Goal: Task Accomplishment & Management: Manage account settings

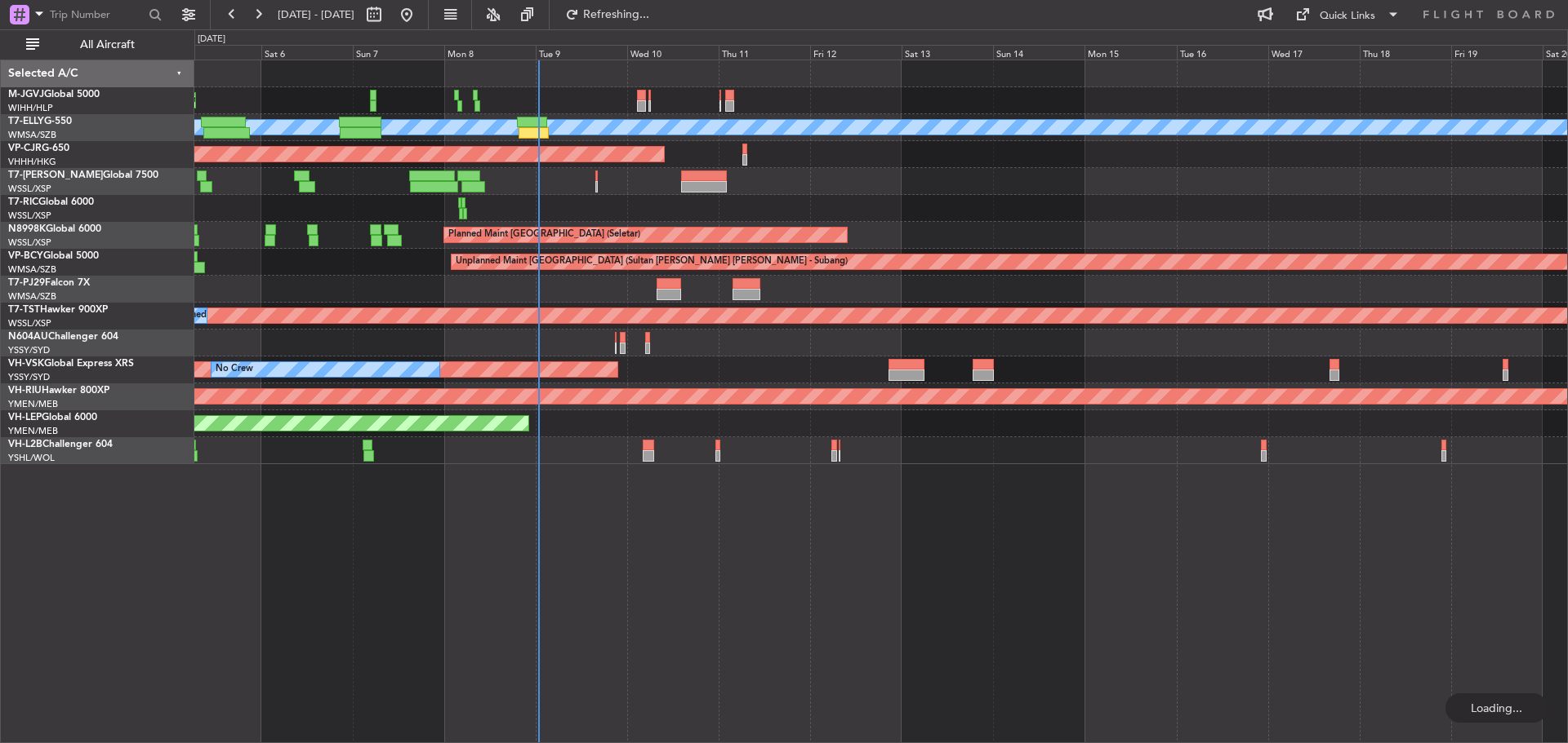
click at [866, 222] on div "Planned Maint [GEOGRAPHIC_DATA] (Seletar) Planned Maint [GEOGRAPHIC_DATA] ([GEO…" at bounding box center [880, 262] width 1372 height 404
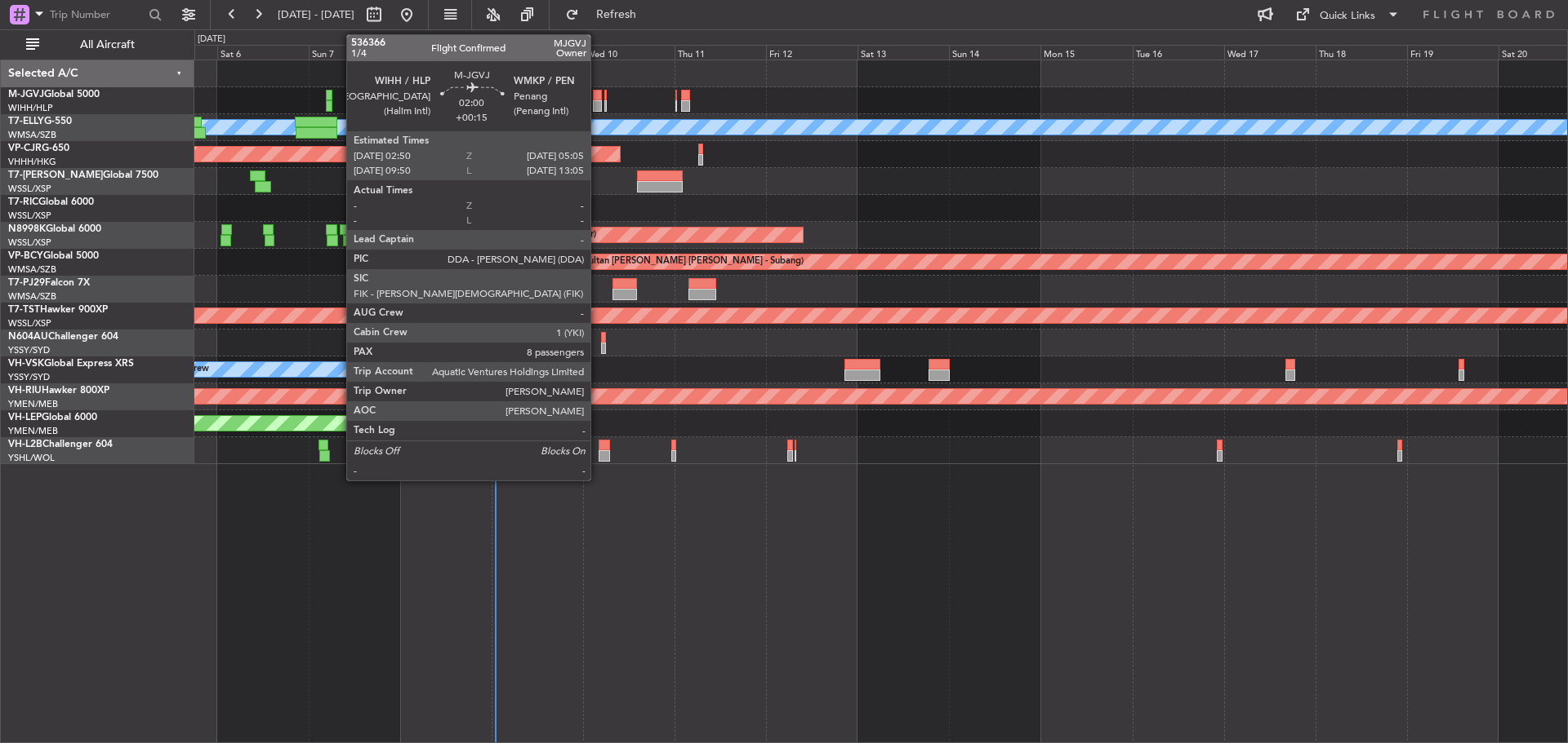
click at [598, 97] on div at bounding box center [597, 95] width 9 height 11
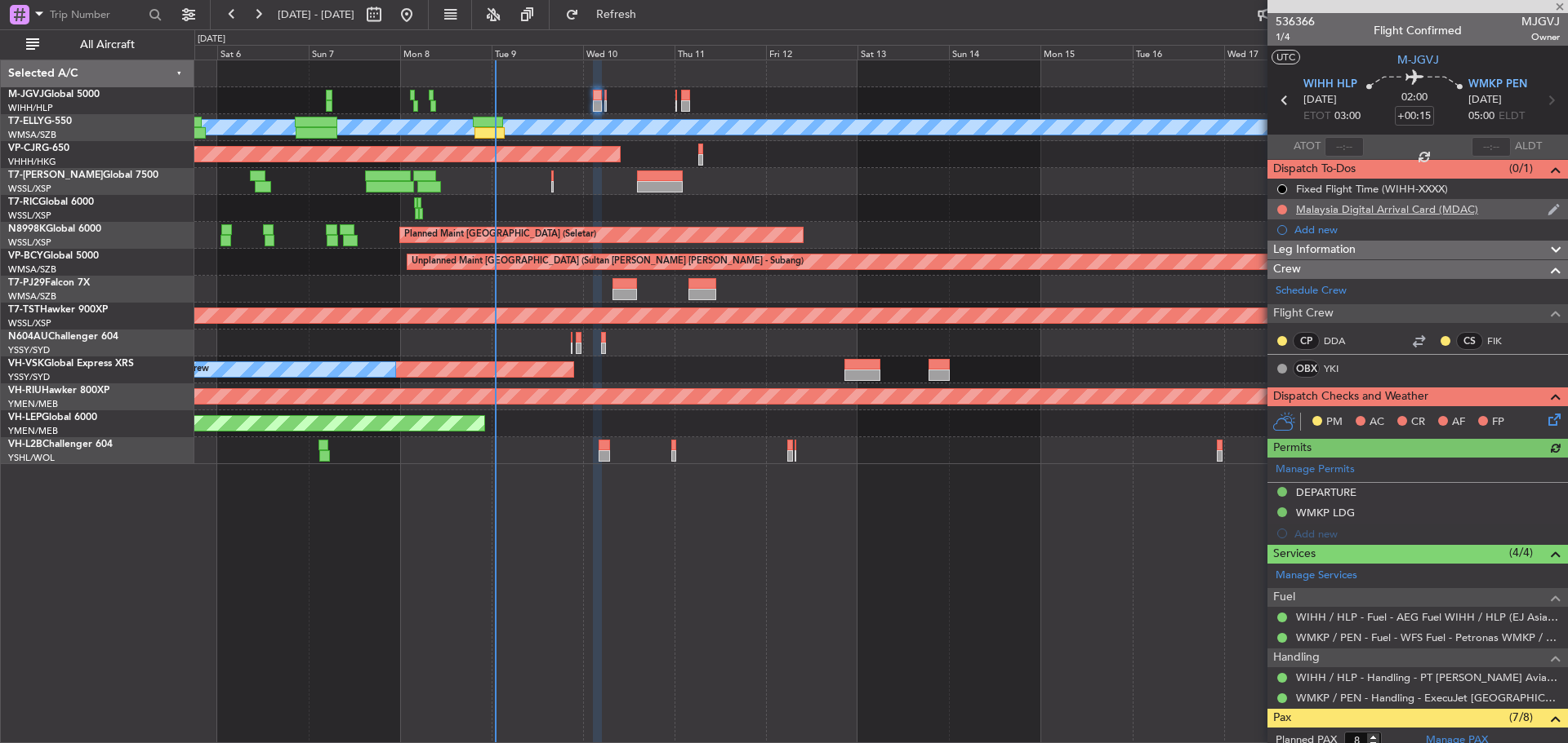
click at [1414, 213] on div "Malaysia Digital Arrival Card (MDAC)" at bounding box center [1386, 209] width 182 height 14
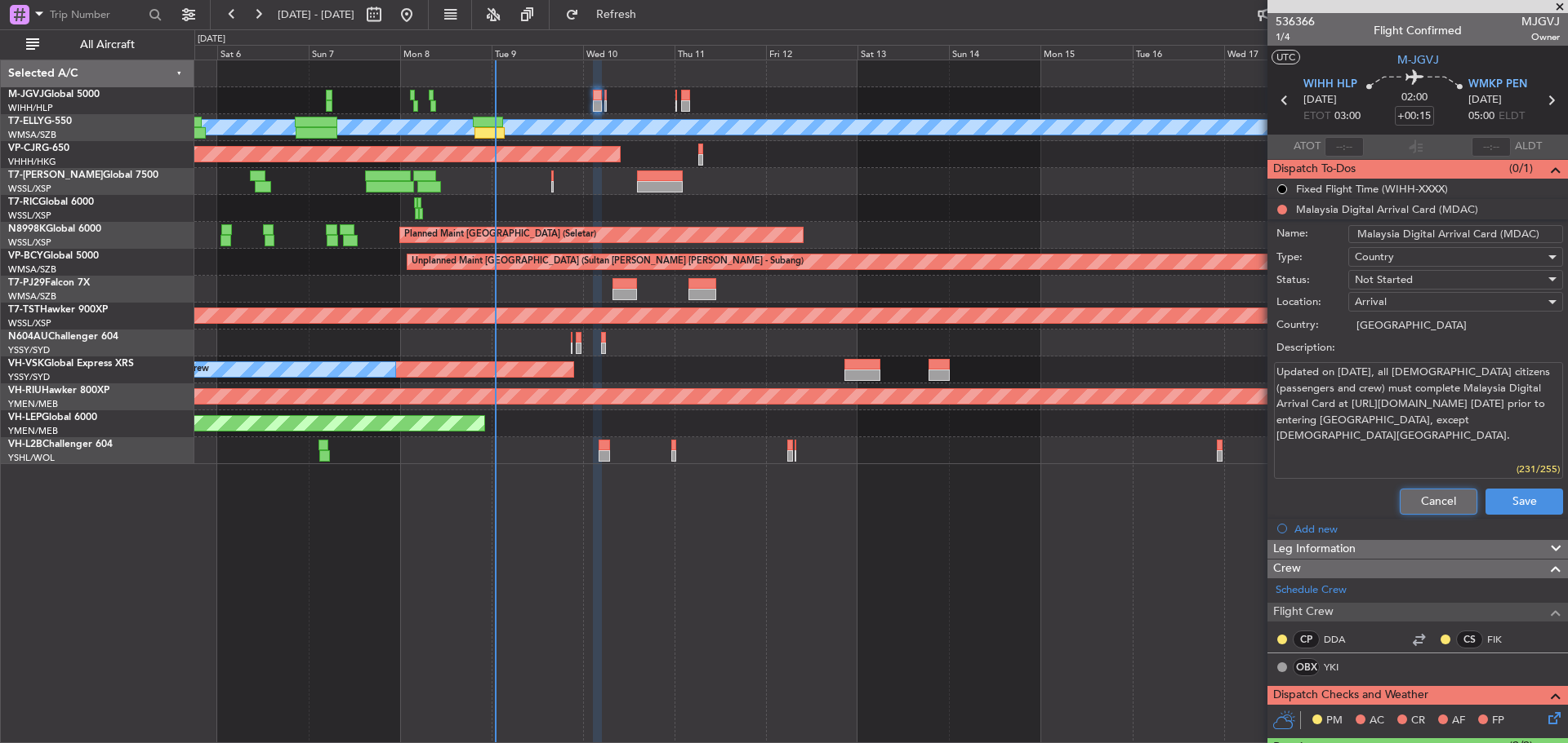
click at [1433, 504] on button "Cancel" at bounding box center [1439, 502] width 78 height 26
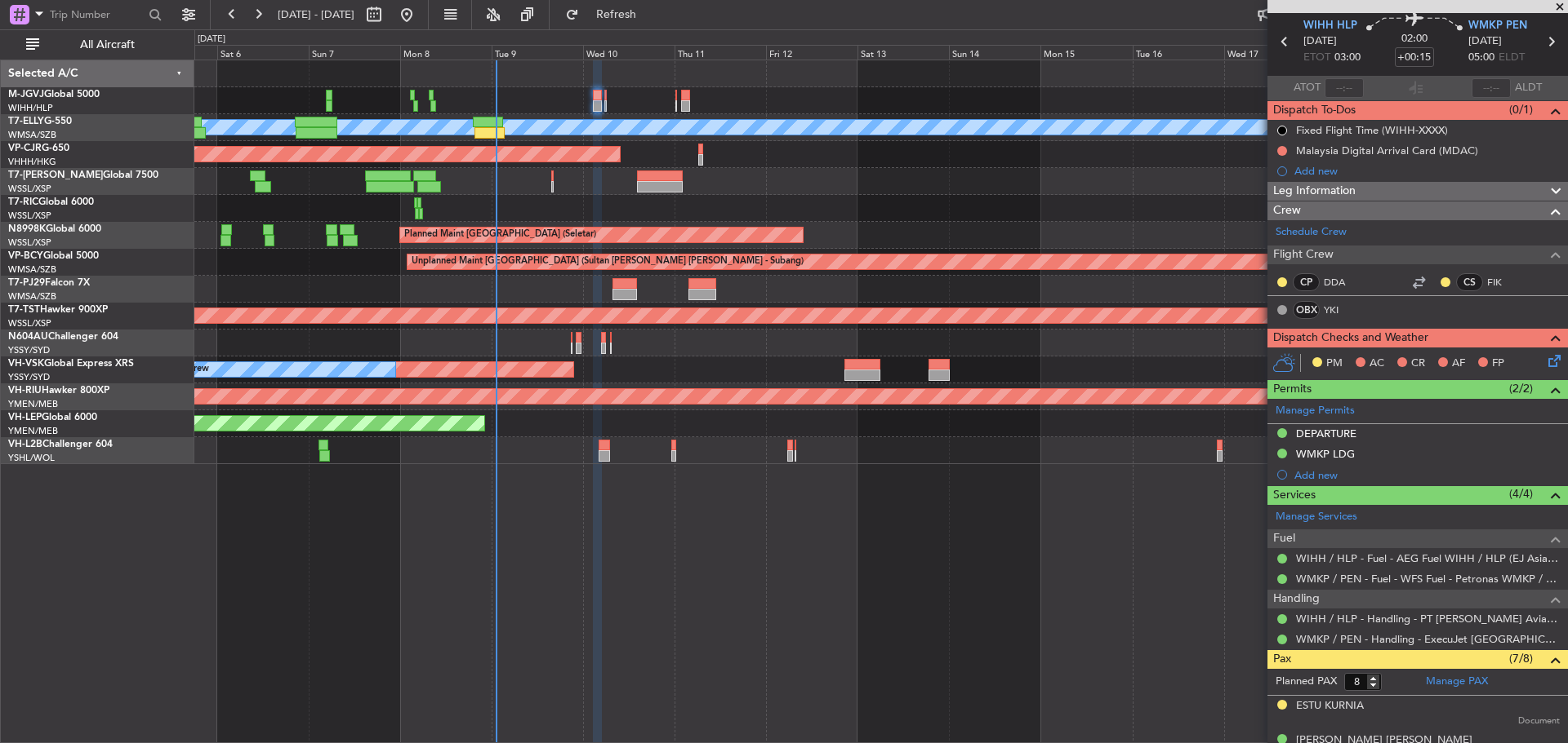
scroll to position [82, 0]
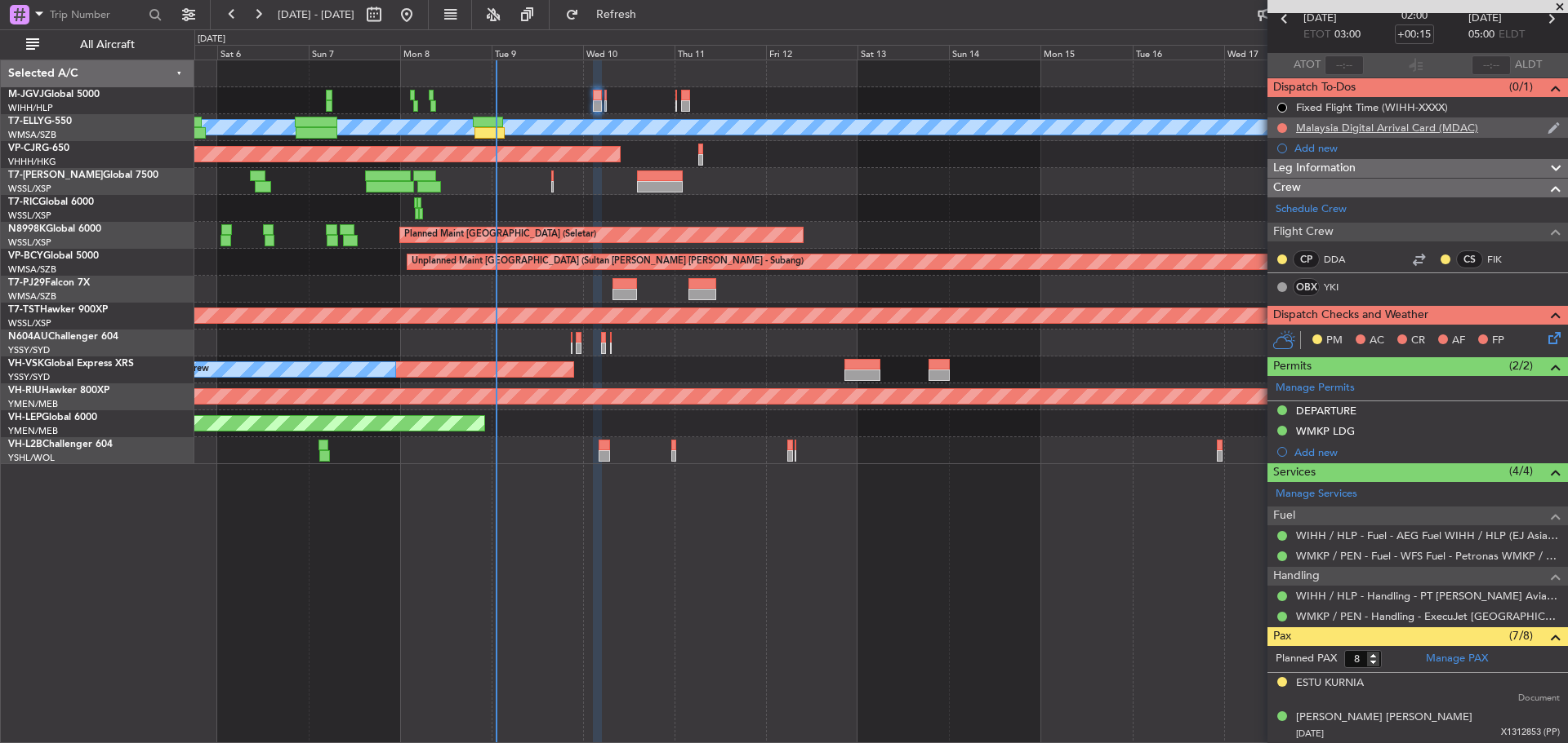
click at [1308, 121] on div "Malaysia Digital Arrival Card (MDAC)" at bounding box center [1386, 128] width 182 height 14
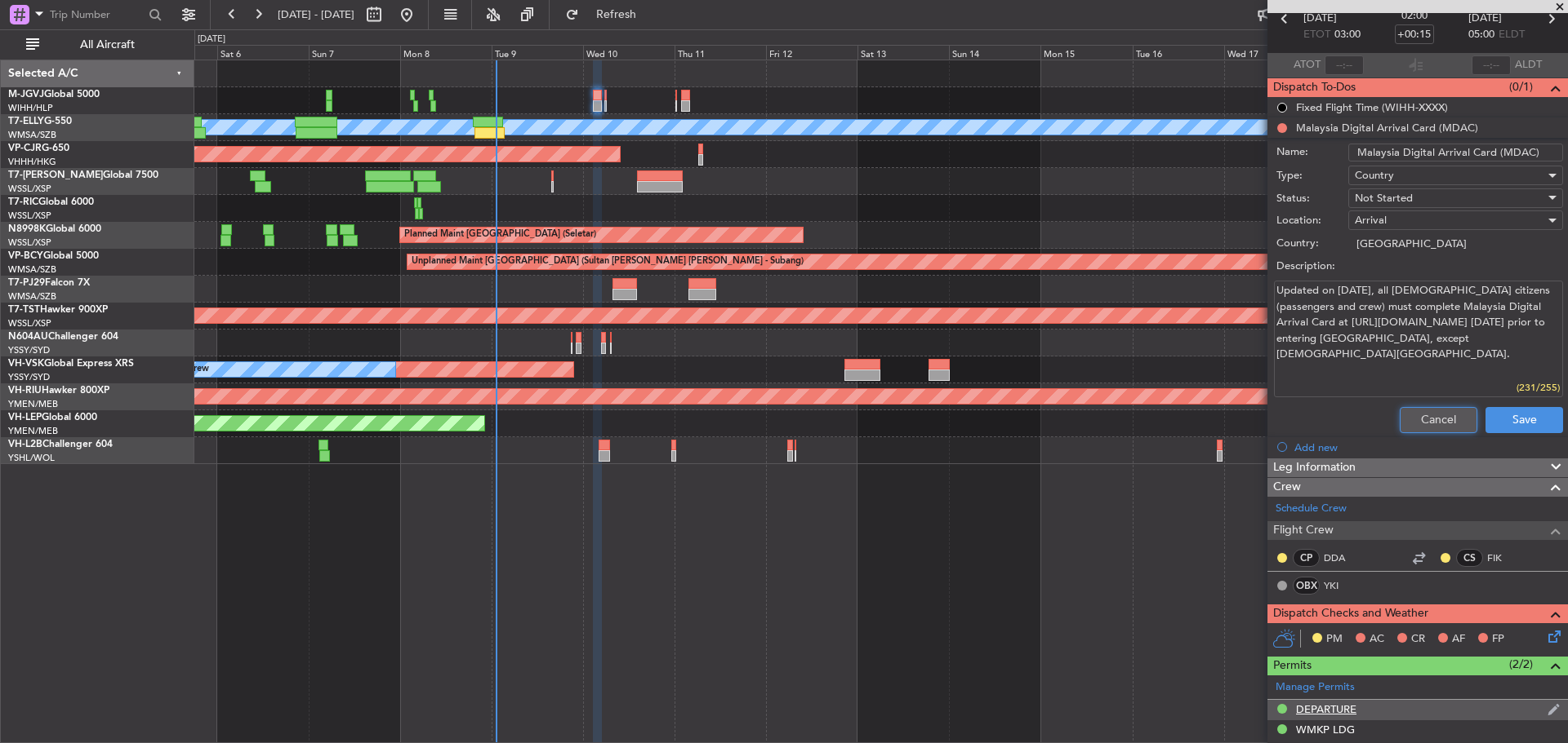
click at [1410, 413] on button "Cancel" at bounding box center [1439, 420] width 78 height 26
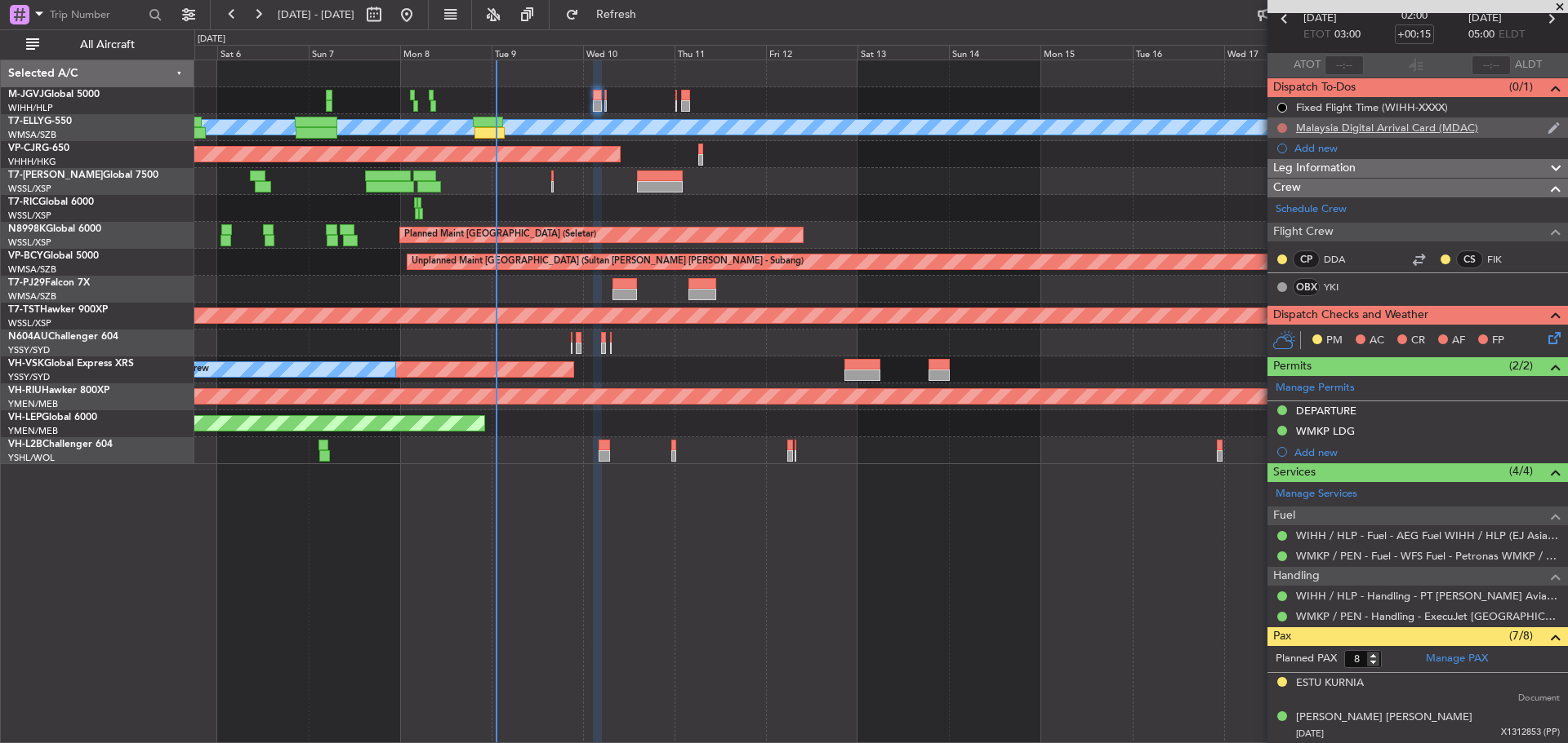
click at [1279, 130] on button at bounding box center [1282, 128] width 9 height 9
click at [1284, 178] on span "In Progress" at bounding box center [1290, 175] width 55 height 16
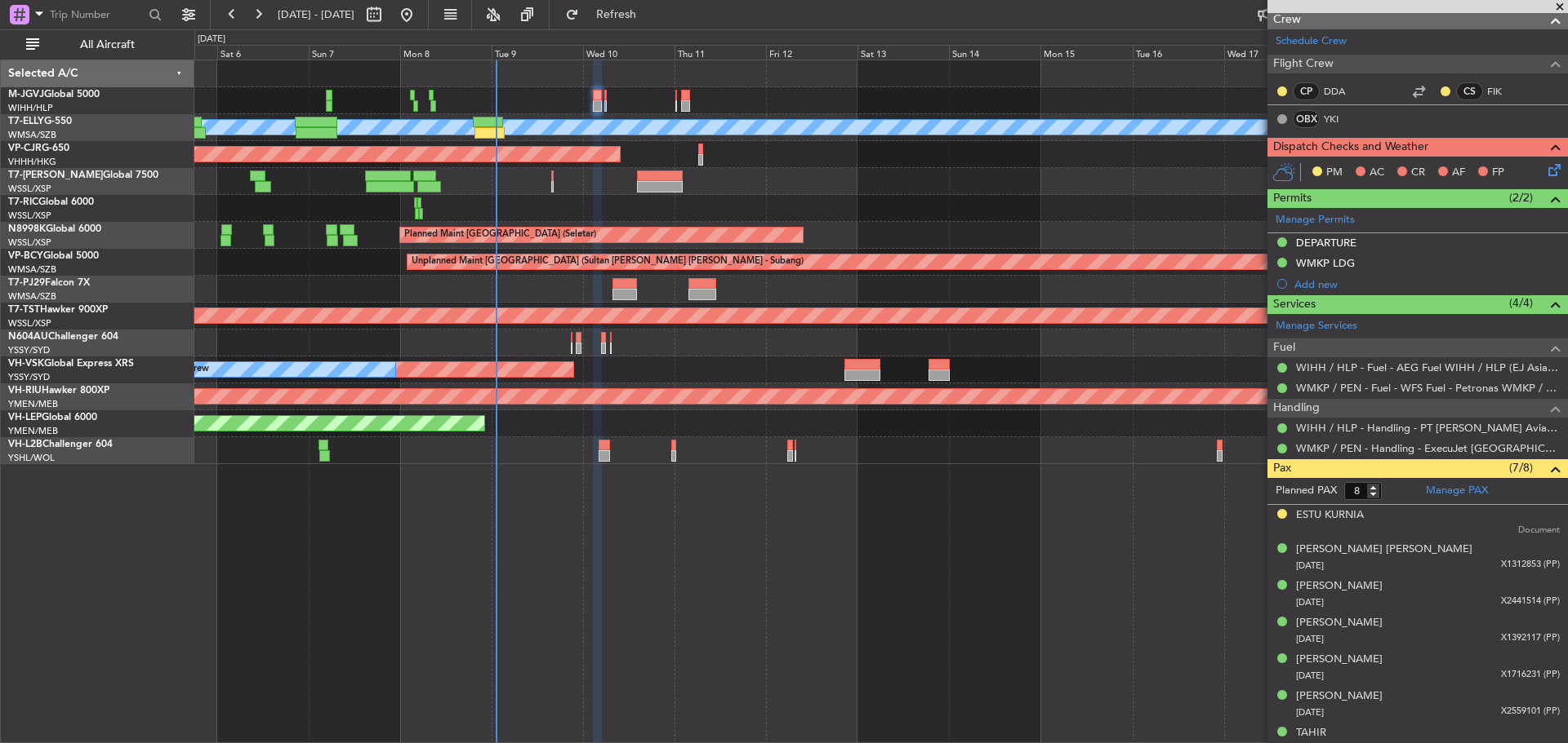
scroll to position [302, 0]
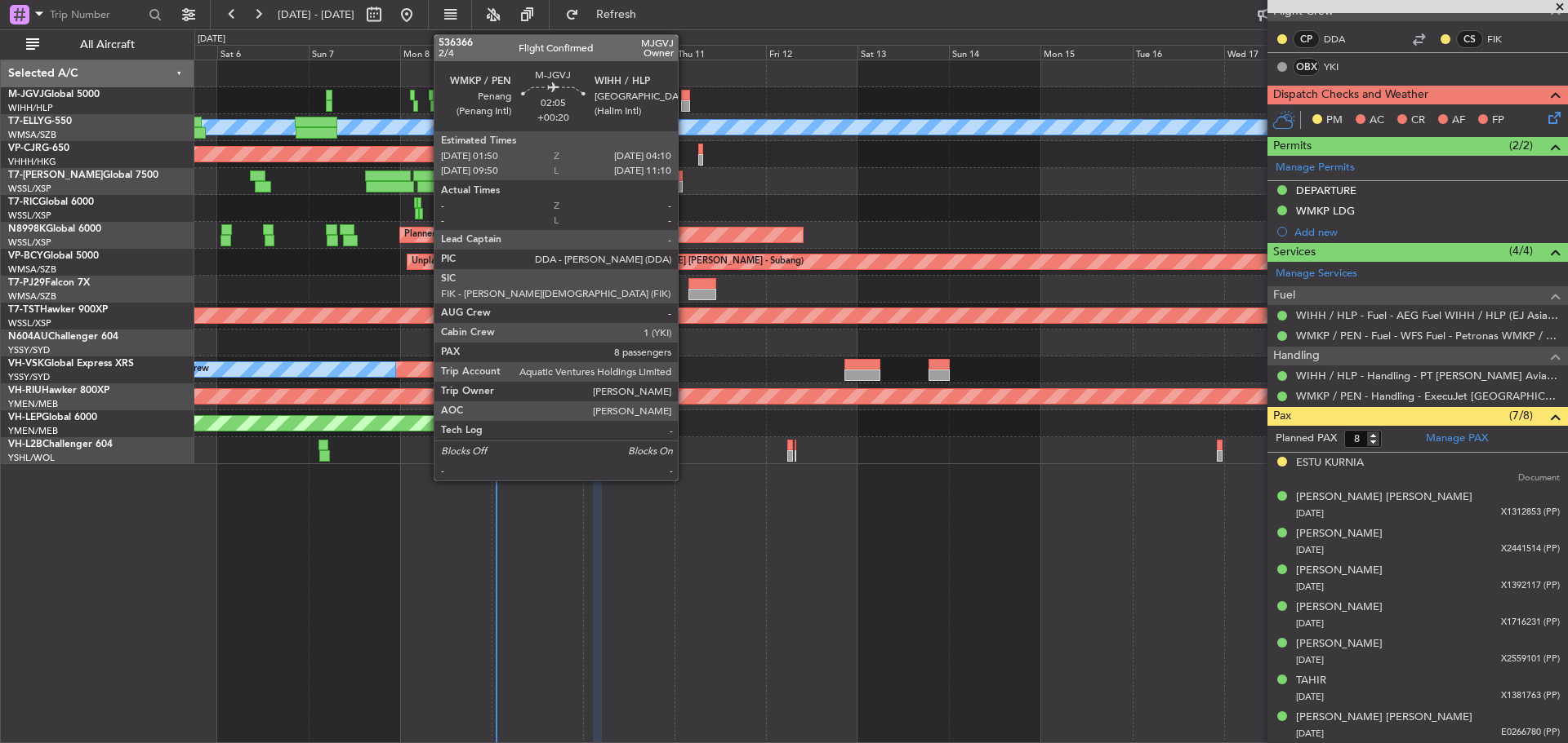
click at [685, 108] on div at bounding box center [686, 105] width 9 height 11
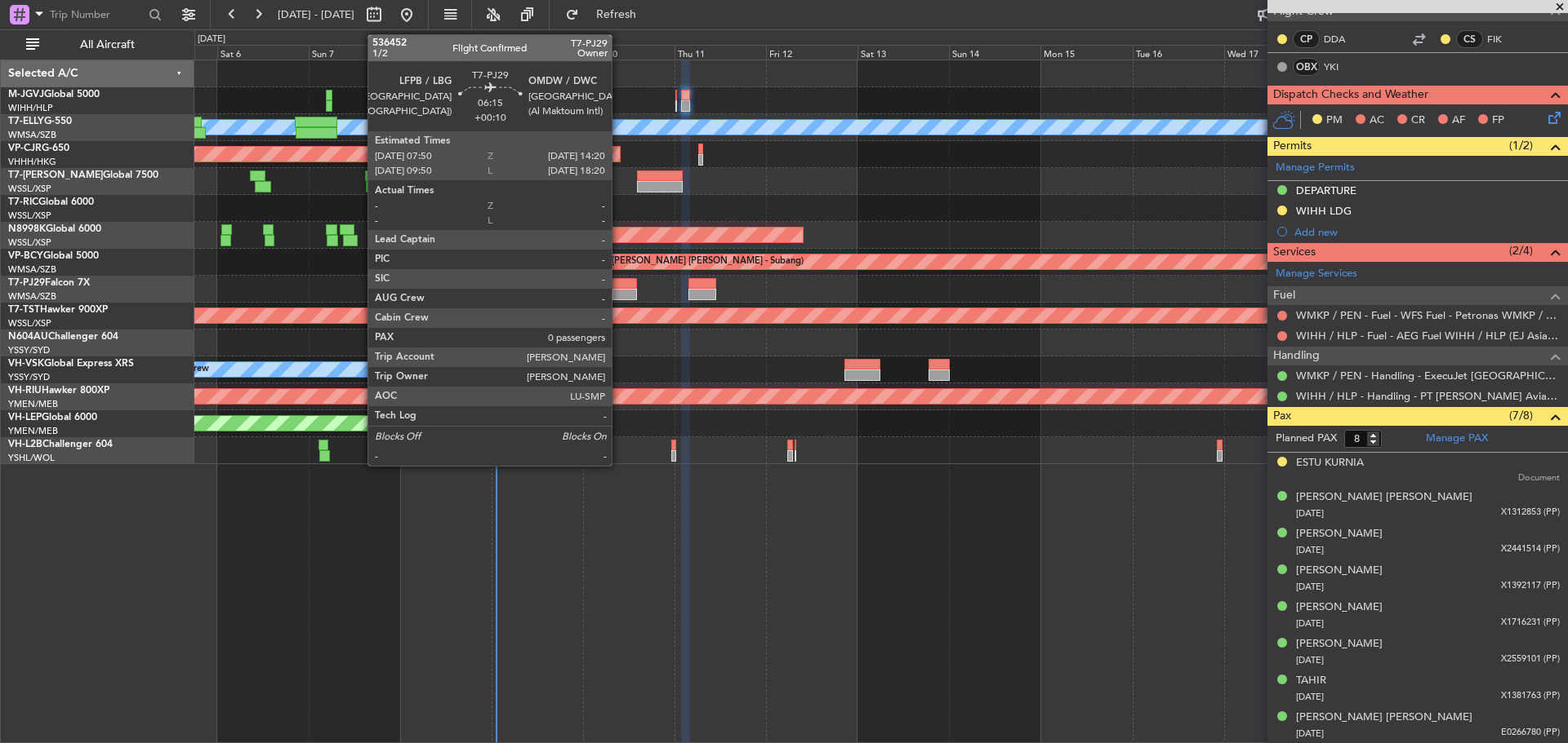
click at [619, 291] on div at bounding box center [624, 294] width 25 height 11
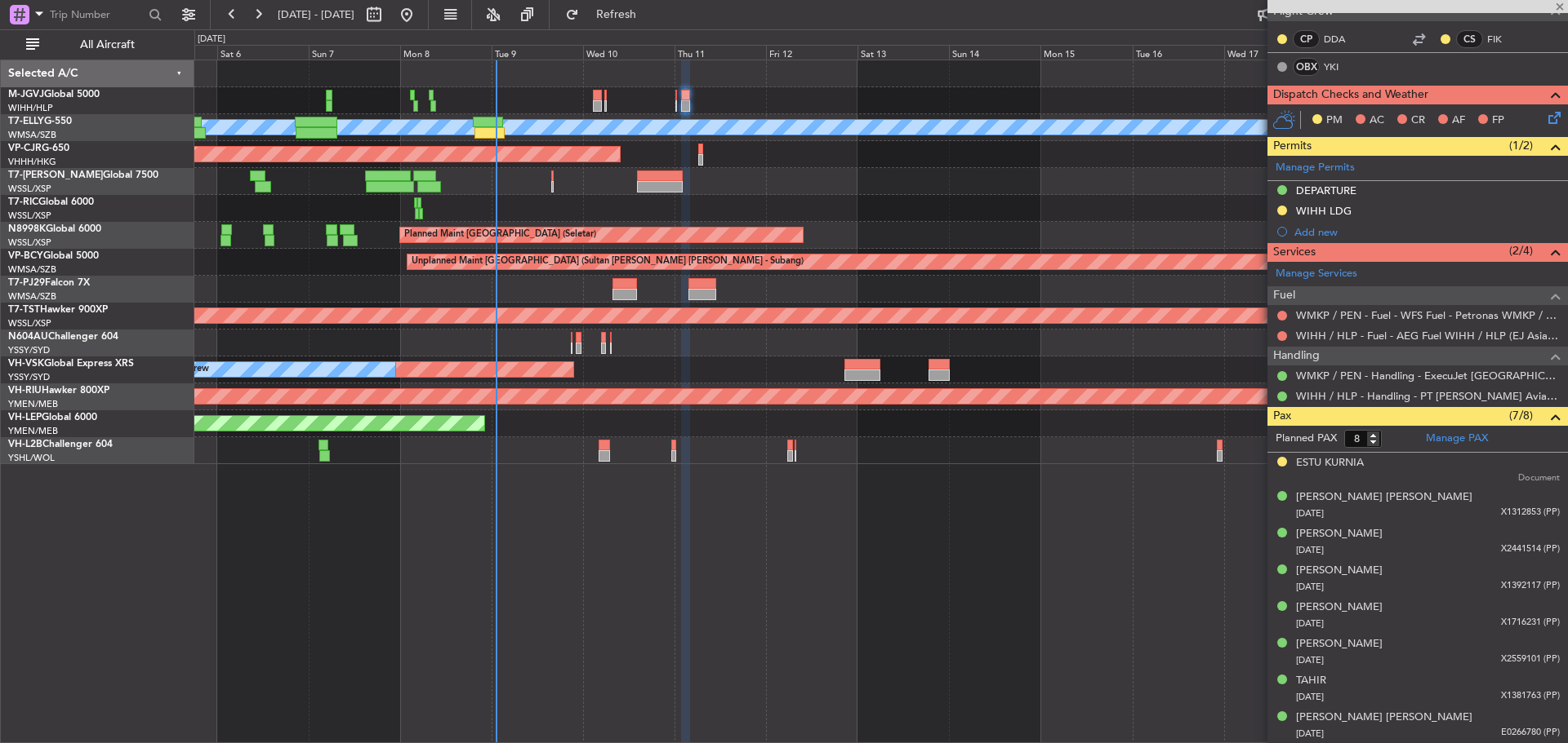
type input "+00:10"
type input "0"
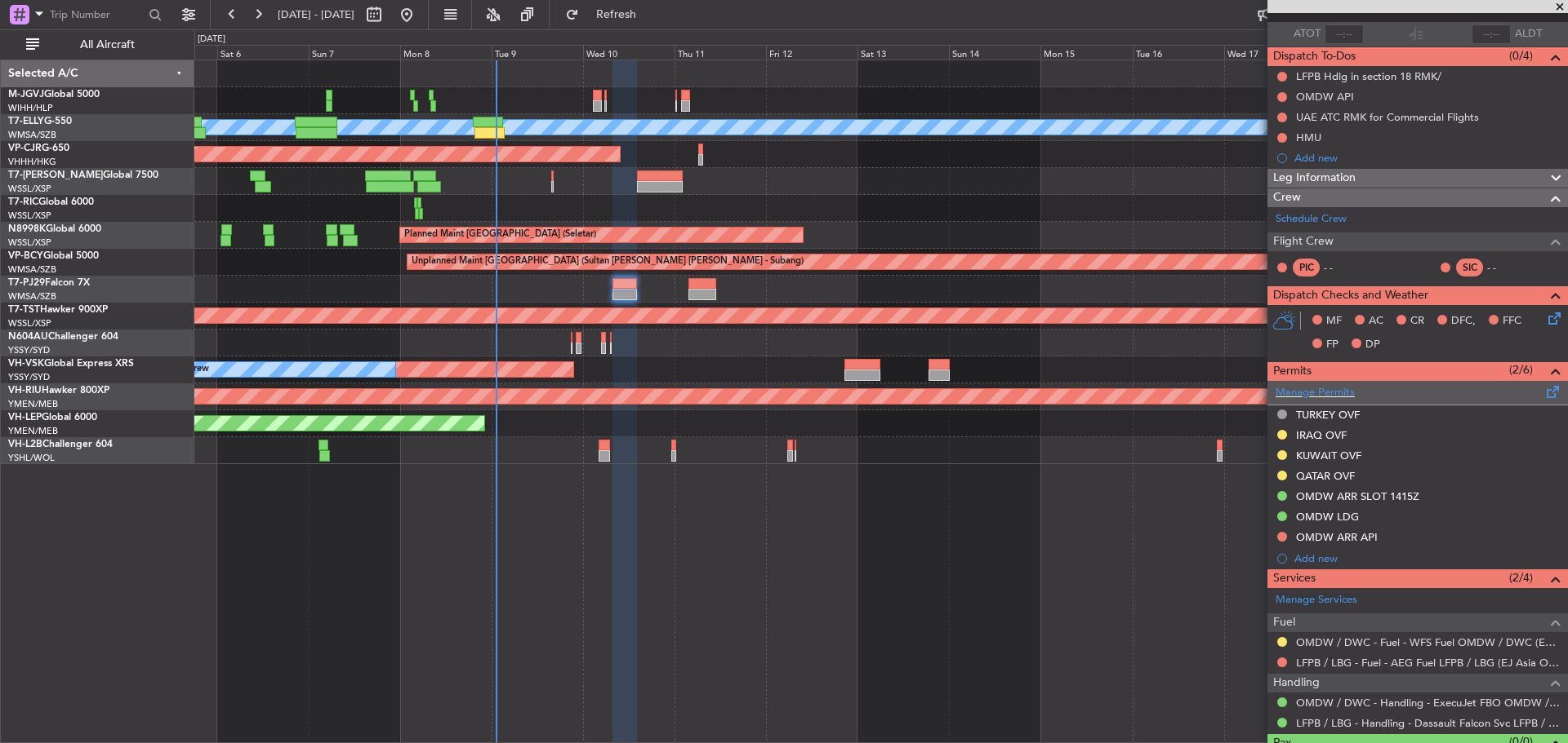
scroll to position [148, 0]
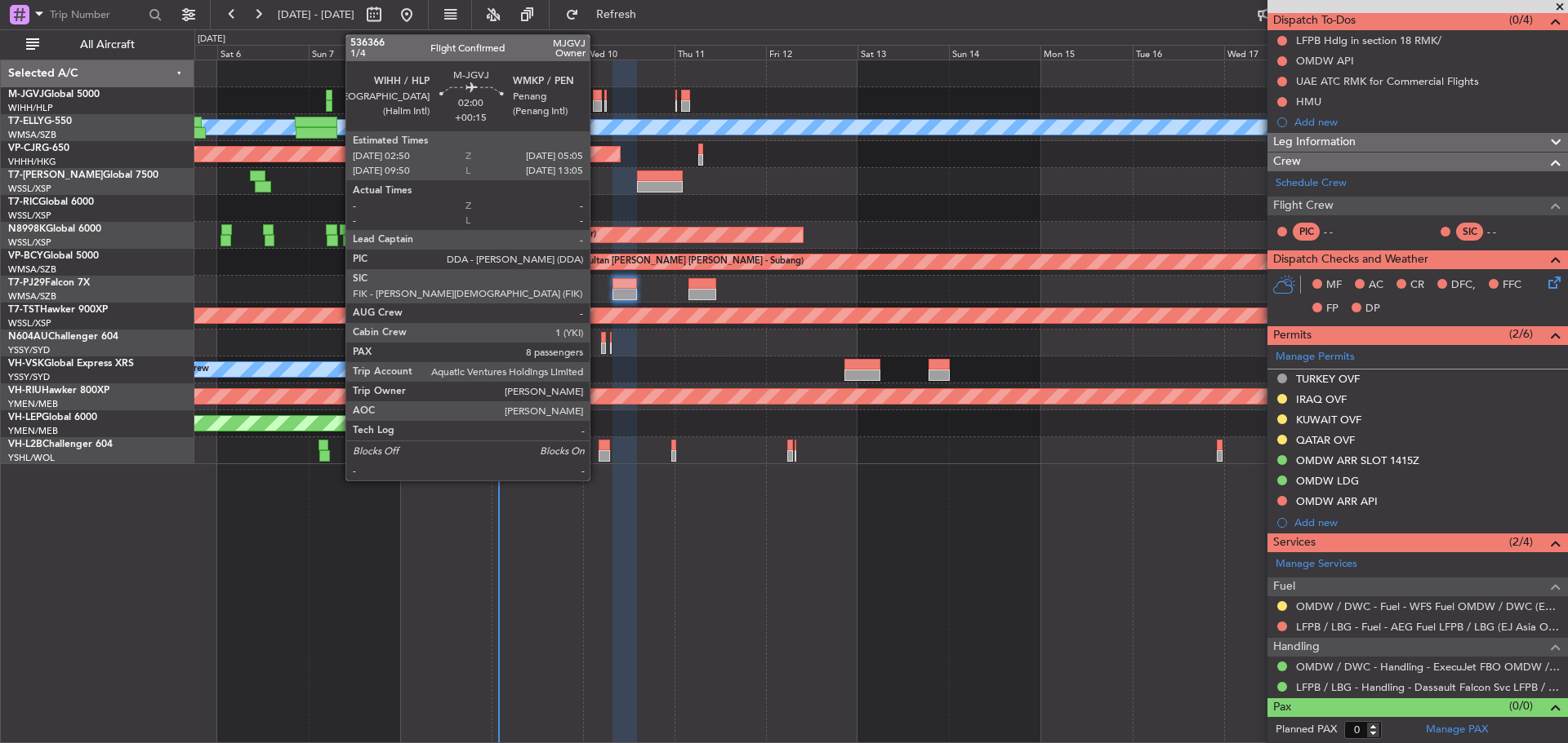
click at [597, 99] on div at bounding box center [597, 95] width 9 height 11
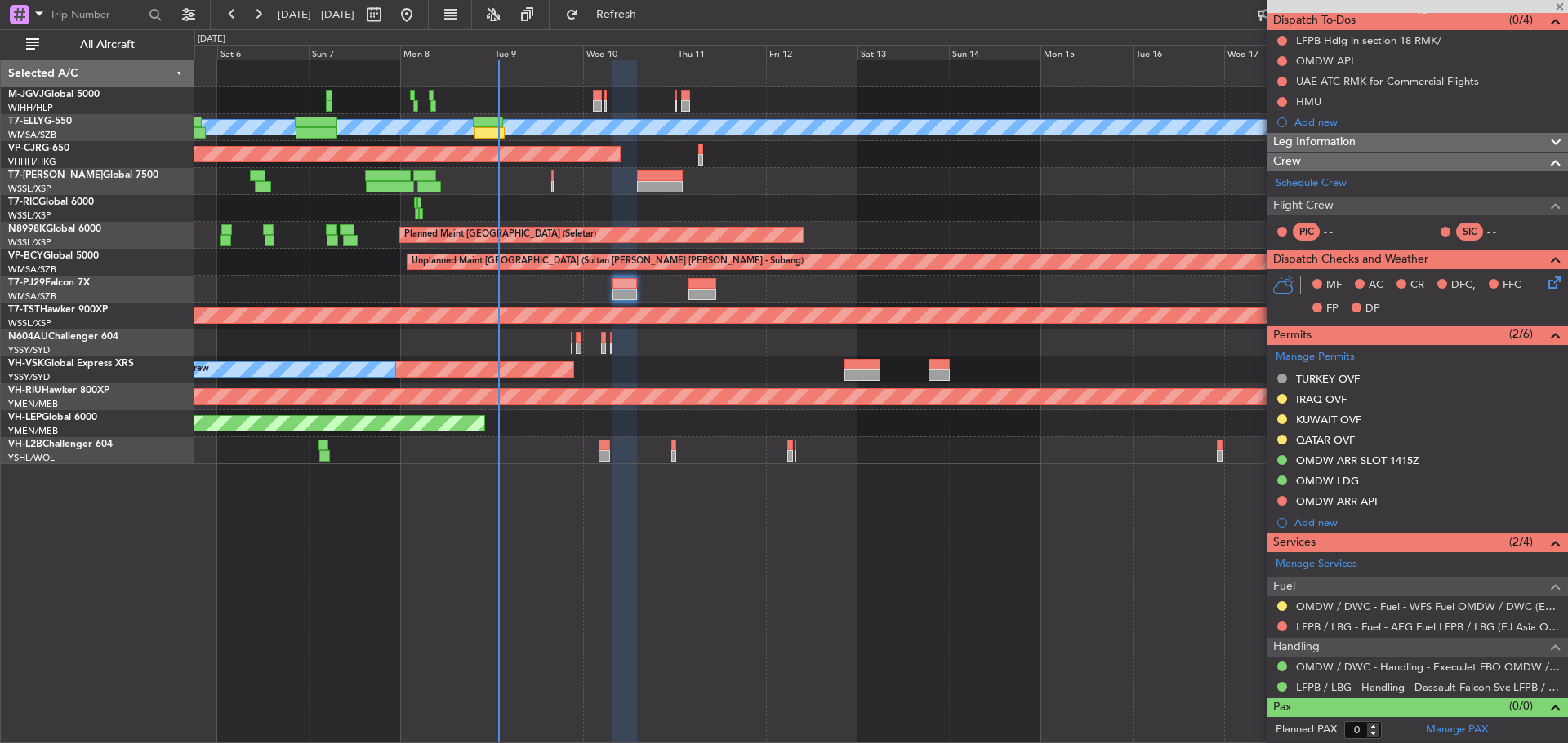
type input "+00:15"
type input "8"
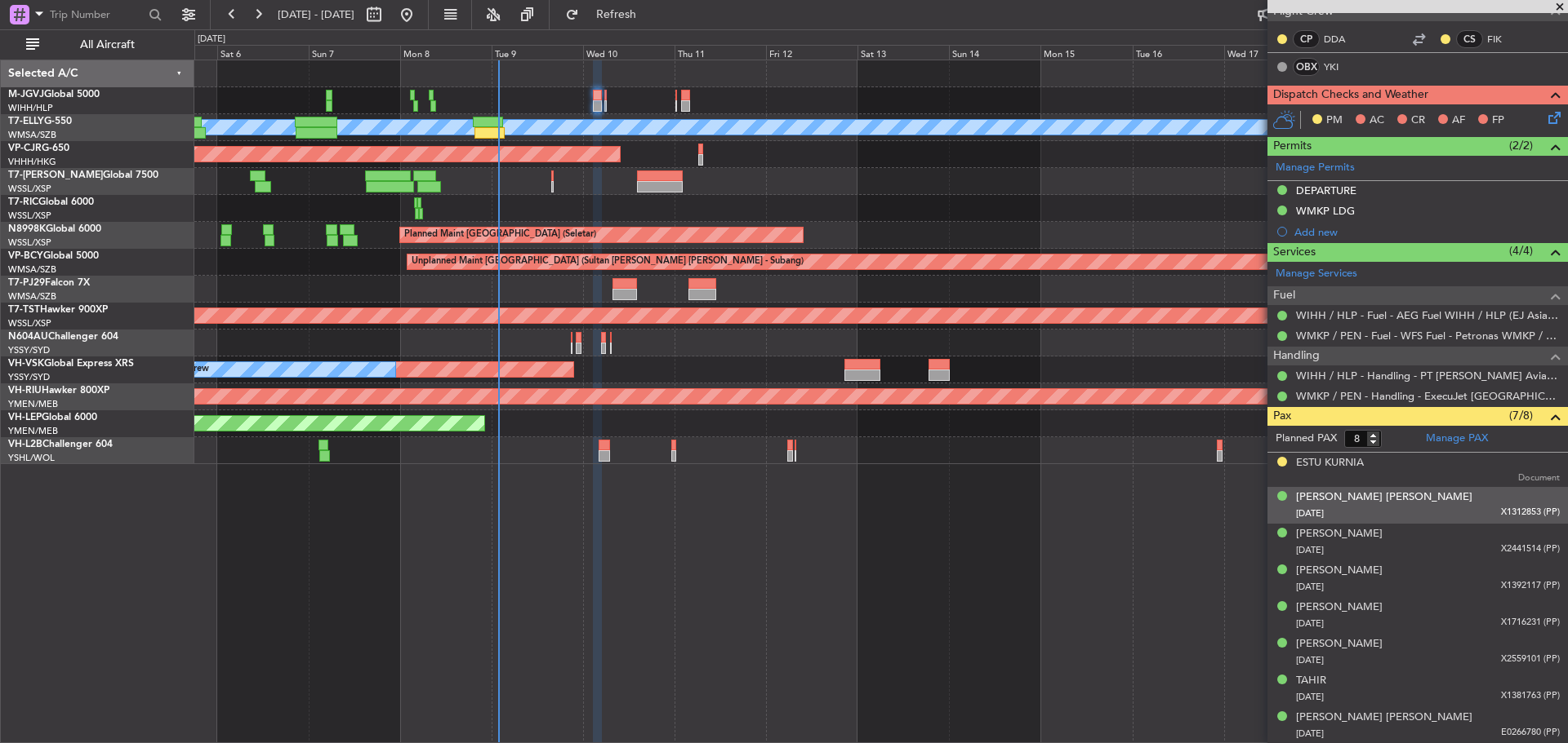
scroll to position [0, 0]
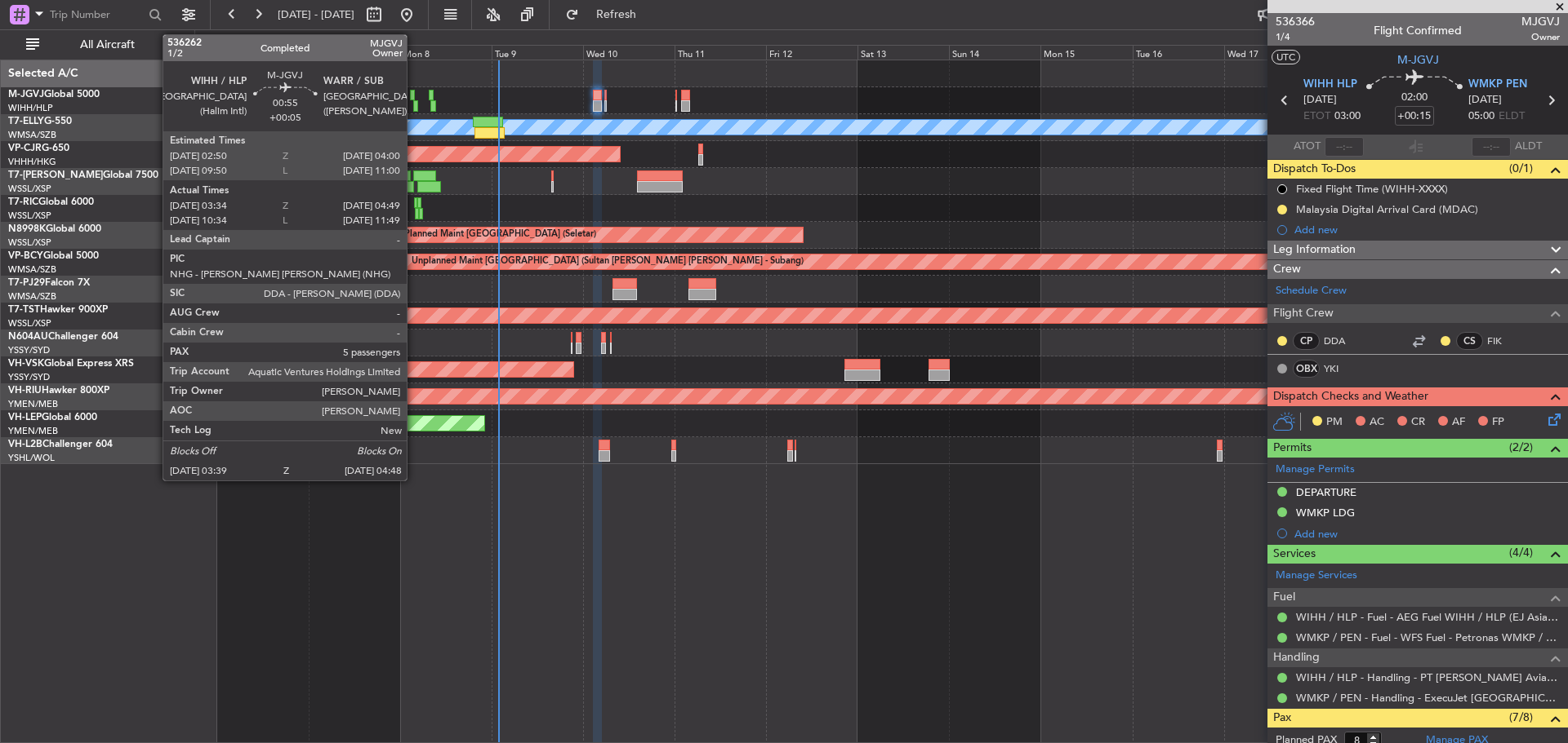
click at [414, 107] on div at bounding box center [416, 105] width 5 height 11
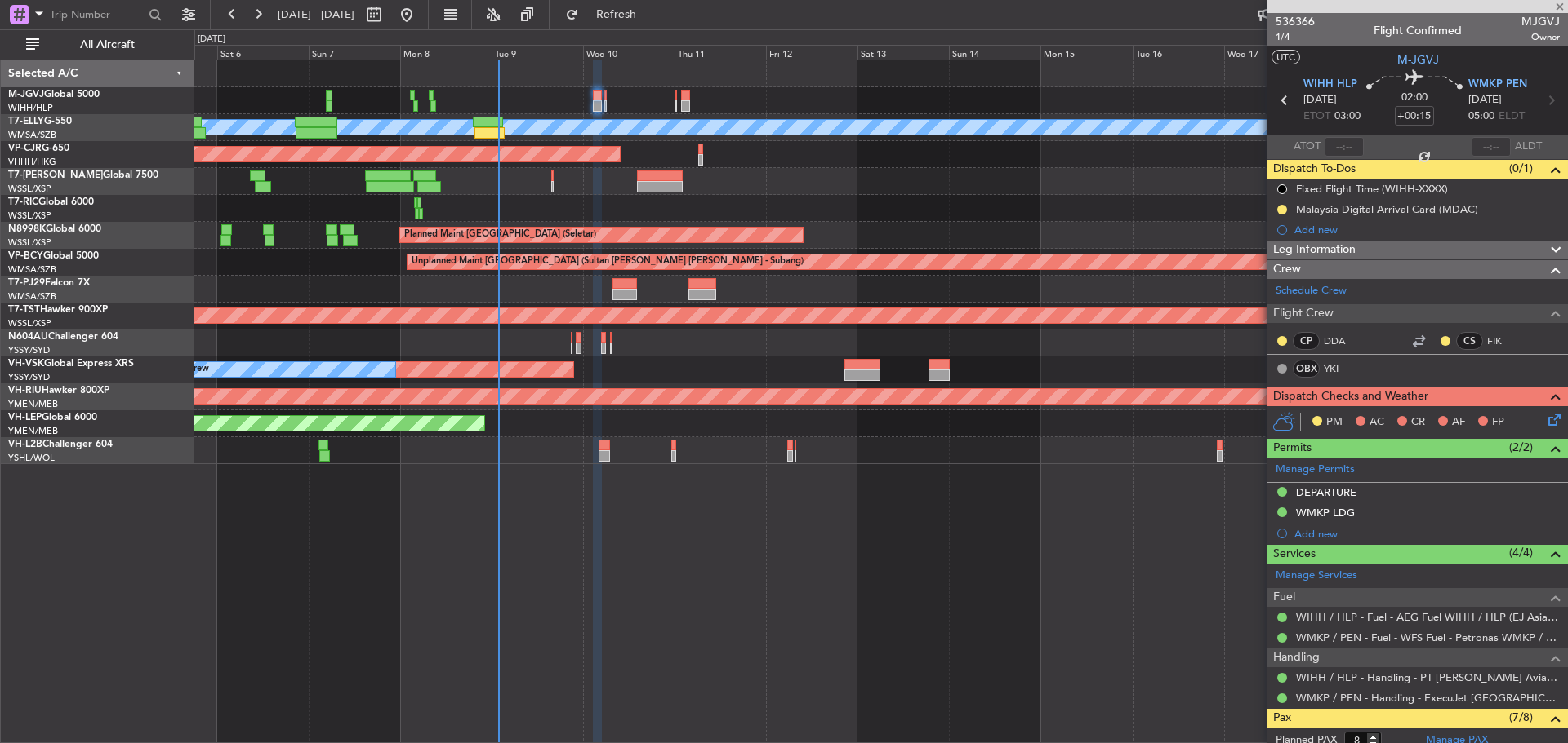
type input "+00:05"
type input "03:44"
type input "04:44"
type input "5"
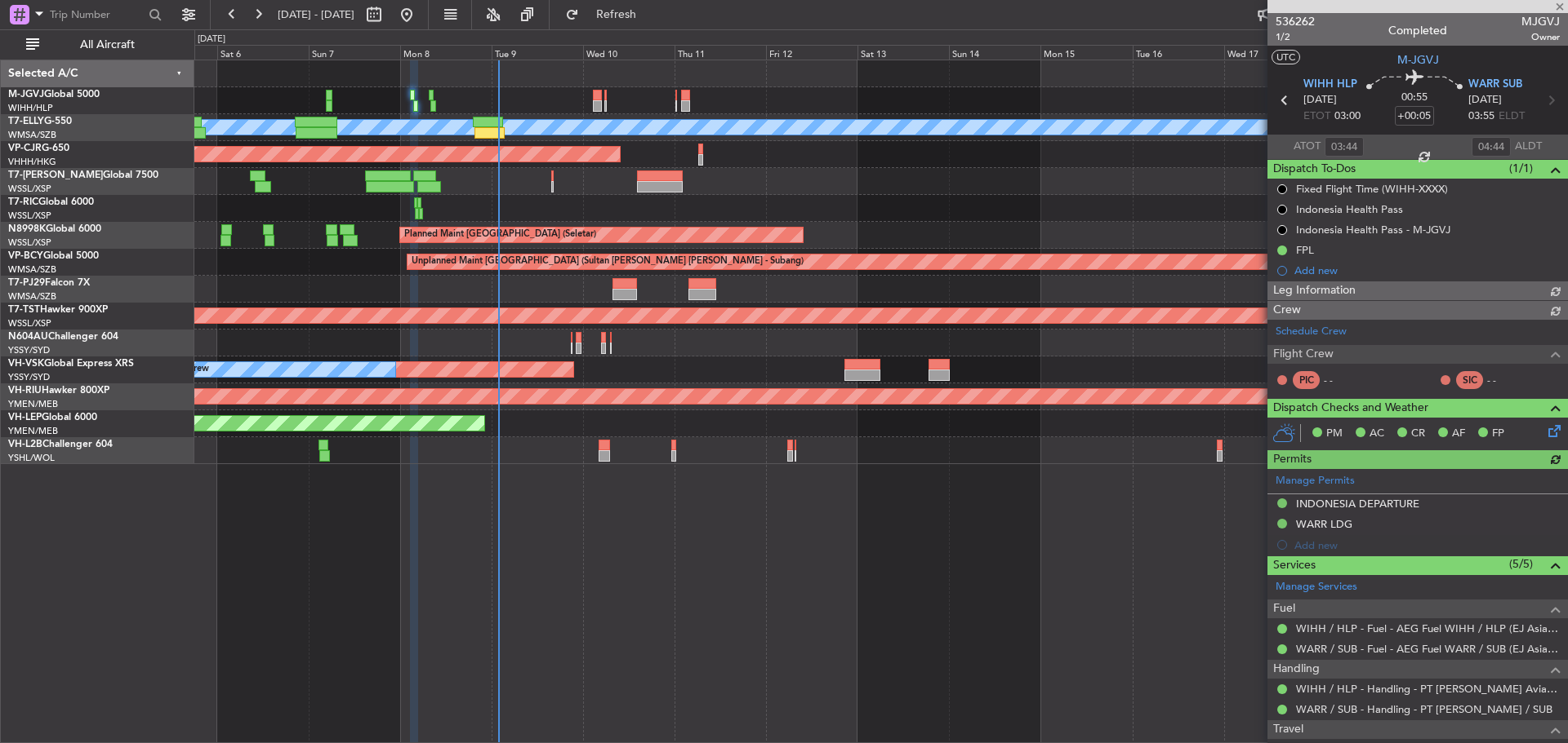
type input "[PERSON_NAME] (HHAFI)"
click at [1540, 99] on icon at bounding box center [1550, 100] width 22 height 22
type input "08:25"
type input "09:32"
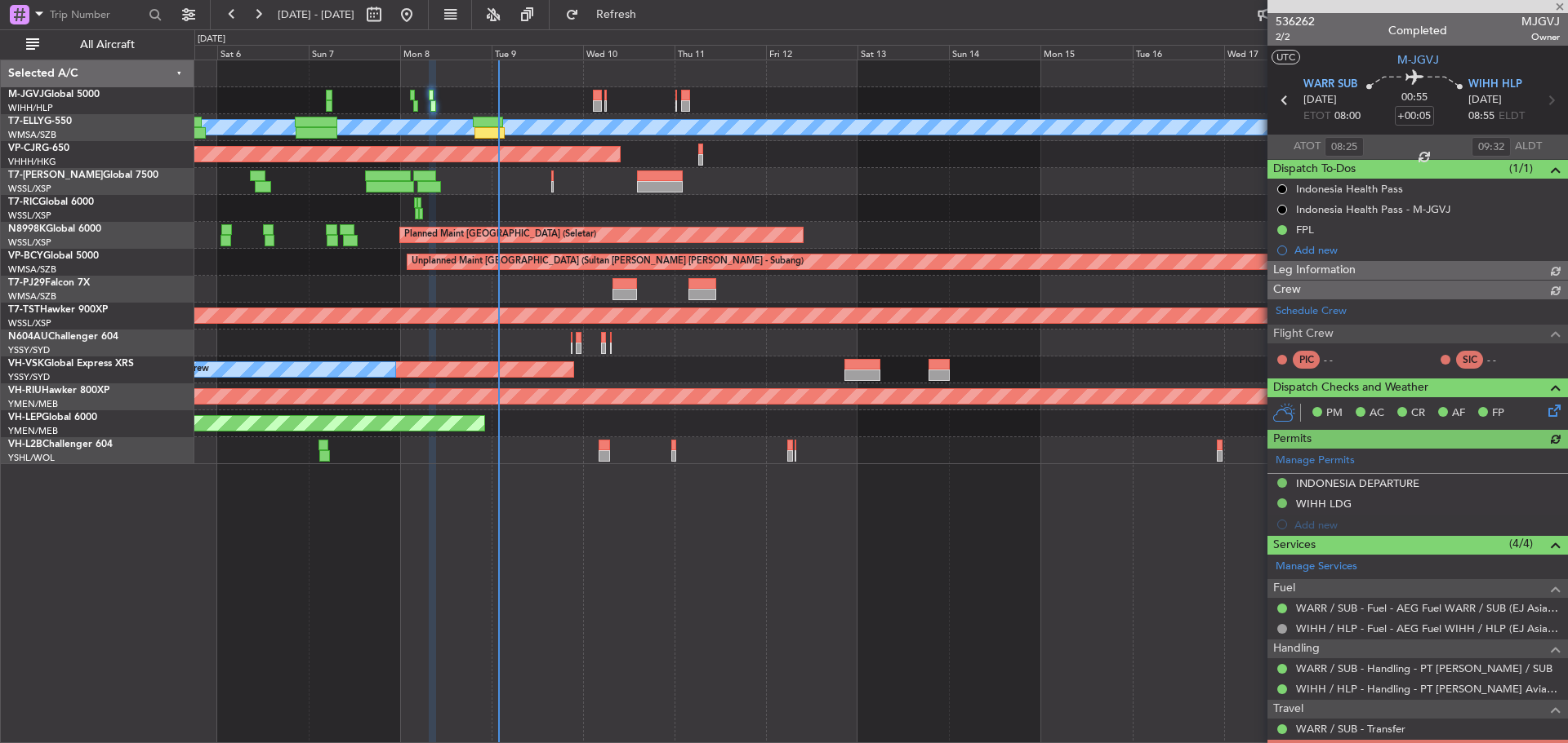
type input "[PERSON_NAME] (HHAFI)"
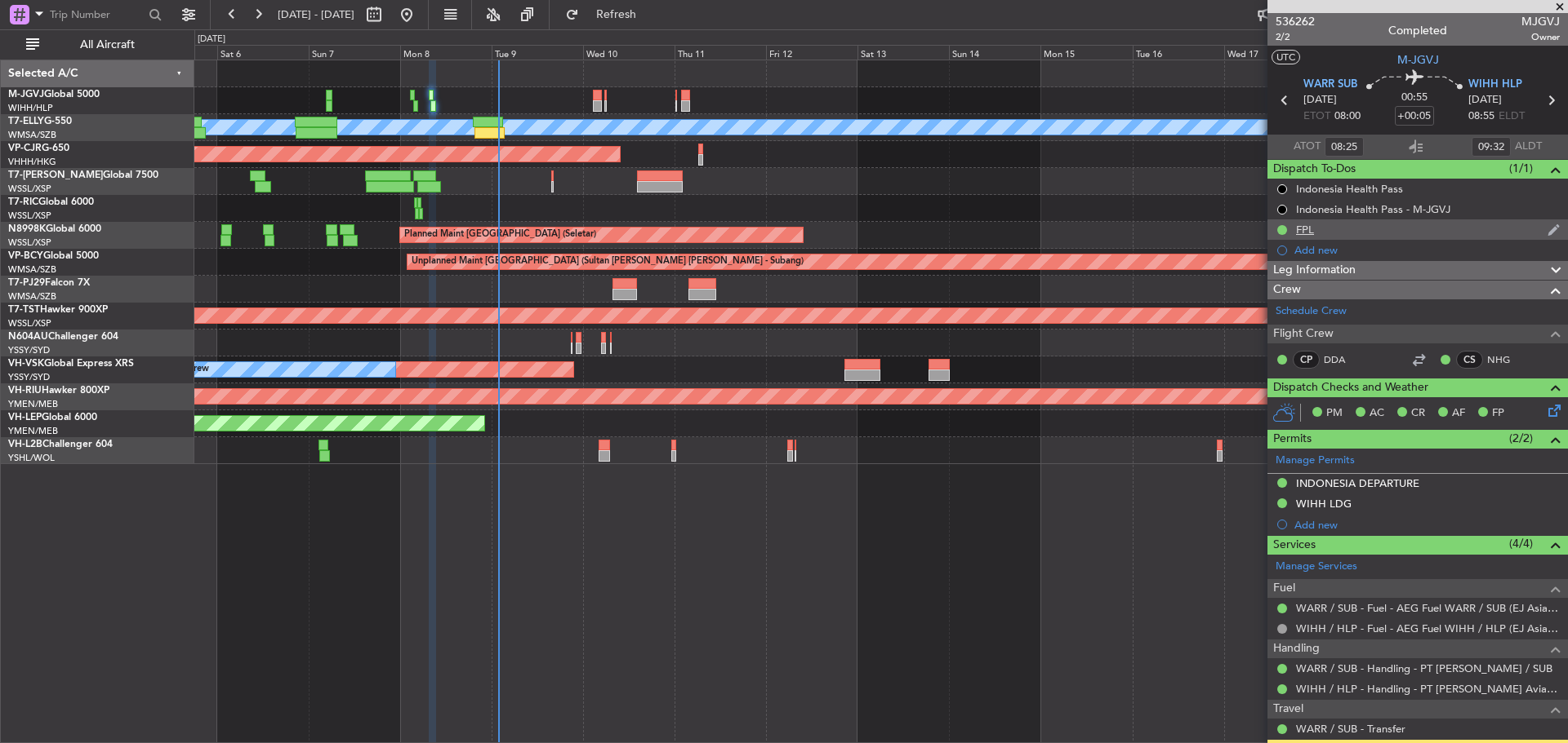
click at [1326, 228] on div "FPL" at bounding box center [1417, 230] width 300 height 21
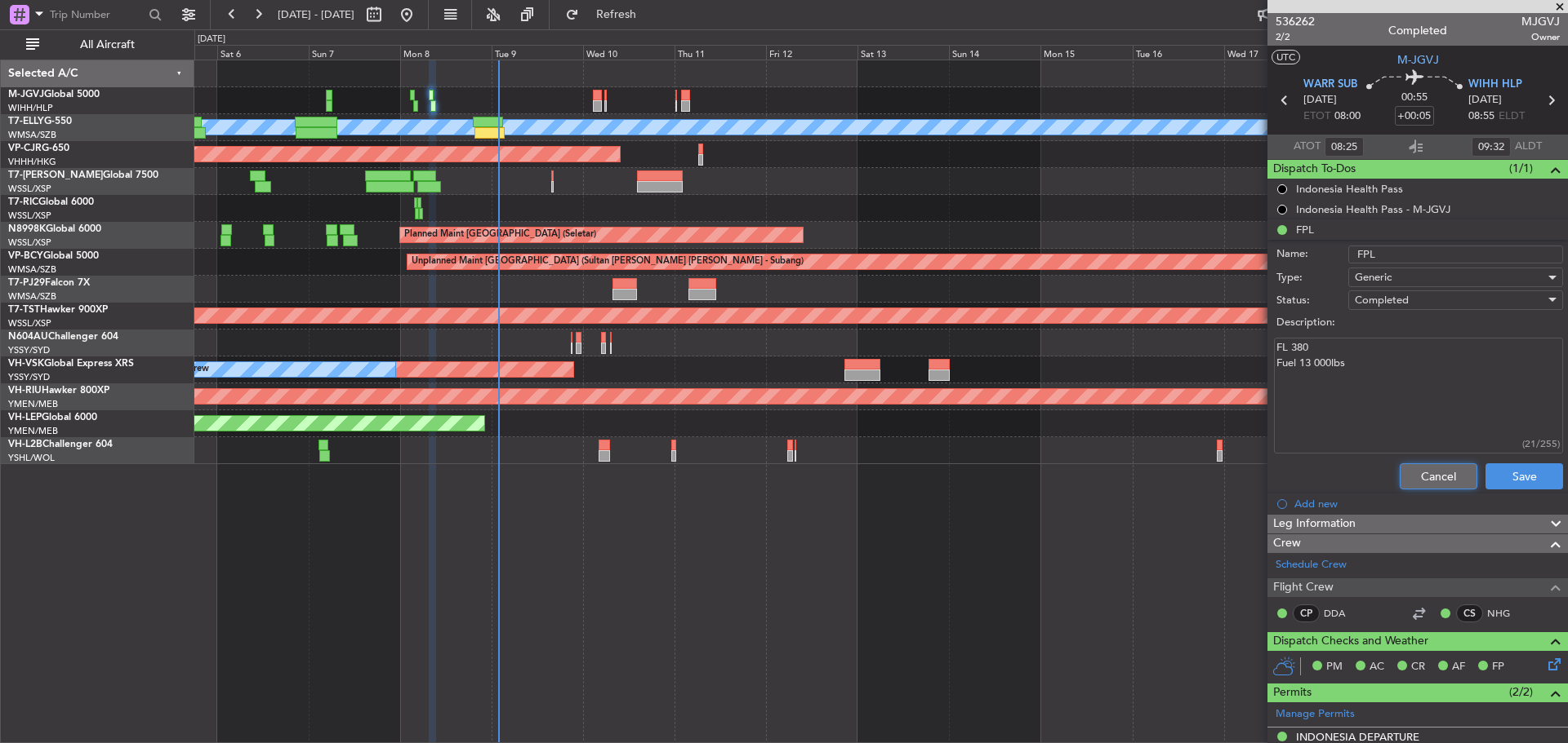
click at [1403, 472] on button "Cancel" at bounding box center [1439, 477] width 78 height 26
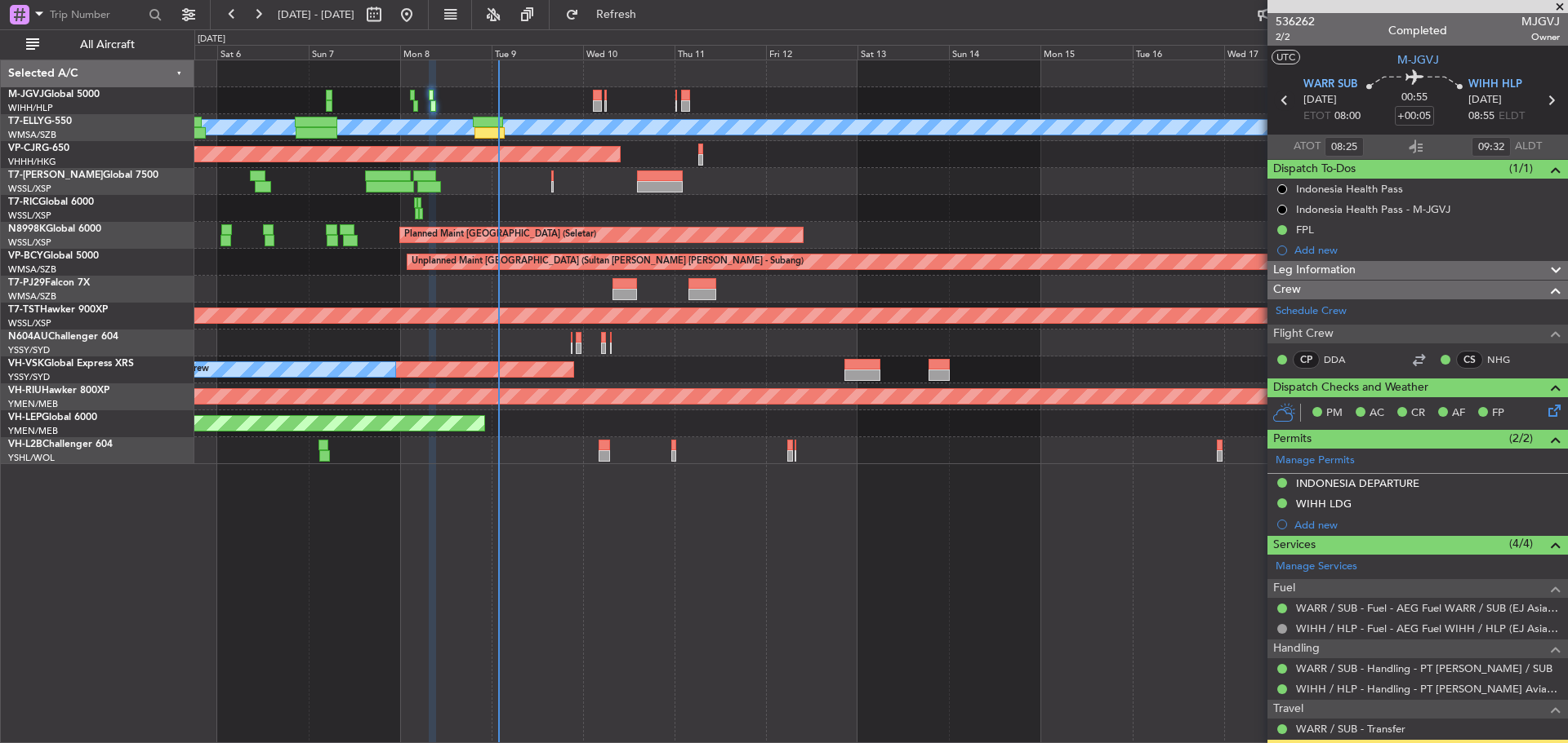
click at [1279, 97] on icon at bounding box center [1284, 100] width 22 height 22
type input "03:44"
type input "04:44"
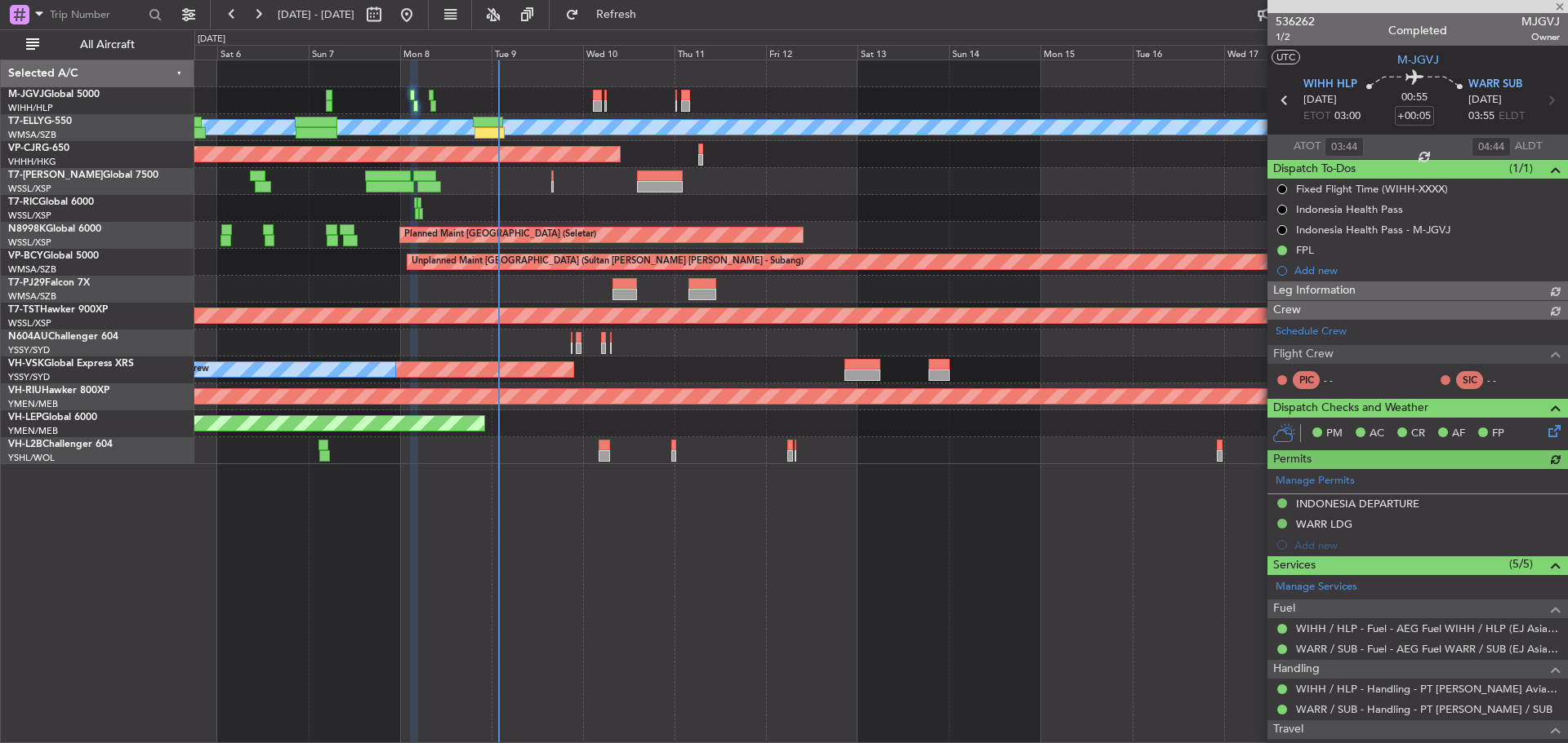
type input "[PERSON_NAME] (HHAFI)"
click at [1306, 245] on div "FPL" at bounding box center [1304, 250] width 18 height 14
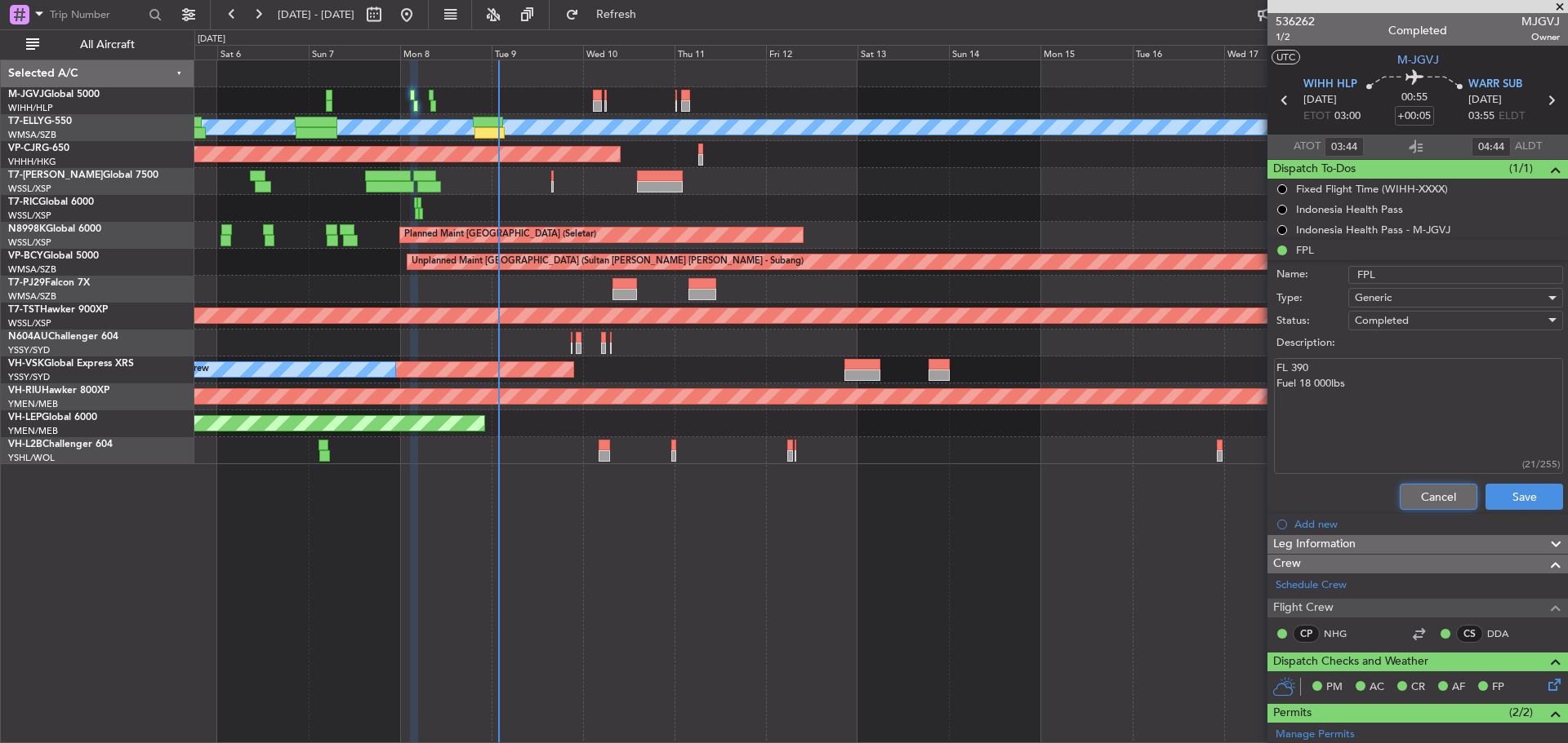
click at [1413, 496] on button "Cancel" at bounding box center [1439, 496] width 78 height 26
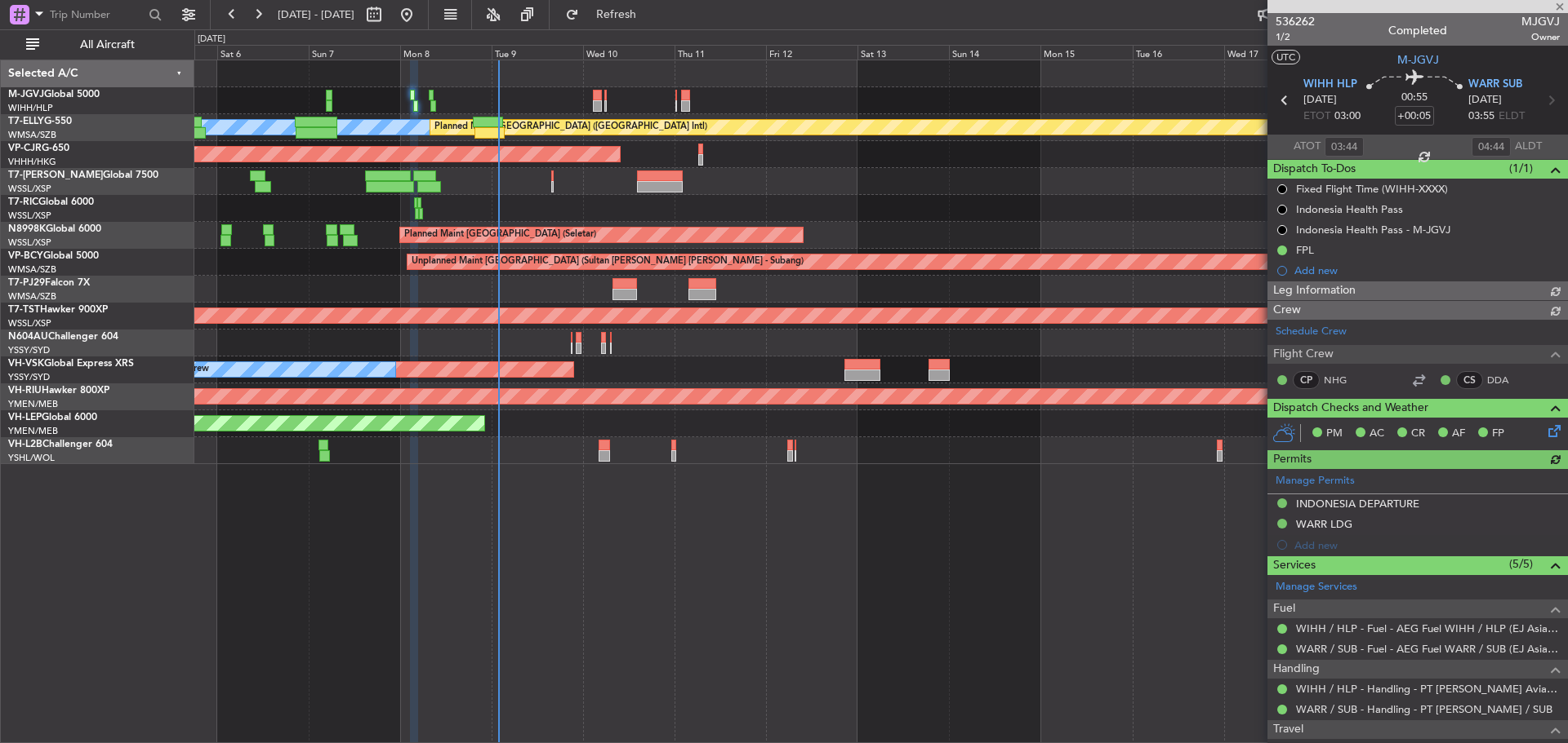
type input "[PERSON_NAME] (HHAFI)"
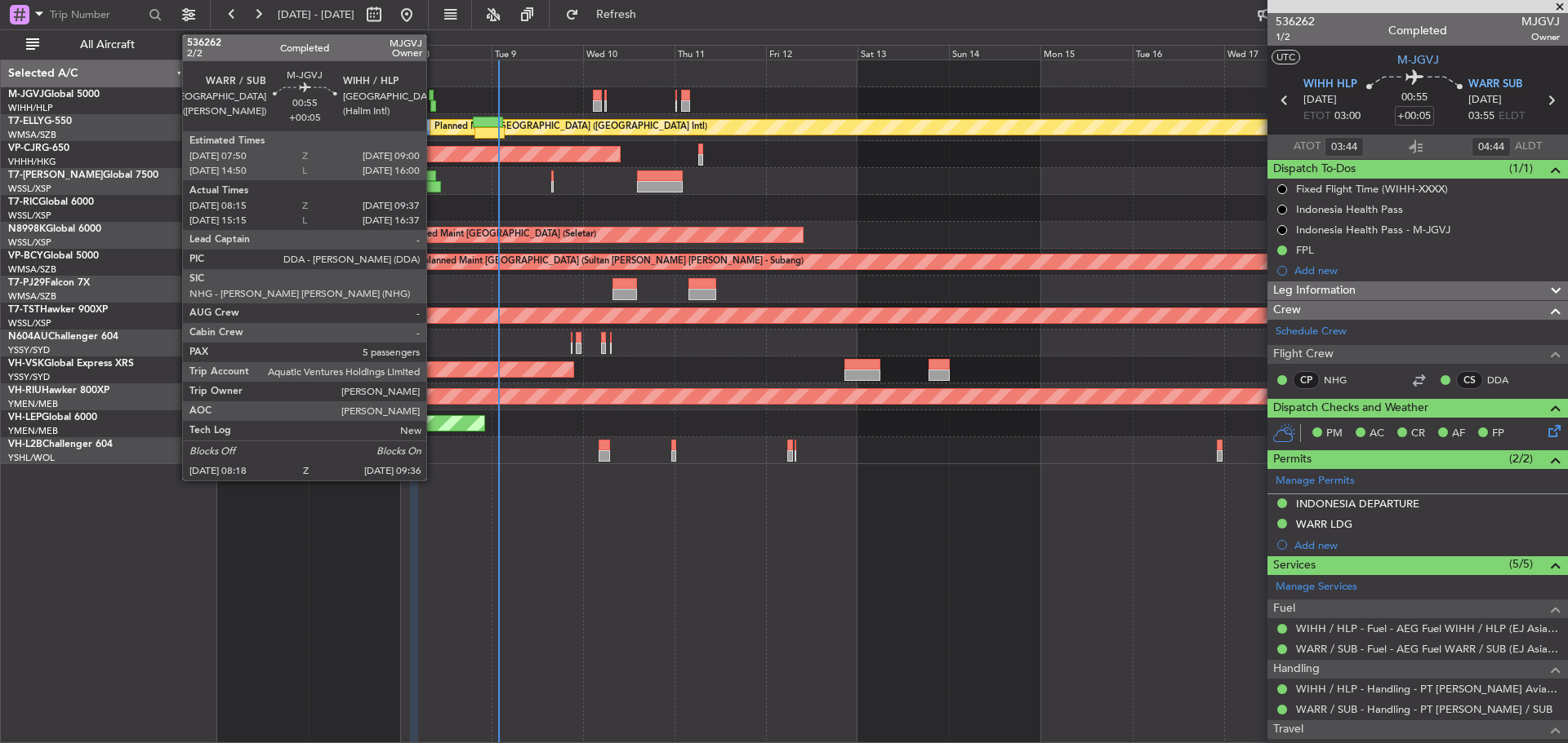
click at [434, 106] on div at bounding box center [433, 105] width 6 height 11
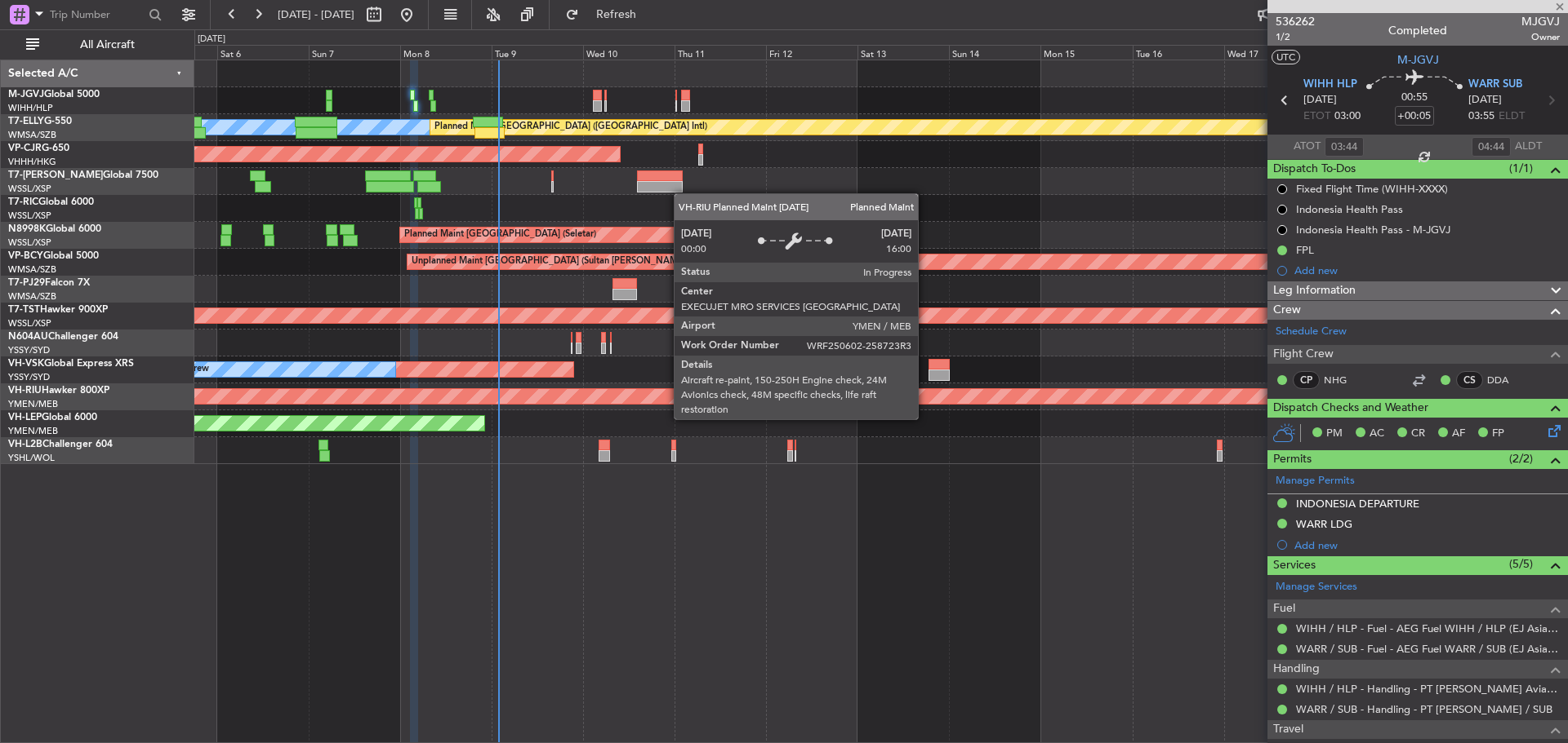
type input "08:25"
type input "09:32"
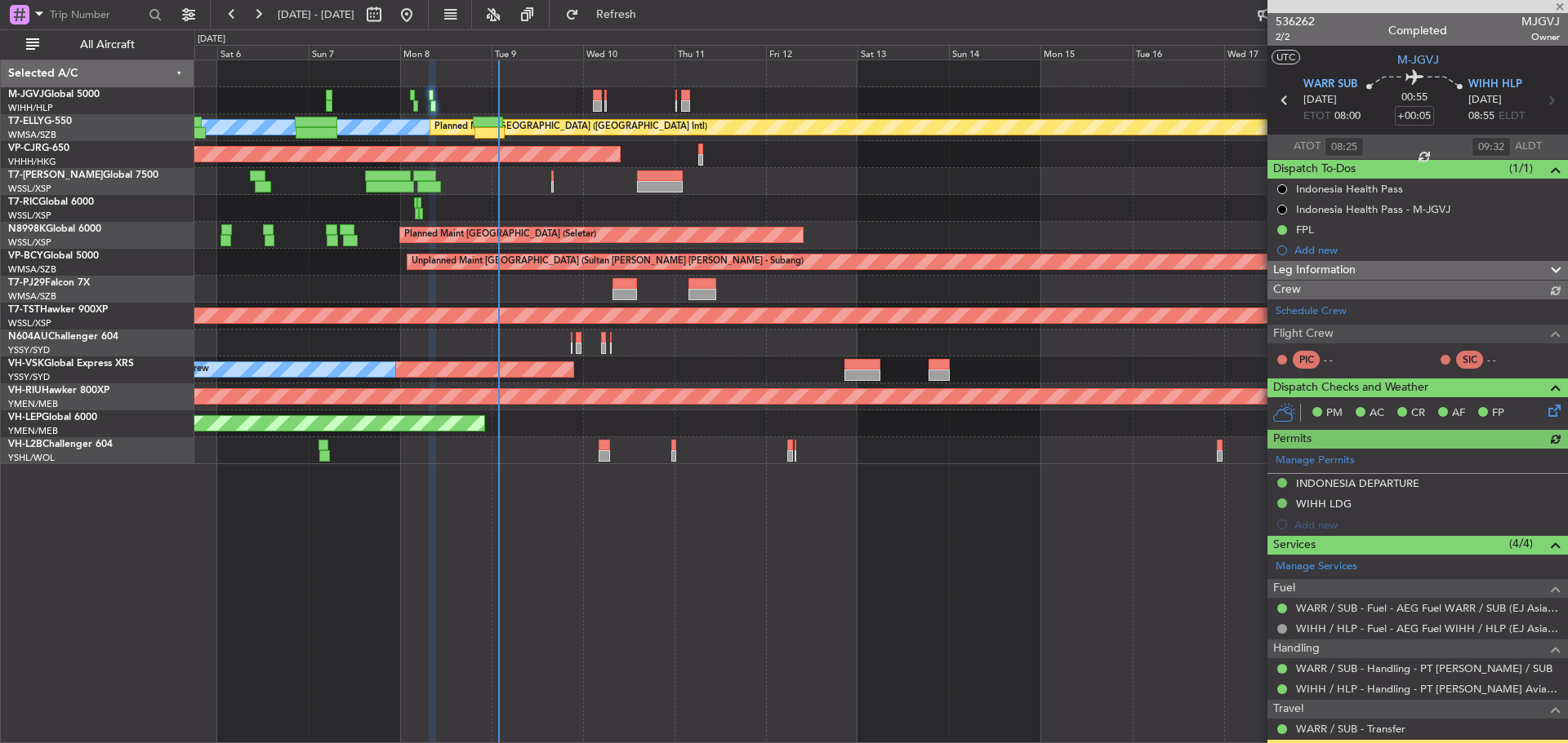
type input "[PERSON_NAME] (HHAFI)"
click at [637, 8] on button "Refresh" at bounding box center [607, 15] width 98 height 26
type input "[PERSON_NAME] (HHAFI)"
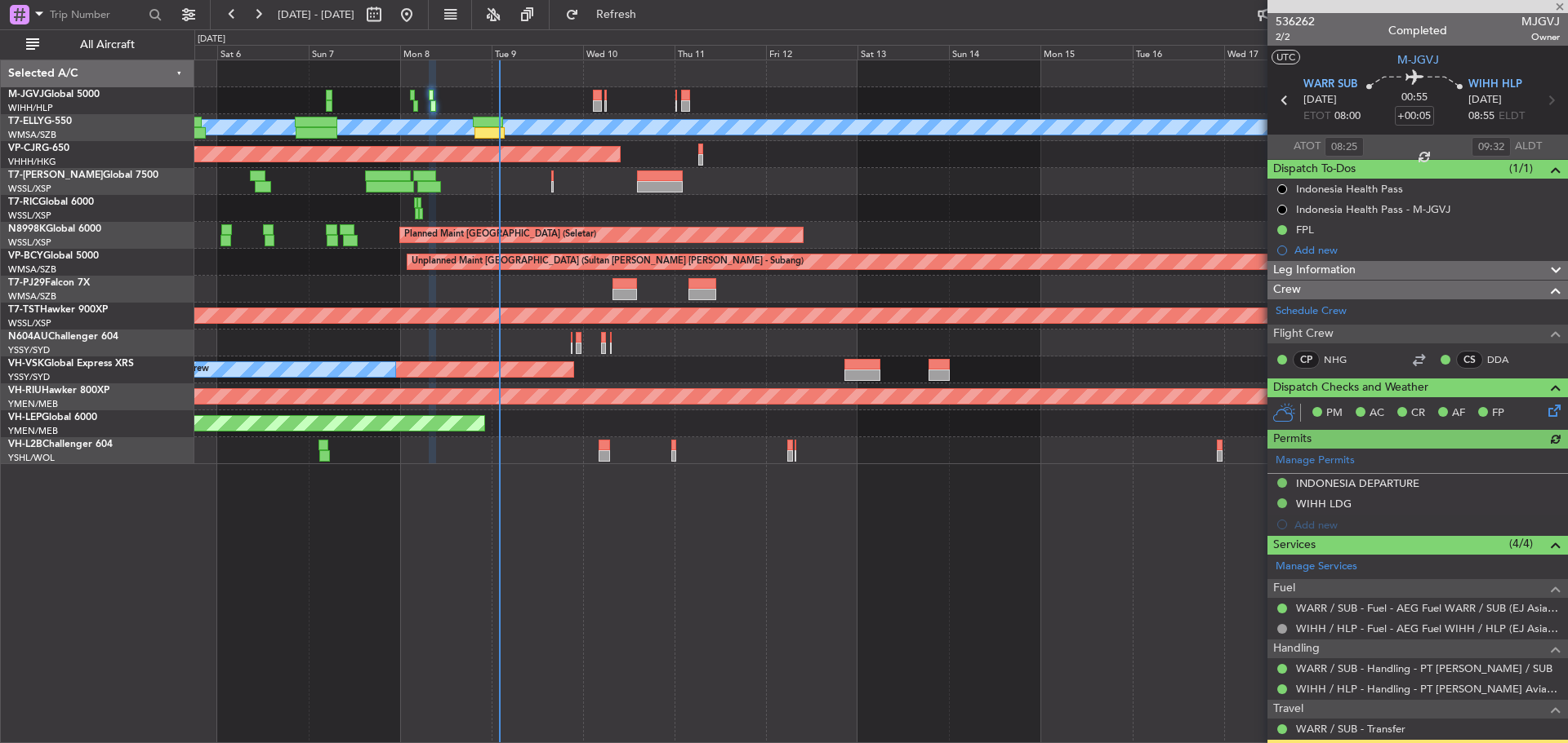
type input "[PERSON_NAME] (HHAFI)"
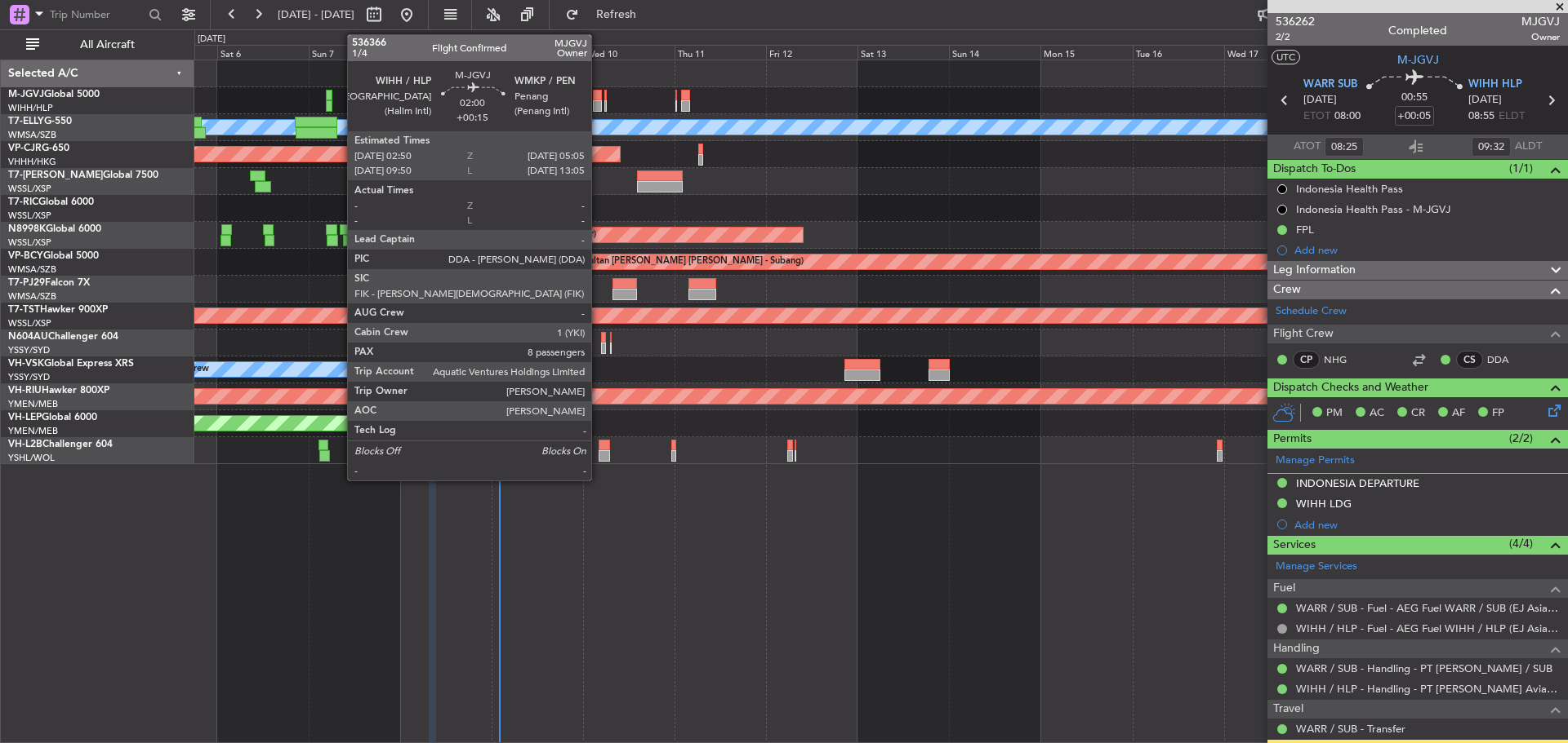
click at [599, 109] on div at bounding box center [597, 105] width 9 height 11
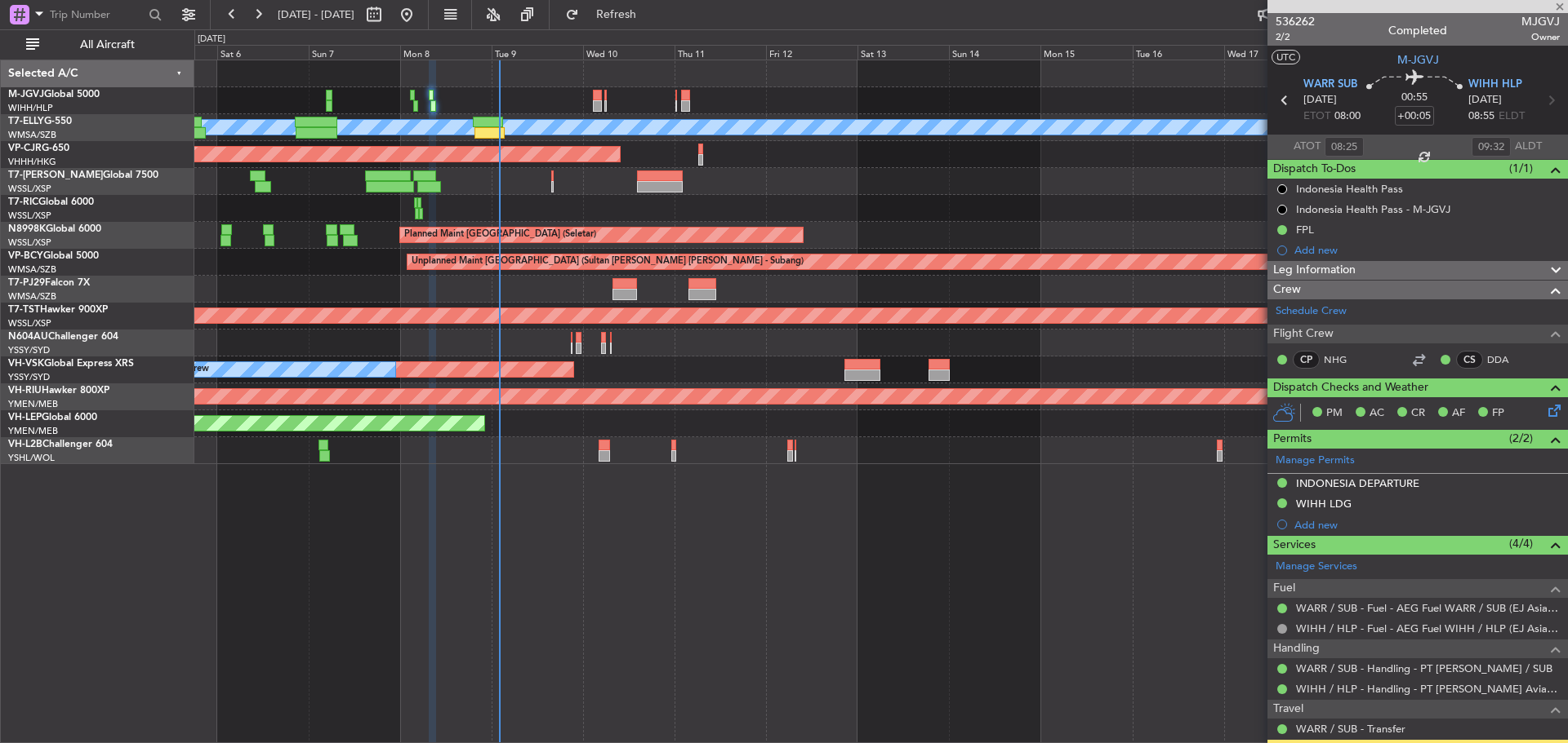
type input "+00:15"
type input "8"
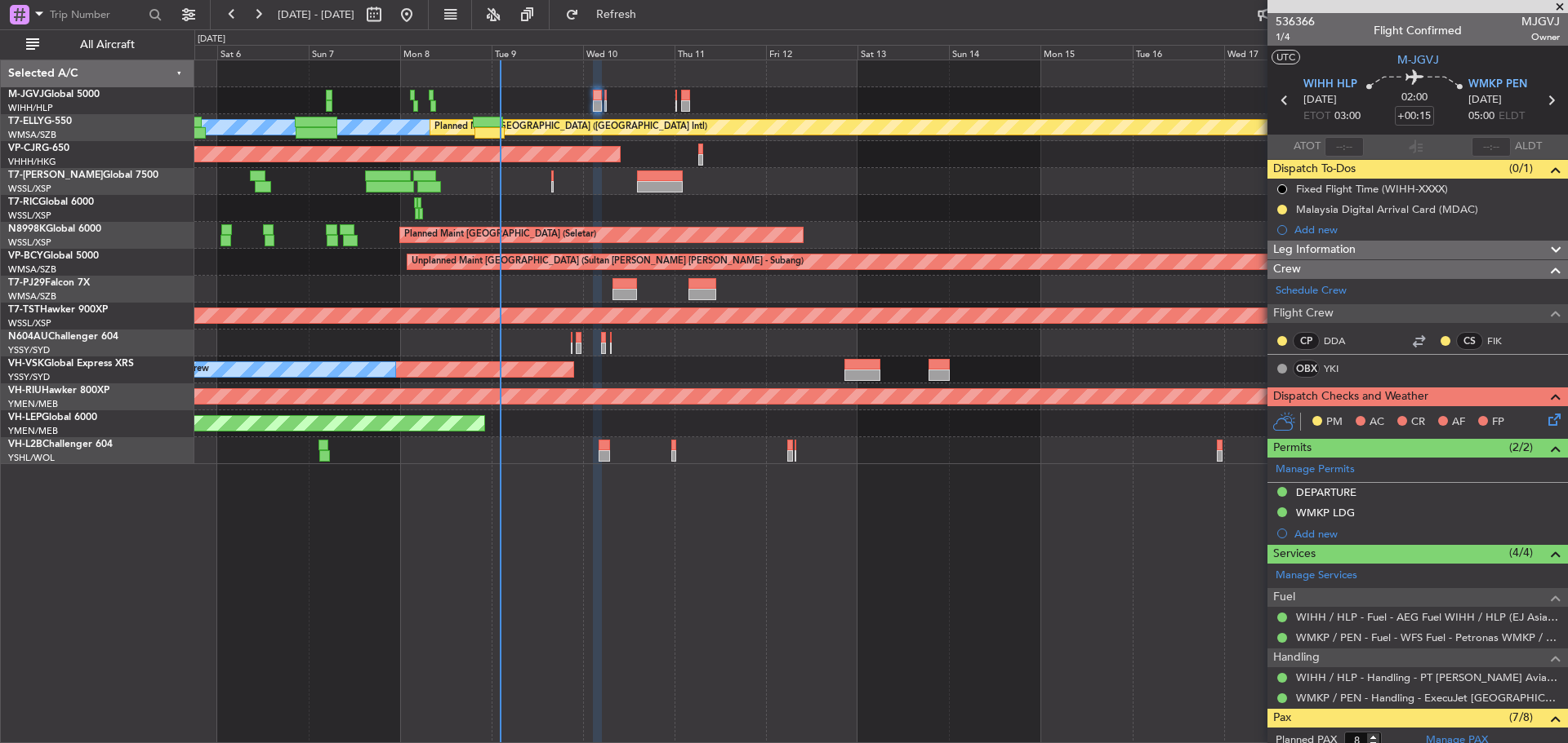
click at [360, 195] on div "Planned Maint [GEOGRAPHIC_DATA] (Seletar) [PERSON_NAME] Planned Maint [GEOGRAPH…" at bounding box center [880, 262] width 1372 height 404
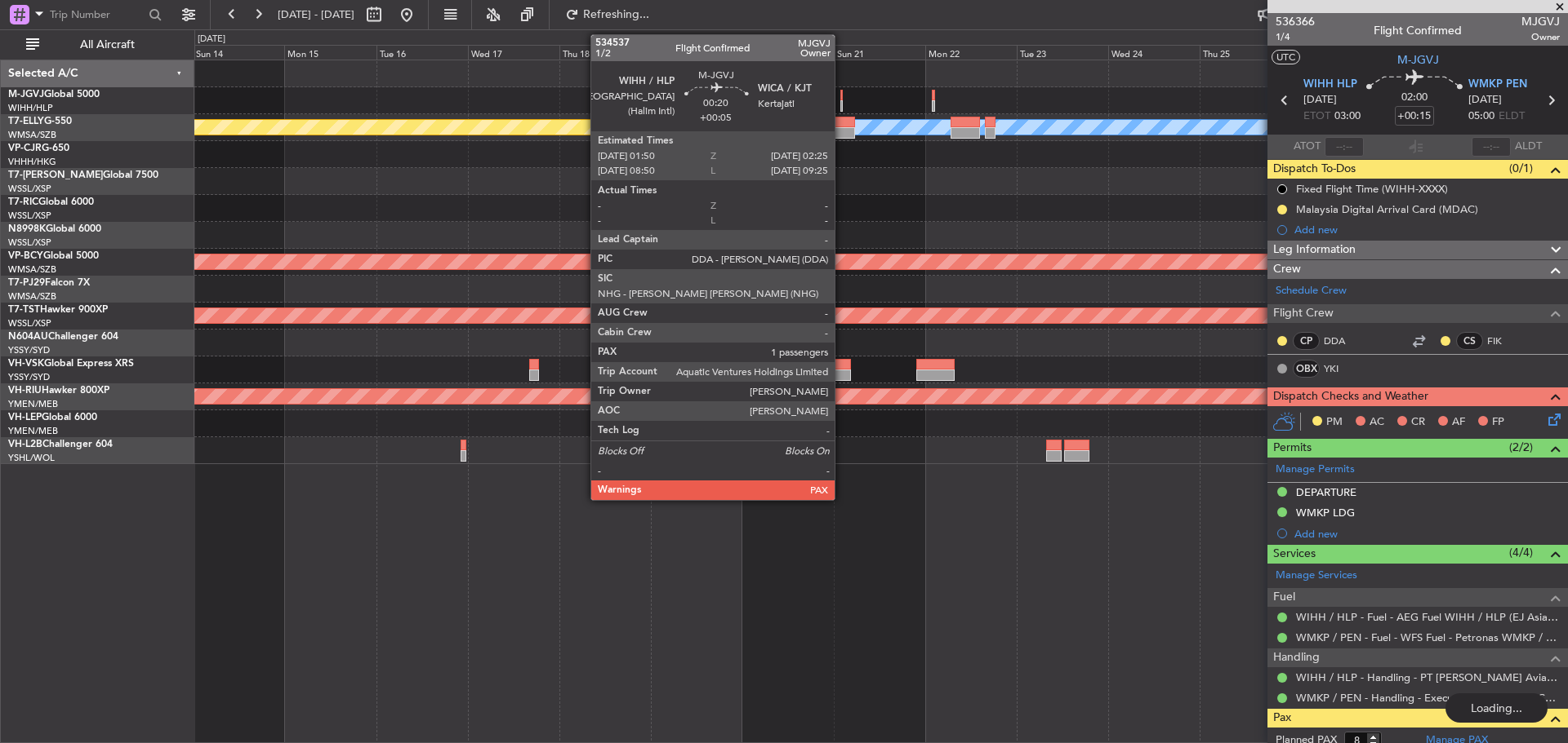
click at [842, 102] on div at bounding box center [841, 105] width 3 height 11
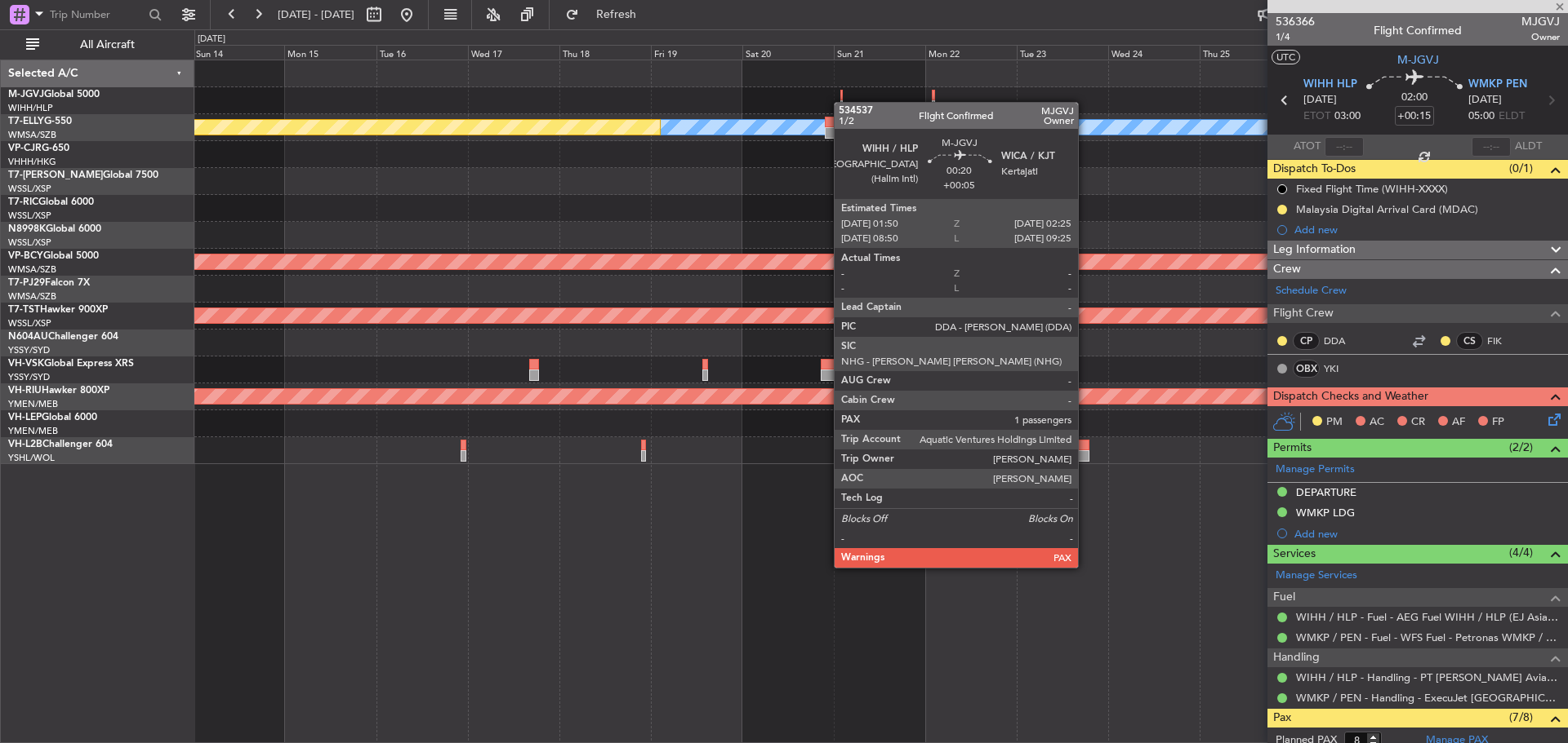
type input "+00:05"
type input "2"
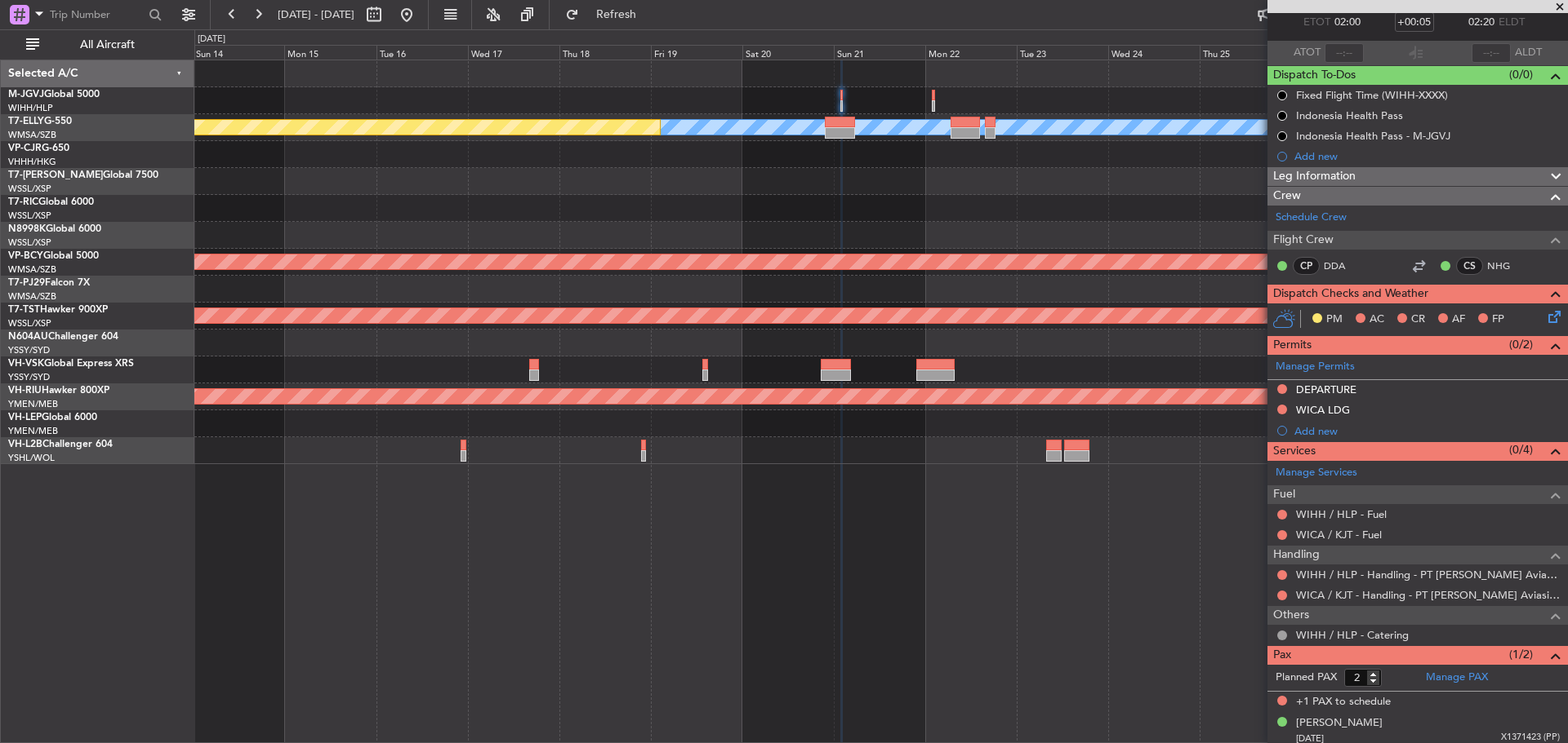
scroll to position [99, 0]
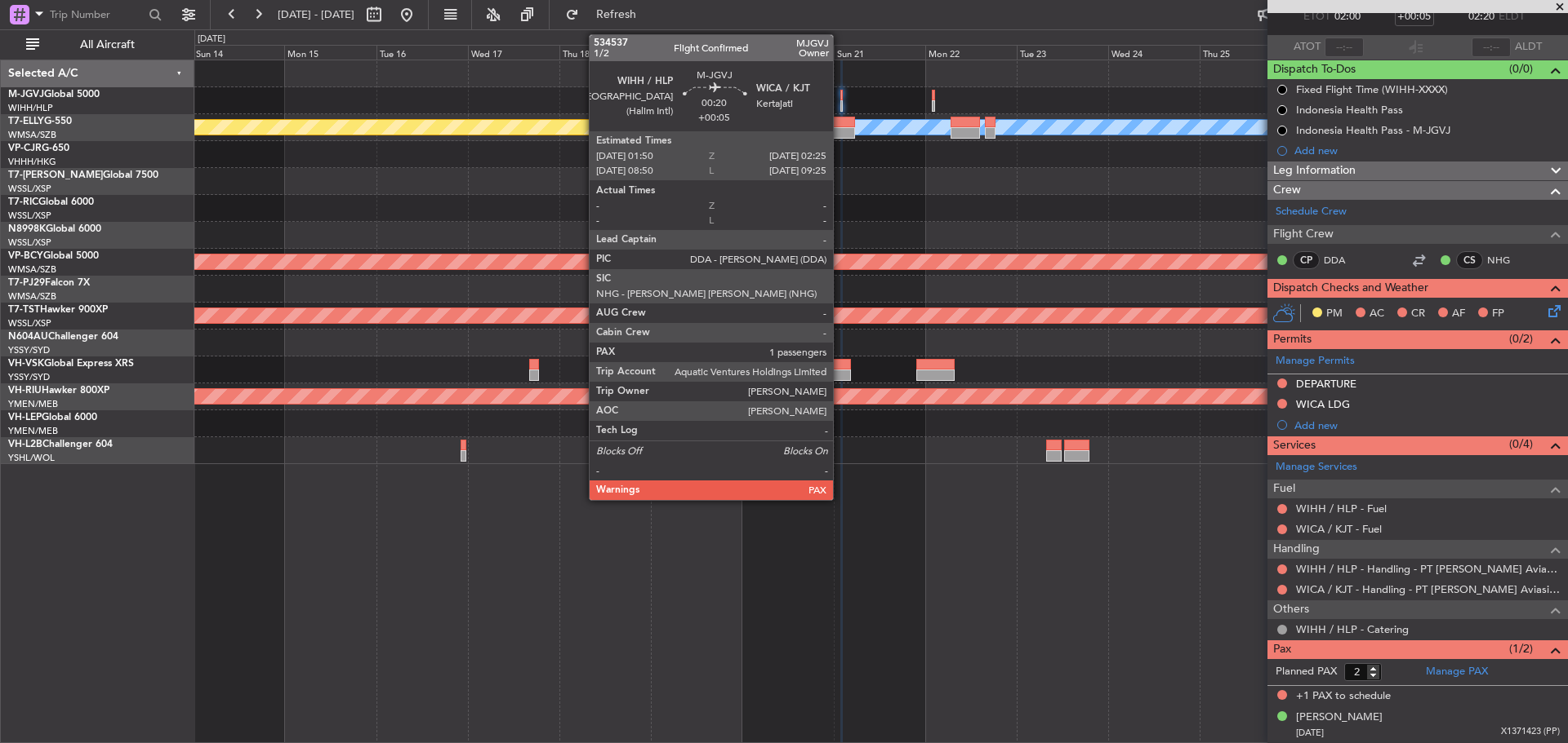
click at [840, 102] on div at bounding box center [841, 105] width 3 height 11
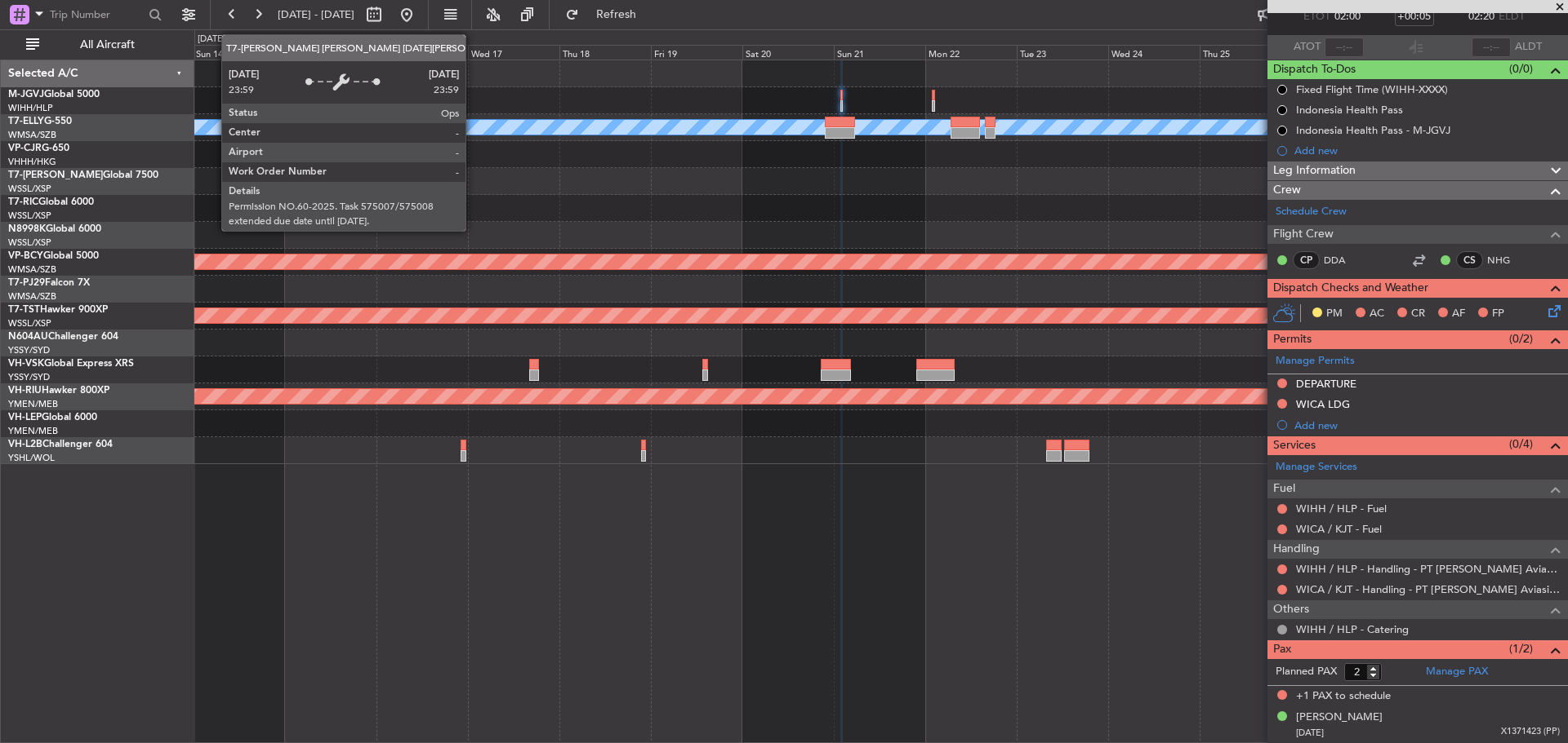
click at [1010, 203] on div "Planned Maint [GEOGRAPHIC_DATA] ([GEOGRAPHIC_DATA] Intl) [PERSON_NAME] Planned …" at bounding box center [880, 262] width 1372 height 404
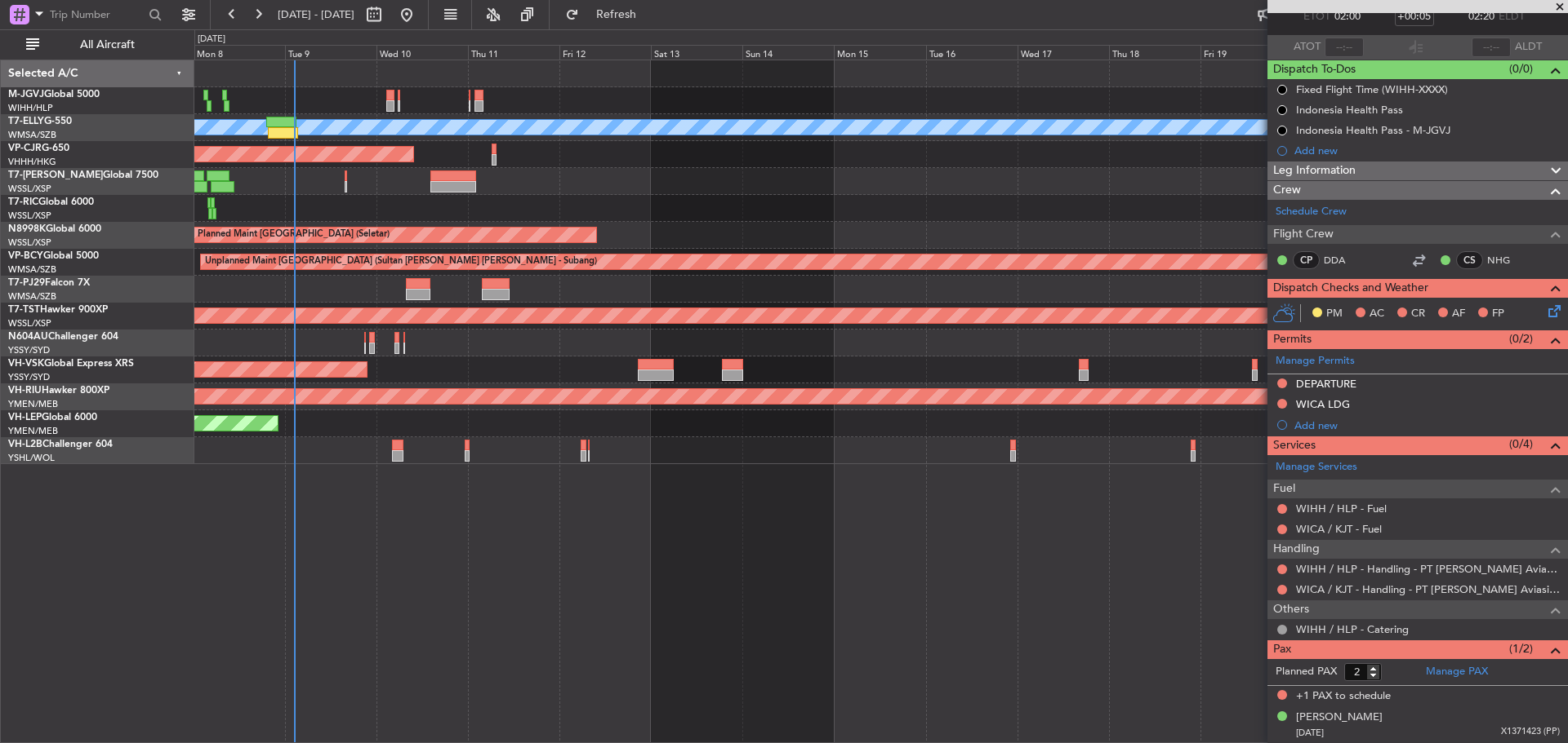
click at [385, 103] on div "Planned Maint [GEOGRAPHIC_DATA] (Seletar)" at bounding box center [880, 100] width 1372 height 27
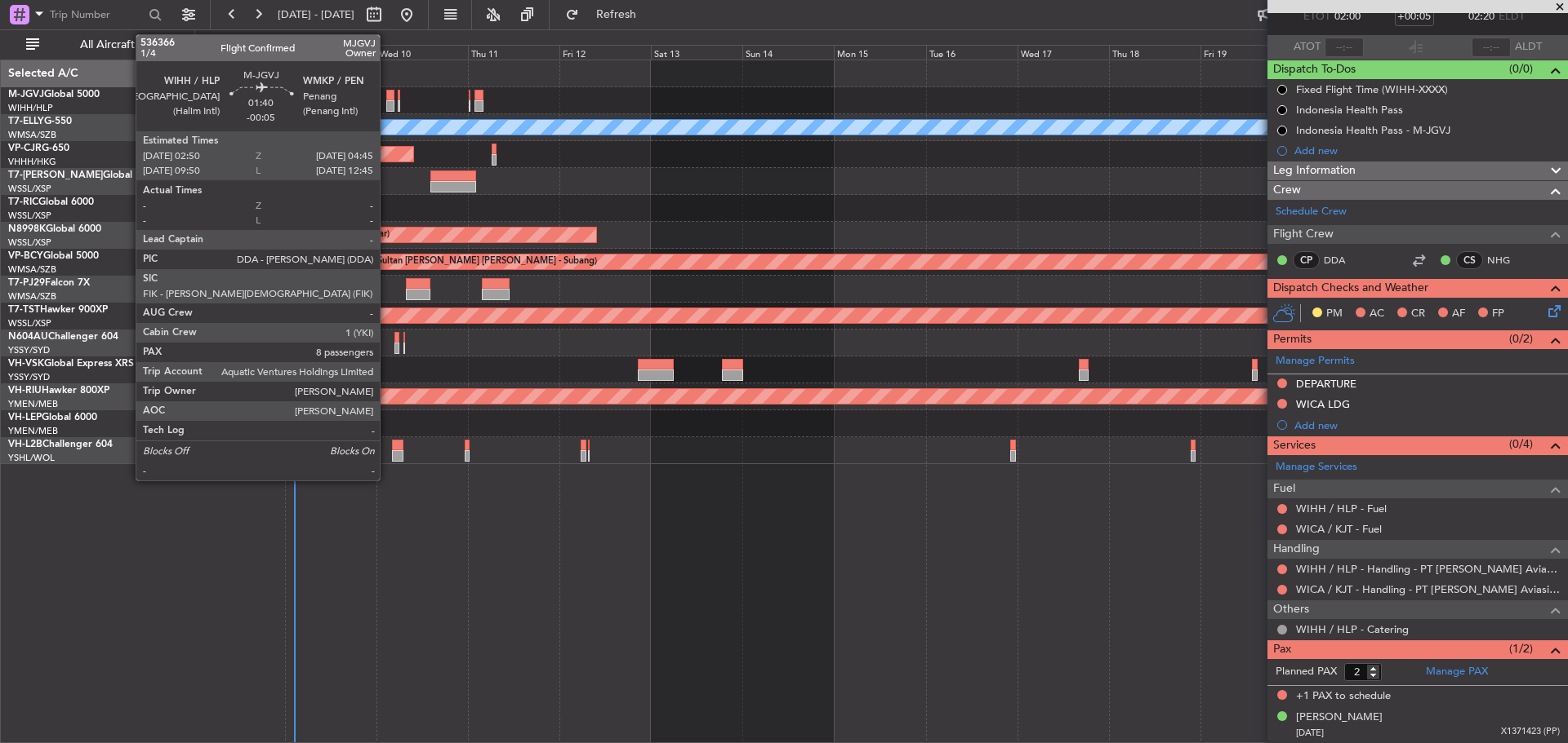
click at [387, 102] on div at bounding box center [390, 105] width 8 height 11
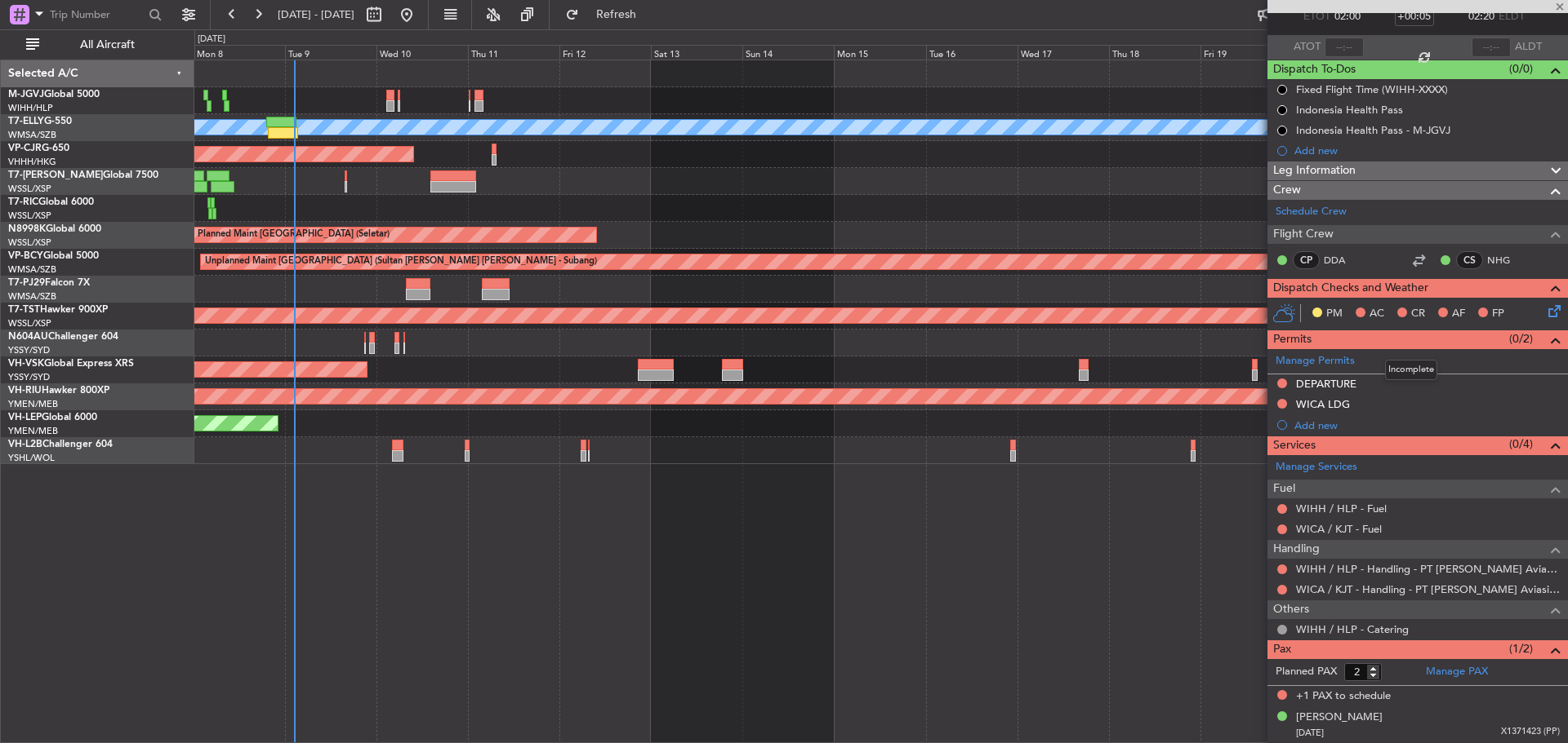
type input "-00:05"
type input "8"
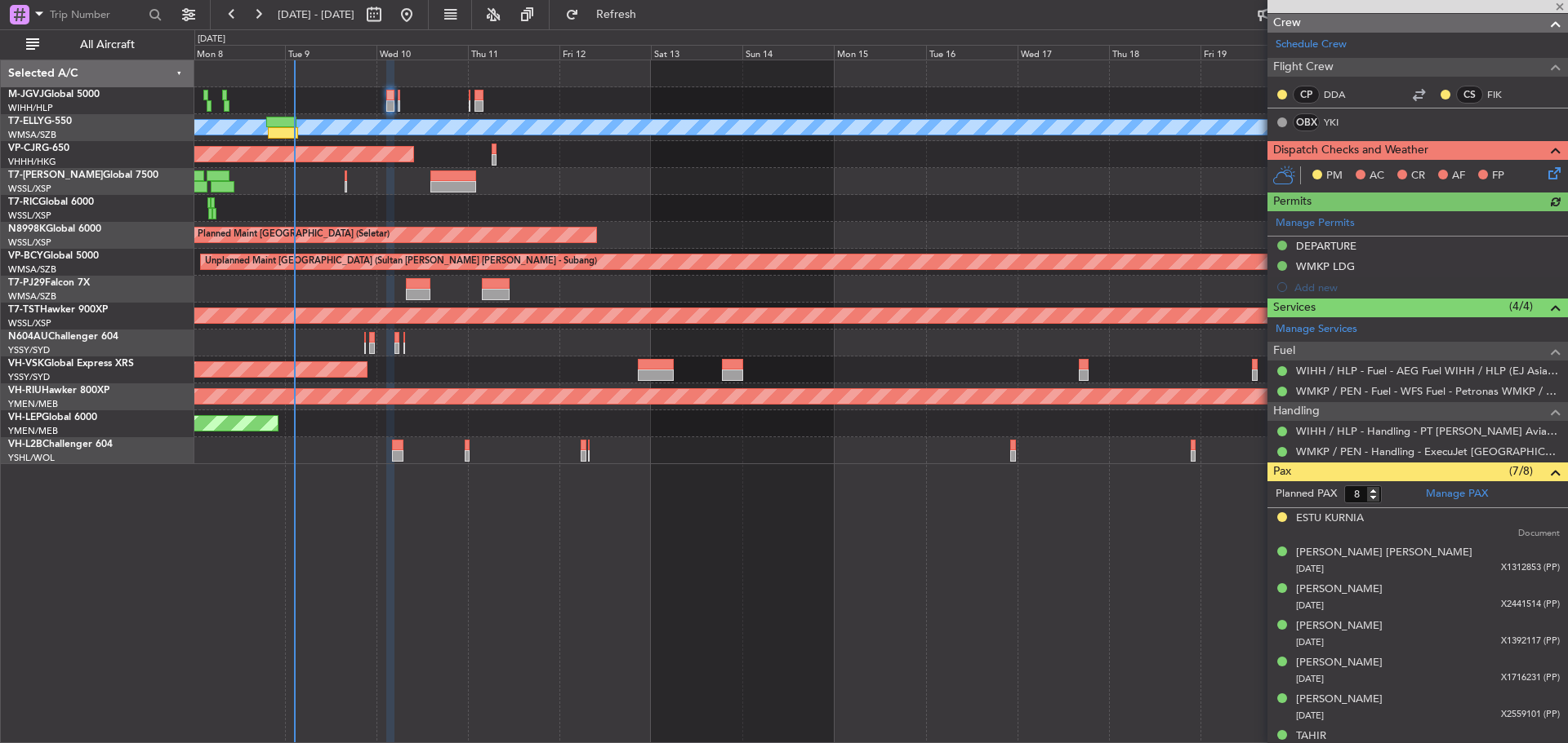
scroll to position [302, 0]
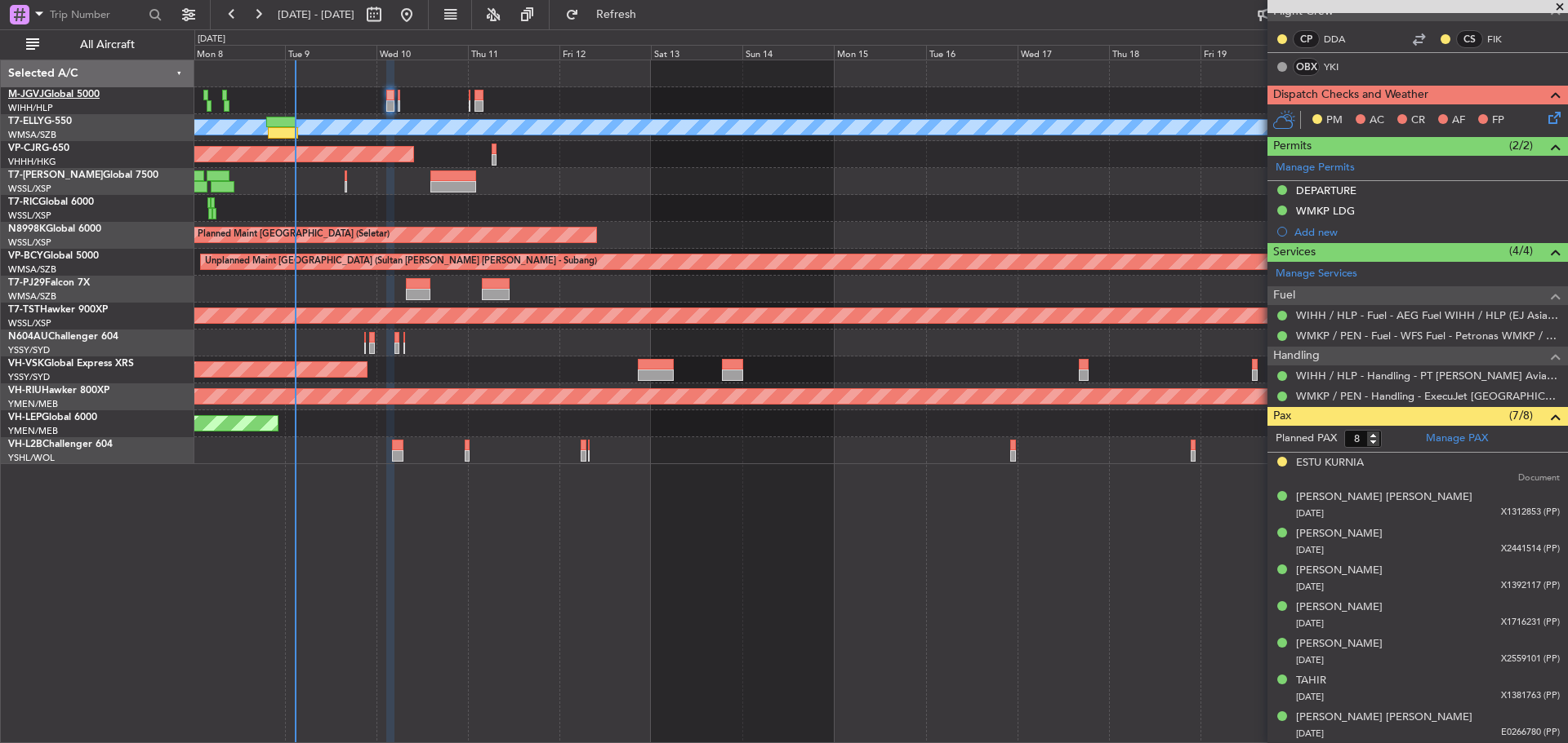
click at [48, 99] on link "M-JGVJ Global 5000" at bounding box center [53, 94] width 91 height 9
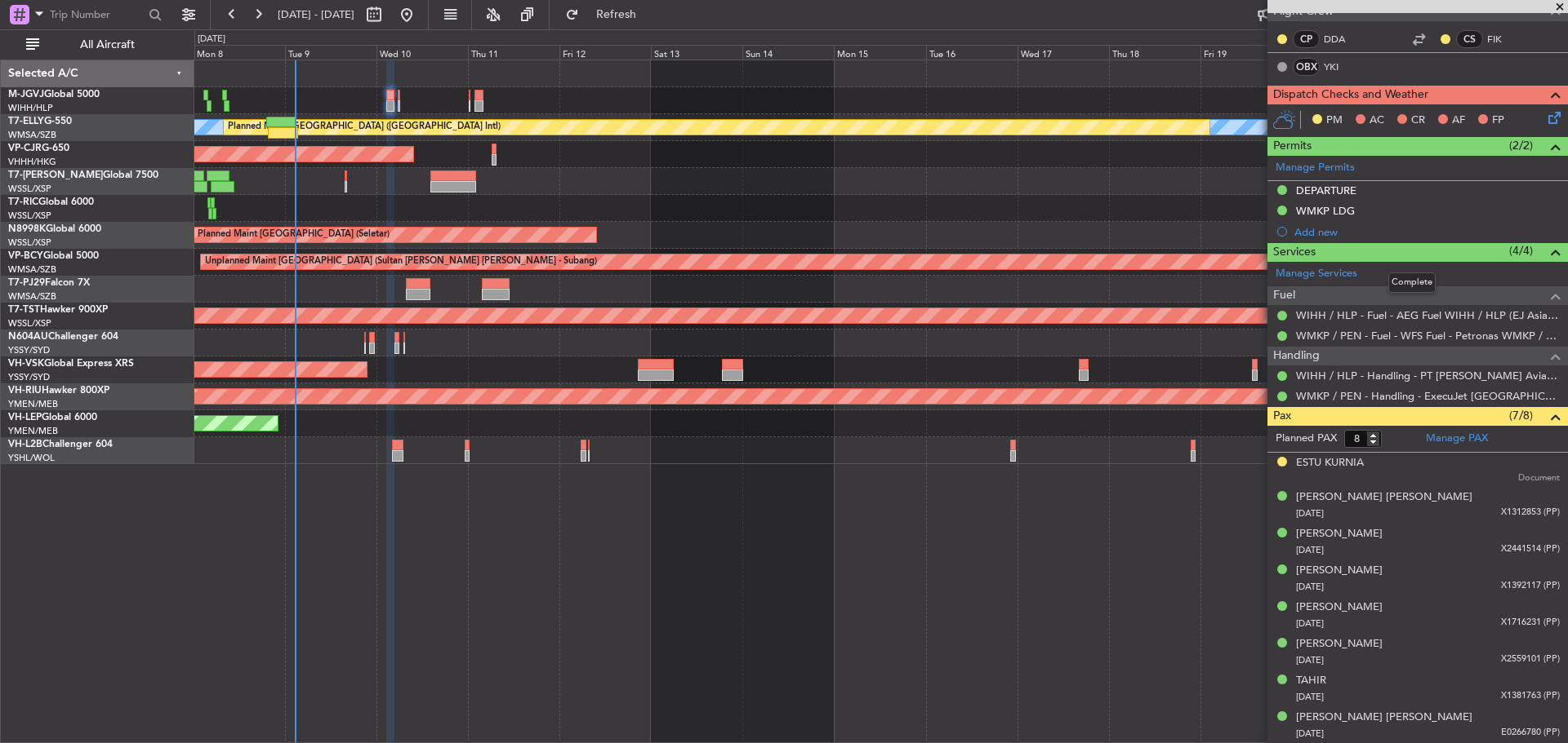
scroll to position [0, 0]
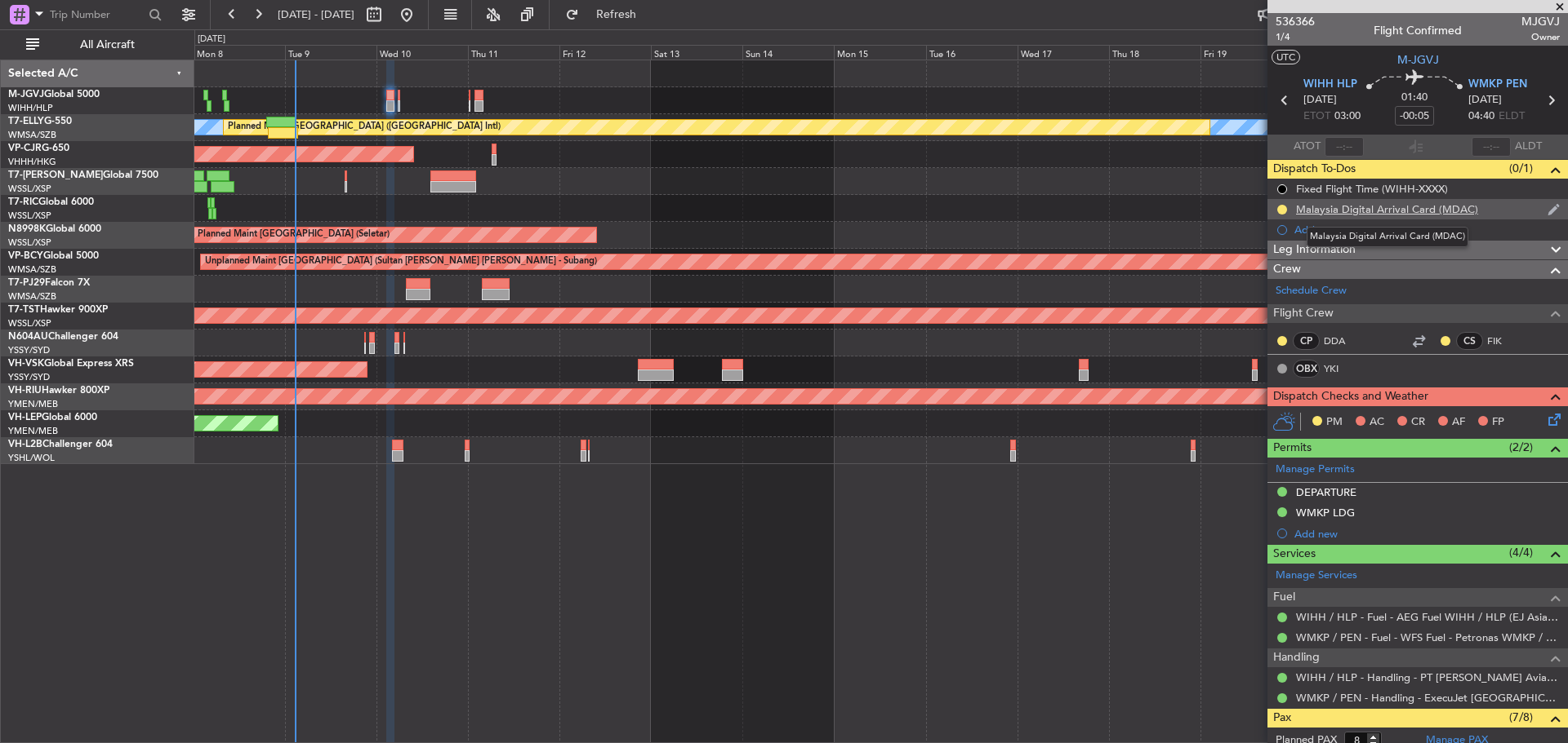
click at [1380, 213] on div "Malaysia Digital Arrival Card (MDAC)" at bounding box center [1386, 209] width 182 height 14
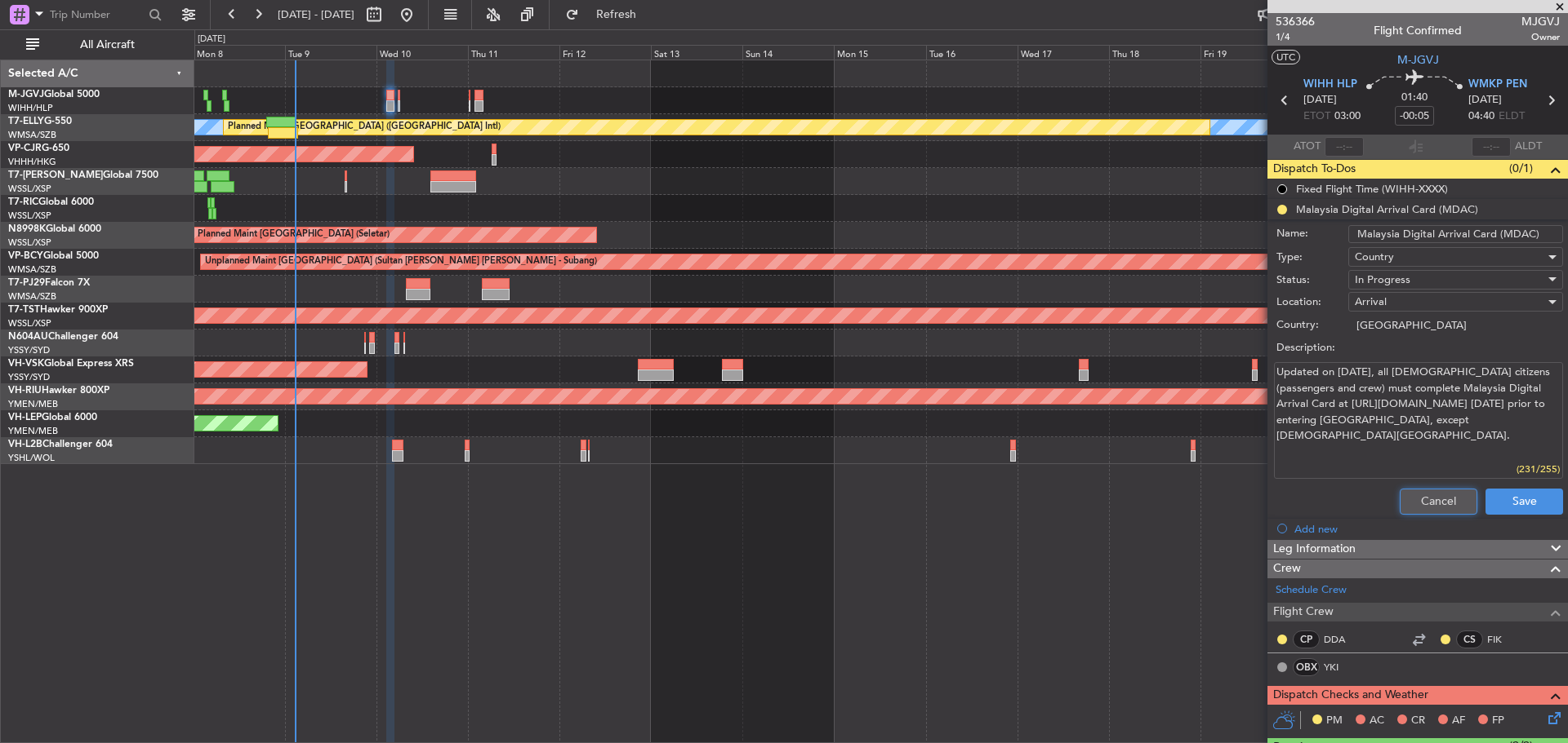
click at [1411, 506] on button "Cancel" at bounding box center [1439, 502] width 78 height 26
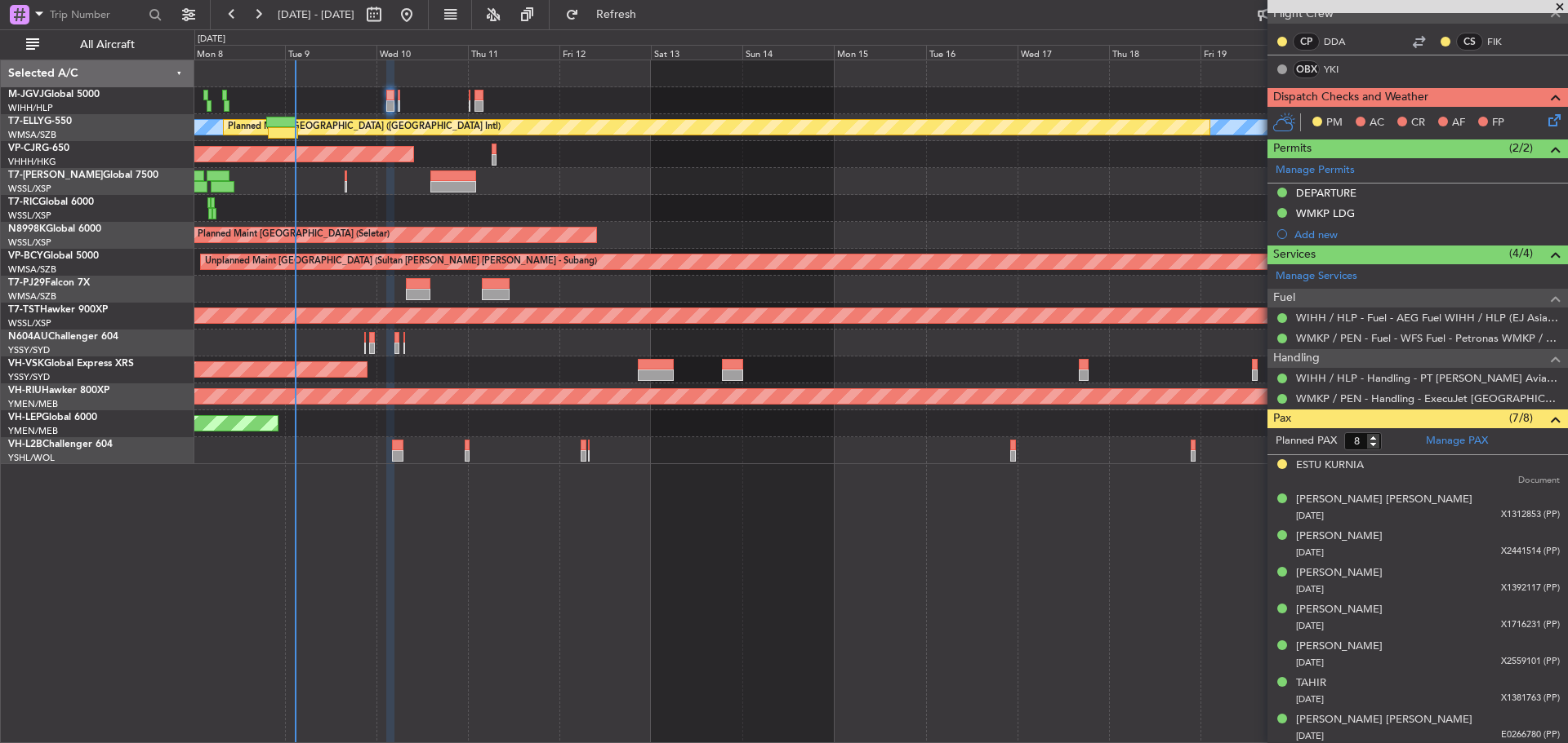
scroll to position [302, 0]
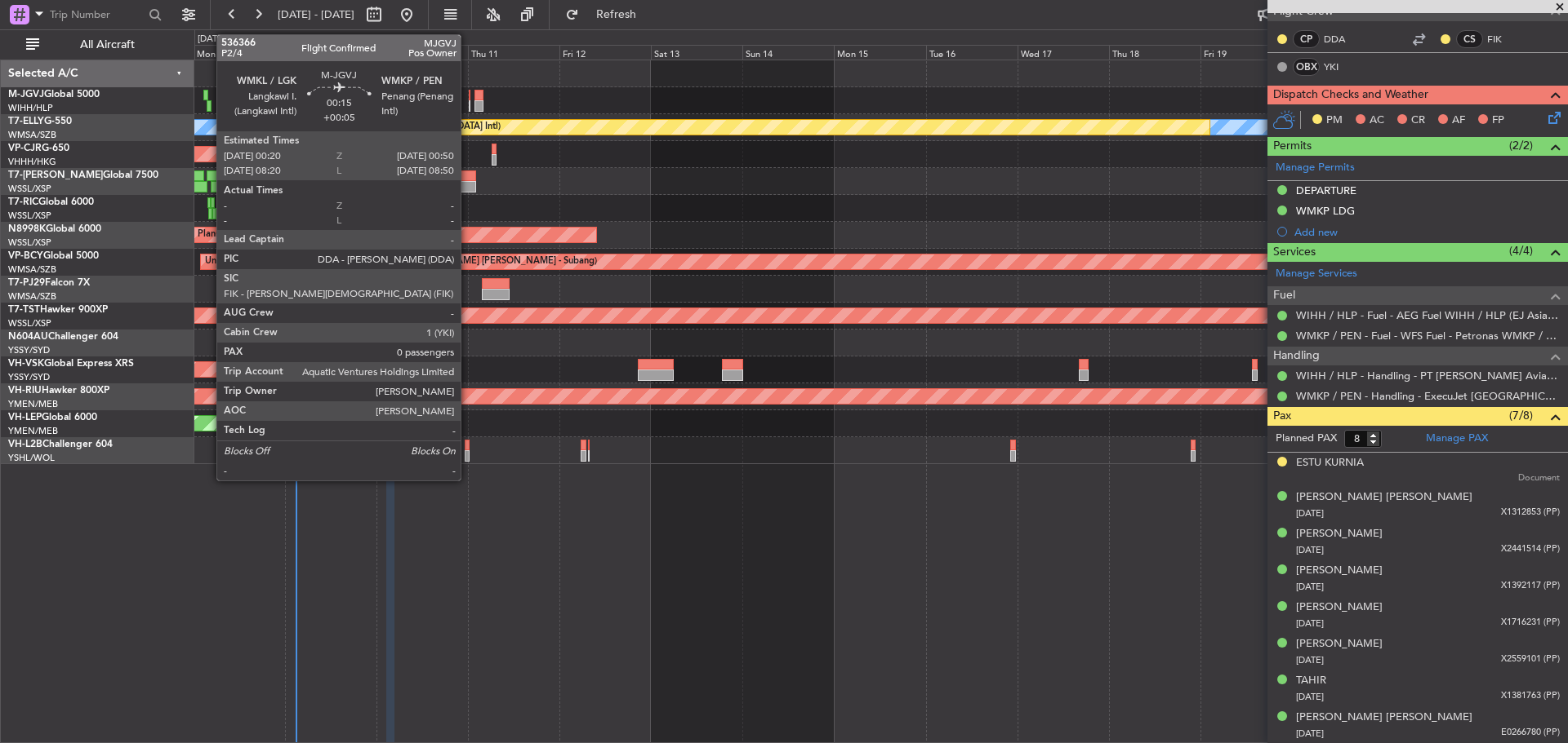
click at [468, 109] on div at bounding box center [469, 105] width 3 height 11
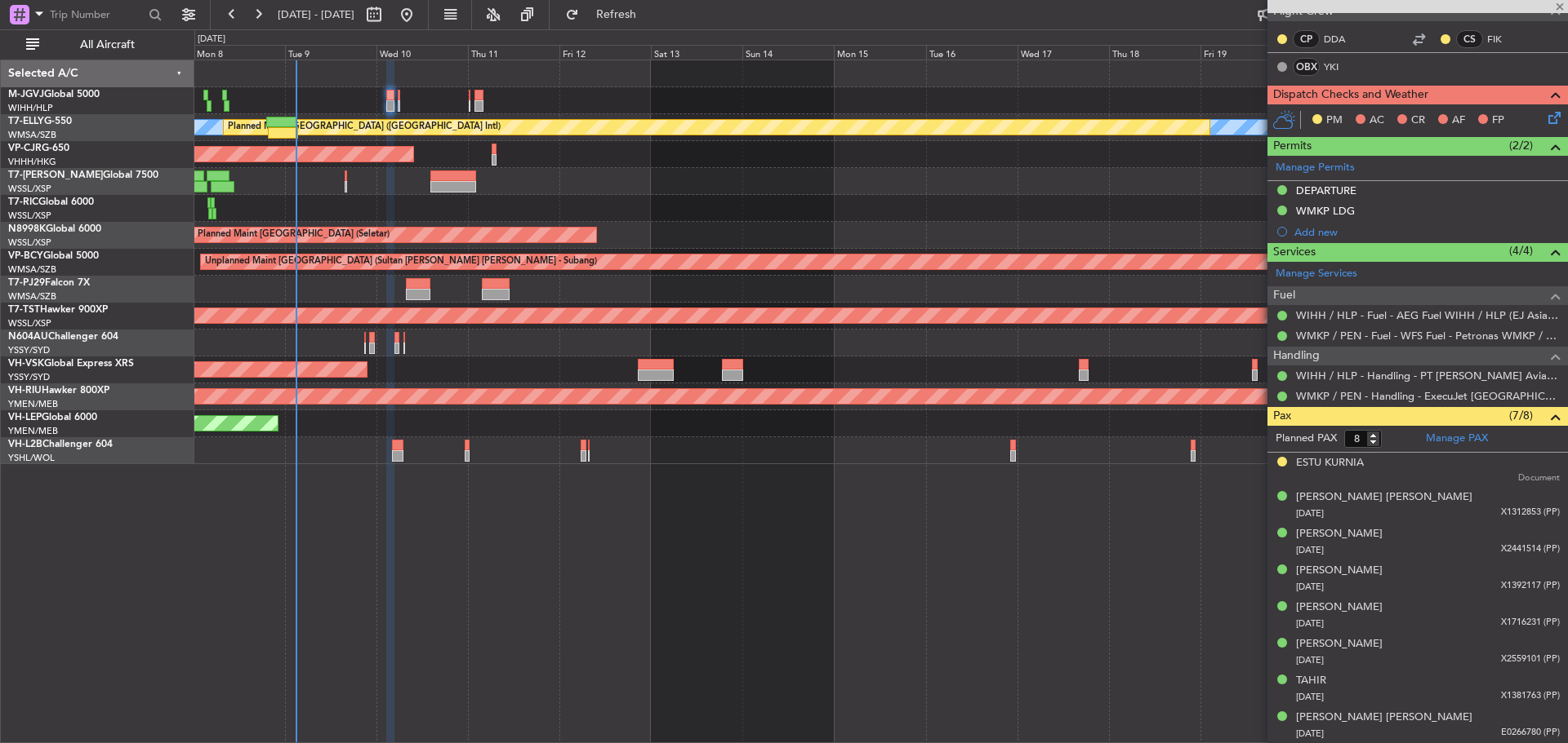
type input "+00:05"
type input "0"
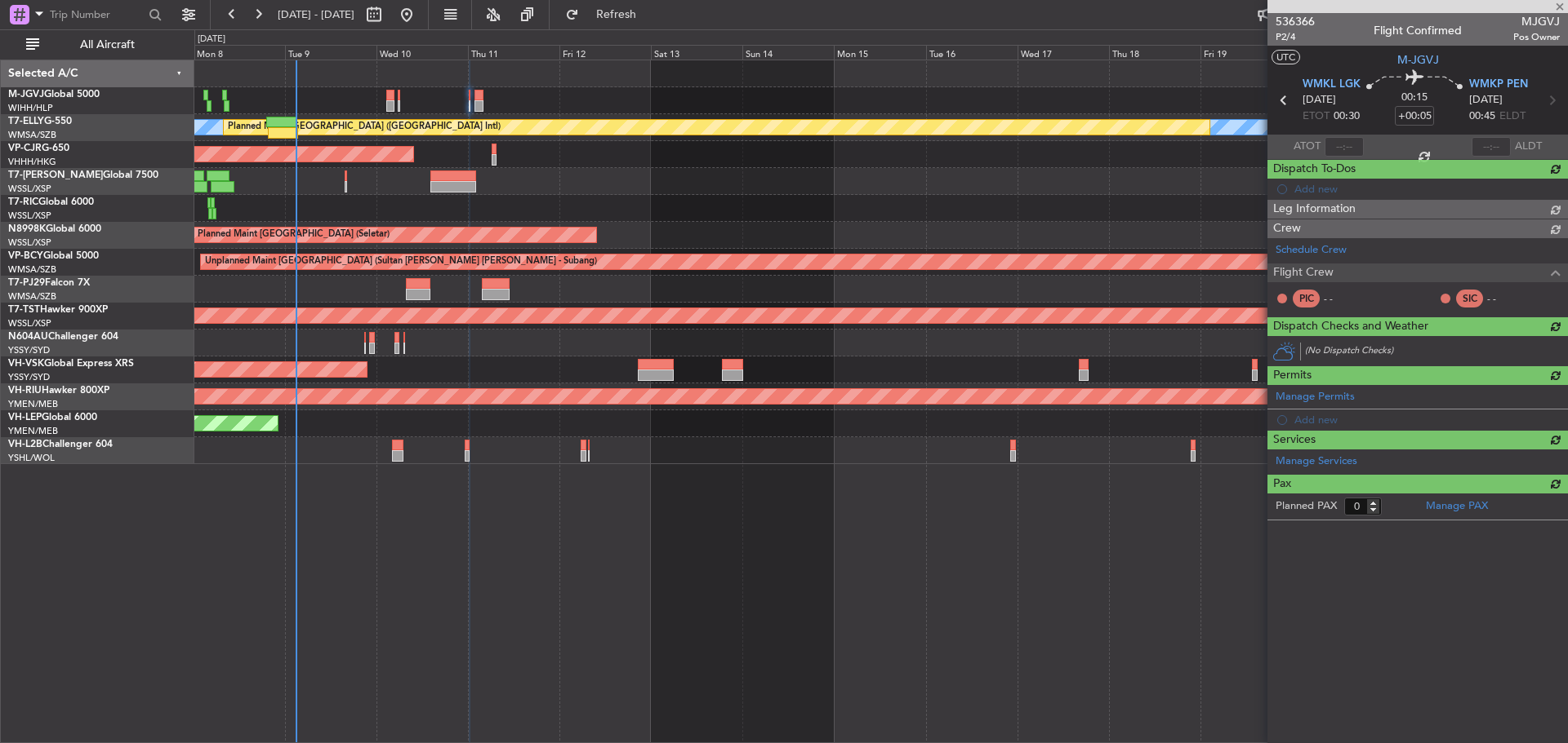
scroll to position [0, 0]
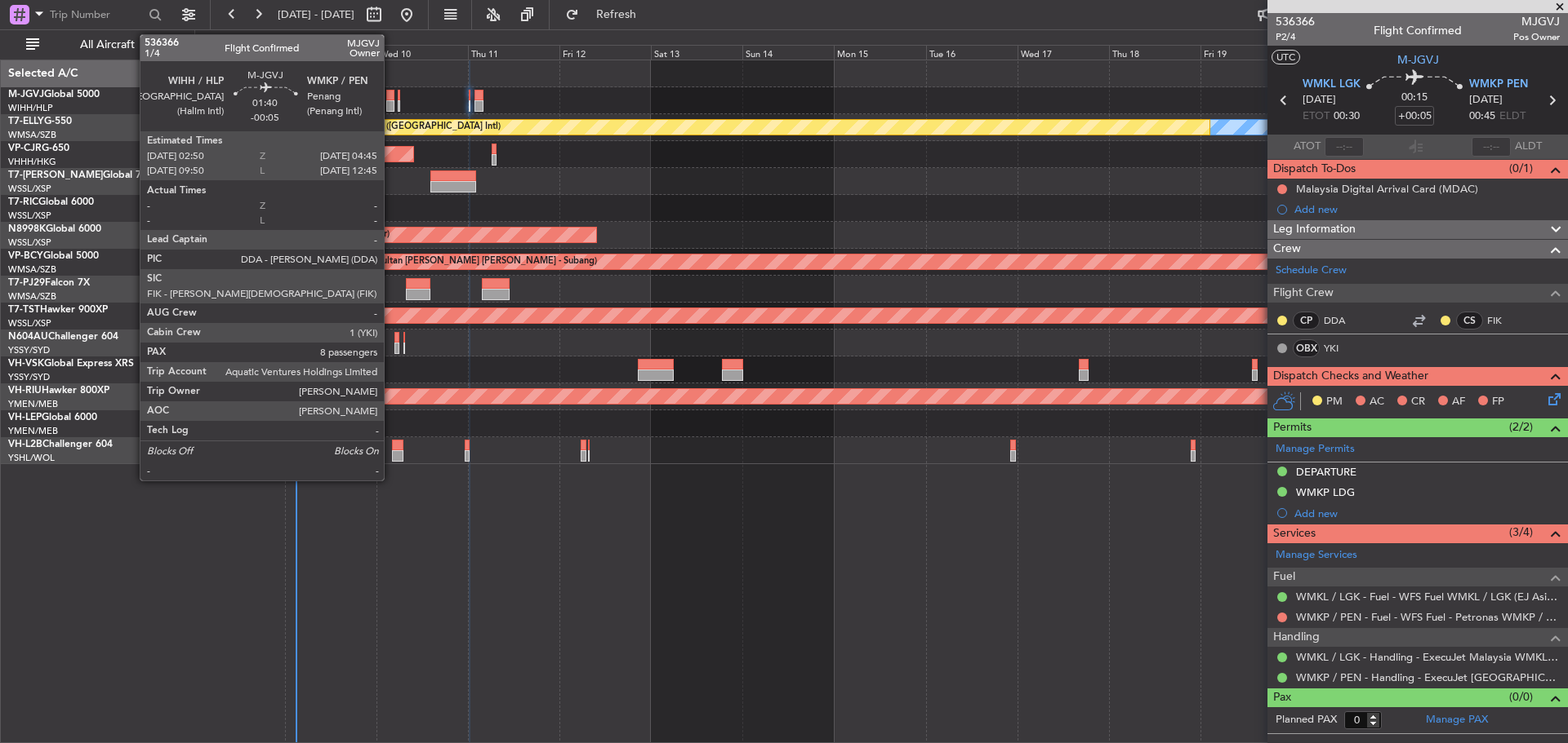
click at [391, 108] on div at bounding box center [390, 105] width 8 height 11
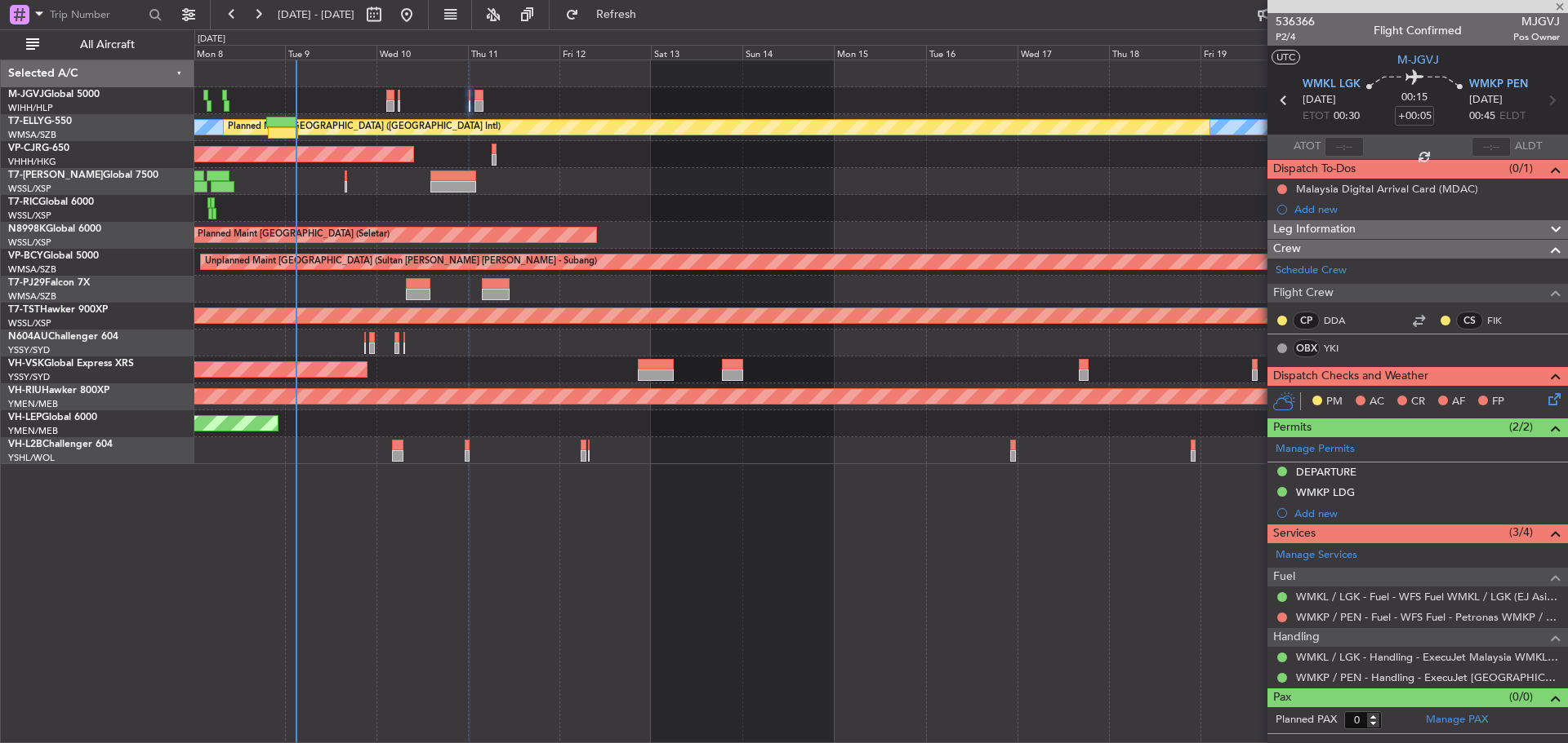
type input "-00:05"
type input "8"
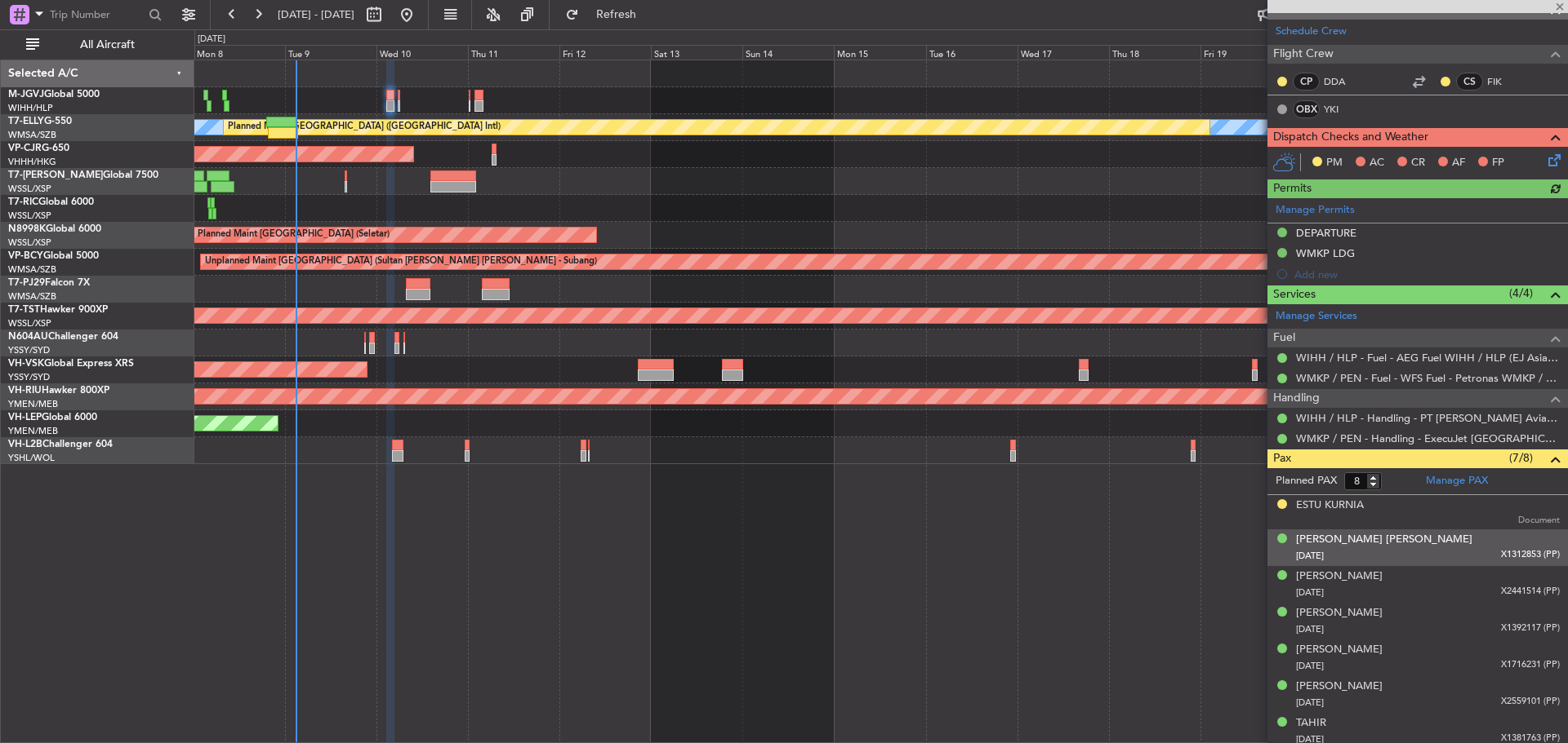
scroll to position [302, 0]
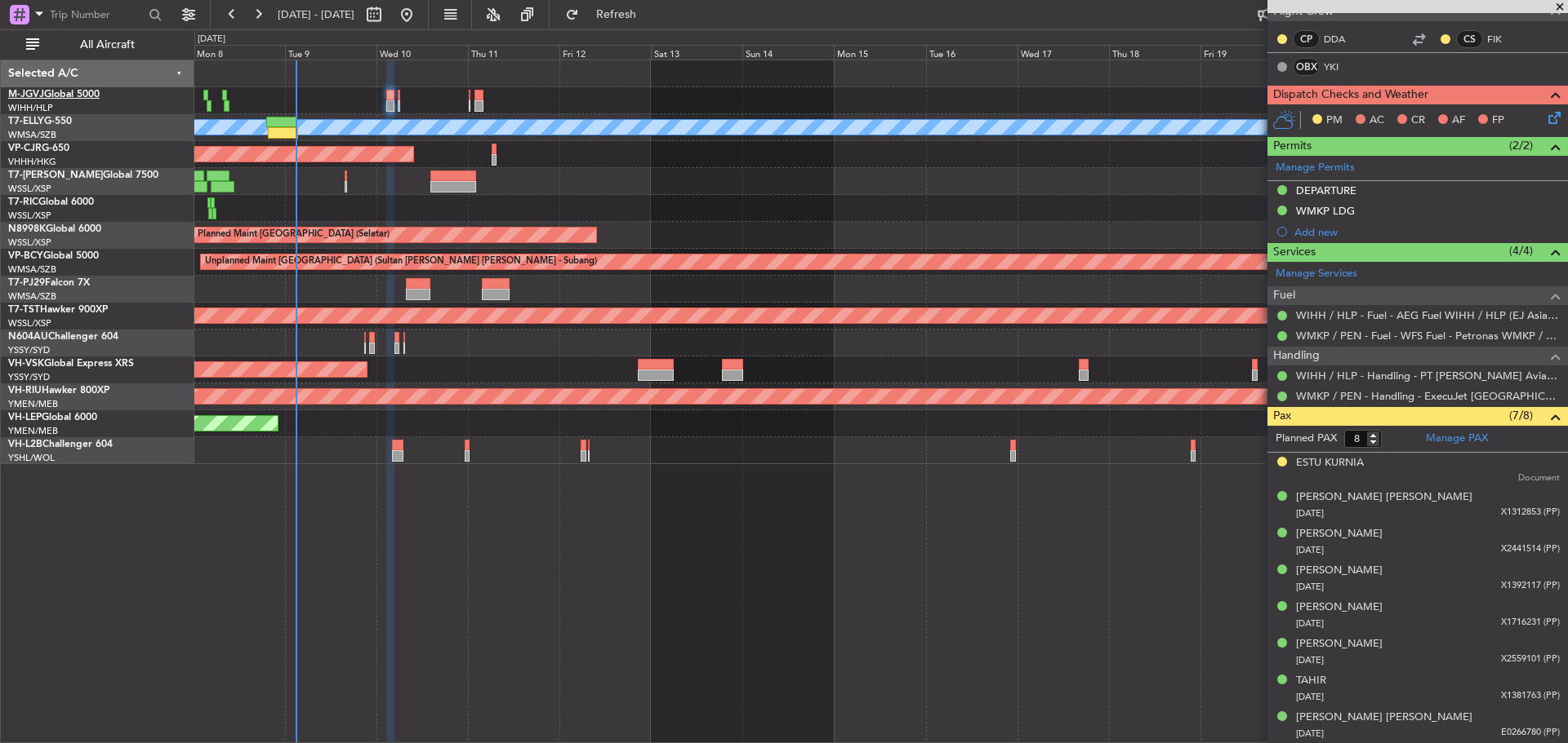
click at [62, 94] on link "M-JGVJ Global 5000" at bounding box center [53, 94] width 91 height 9
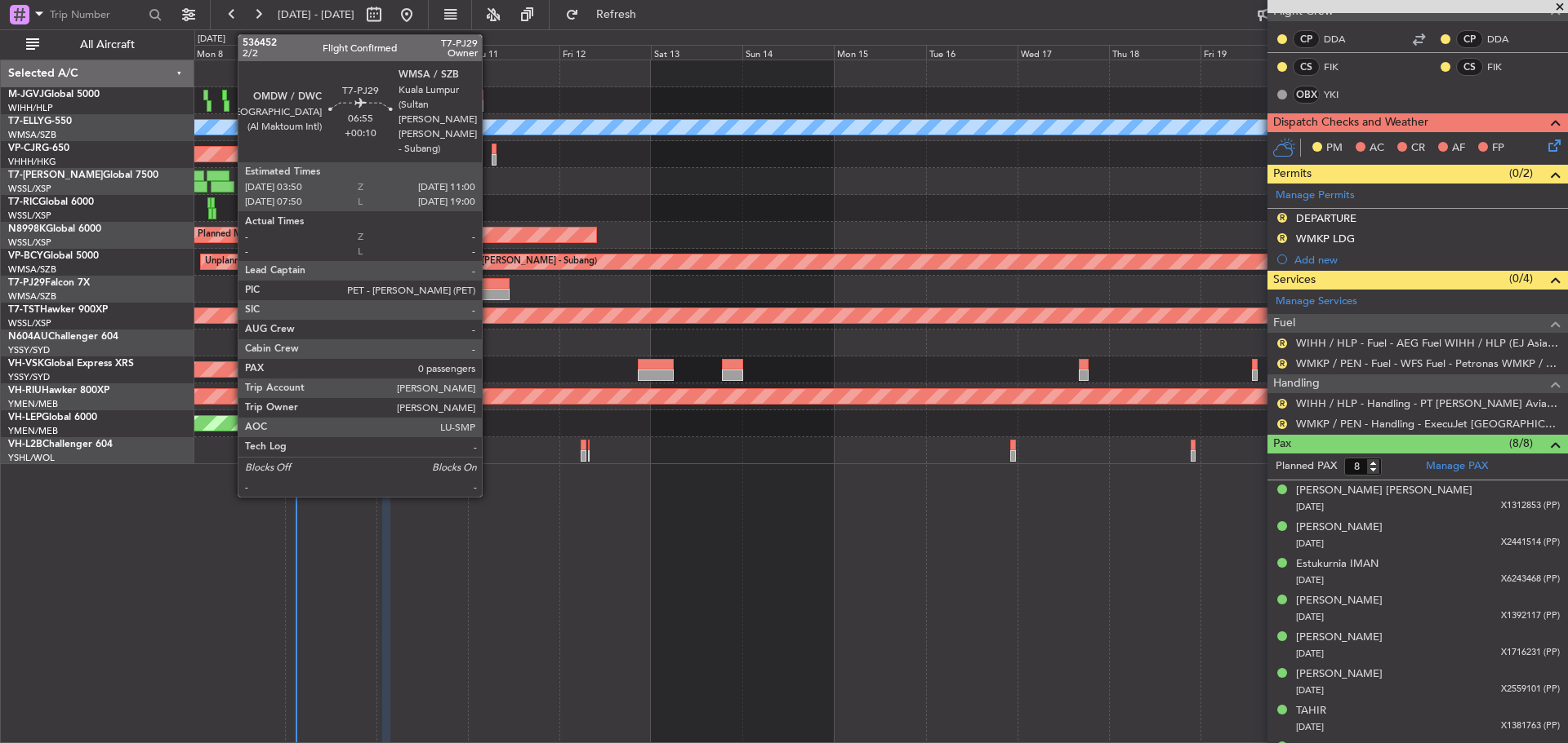
click at [489, 287] on div at bounding box center [496, 284] width 28 height 11
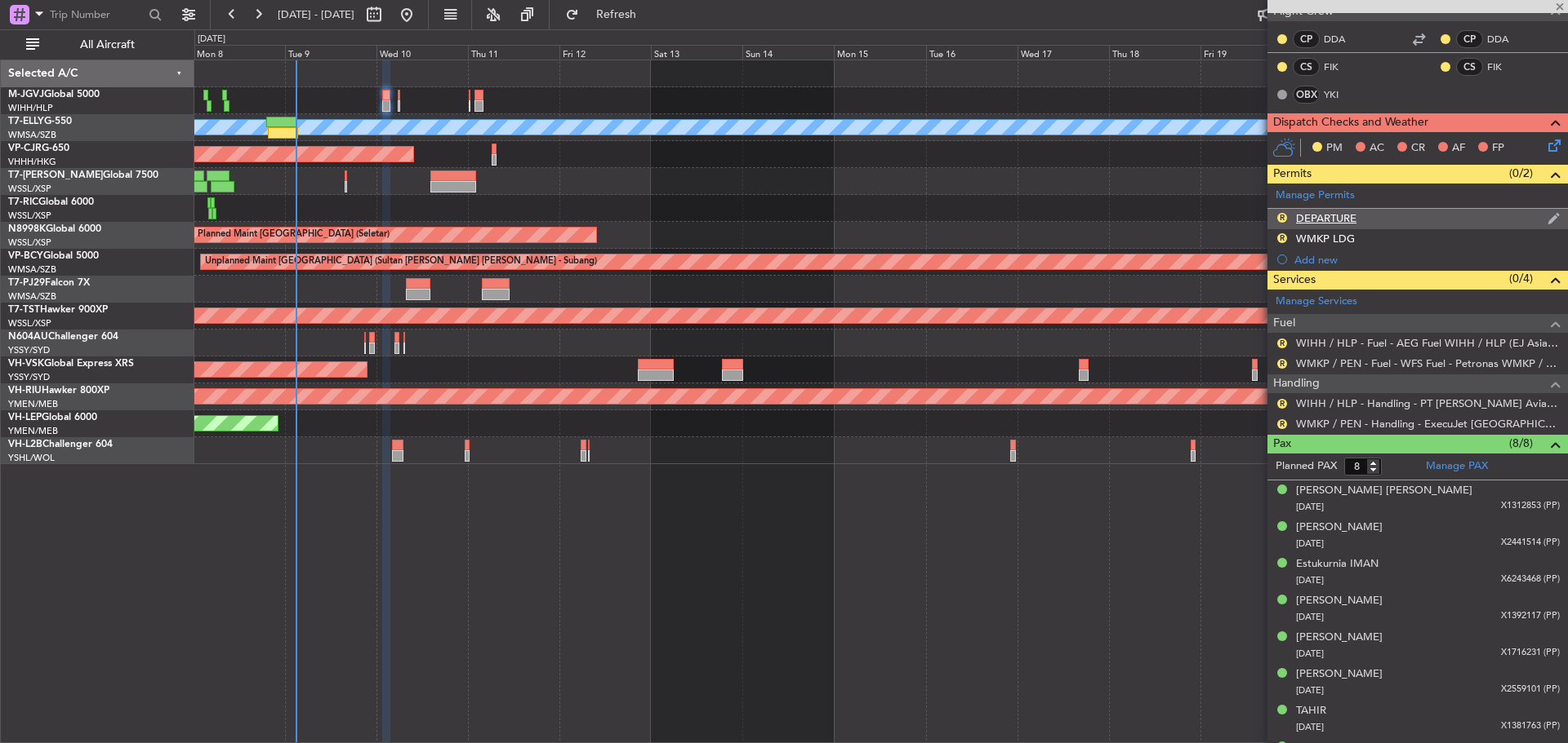
type input "+00:10"
type input "0"
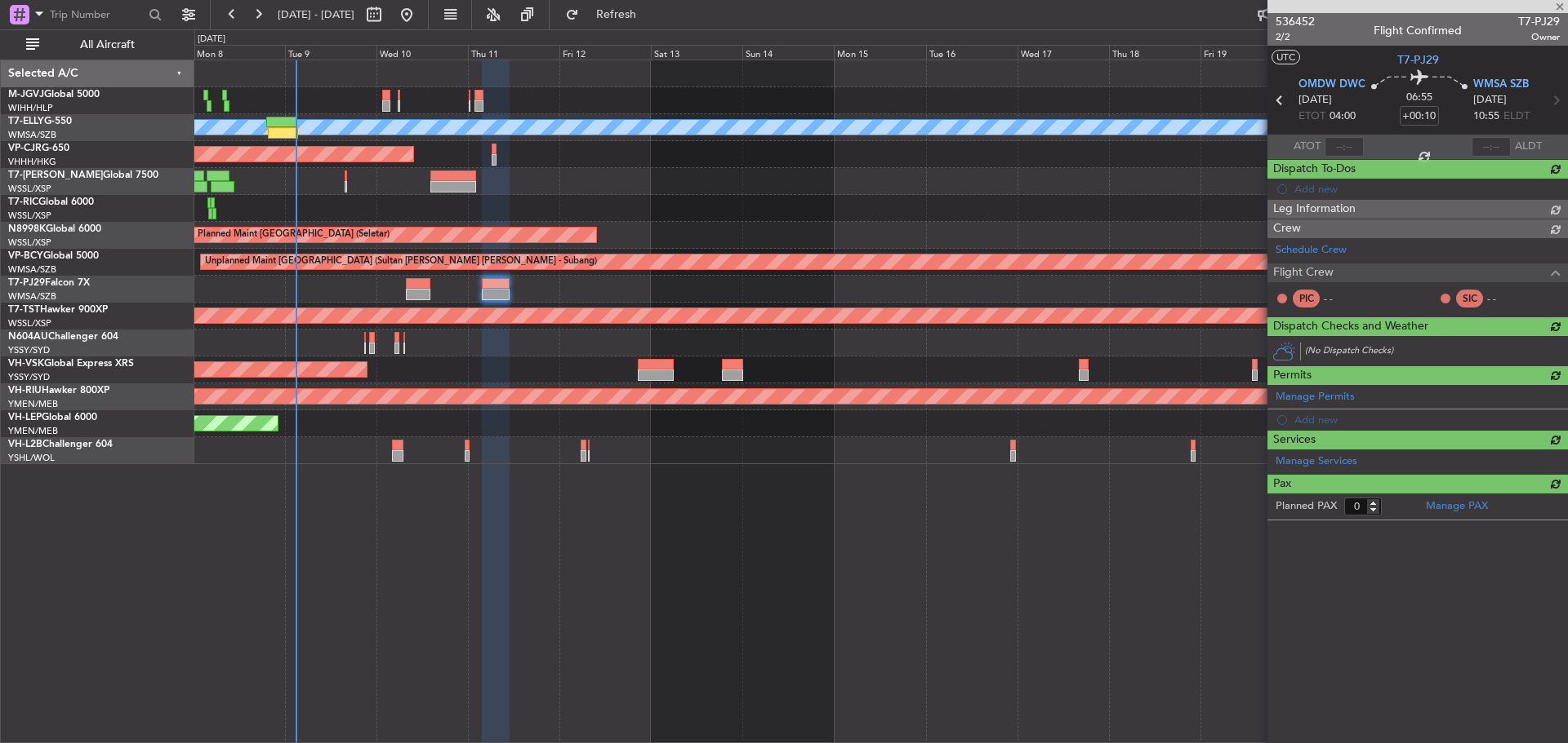
scroll to position [0, 0]
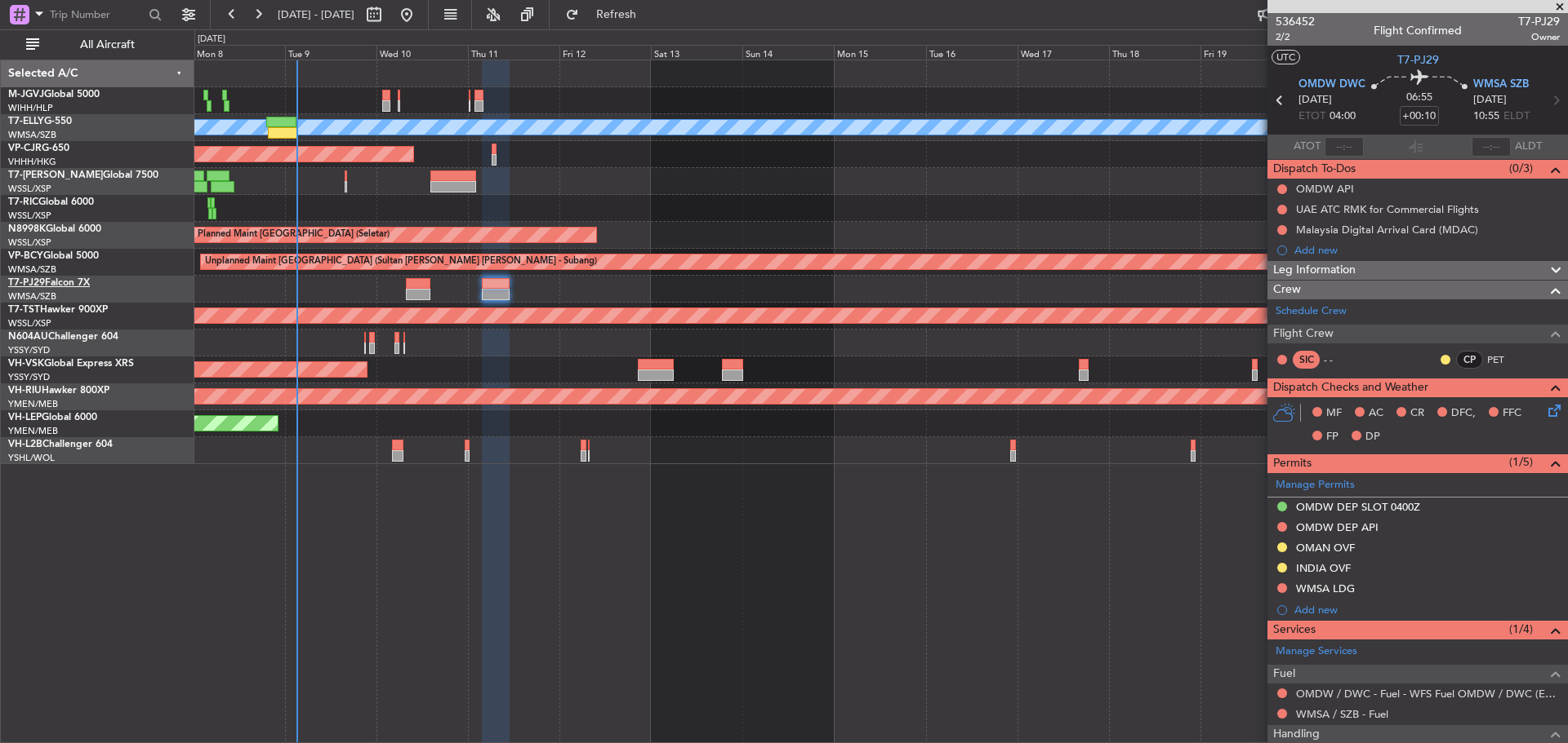
click at [61, 284] on link "T7-PJ29 Falcon 7X" at bounding box center [48, 283] width 82 height 9
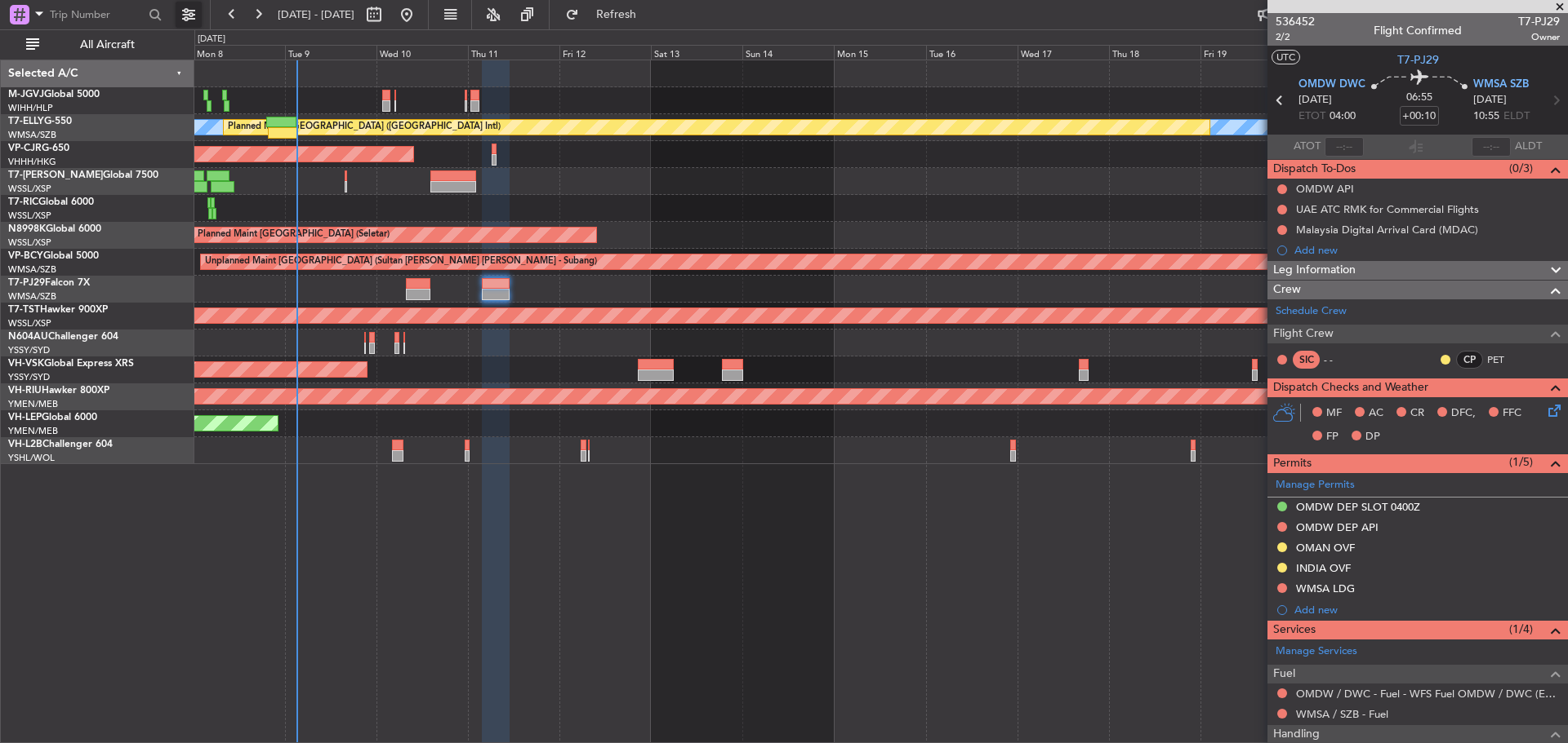
drag, startPoint x: 181, startPoint y: 16, endPoint x: 187, endPoint y: 40, distance: 24.7
click at [181, 16] on button at bounding box center [189, 15] width 26 height 26
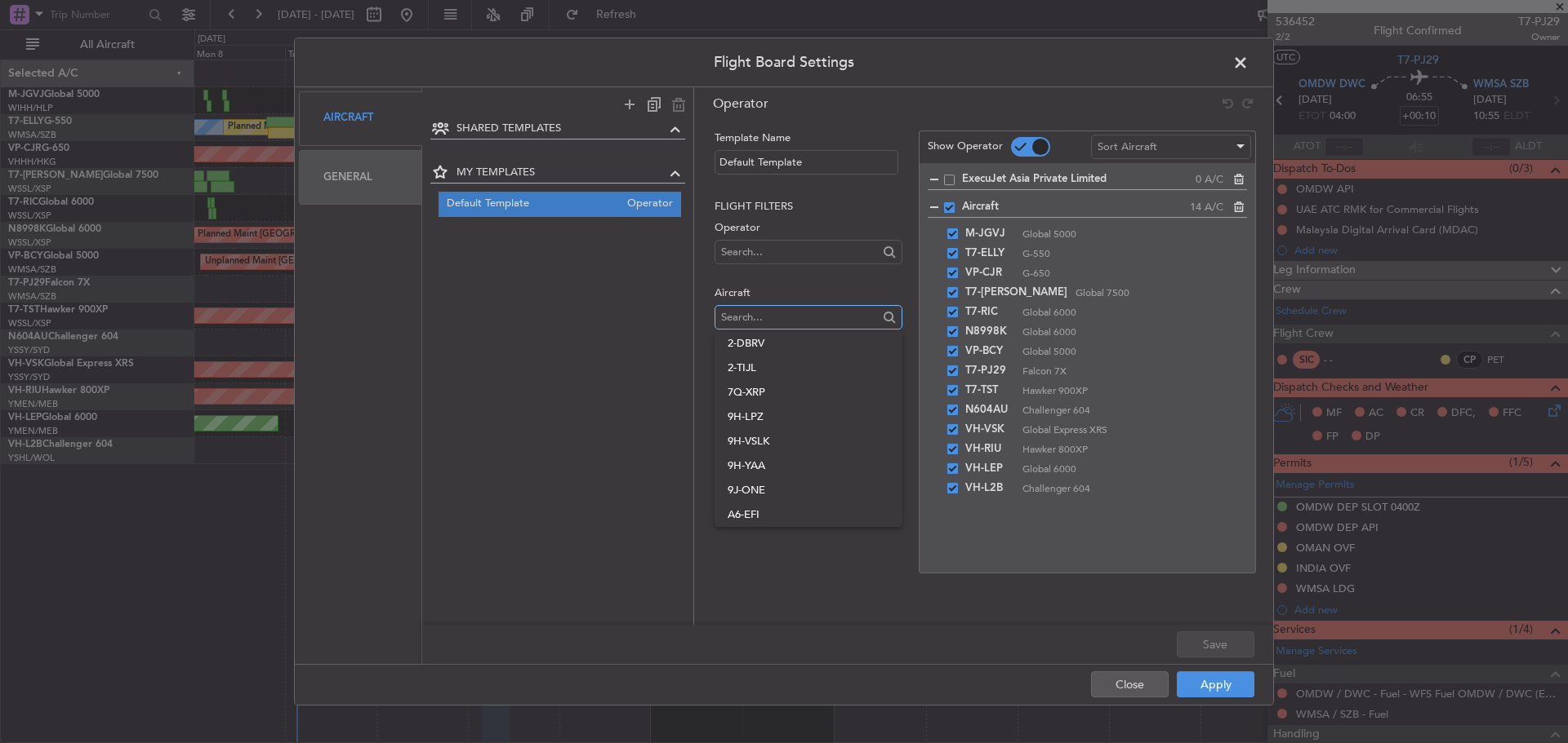
click at [744, 321] on input "text" at bounding box center [799, 317] width 156 height 24
type input "9H-VSLK"
click at [782, 339] on span "9H-VSLK" at bounding box center [808, 343] width 161 height 24
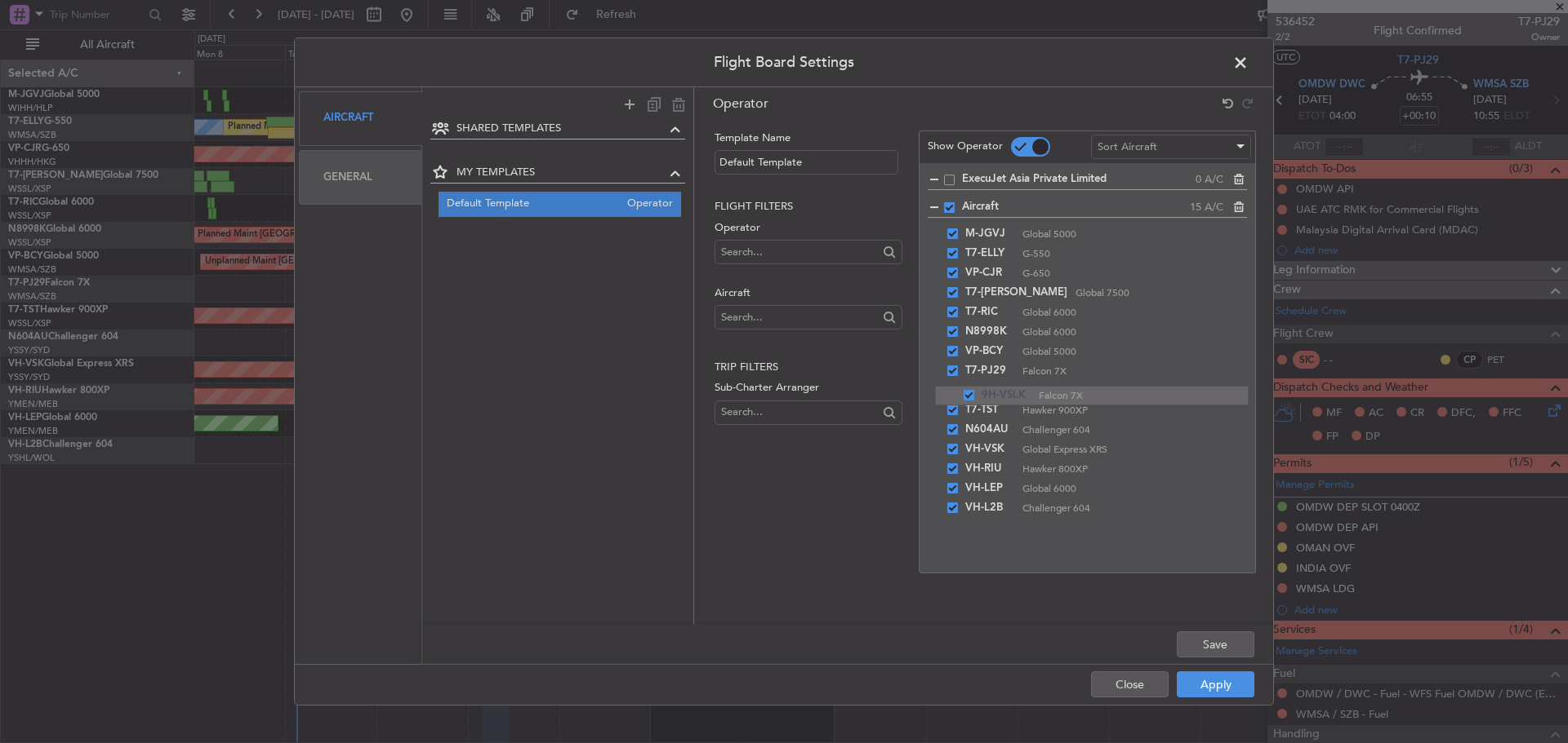
drag, startPoint x: 935, startPoint y: 510, endPoint x: 906, endPoint y: 386, distance: 127.3
click at [1222, 642] on button "Save" at bounding box center [1215, 645] width 78 height 26
click at [1217, 687] on button "Apply" at bounding box center [1215, 684] width 78 height 26
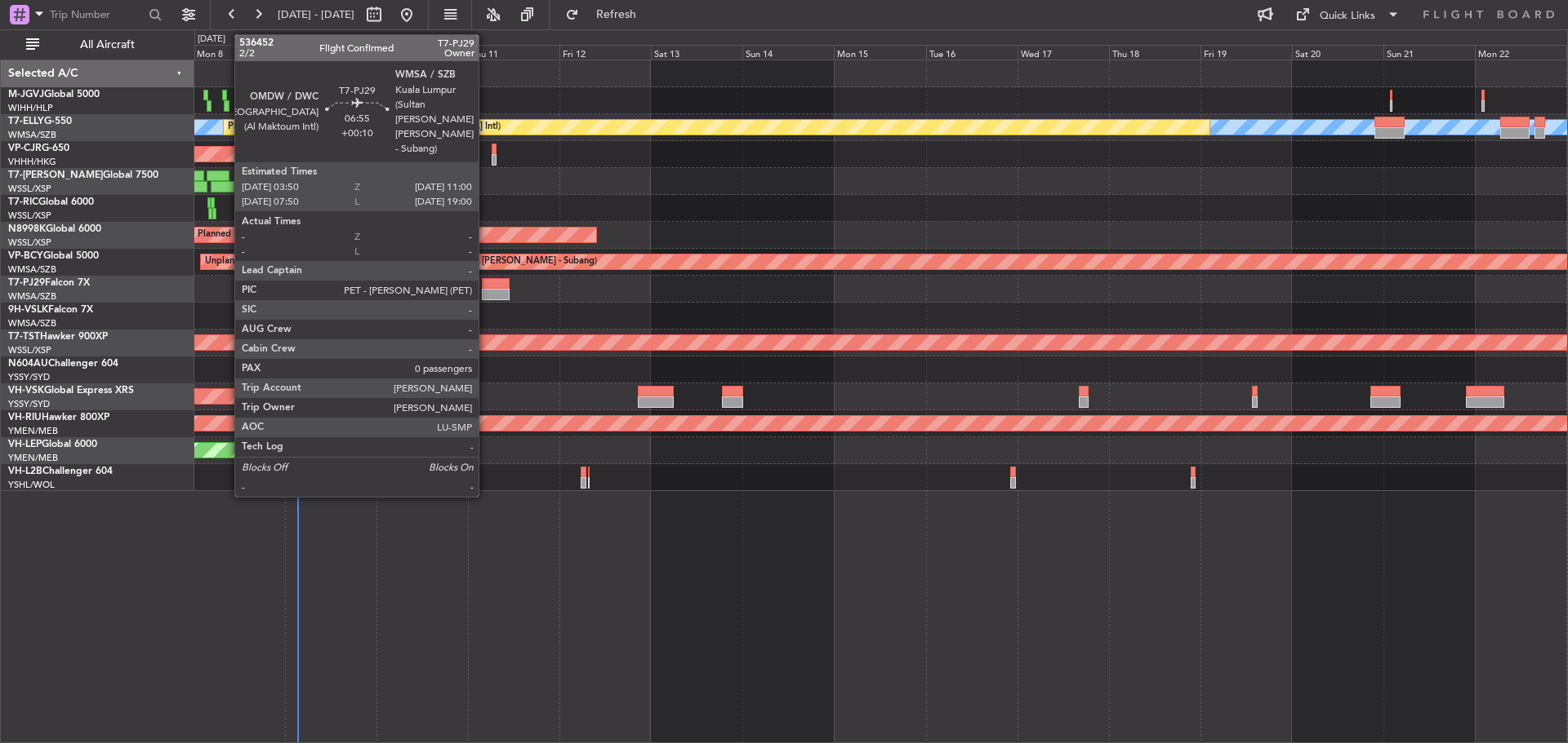
click at [486, 295] on div at bounding box center [496, 294] width 28 height 11
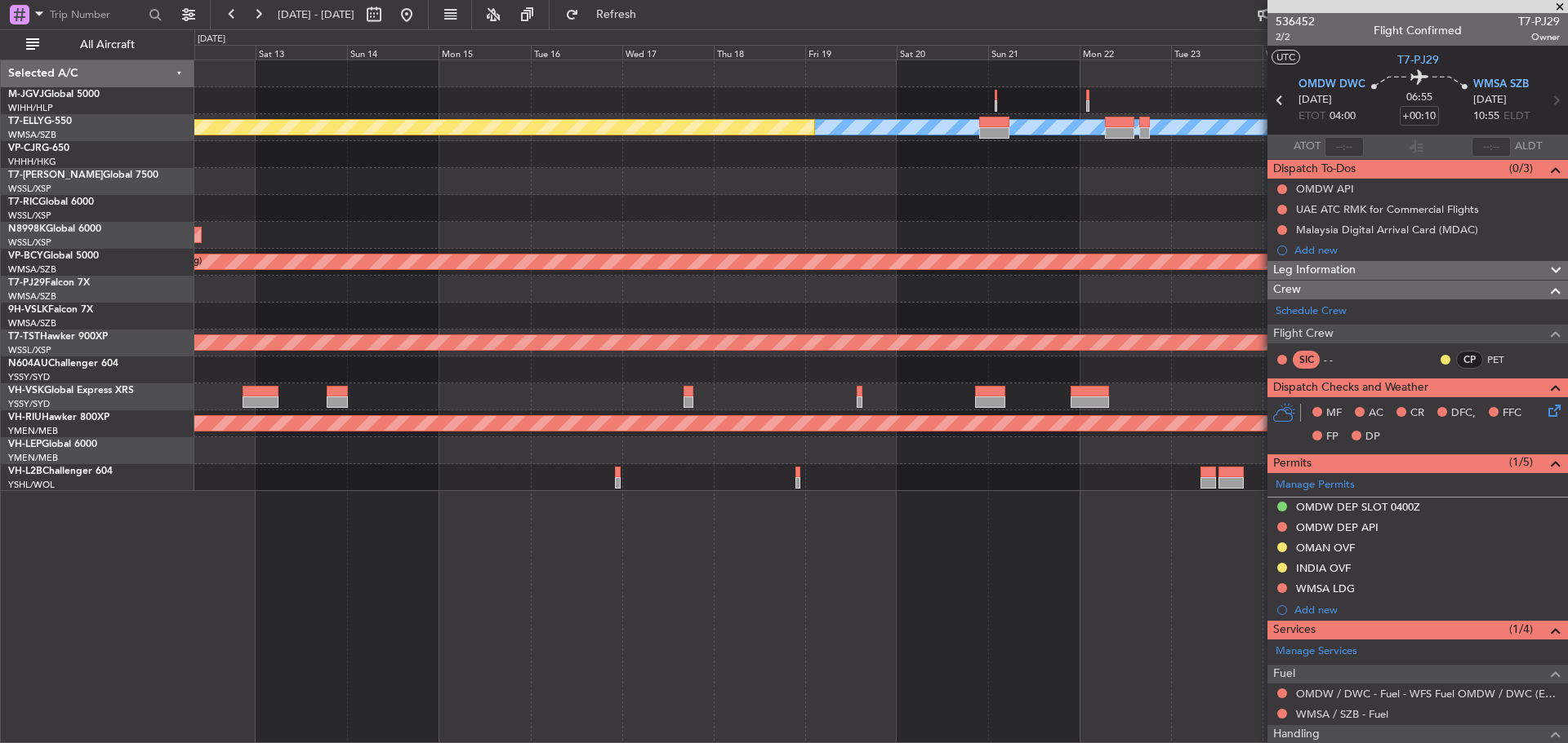
click at [744, 205] on div at bounding box center [880, 208] width 1372 height 27
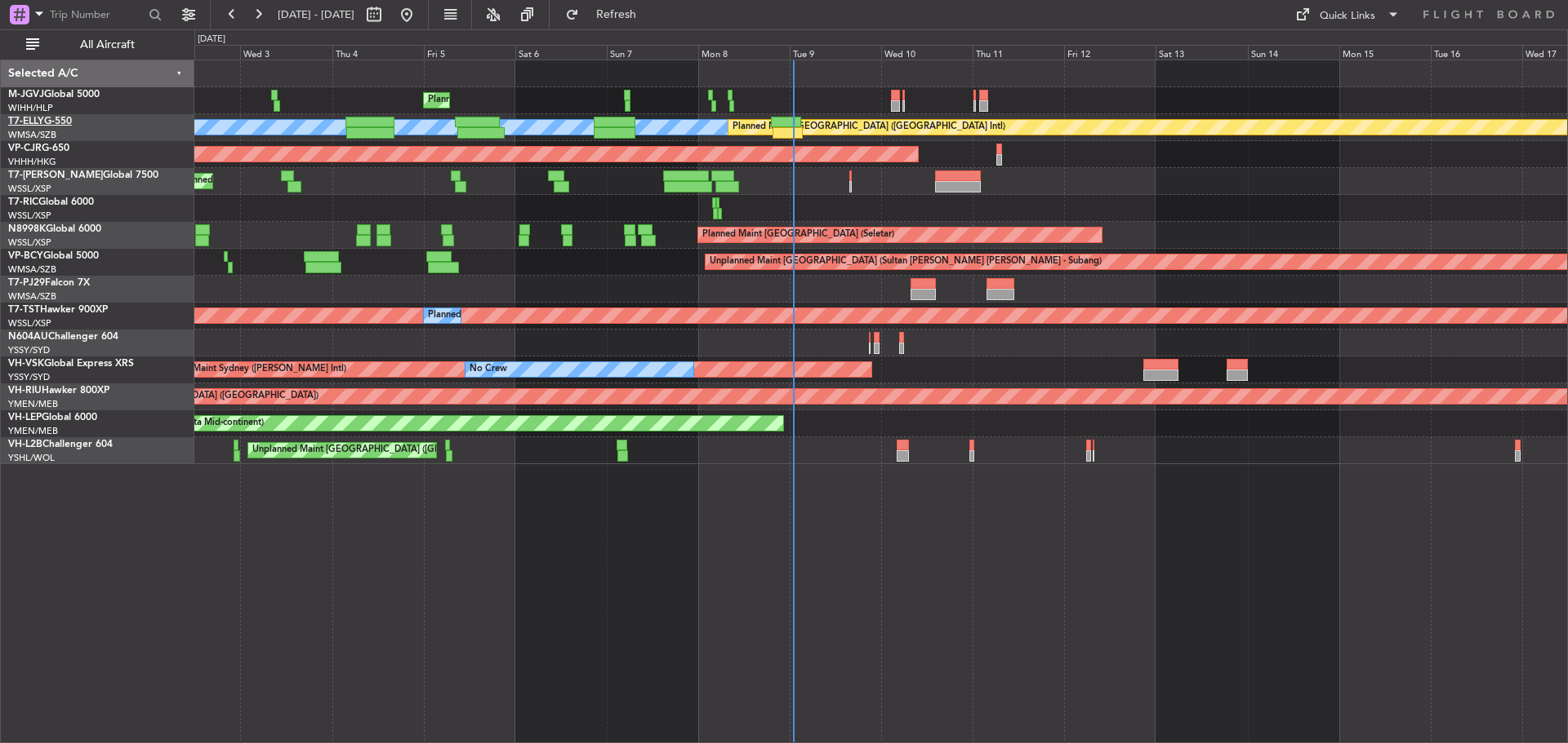
click at [68, 122] on link "T7-ELLY G-550" at bounding box center [40, 121] width 64 height 9
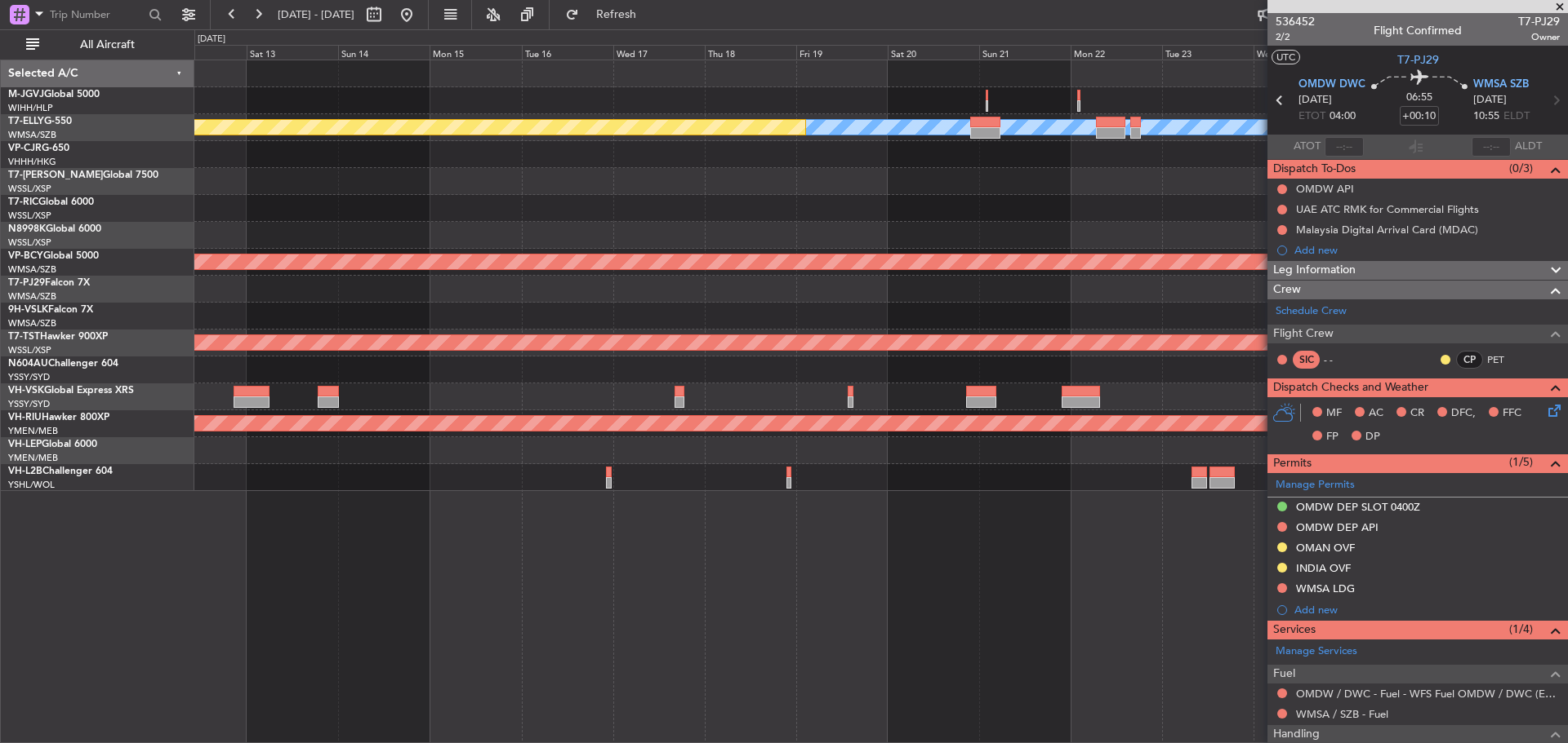
click at [876, 146] on div "Planned Maint [GEOGRAPHIC_DATA] ([GEOGRAPHIC_DATA] Intl)" at bounding box center [880, 154] width 1372 height 27
click at [1559, 7] on span at bounding box center [1559, 7] width 16 height 15
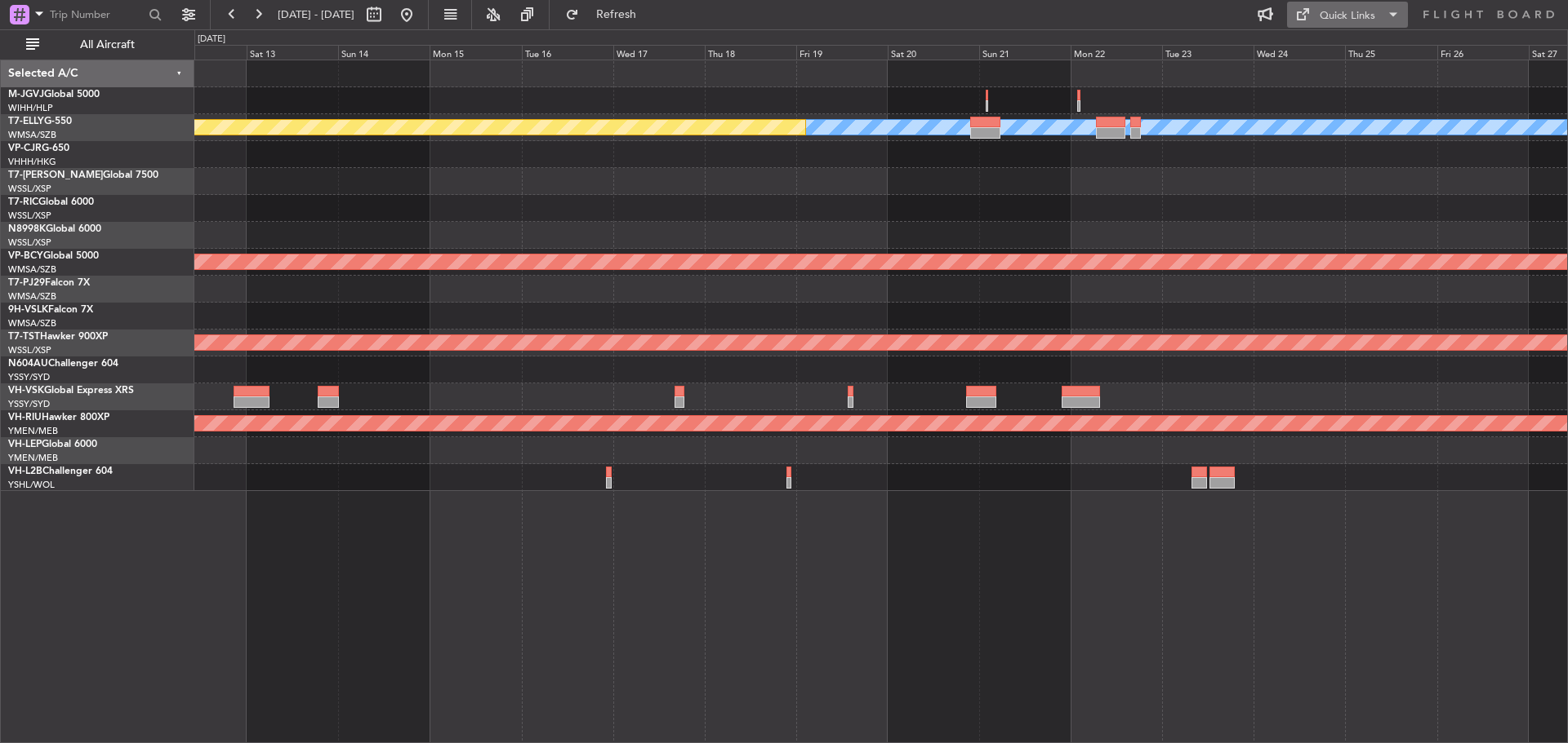
click at [1334, 14] on div "Quick Links" at bounding box center [1347, 16] width 55 height 16
click at [1332, 53] on button "Trip Builder" at bounding box center [1348, 53] width 122 height 39
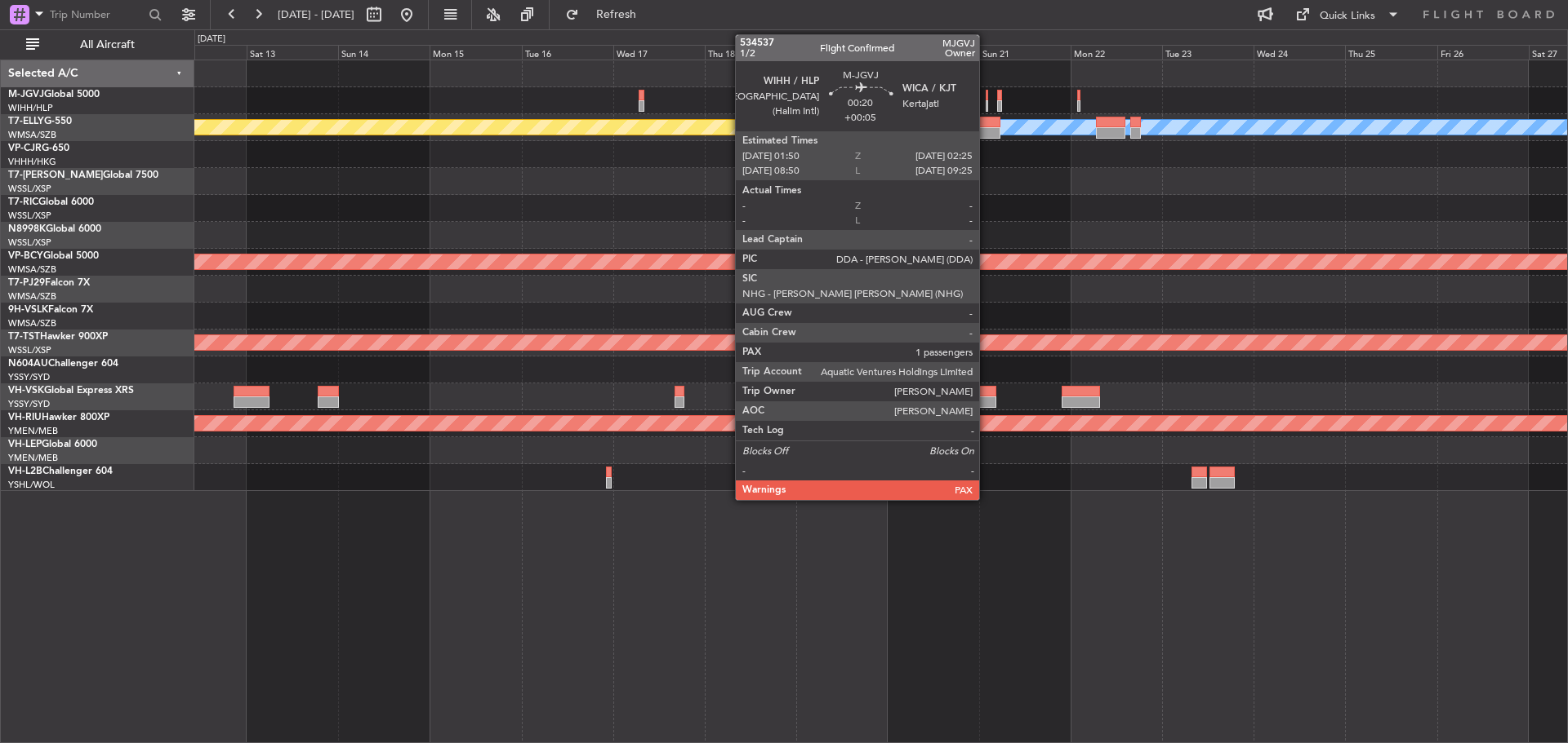
click at [987, 108] on div at bounding box center [987, 105] width 3 height 11
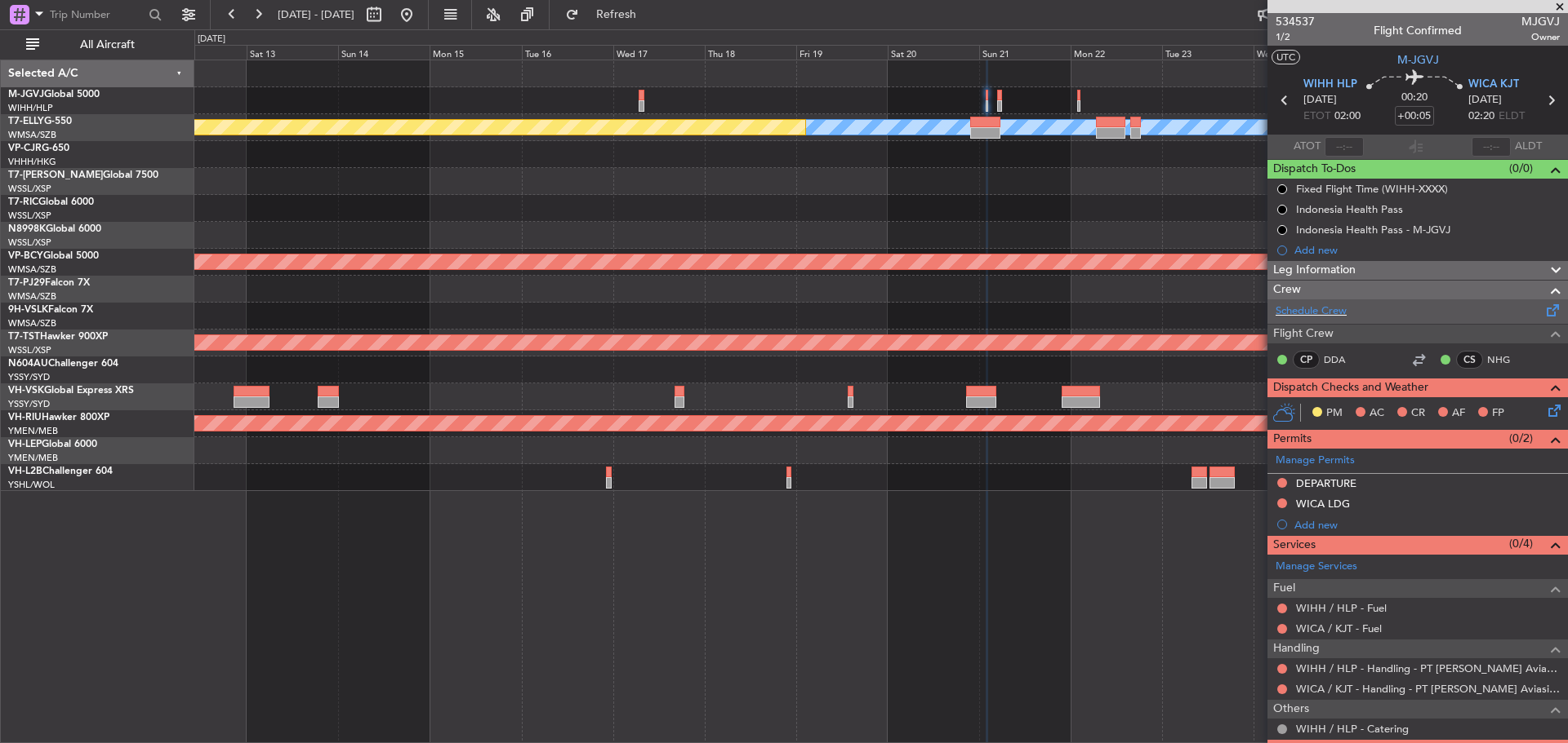
click at [1543, 310] on span at bounding box center [1552, 307] width 20 height 12
click at [639, 22] on button "Refresh" at bounding box center [607, 15] width 98 height 26
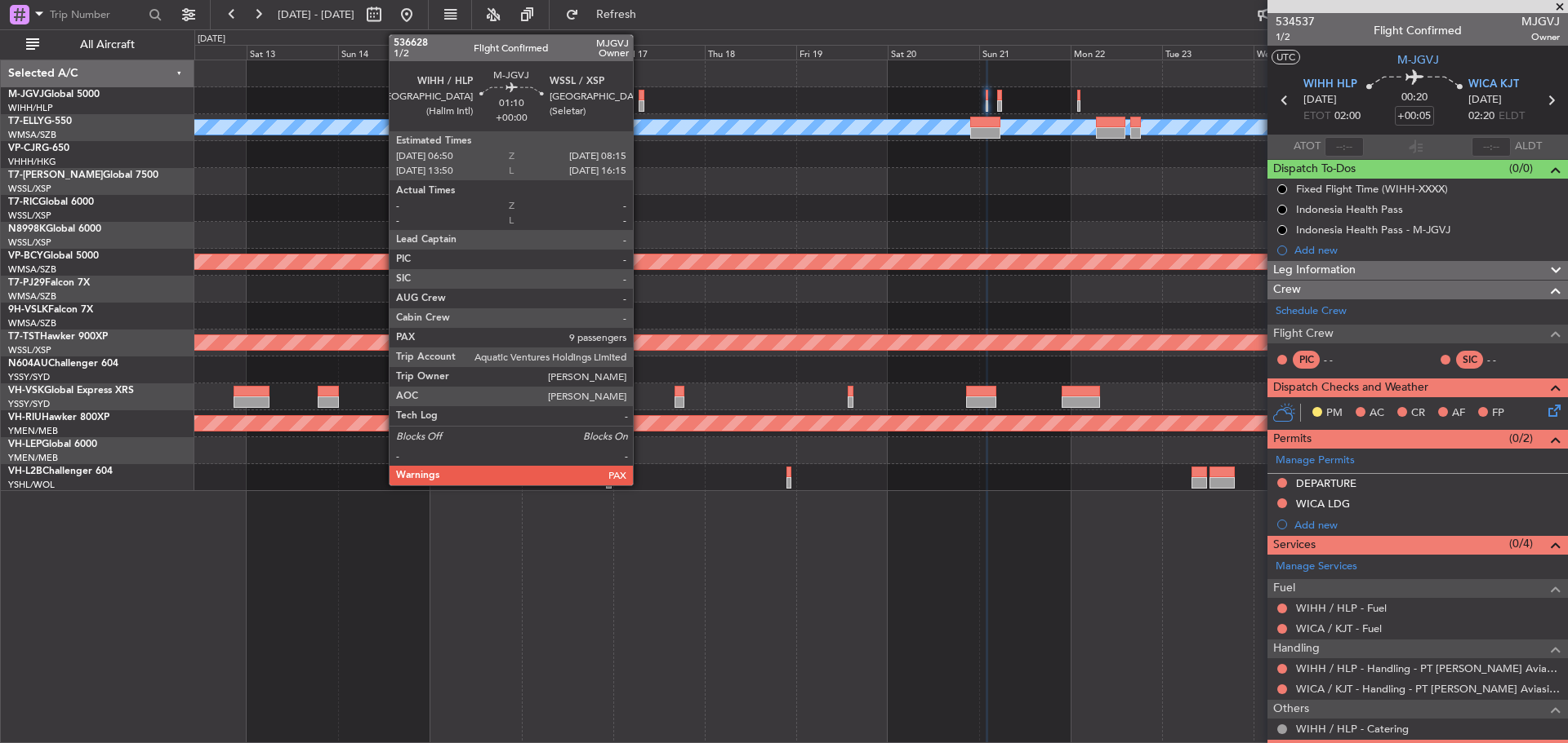
click at [640, 107] on div at bounding box center [641, 105] width 6 height 11
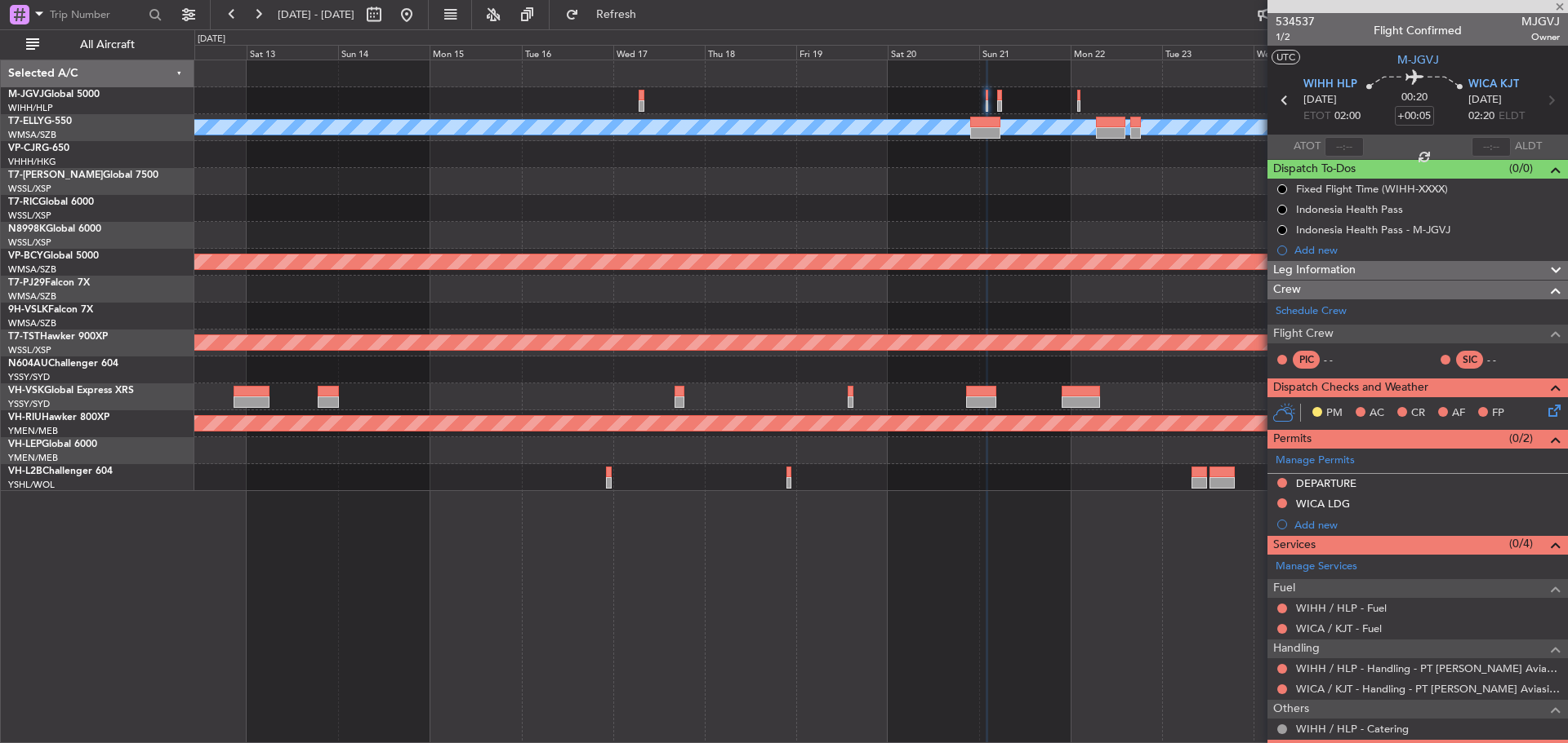
type input "9"
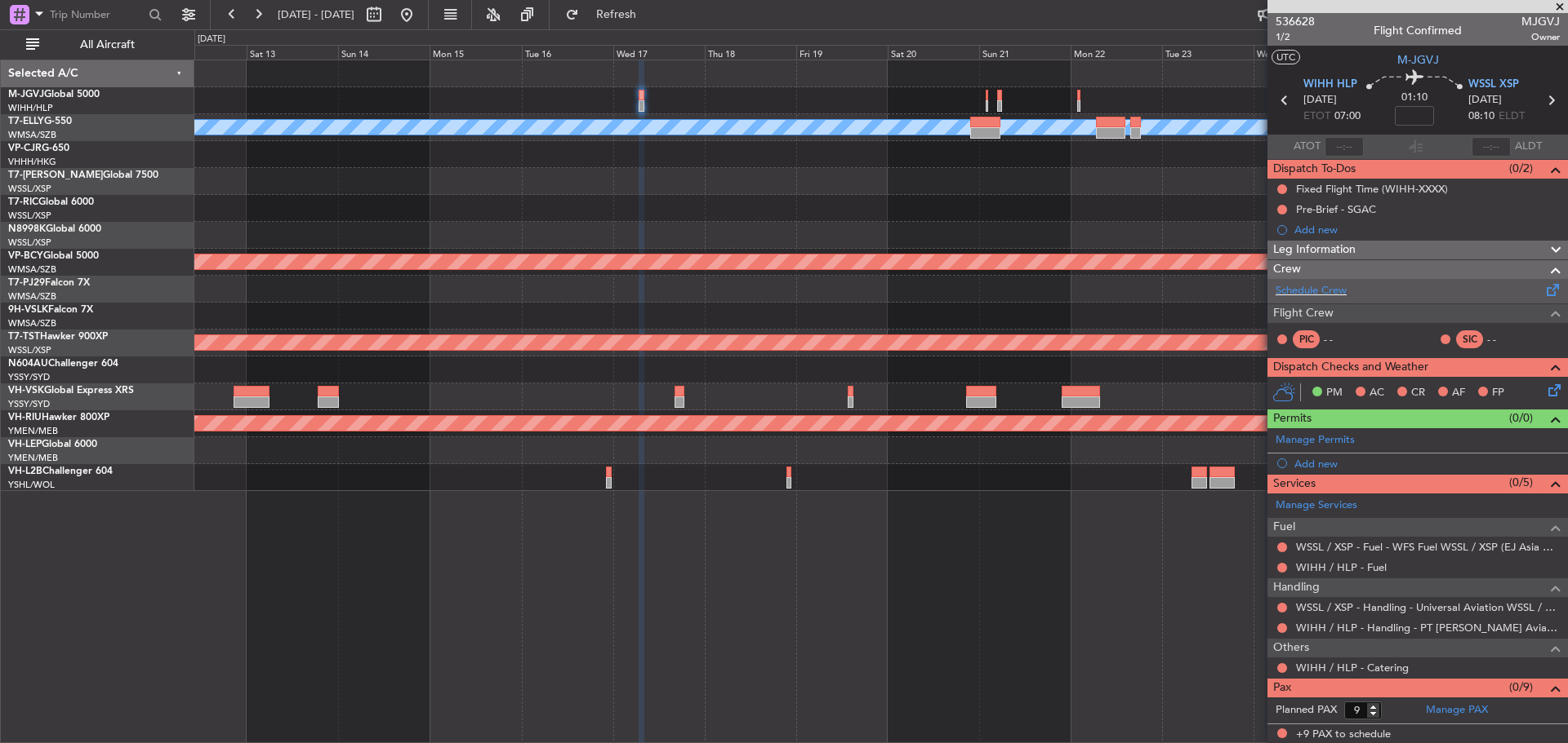
click at [1543, 289] on span at bounding box center [1552, 287] width 20 height 12
click at [651, 20] on span "Refresh" at bounding box center [617, 14] width 69 height 11
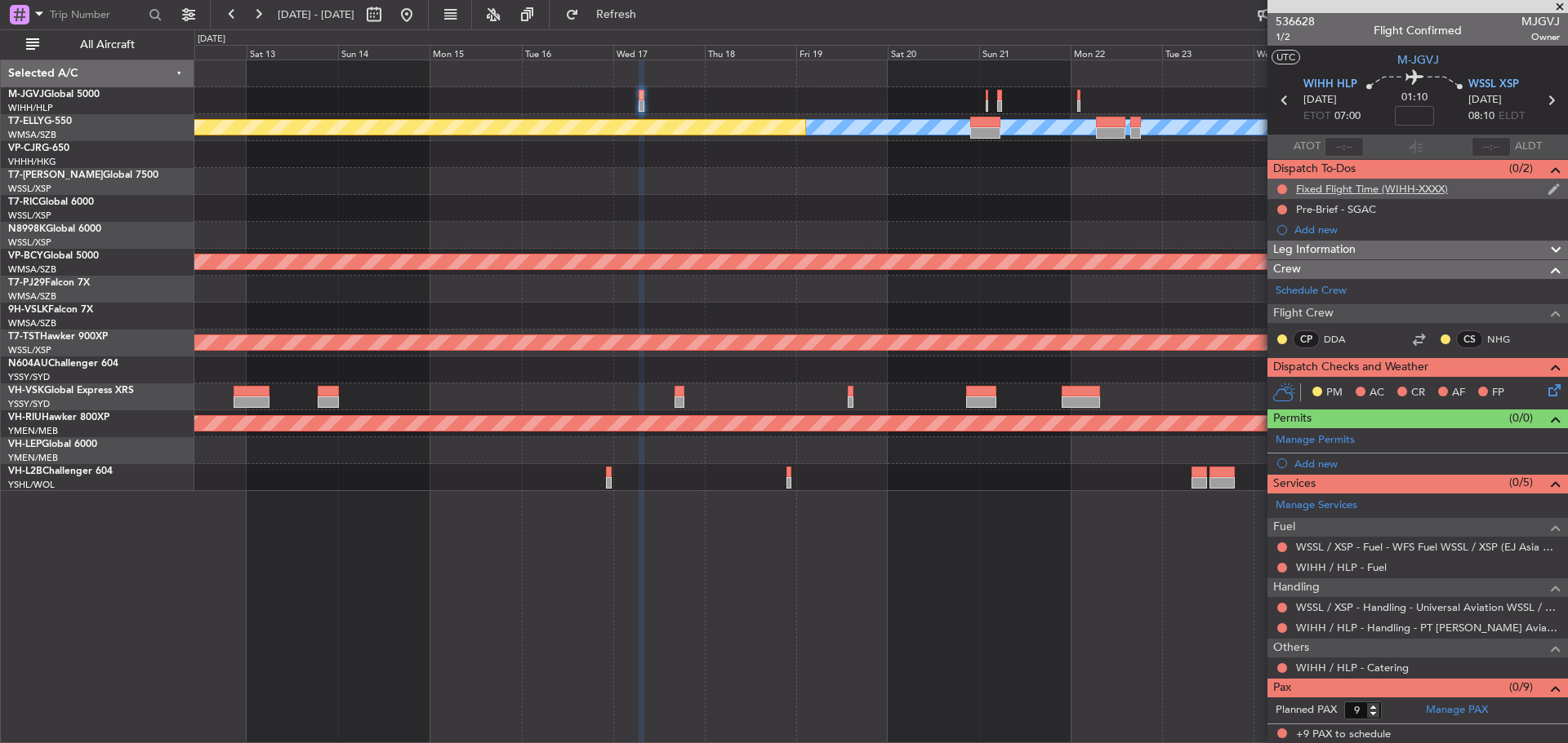
click at [1547, 188] on img at bounding box center [1553, 189] width 12 height 15
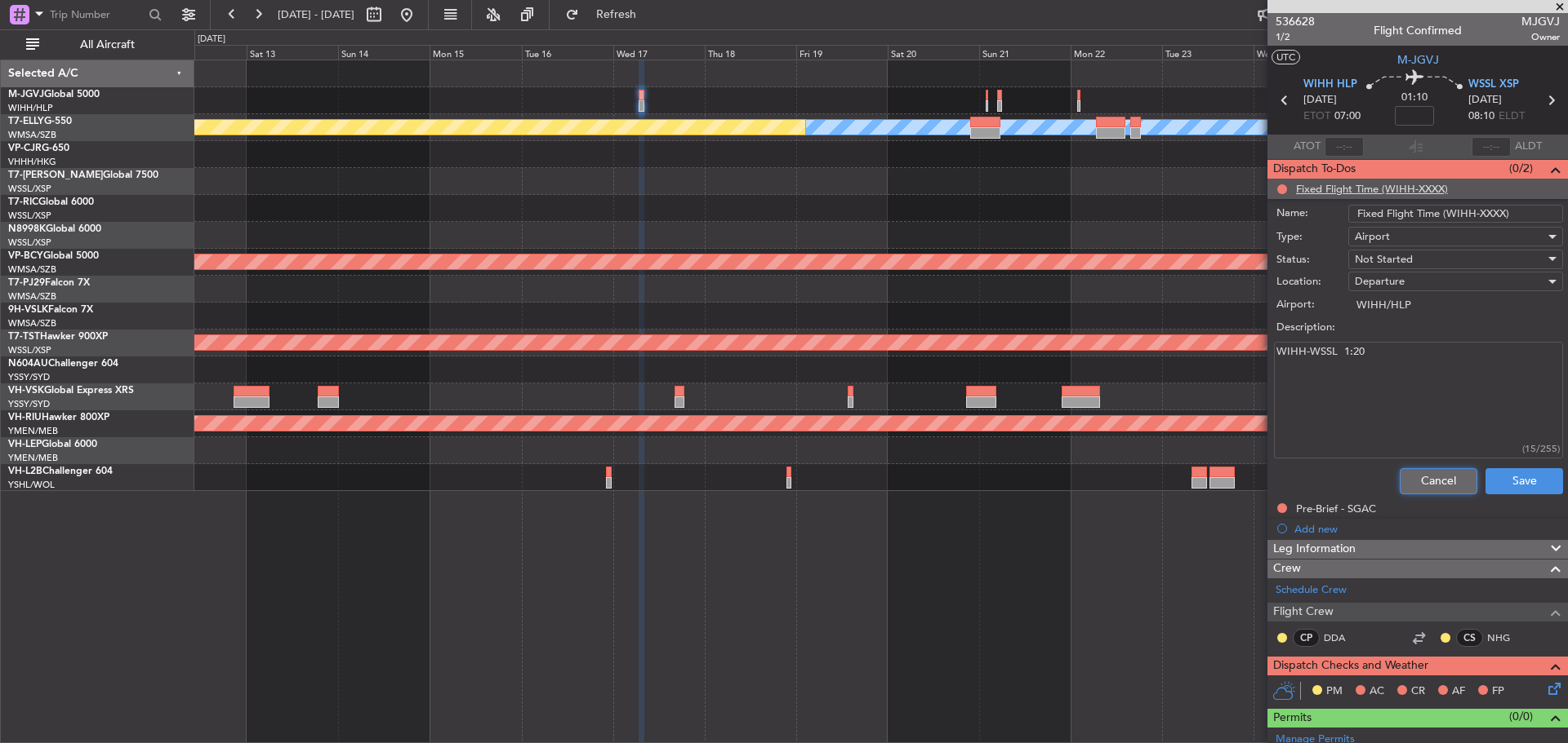
click at [1411, 483] on button "Cancel" at bounding box center [1439, 481] width 78 height 26
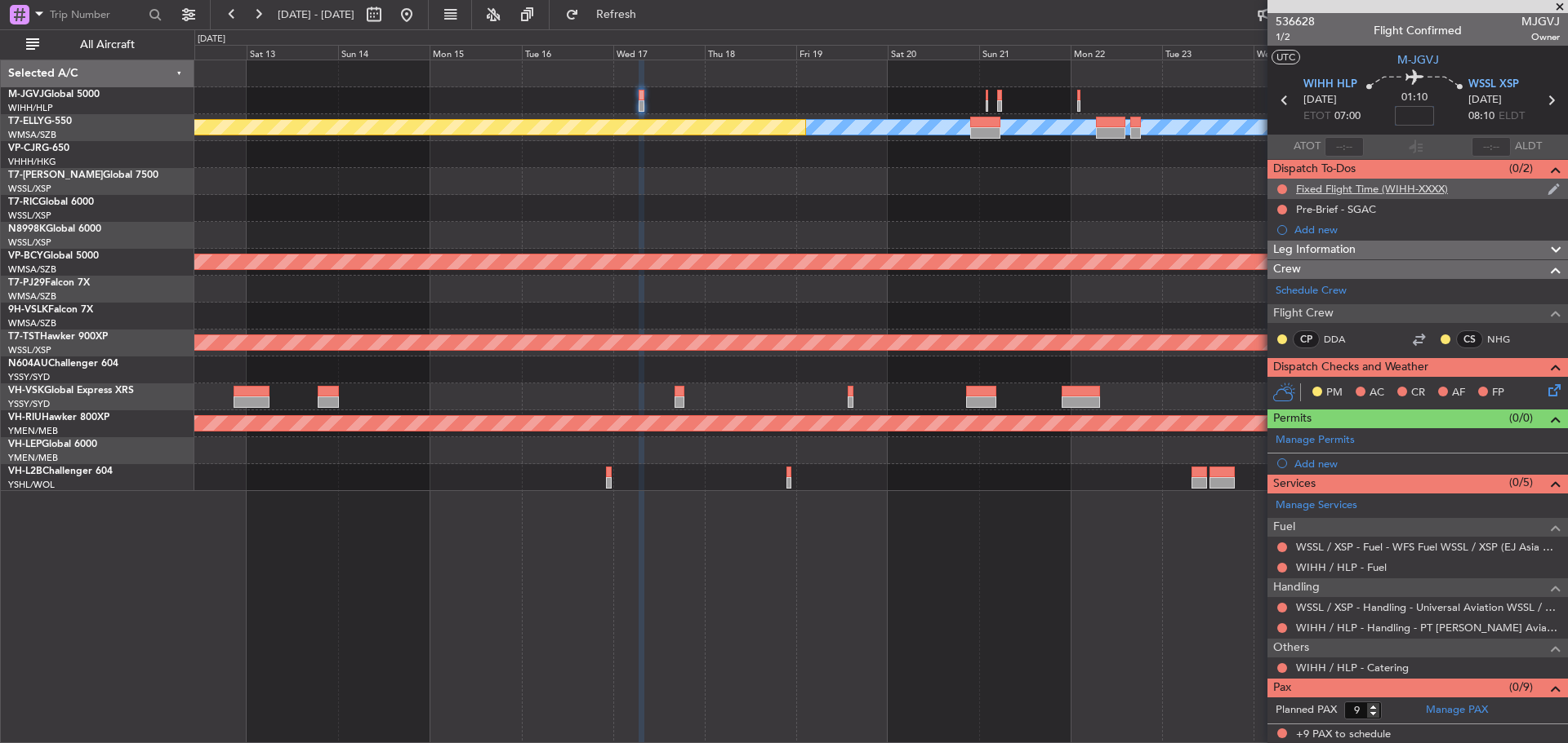
click at [1411, 113] on input at bounding box center [1414, 116] width 39 height 20
type input "+00:10"
click at [1480, 708] on link "Manage PAX" at bounding box center [1457, 710] width 62 height 16
click at [651, 16] on span "Refresh" at bounding box center [617, 14] width 69 height 11
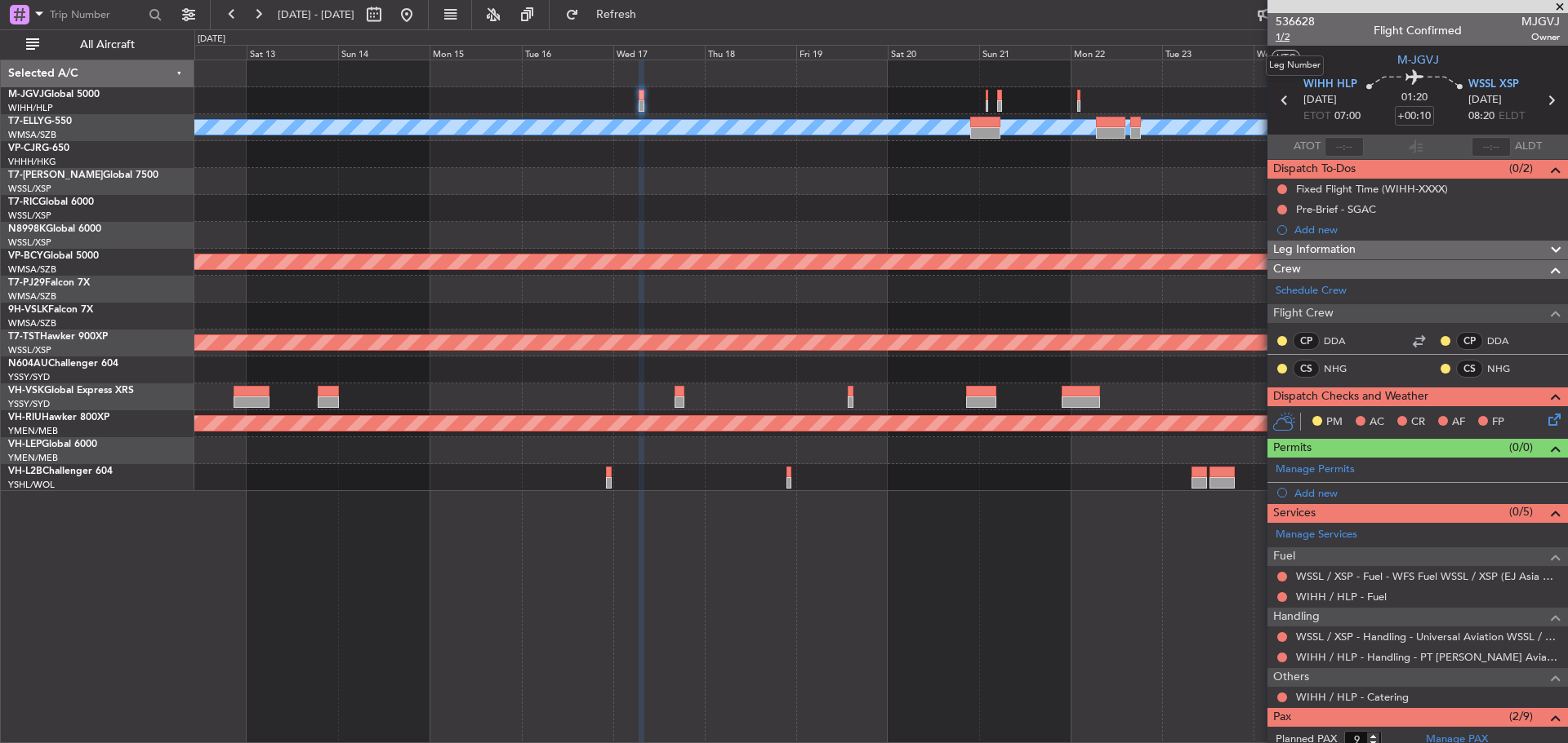
click at [1290, 39] on span "1/2" at bounding box center [1295, 37] width 39 height 14
click at [651, 12] on span "Refresh" at bounding box center [617, 14] width 69 height 11
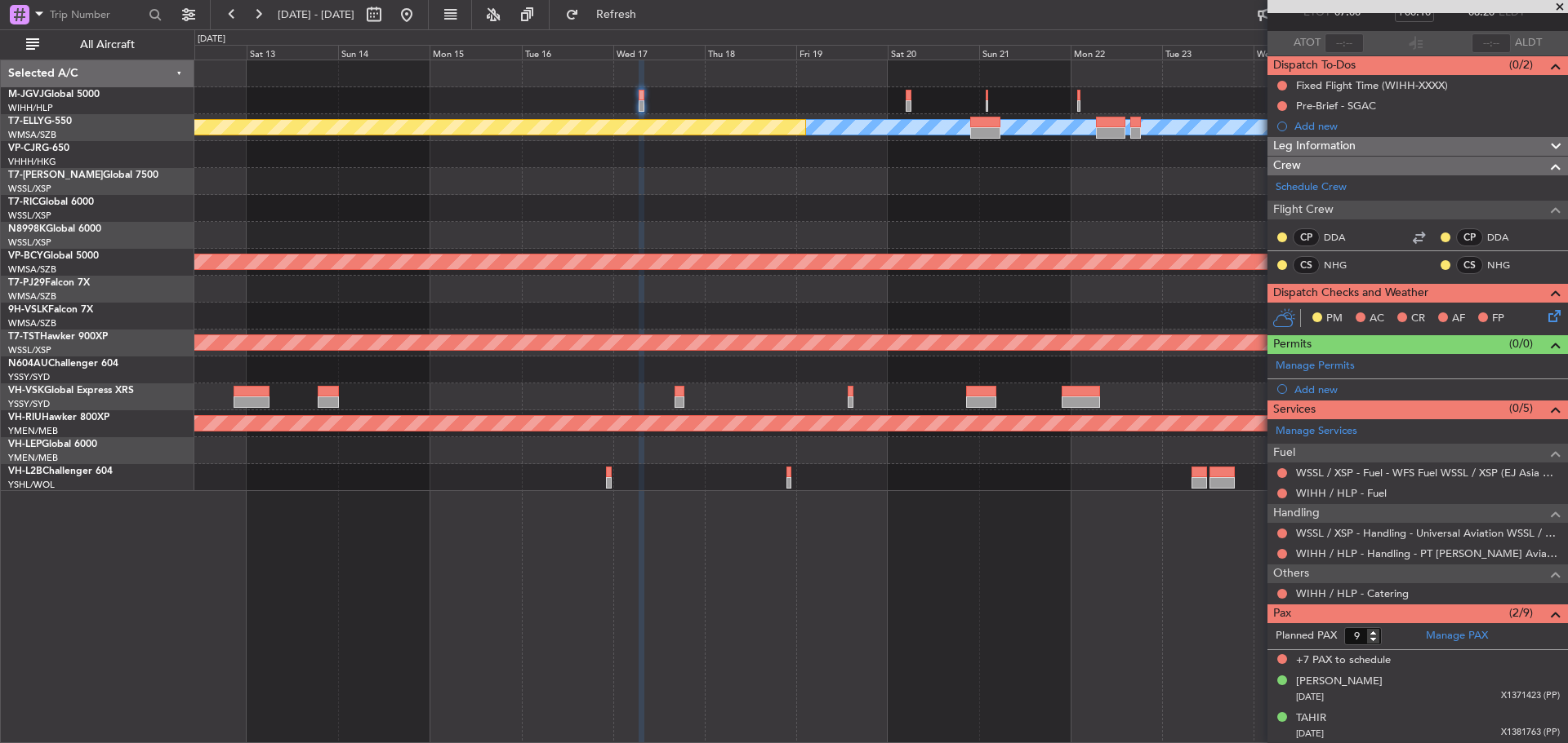
scroll to position [104, 0]
drag, startPoint x: 1363, startPoint y: 634, endPoint x: 1348, endPoint y: 635, distance: 15.0
click at [1348, 635] on input "9" at bounding box center [1363, 635] width 38 height 18
type input "2"
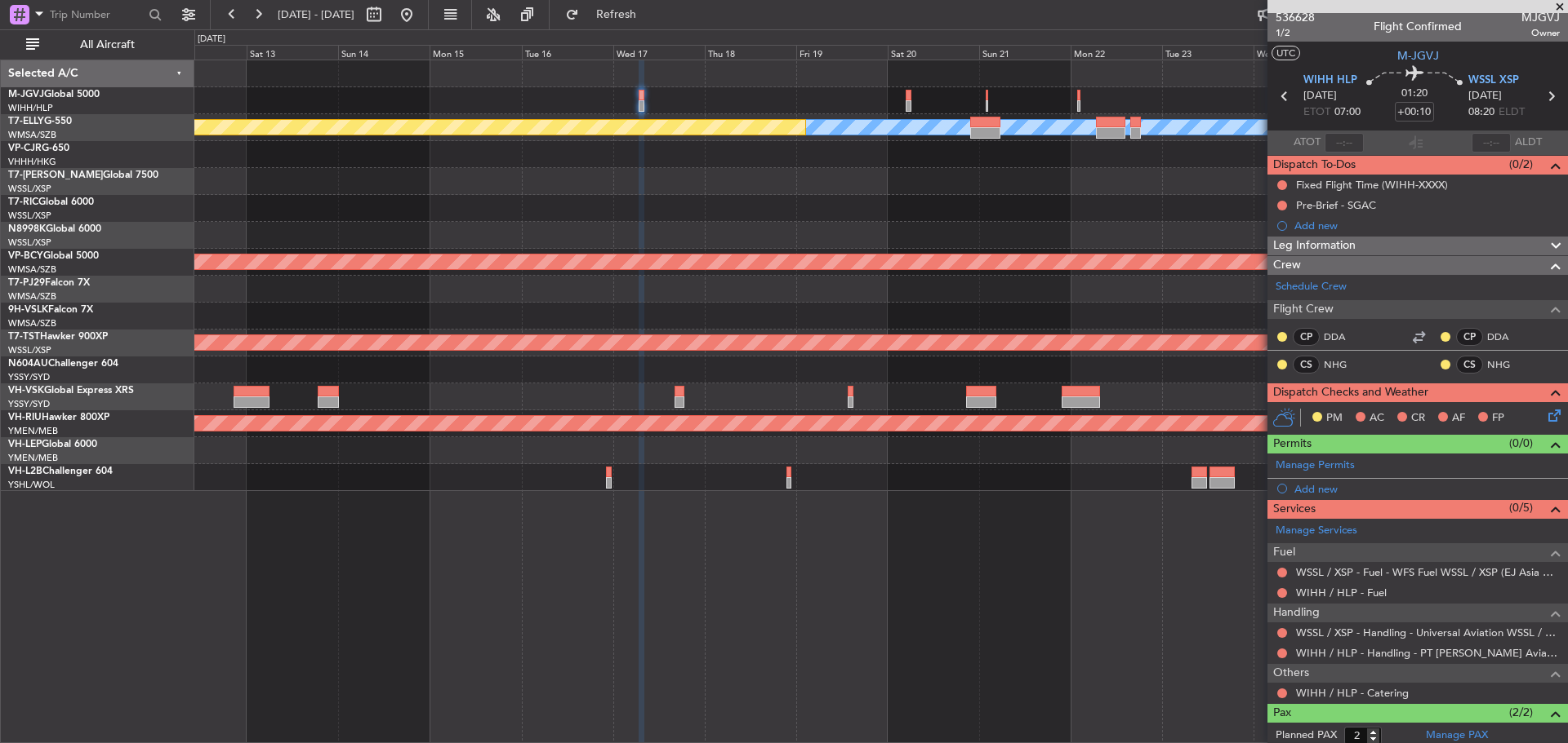
scroll to position [0, 0]
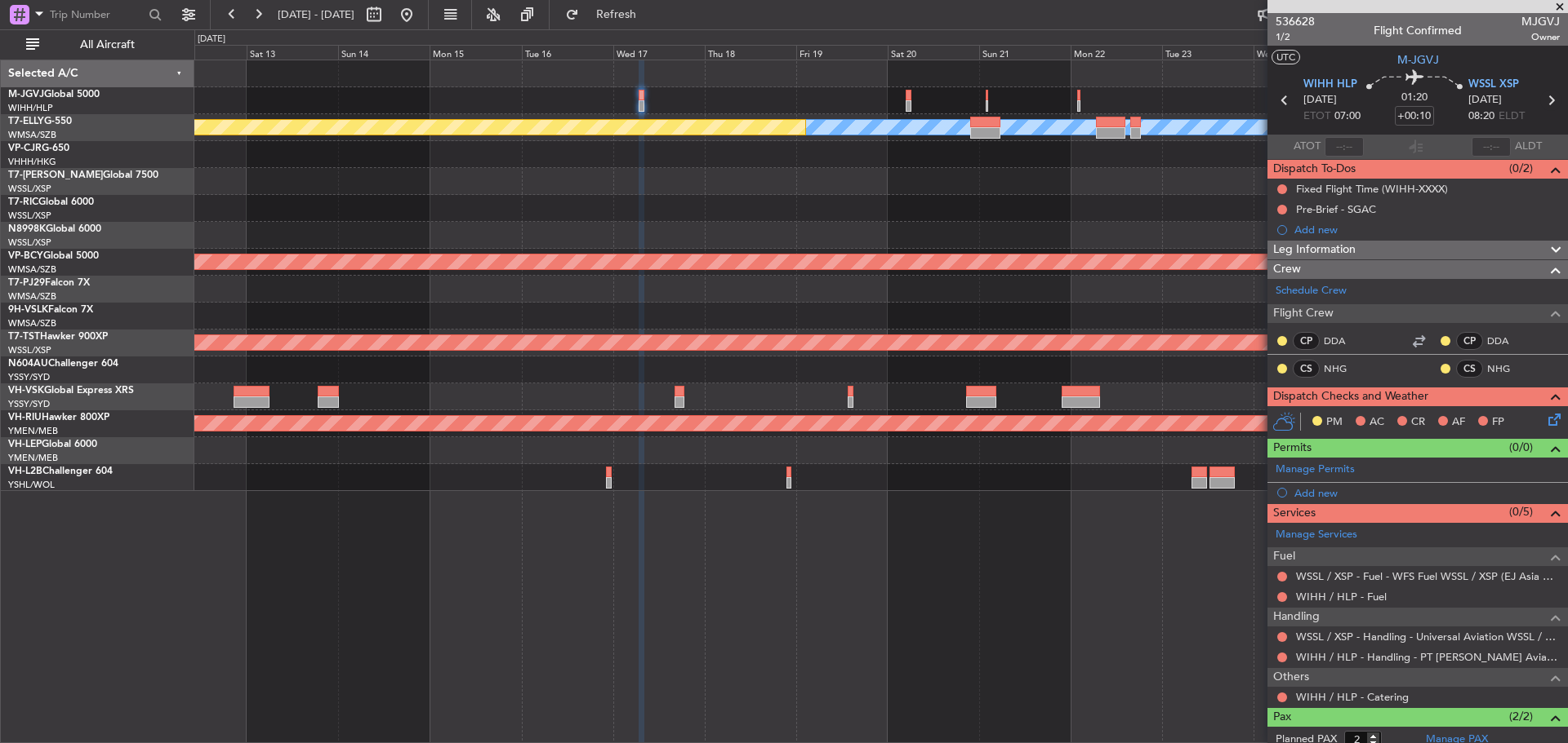
click at [1542, 102] on icon at bounding box center [1550, 100] width 22 height 22
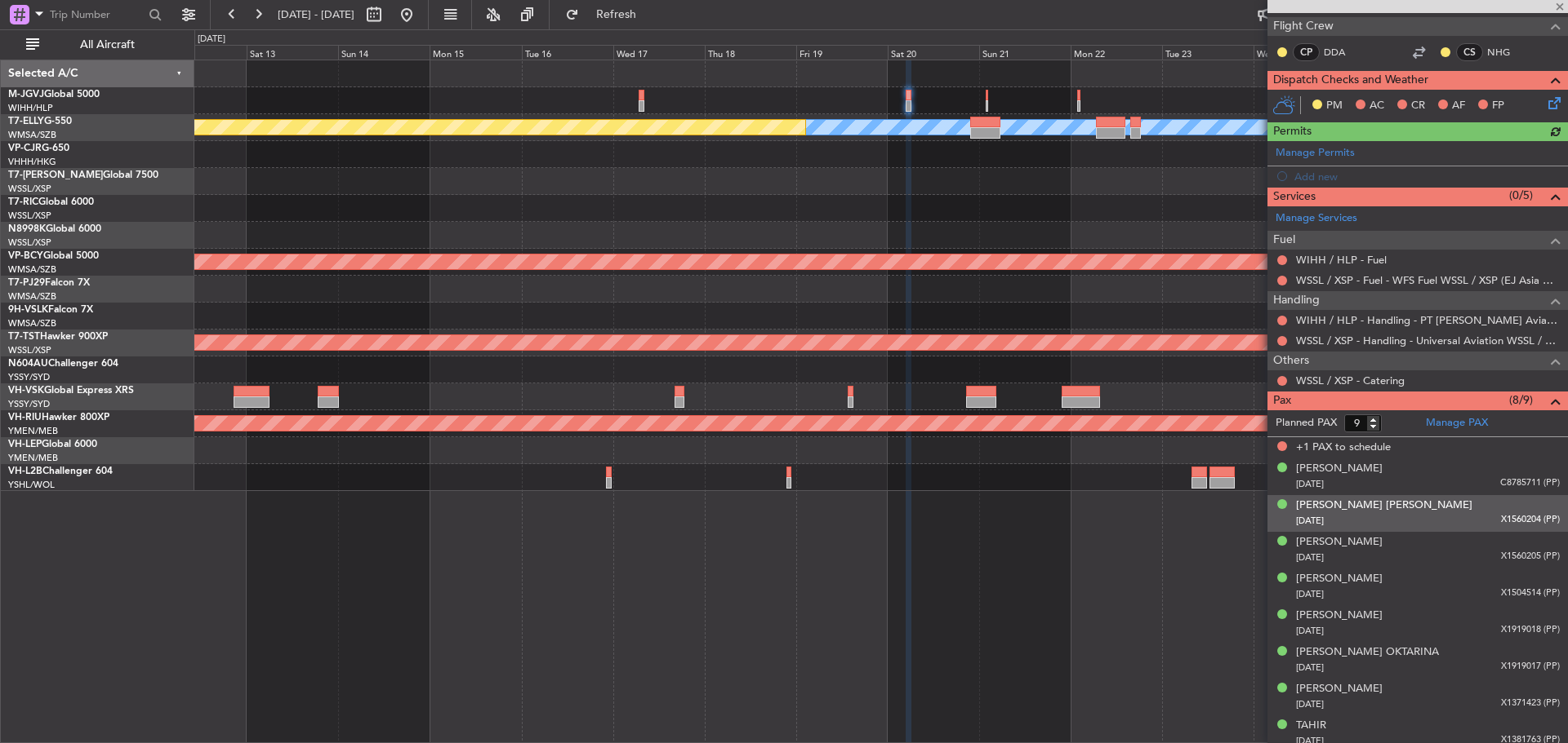
scroll to position [336, 0]
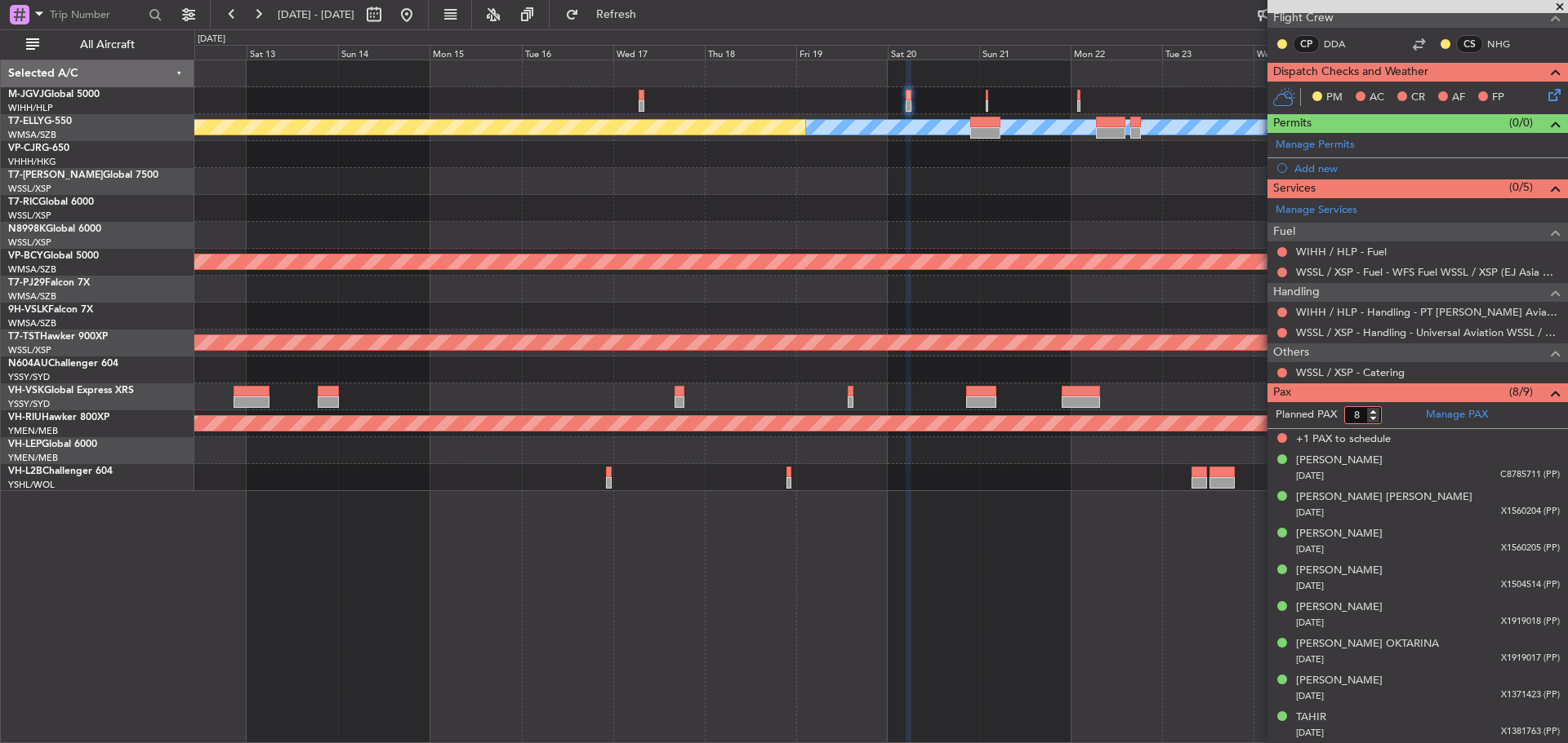
type input "8"
click at [1373, 421] on input "8" at bounding box center [1363, 415] width 38 height 18
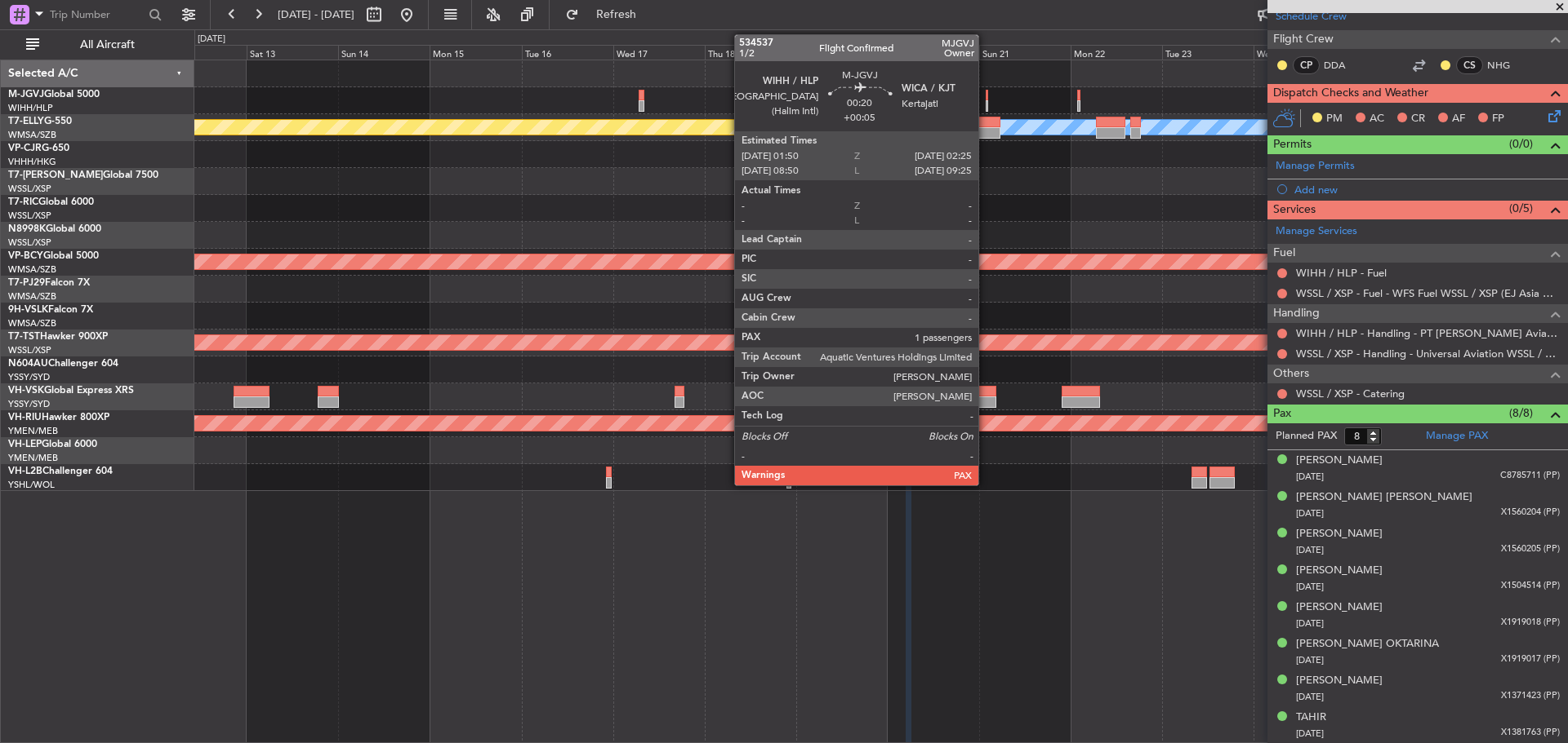
click at [986, 108] on div at bounding box center [987, 105] width 3 height 11
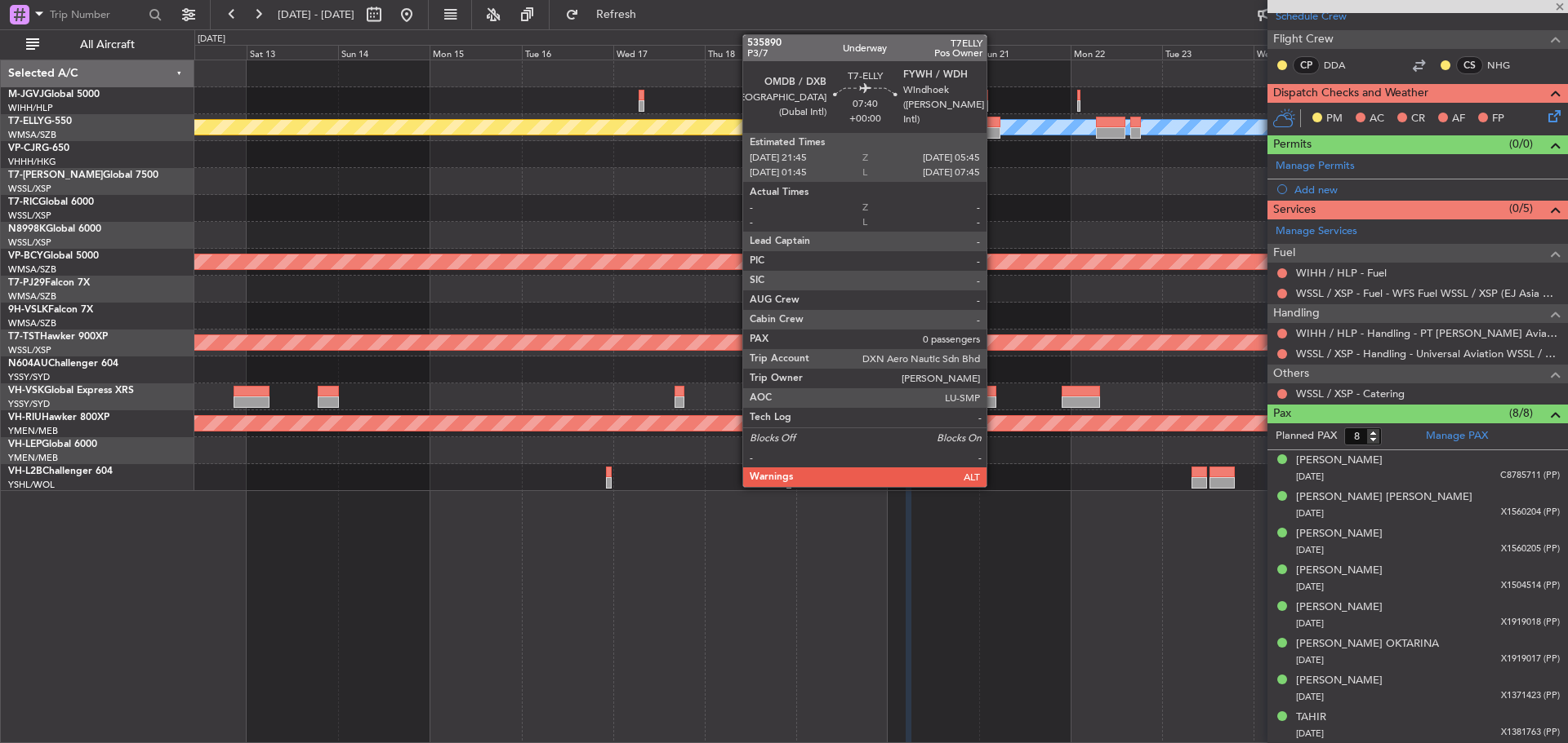
type input "+00:05"
type input "2"
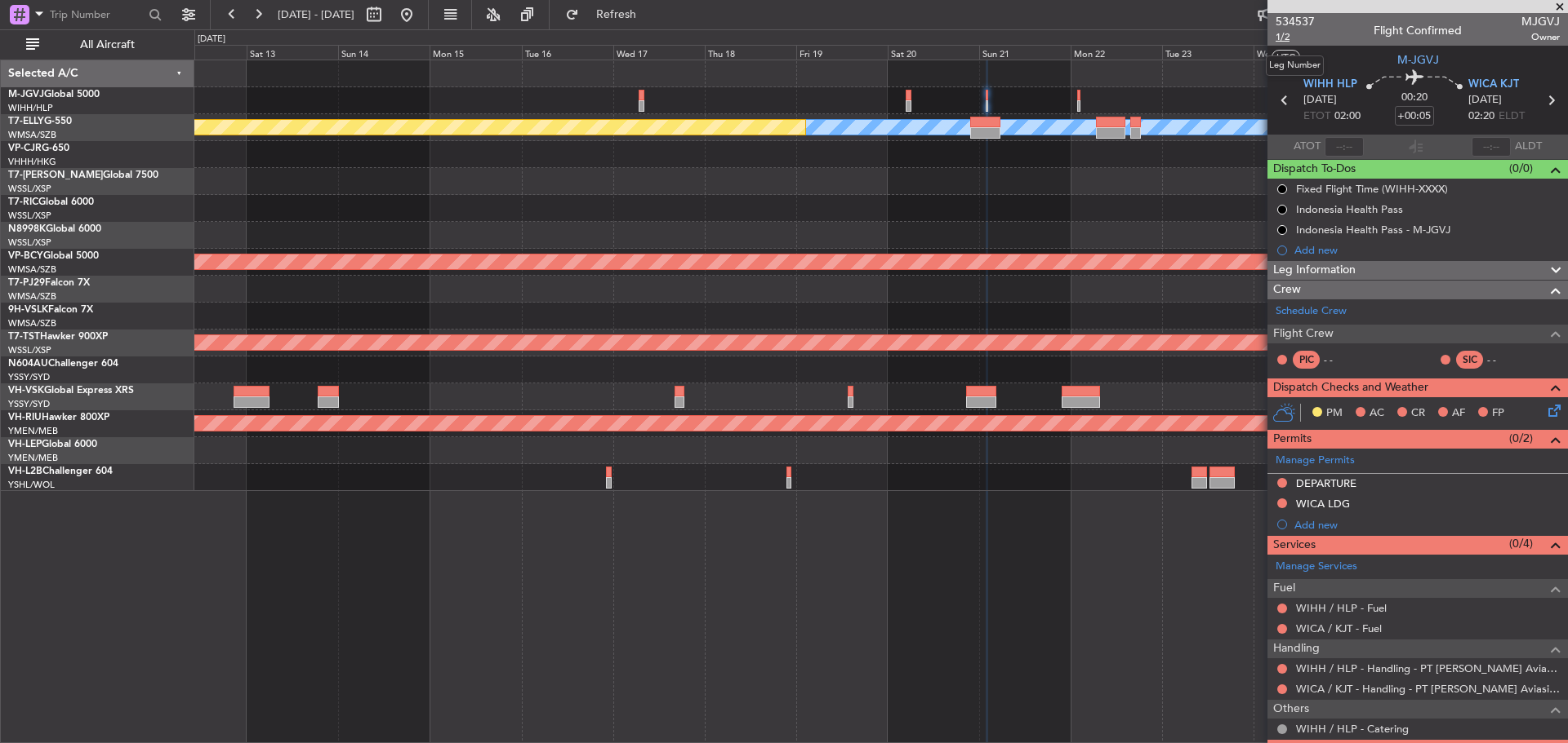
click at [1281, 38] on span "1/2" at bounding box center [1295, 37] width 39 height 14
click at [651, 9] on span "Refresh" at bounding box center [617, 14] width 69 height 11
click at [1543, 309] on span at bounding box center [1552, 307] width 20 height 12
click at [655, 6] on button "Refresh" at bounding box center [607, 15] width 98 height 26
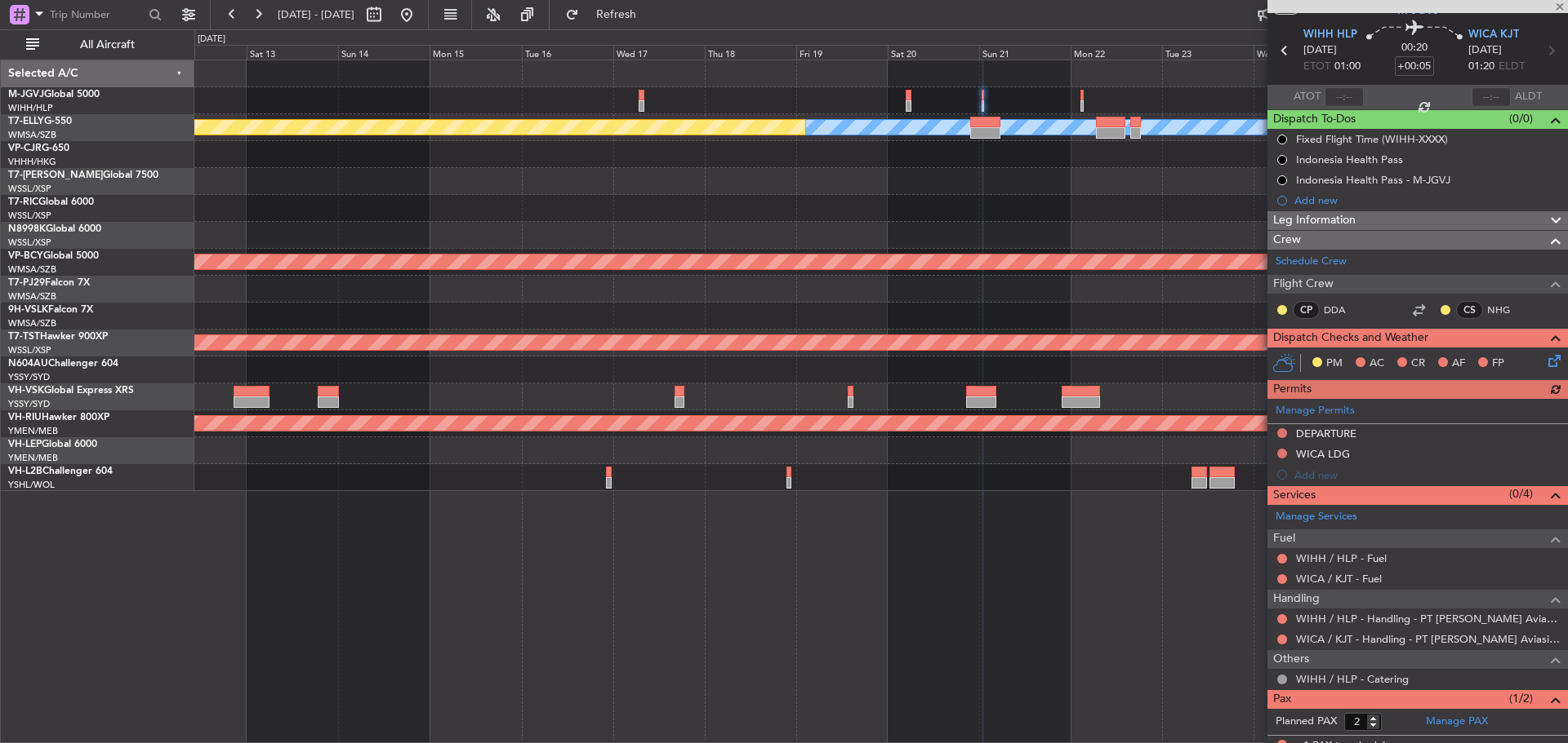
scroll to position [99, 0]
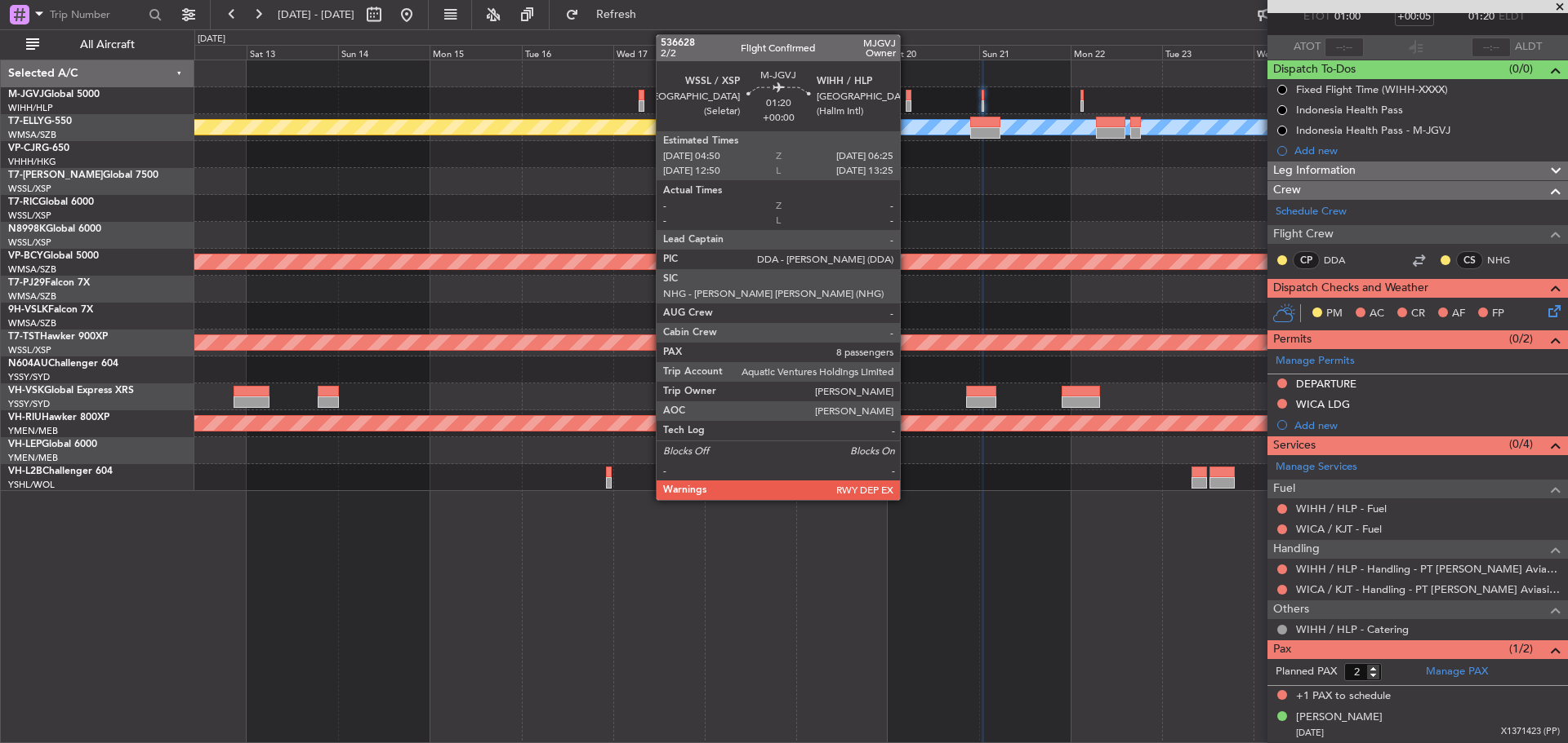
click at [907, 108] on div at bounding box center [909, 105] width 7 height 11
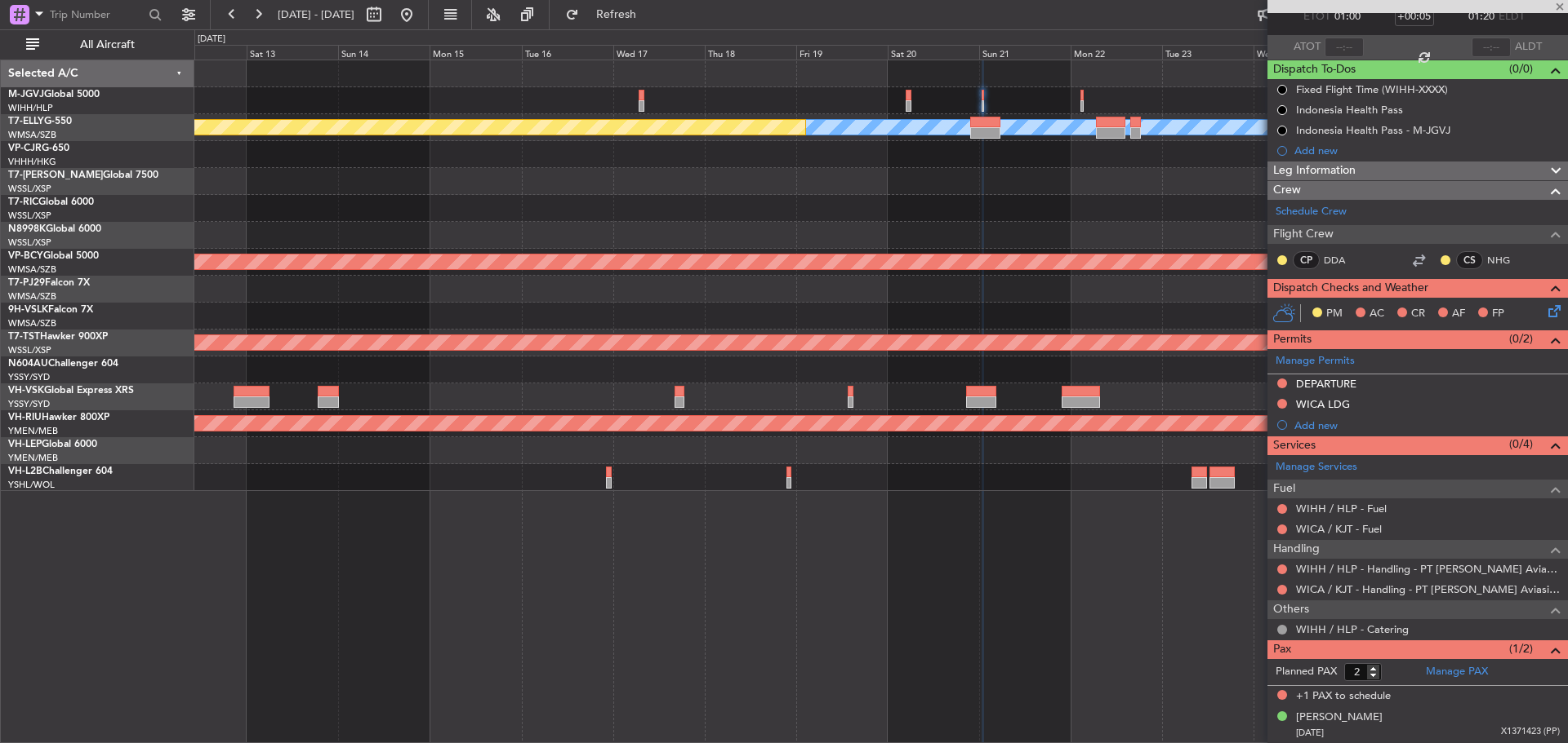
type input "8"
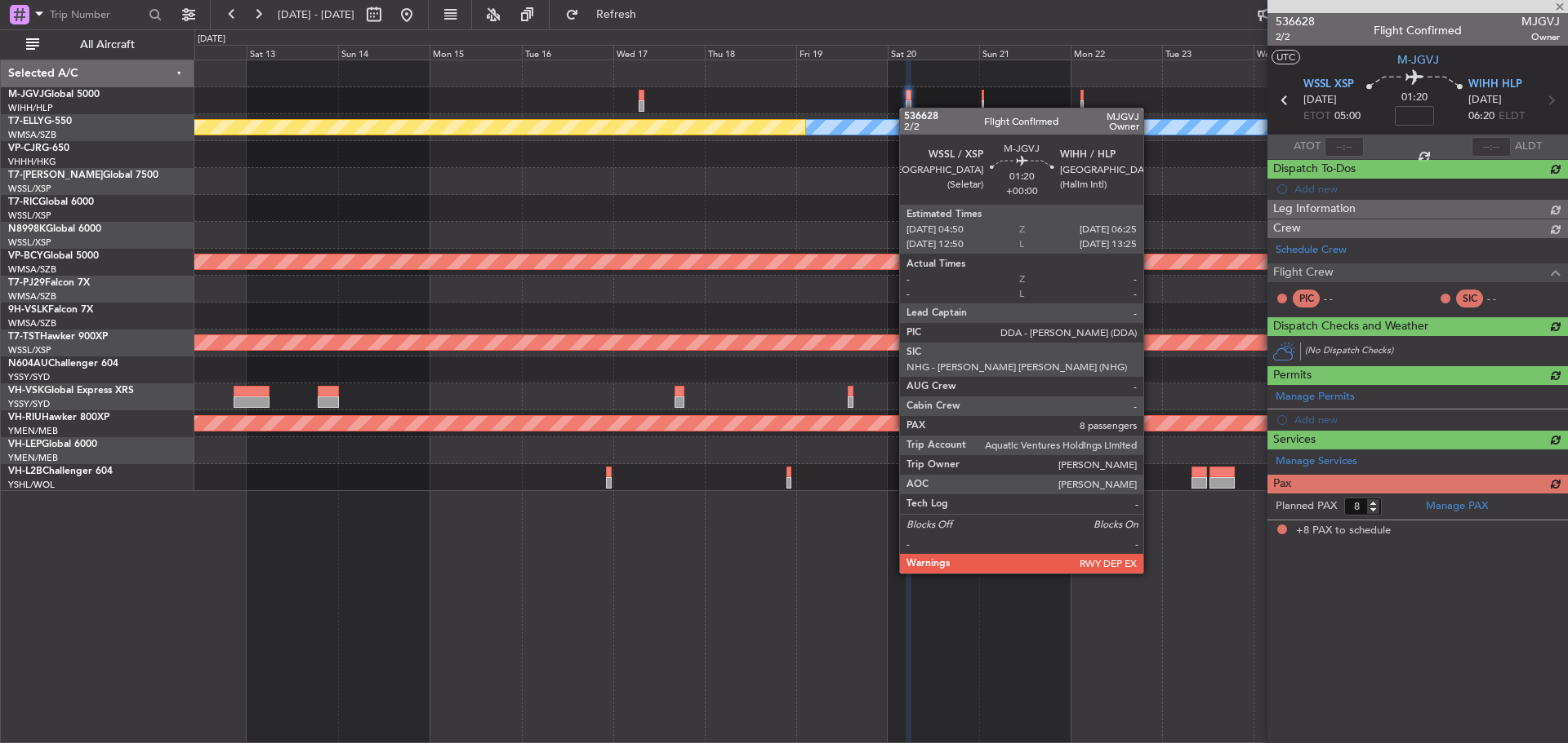
scroll to position [0, 0]
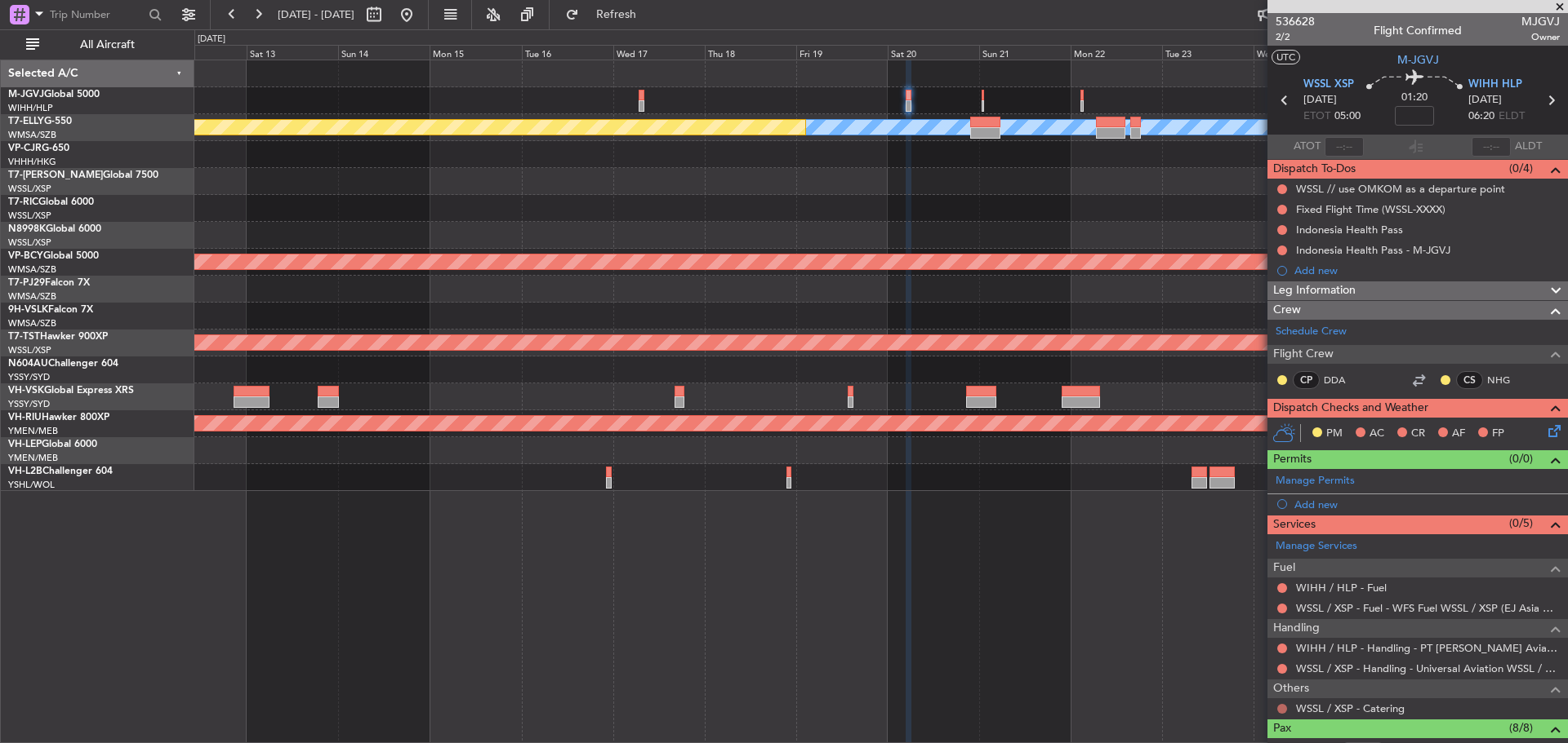
click at [1281, 707] on button at bounding box center [1282, 709] width 9 height 9
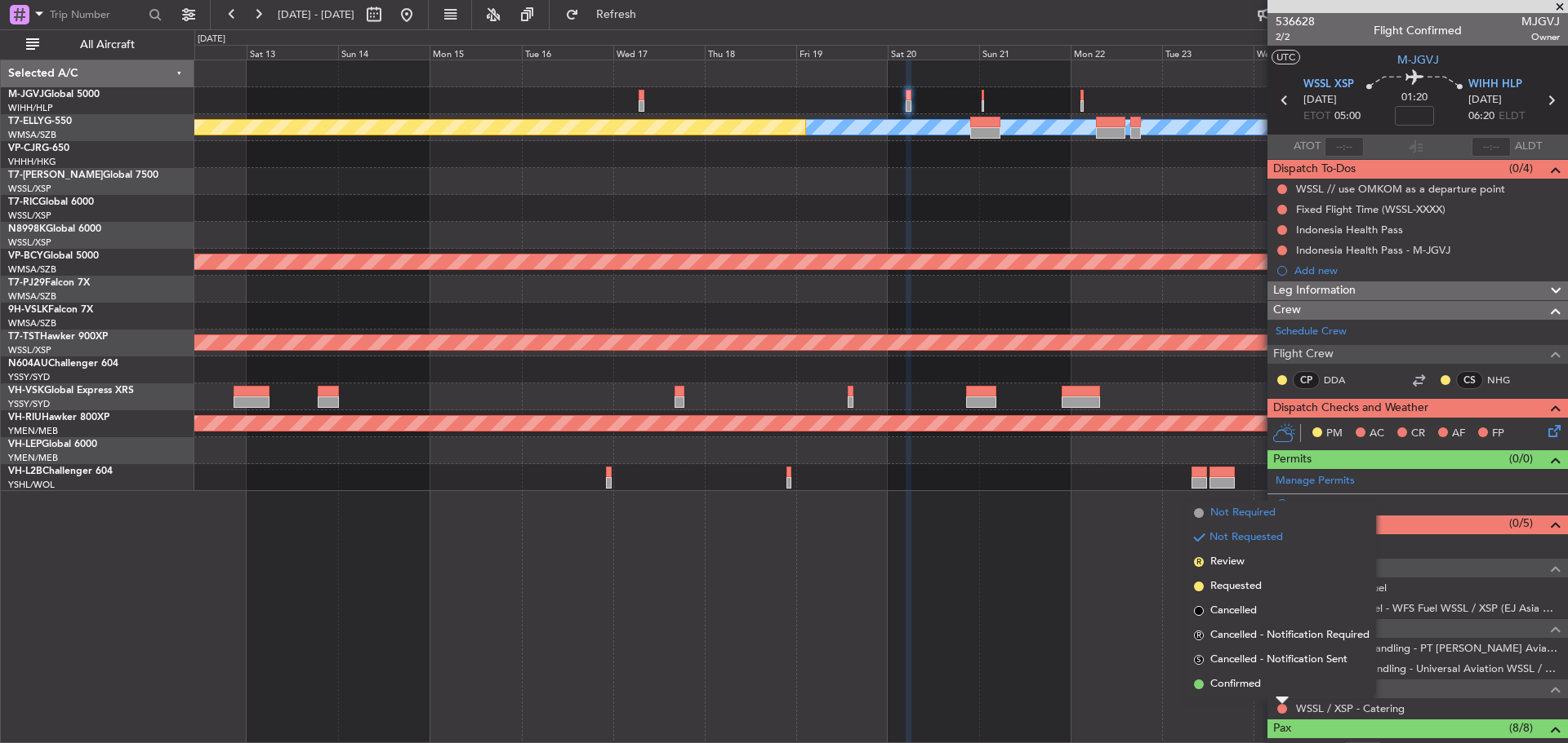
click at [1226, 513] on span "Not Required" at bounding box center [1243, 513] width 66 height 16
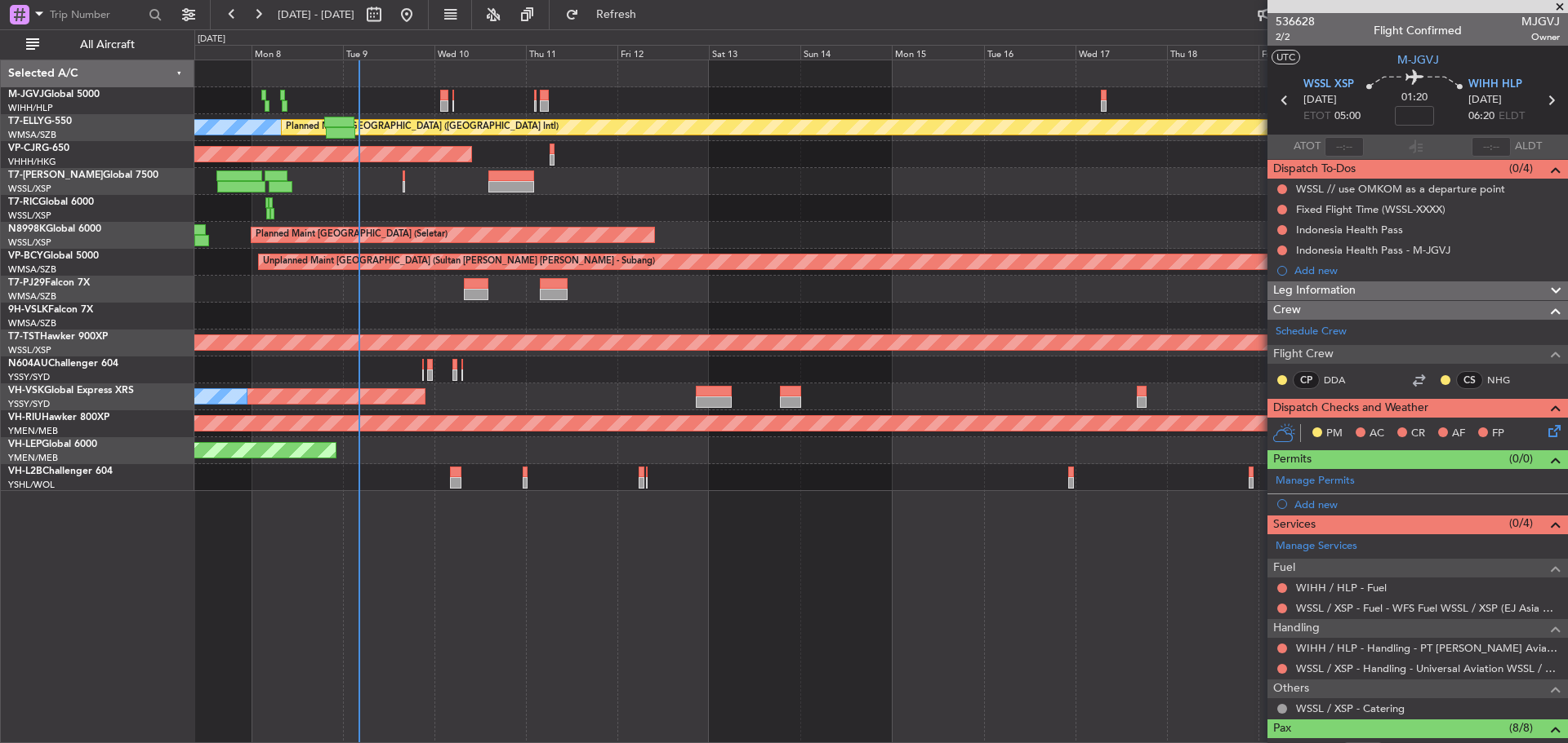
click at [969, 204] on div "Planned Maint Singapore (Seletar) MEL Planned Maint Dubai (Dubai Intl) Planned …" at bounding box center [880, 276] width 1372 height 431
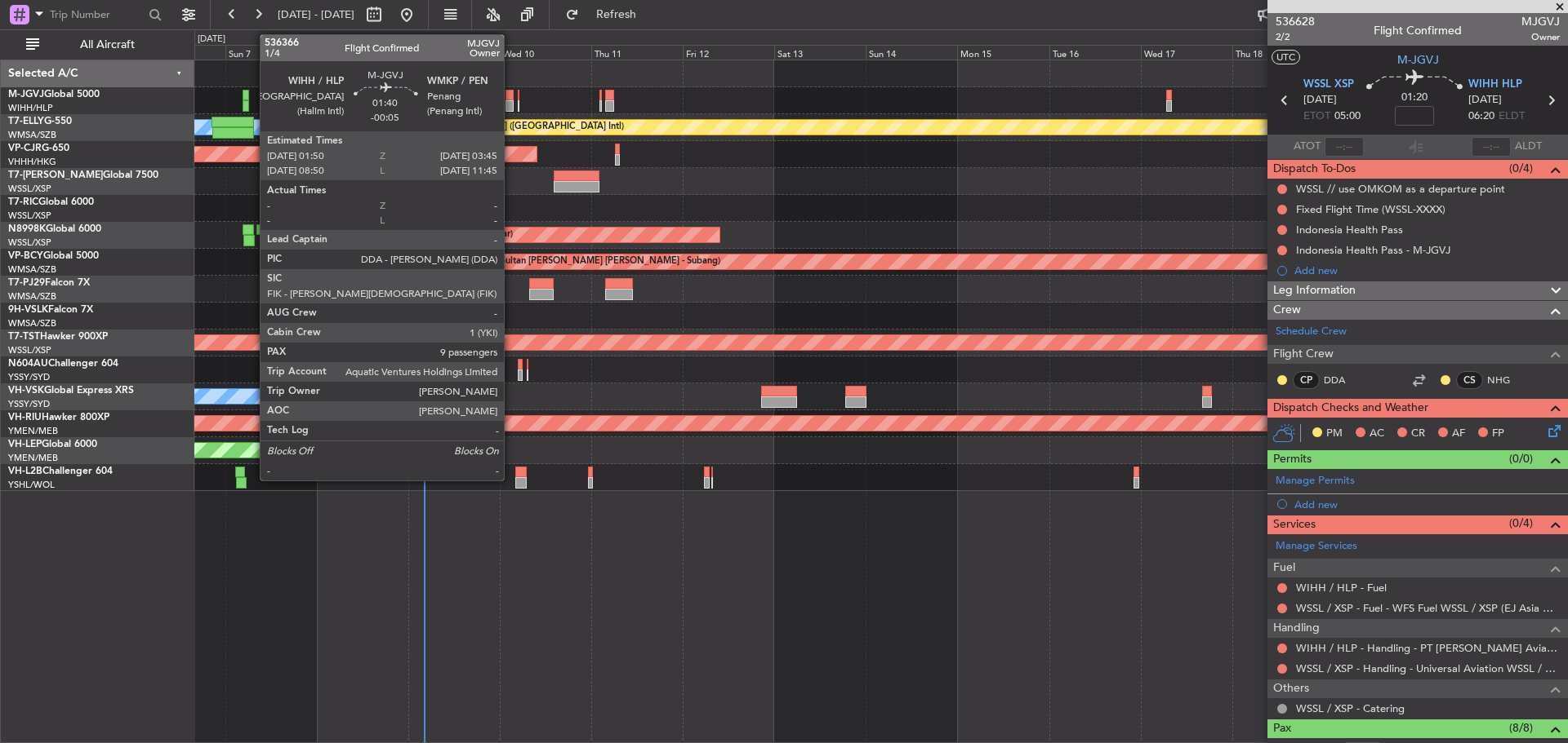
click at [511, 103] on div at bounding box center [509, 105] width 8 height 11
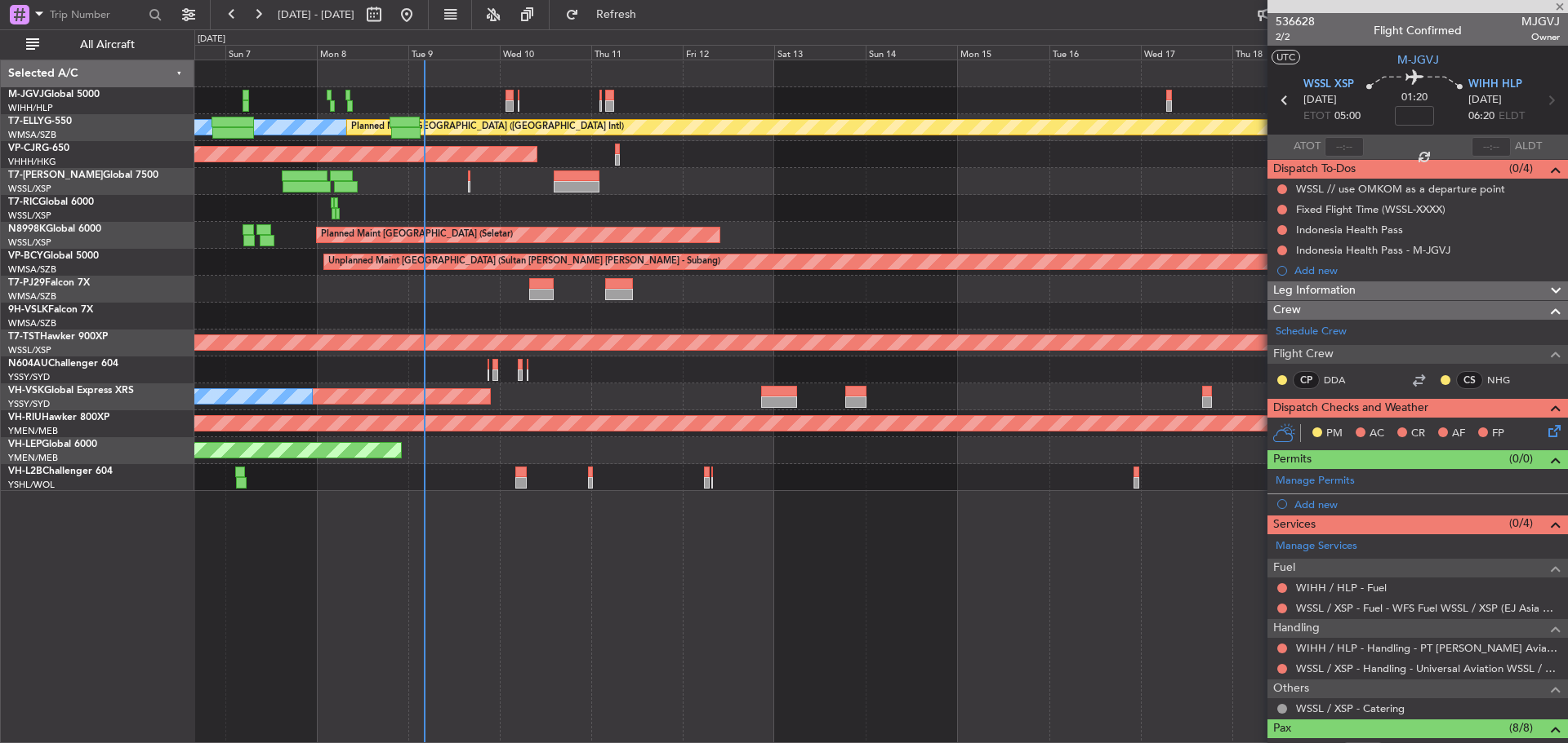
type input "-00:05"
type input "9"
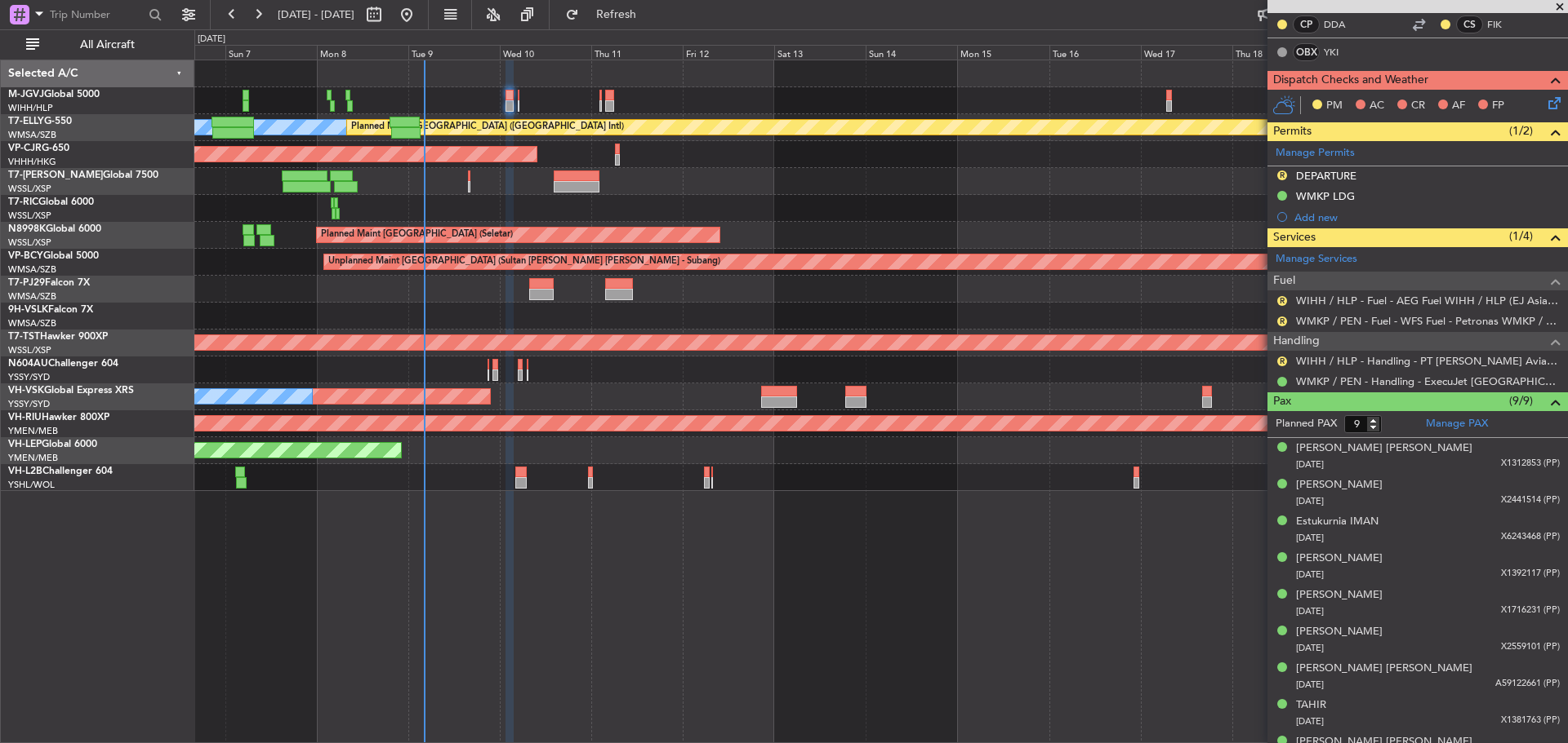
scroll to position [361, 0]
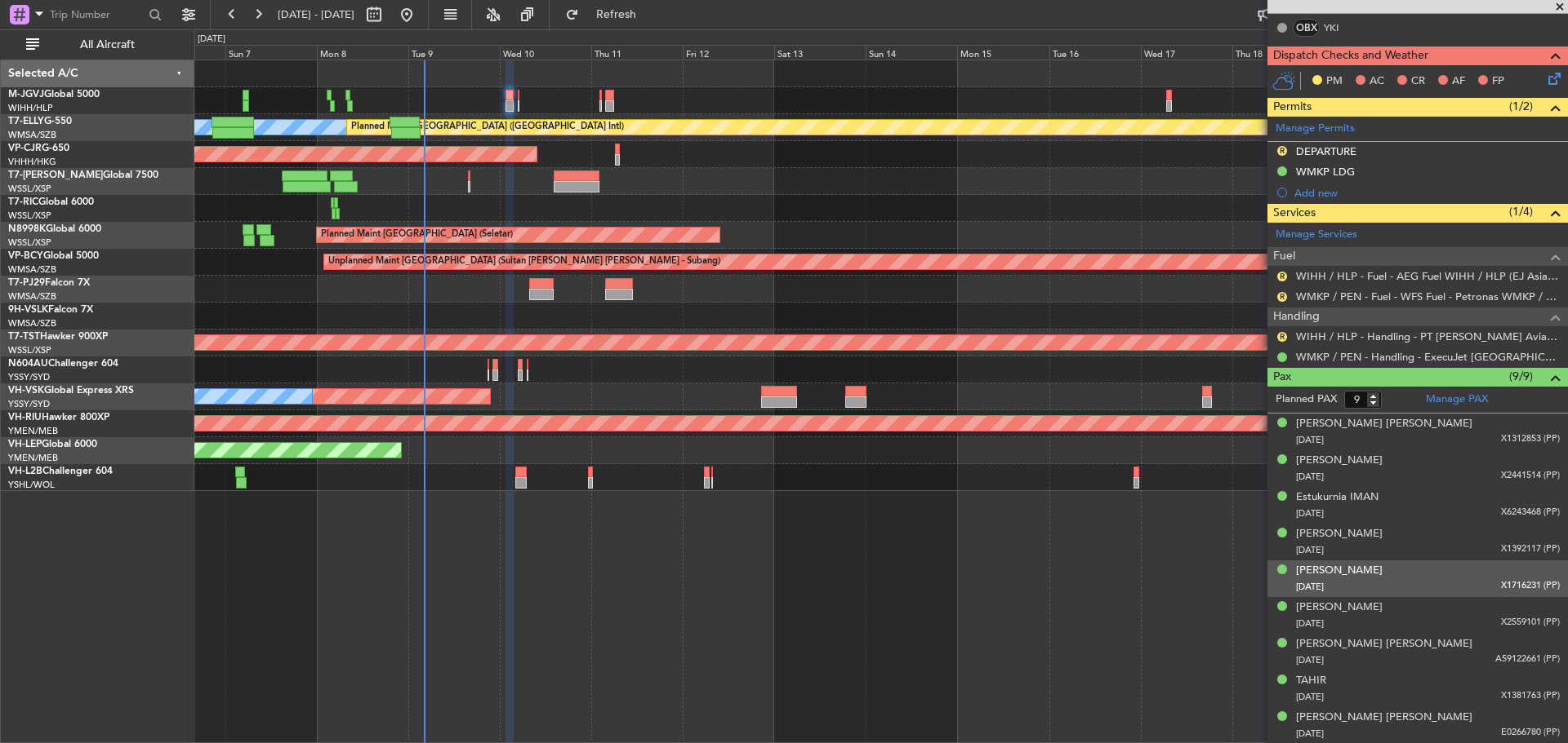
click at [1440, 580] on div "12/08/1981 X1716231 (PP)" at bounding box center [1427, 587] width 264 height 16
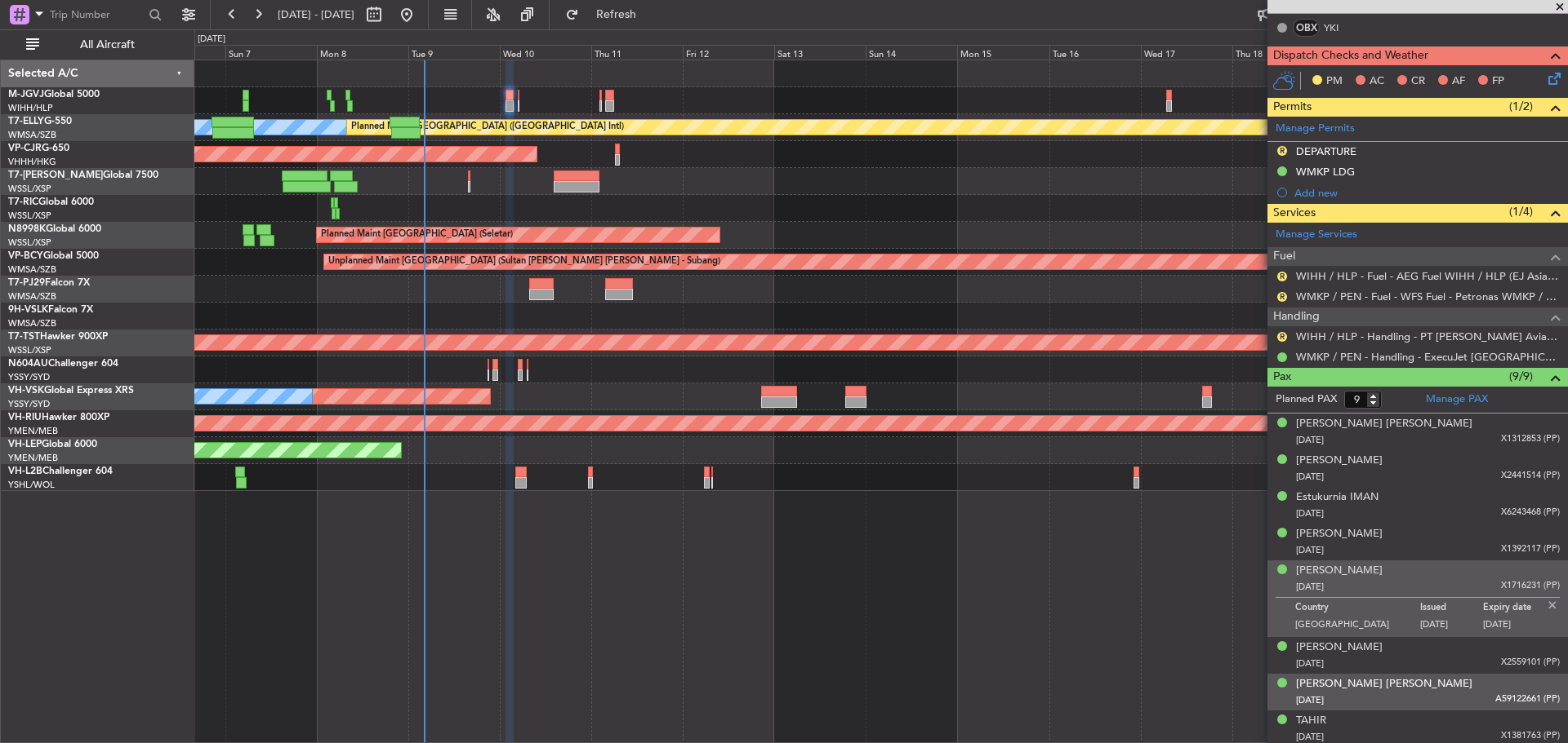
click at [1440, 693] on div "10/06/1985 A59122661 (PP)" at bounding box center [1427, 701] width 264 height 16
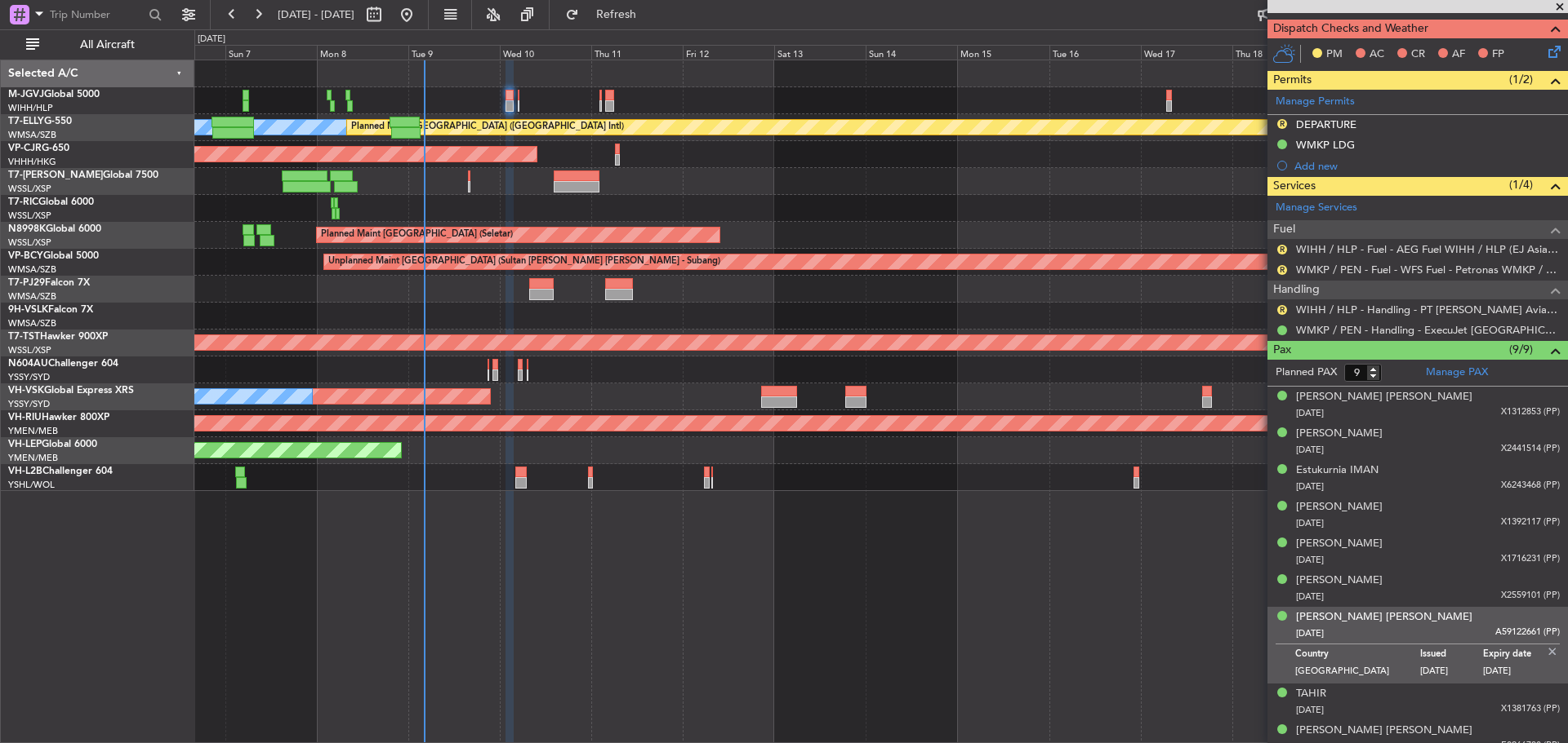
scroll to position [402, 0]
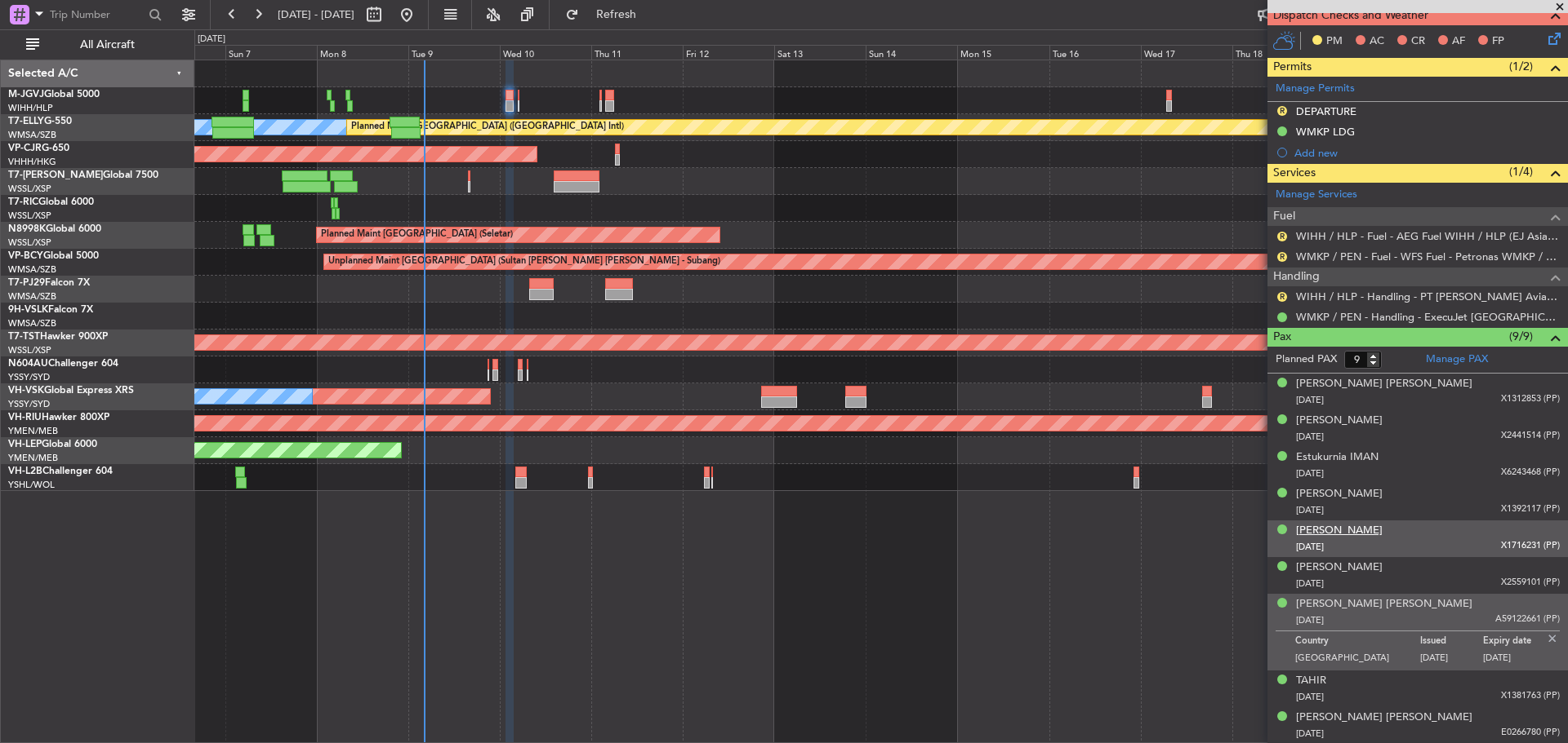
drag, startPoint x: 1461, startPoint y: 528, endPoint x: 1377, endPoint y: 533, distance: 84.1
click at [1377, 533] on div "Jeffri Agustinus PANDAPOTAN 12/08/1981 X1716231 (PP)" at bounding box center [1427, 539] width 264 height 32
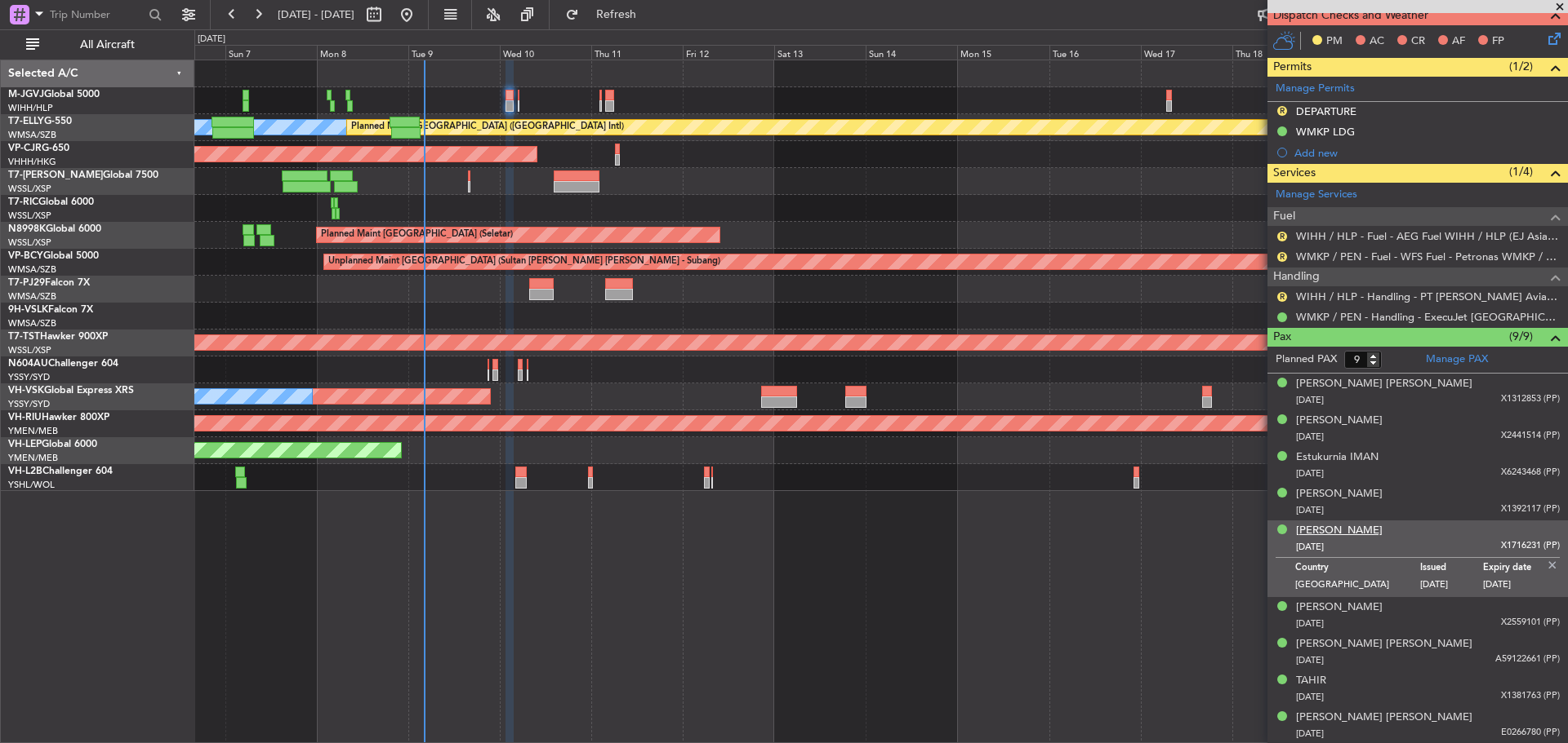
drag, startPoint x: 1456, startPoint y: 528, endPoint x: 1323, endPoint y: 536, distance: 133.2
click at [1323, 536] on div "Jeffri Agustinus PANDAPOTAN 12/08/1981 X1716231 (PP)" at bounding box center [1427, 539] width 264 height 32
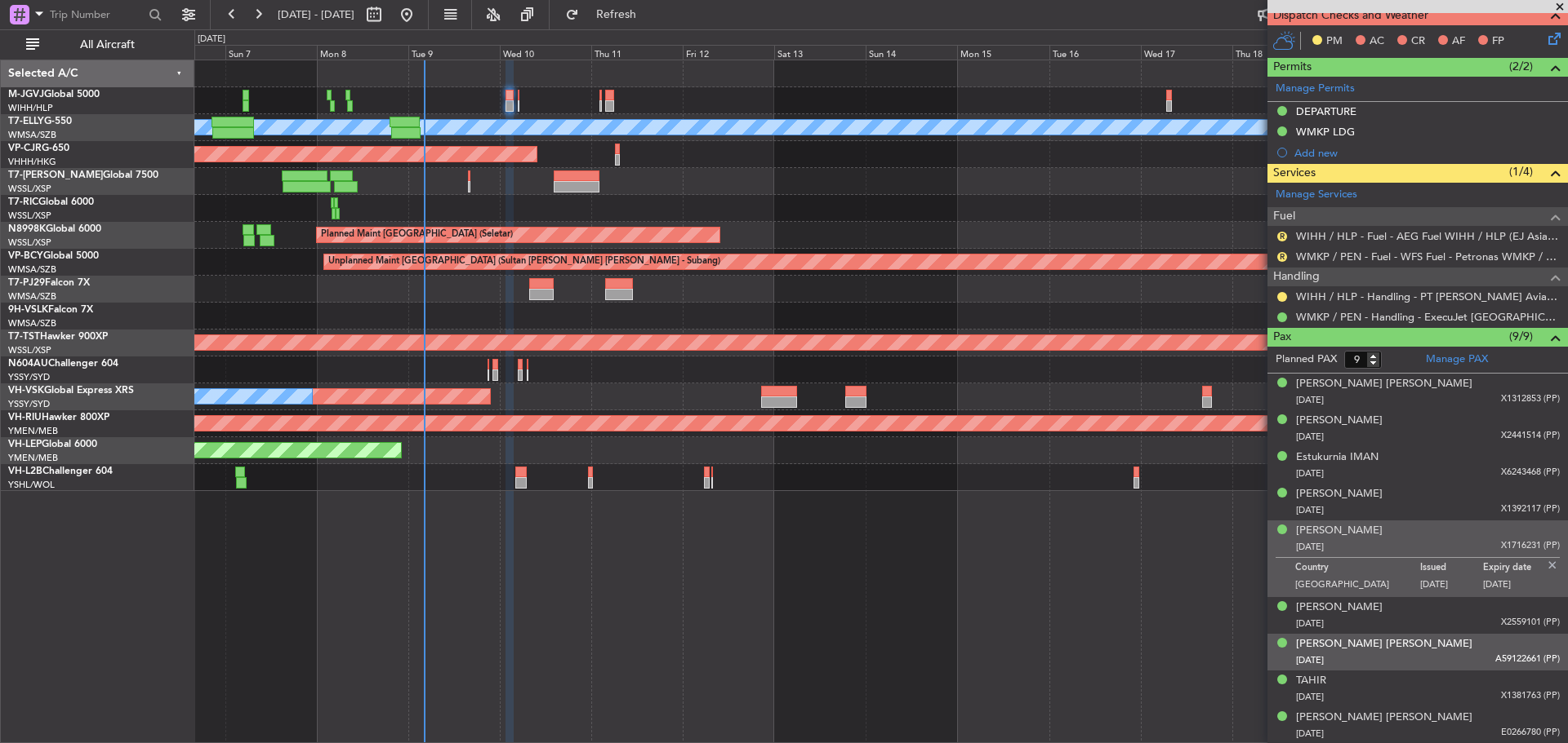
click at [1432, 638] on div "Rajpal Singh Baldev Singh 10/06/1985 A59122661 (PP)" at bounding box center [1427, 652] width 264 height 32
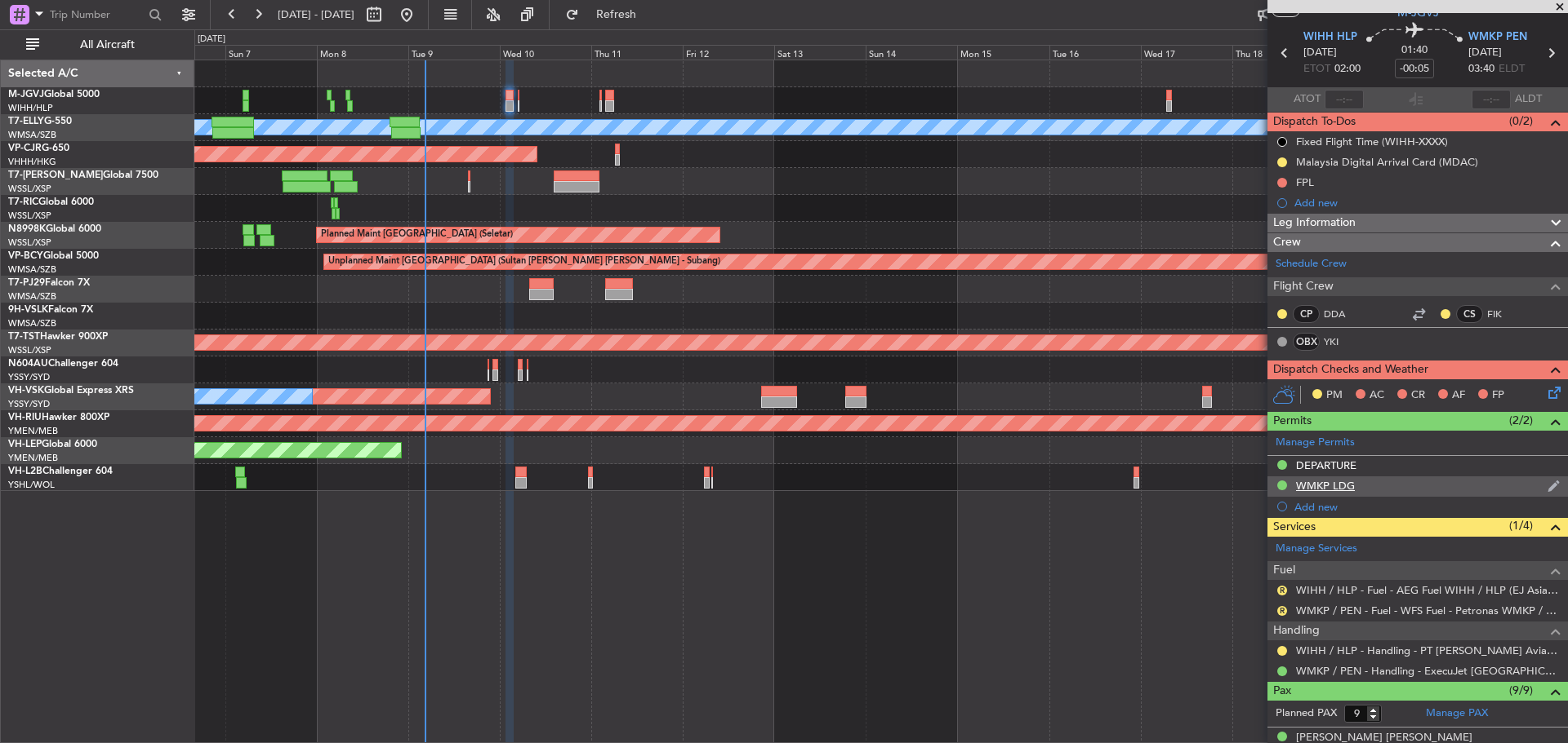
scroll to position [0, 0]
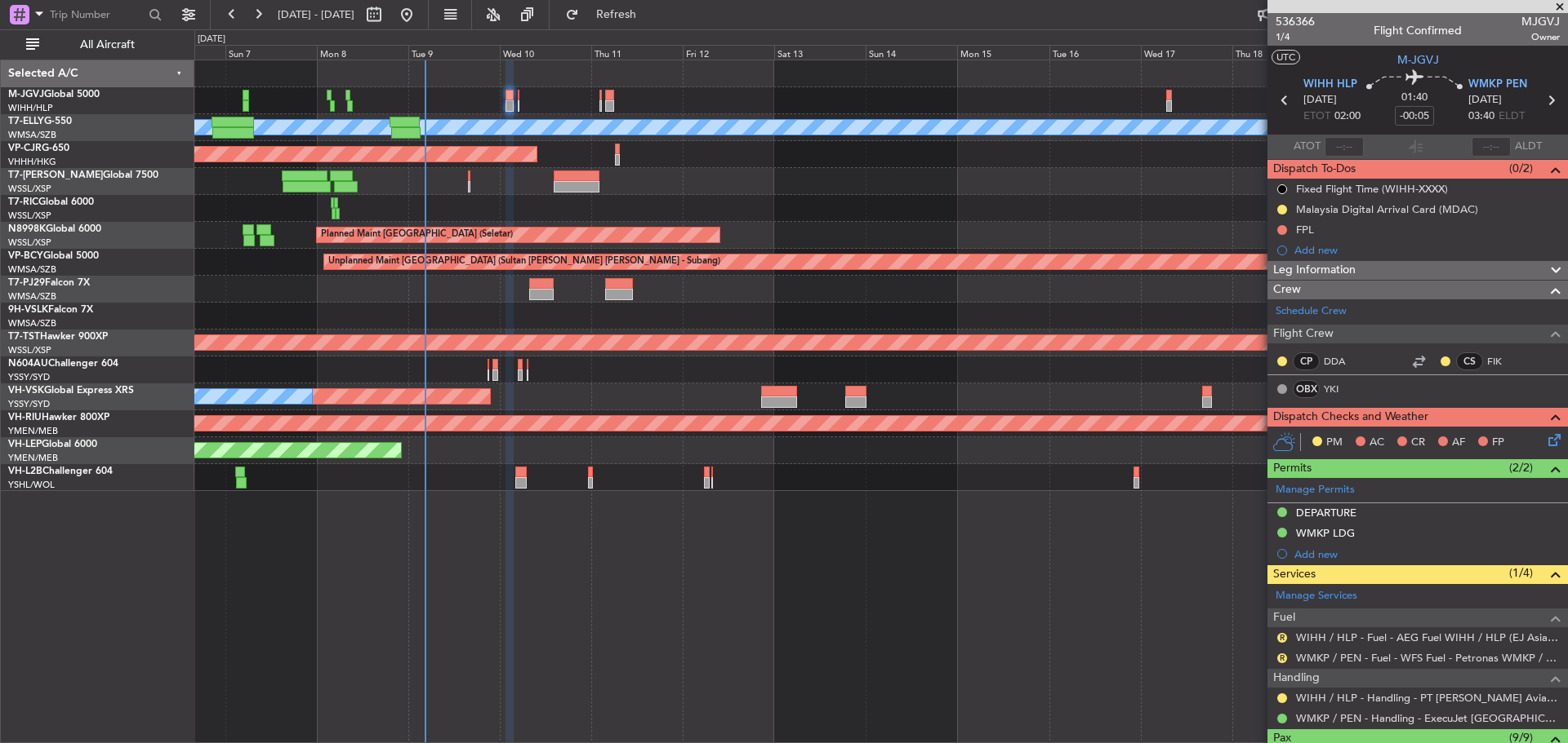
click at [559, 166] on div "Planned Maint Singapore (Seletar) Planned Maint Dubai (Dubai Intl) MEL Planned …" at bounding box center [880, 276] width 1372 height 431
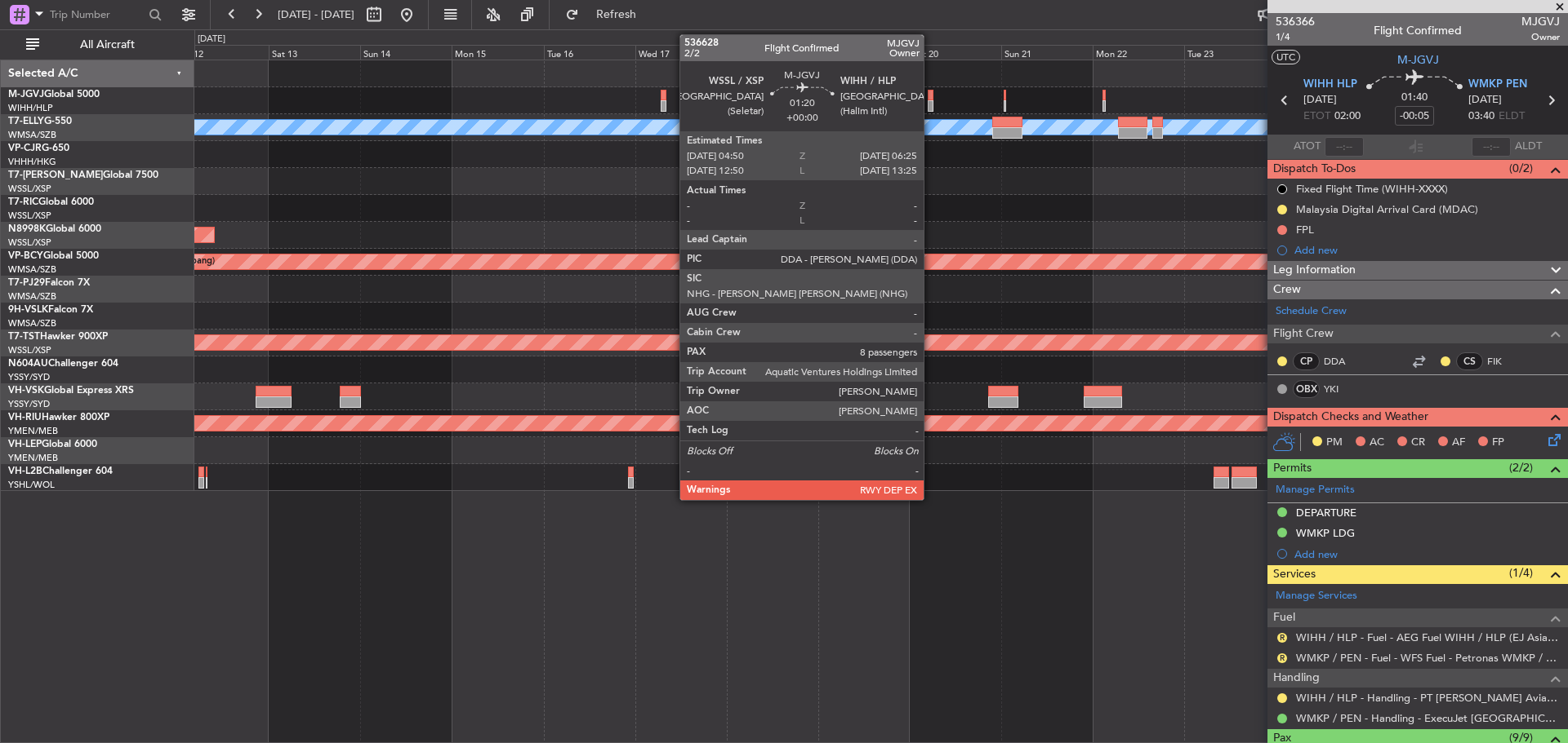
click at [931, 106] on div at bounding box center [931, 105] width 7 height 11
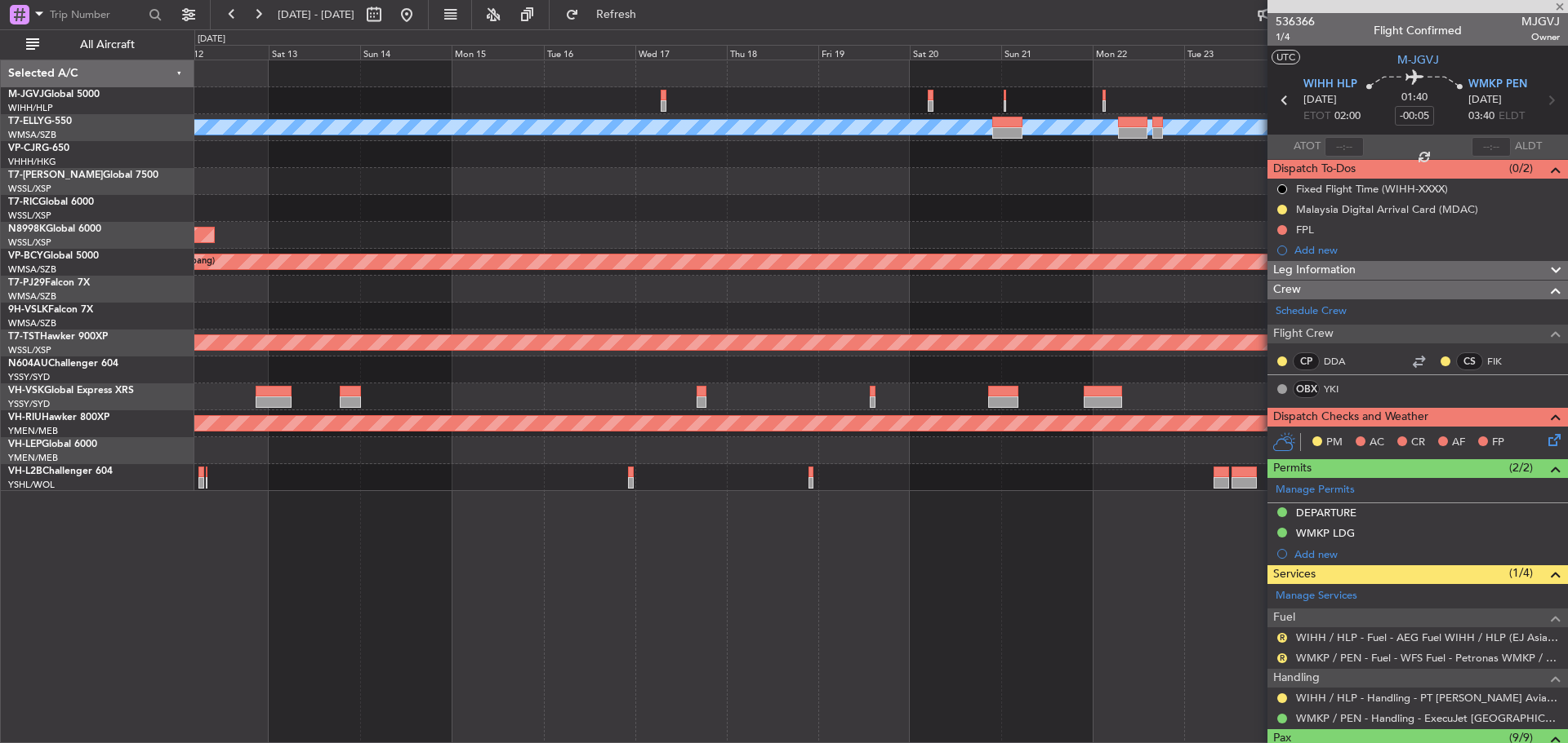
type input "8"
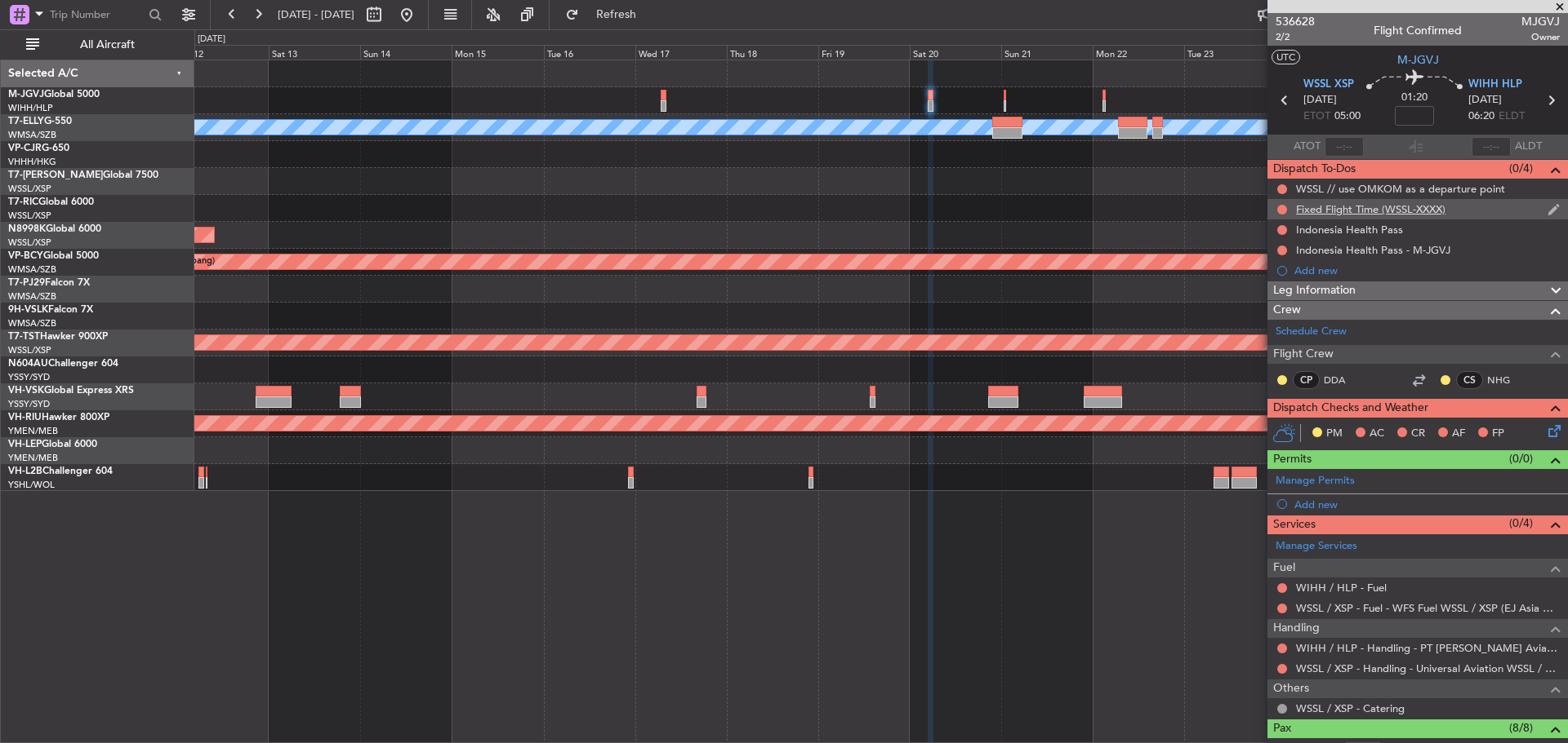
click at [1347, 209] on div "Fixed Flight Time (WSSL-XXXX)" at bounding box center [1370, 209] width 149 height 14
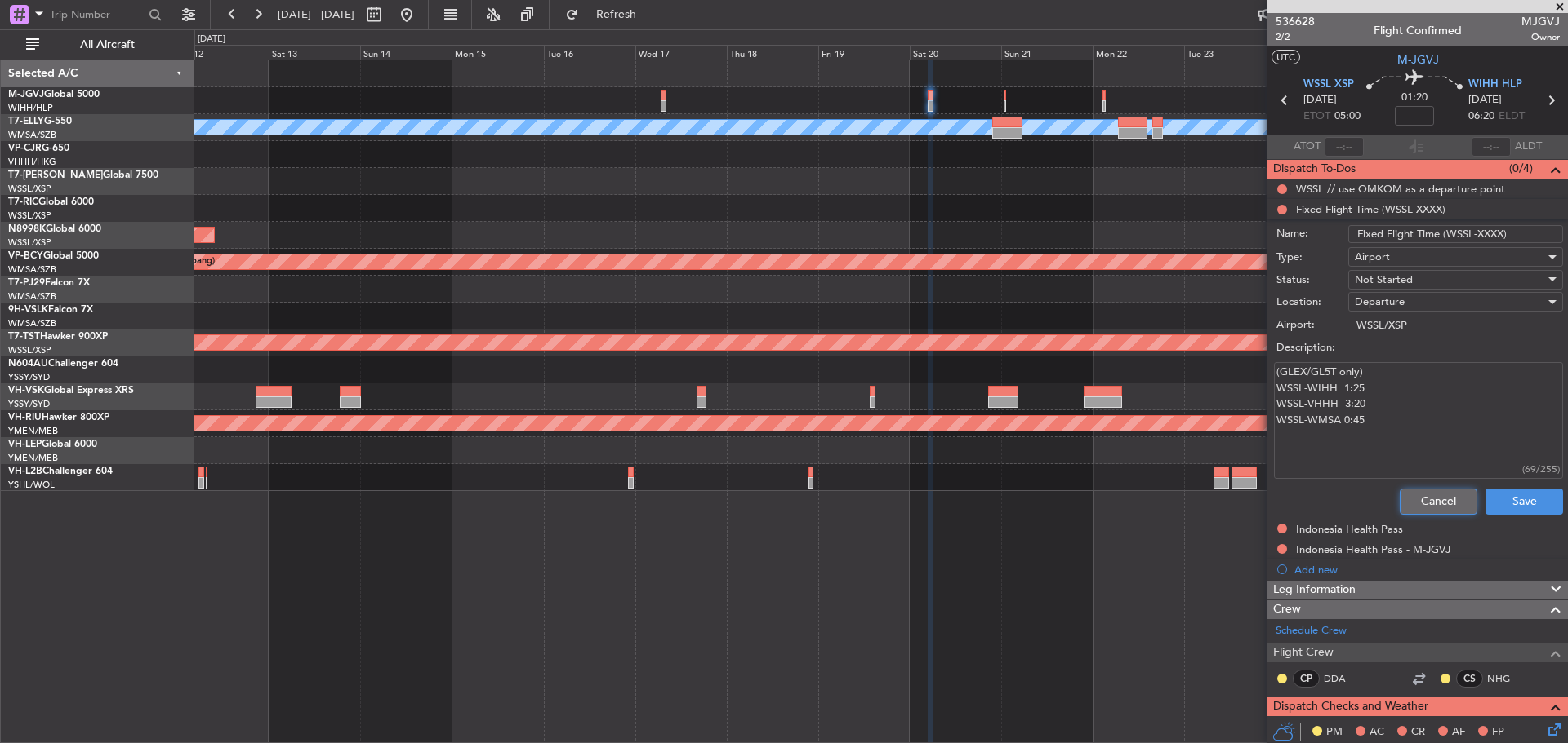
click at [1427, 496] on button "Cancel" at bounding box center [1439, 502] width 78 height 26
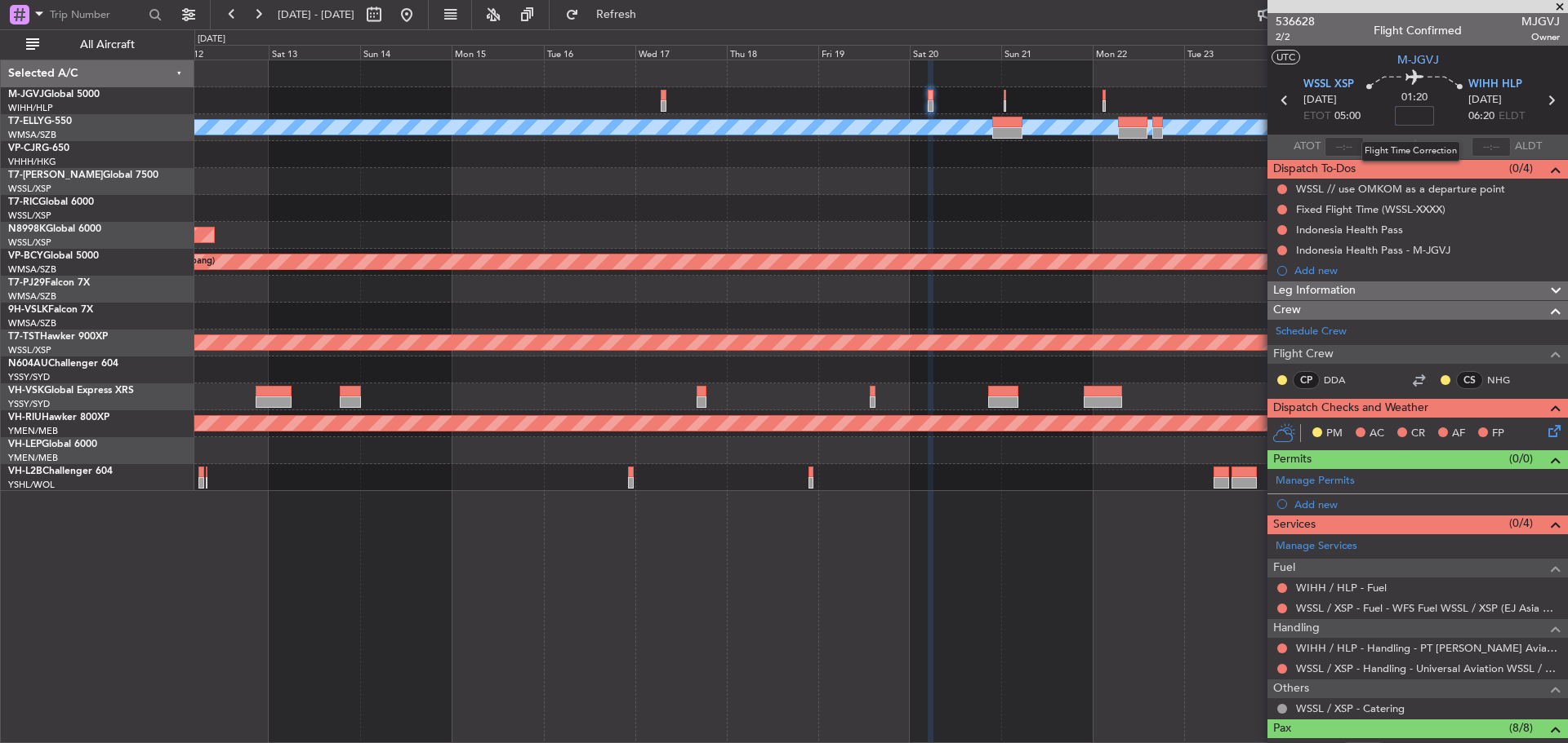
click at [1413, 115] on input at bounding box center [1414, 116] width 39 height 20
type input "+00:05"
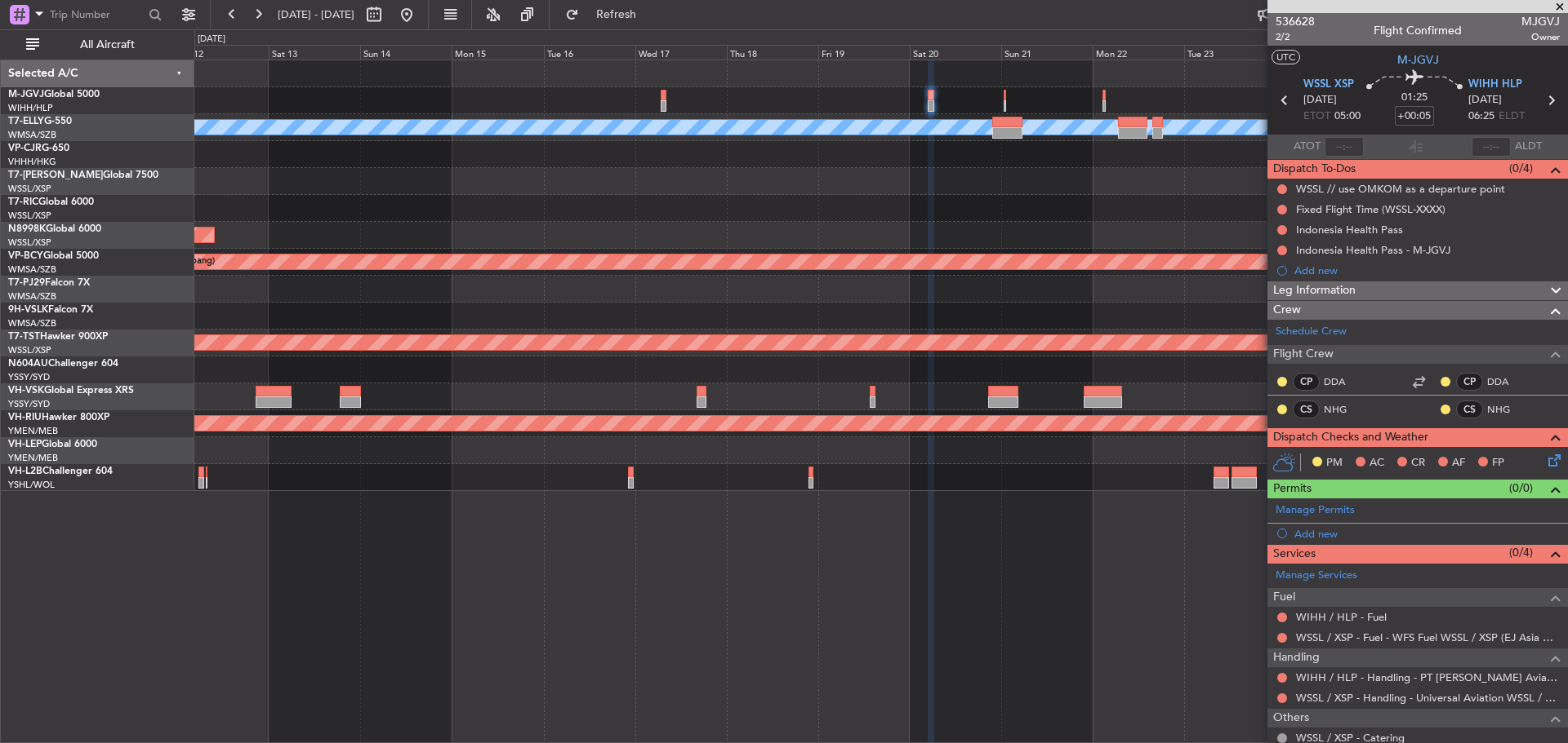
click at [531, 271] on div "Unplanned Maint [GEOGRAPHIC_DATA] (Sultan [PERSON_NAME] [PERSON_NAME] - Subang)" at bounding box center [880, 262] width 1372 height 27
click at [75, 91] on link "M-JGVJ Global 5000" at bounding box center [53, 94] width 91 height 9
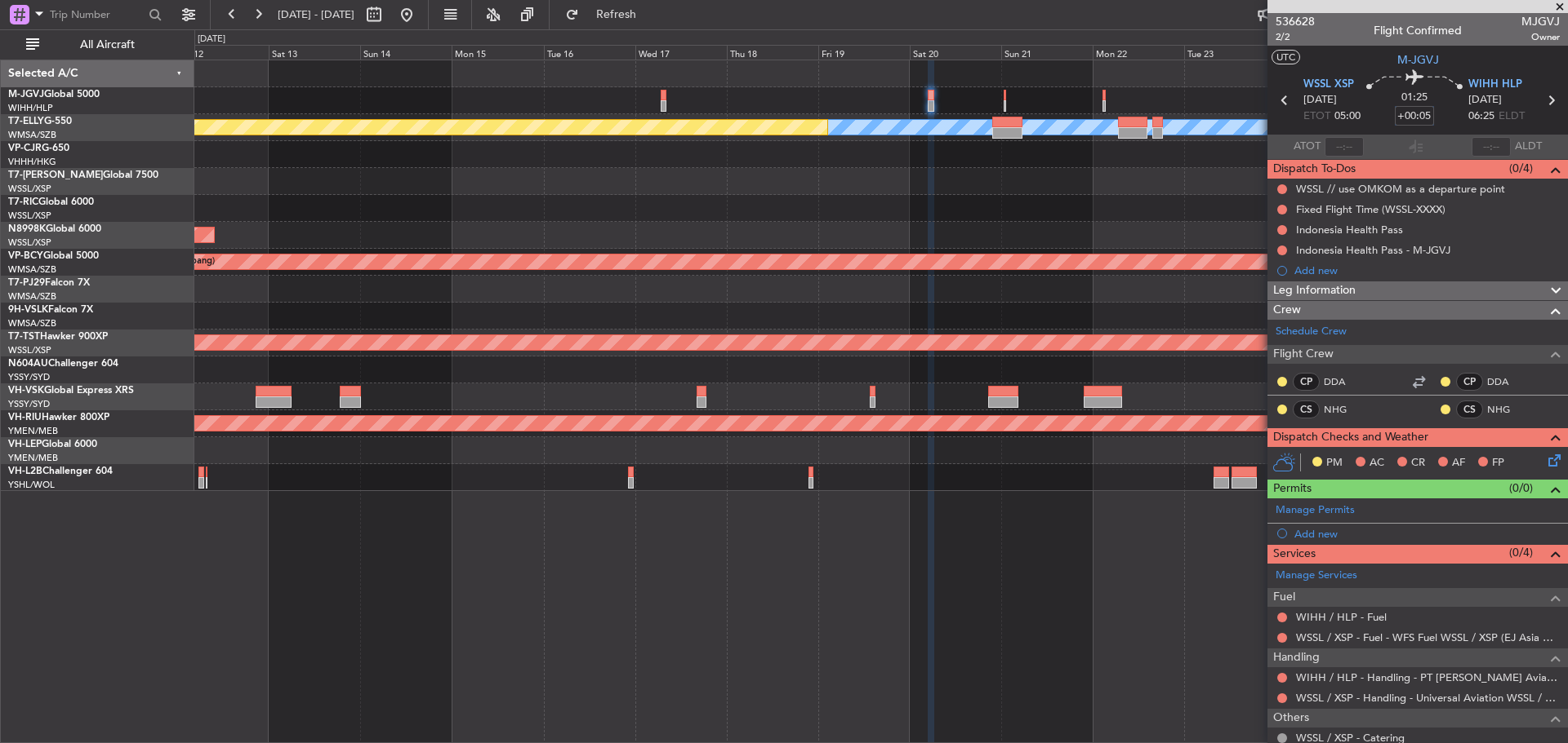
click at [822, 588] on div "MEL Planned Maint Dubai (Dubai Intl) Planned Maint Hong Kong (Hong Kong Intl) P…" at bounding box center [881, 401] width 1373 height 684
click at [651, 15] on span "Refresh" at bounding box center [617, 14] width 69 height 11
click at [1543, 510] on span at bounding box center [1552, 506] width 20 height 12
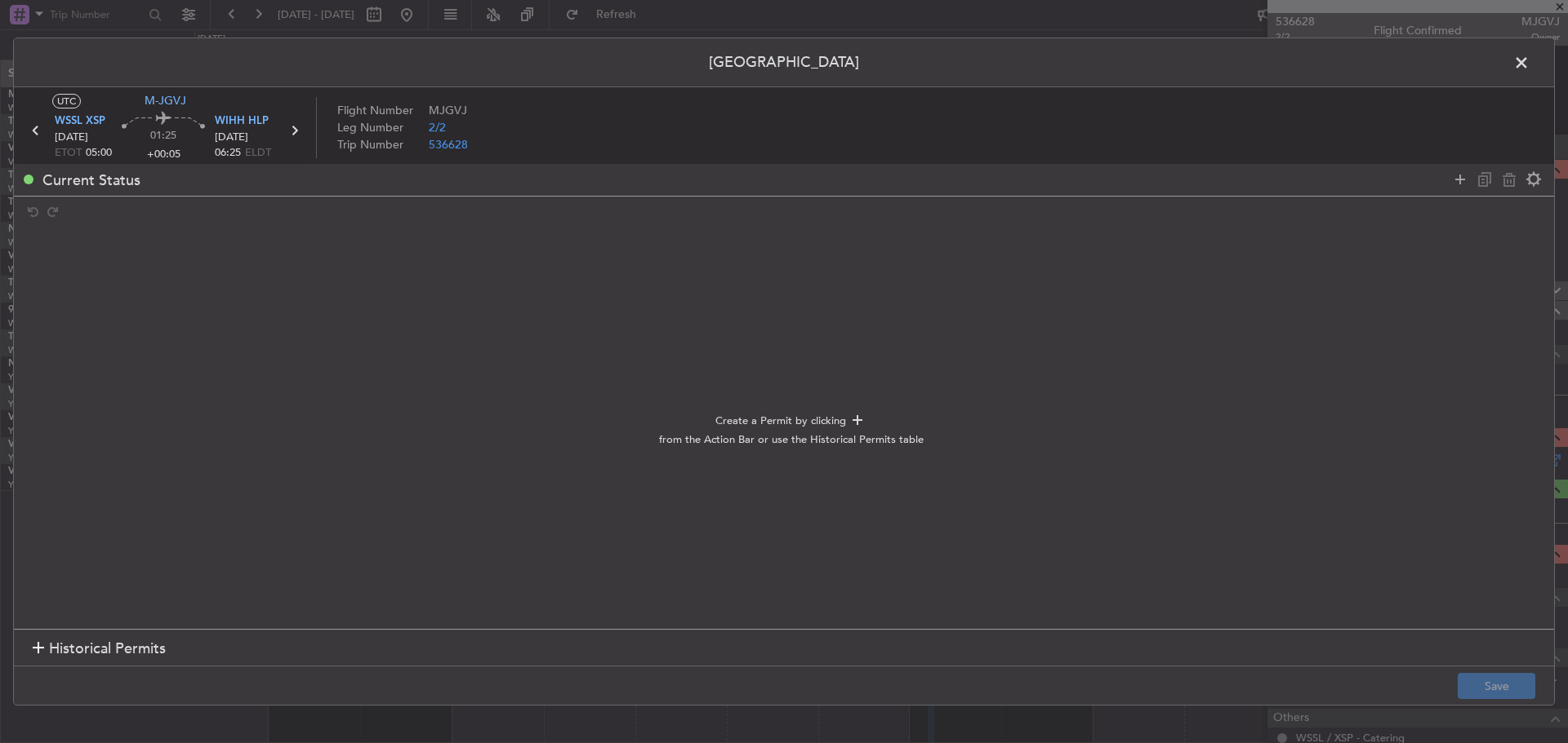
click at [125, 640] on span "Historical Permits" at bounding box center [107, 649] width 116 height 22
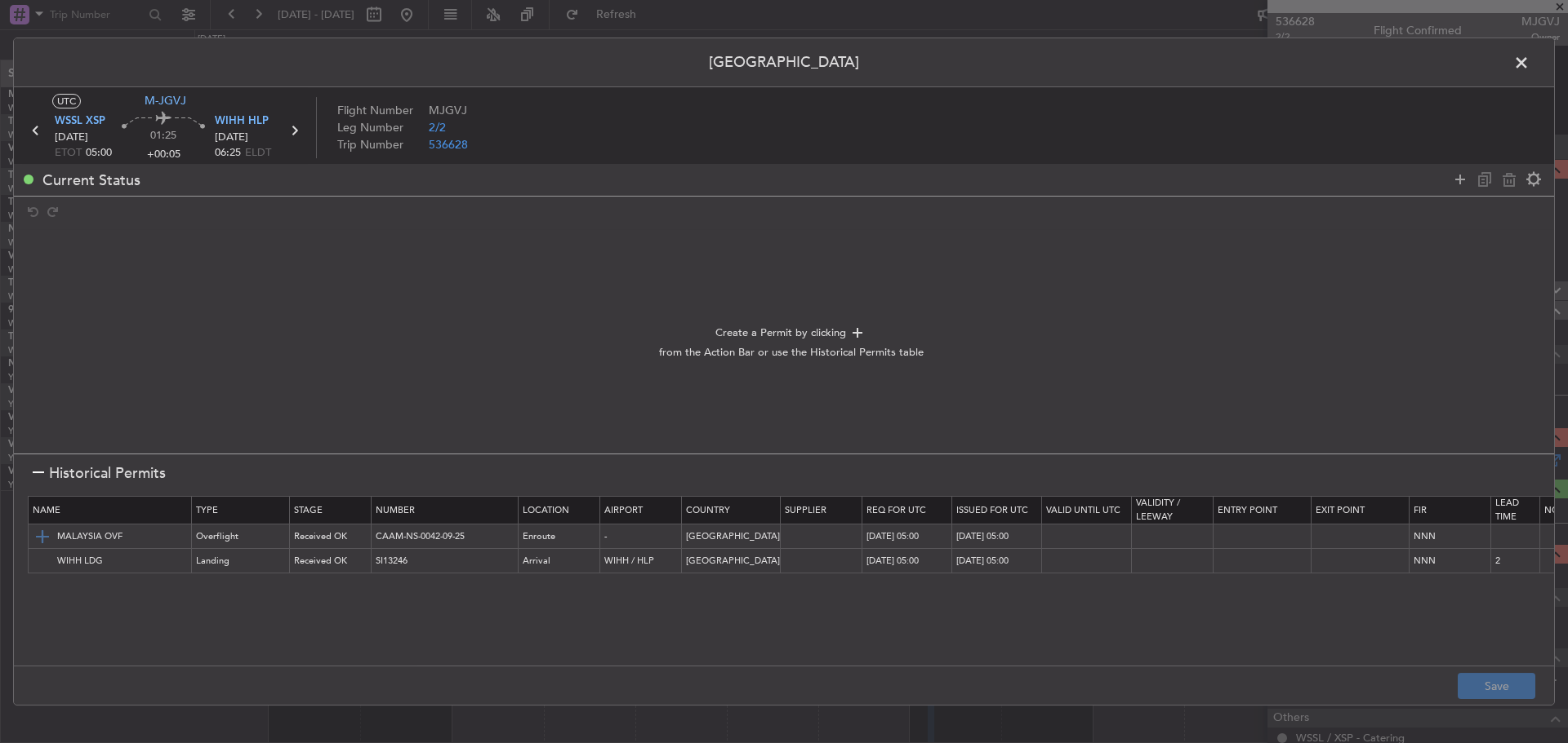
click at [41, 535] on img at bounding box center [42, 537] width 20 height 20
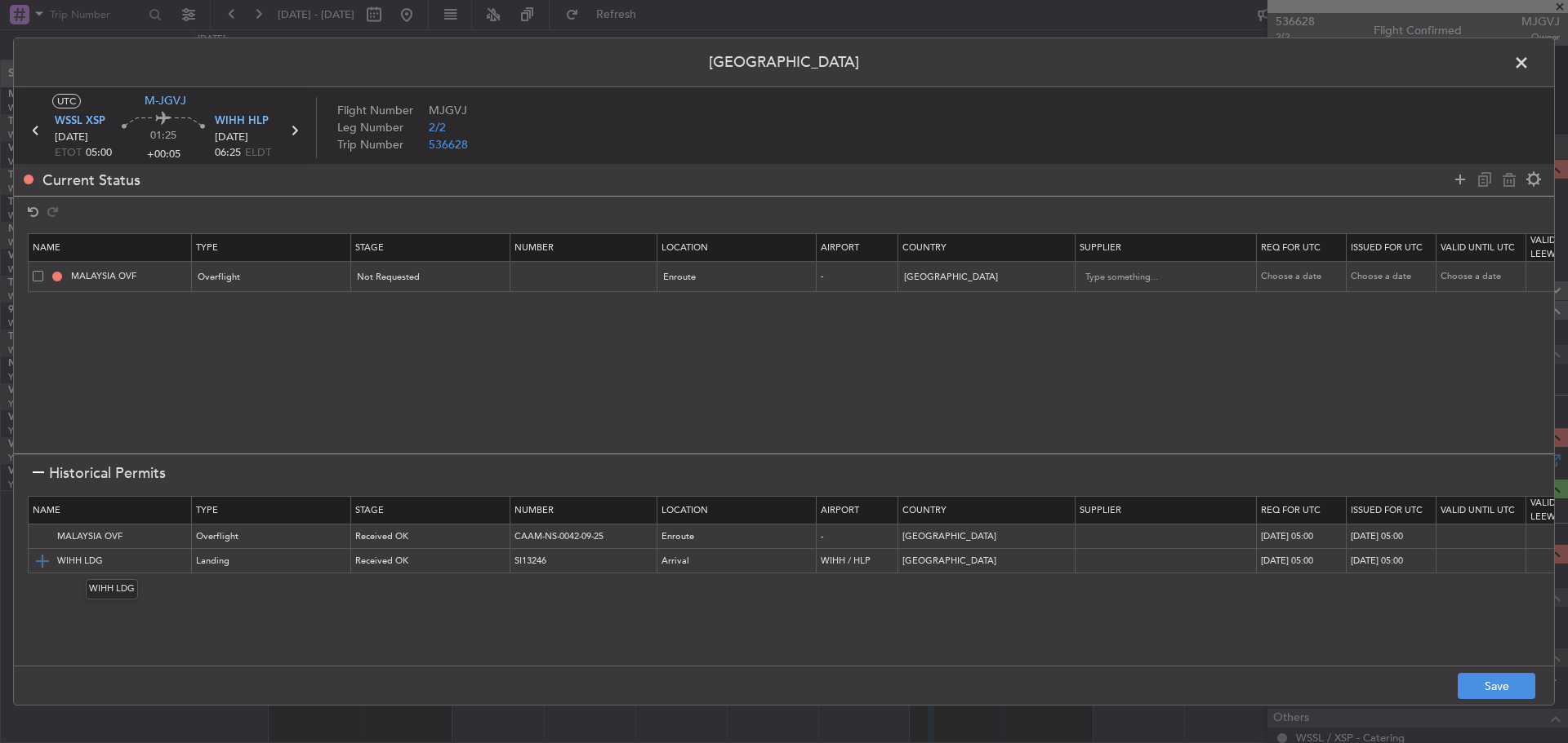
click at [41, 559] on img at bounding box center [42, 561] width 20 height 20
click at [1515, 681] on button "Save" at bounding box center [1496, 686] width 78 height 26
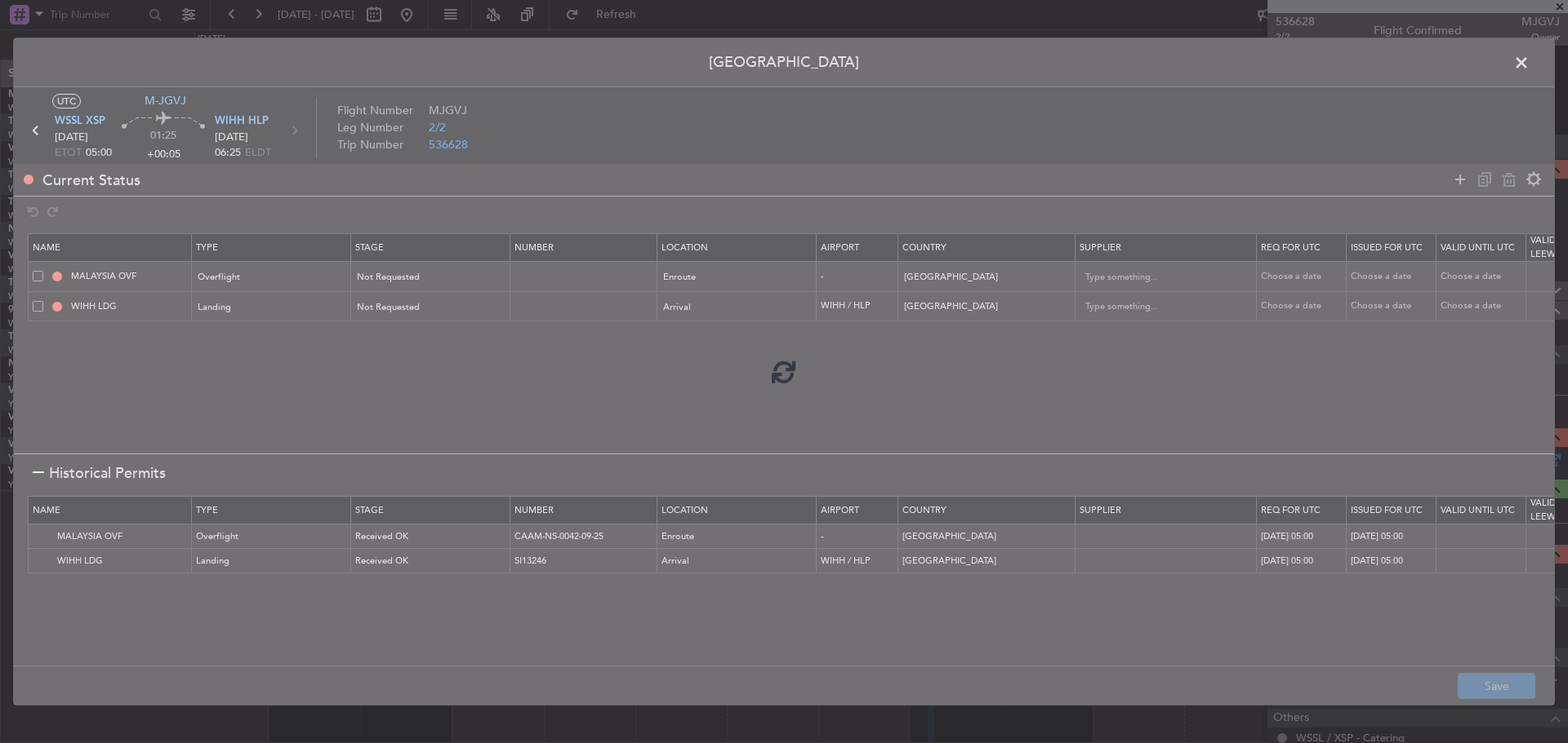
type input "NNN"
type input "2"
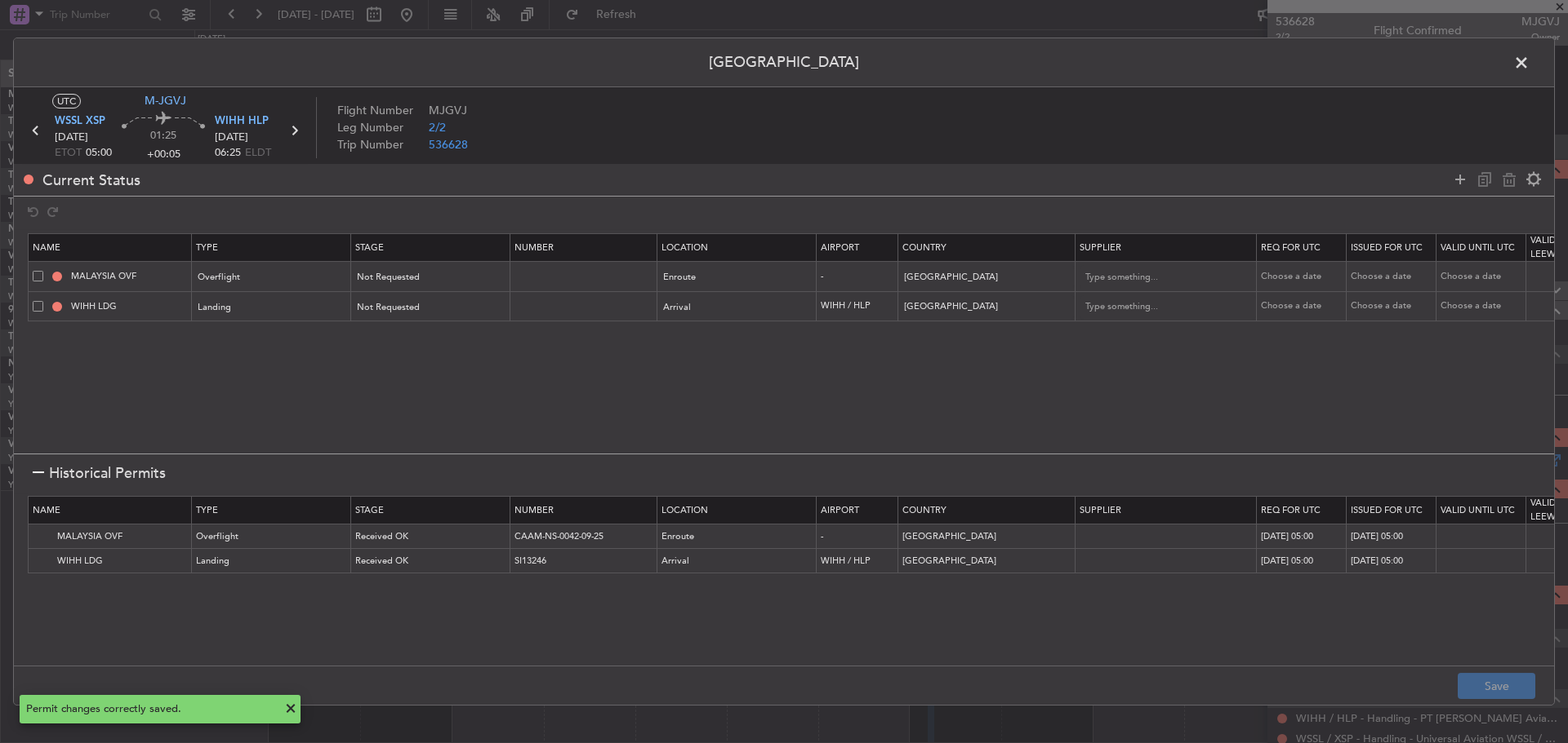
click at [32, 131] on icon at bounding box center [35, 130] width 22 height 22
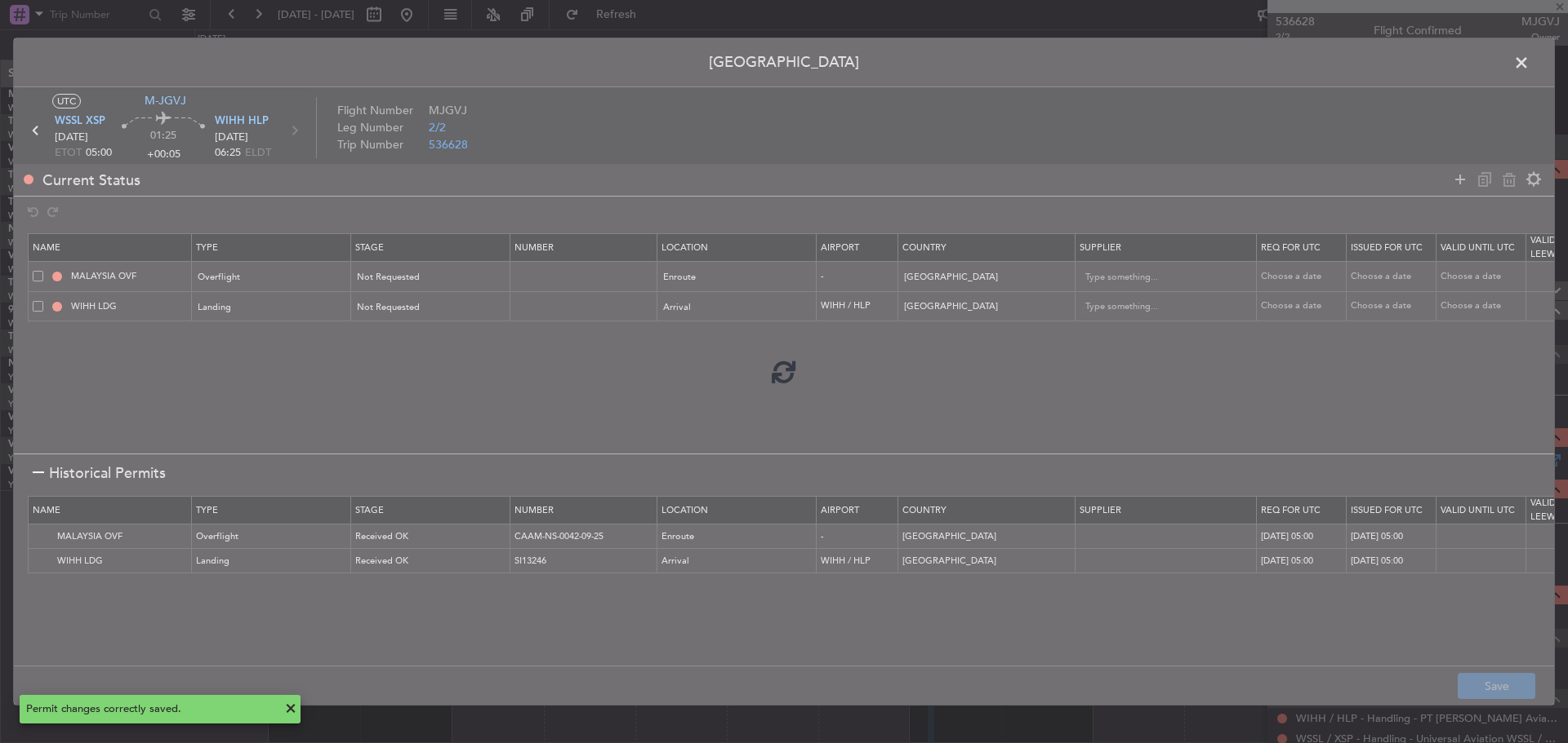
type input "+00:10"
type input "2"
type input "+00:10"
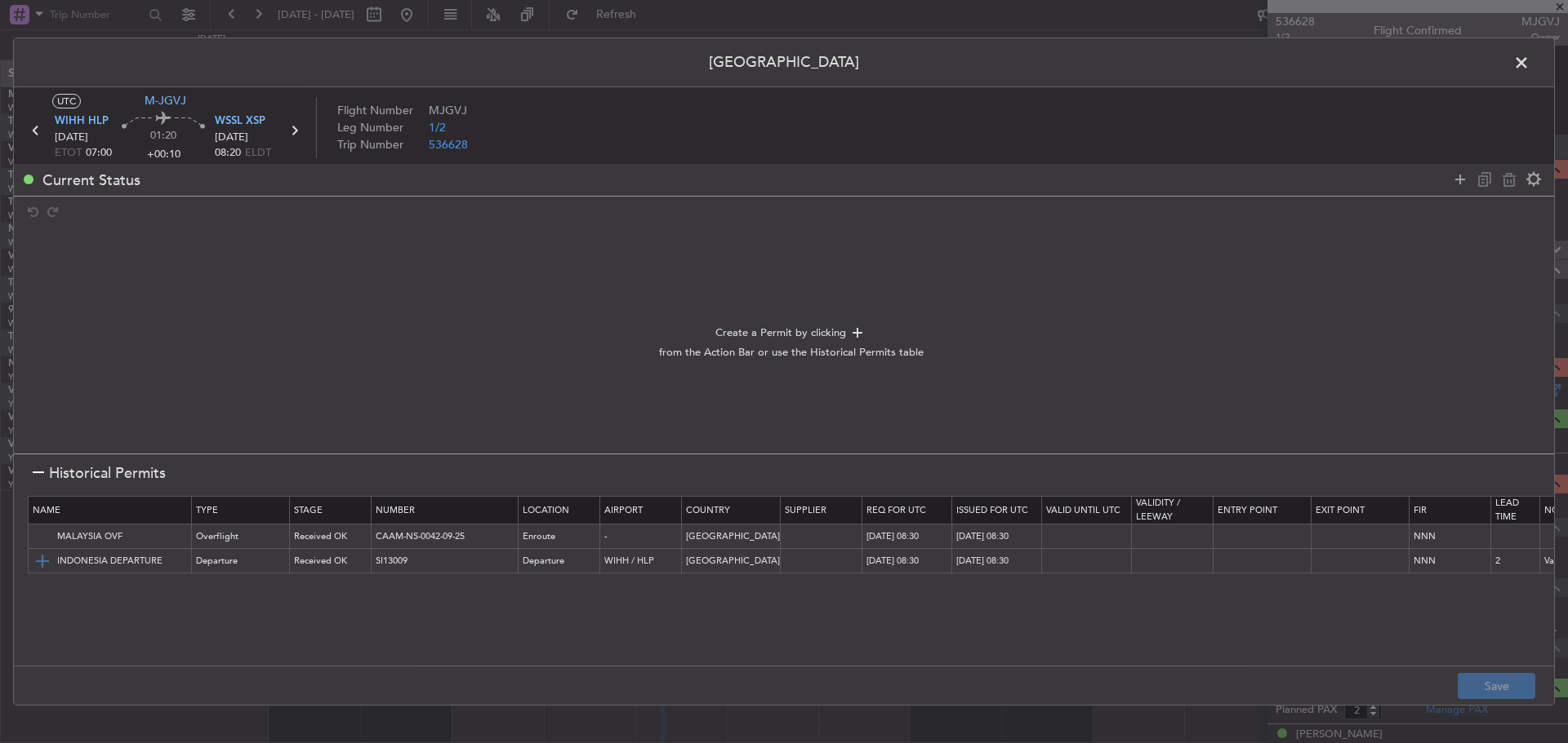
click at [39, 559] on img at bounding box center [42, 561] width 20 height 20
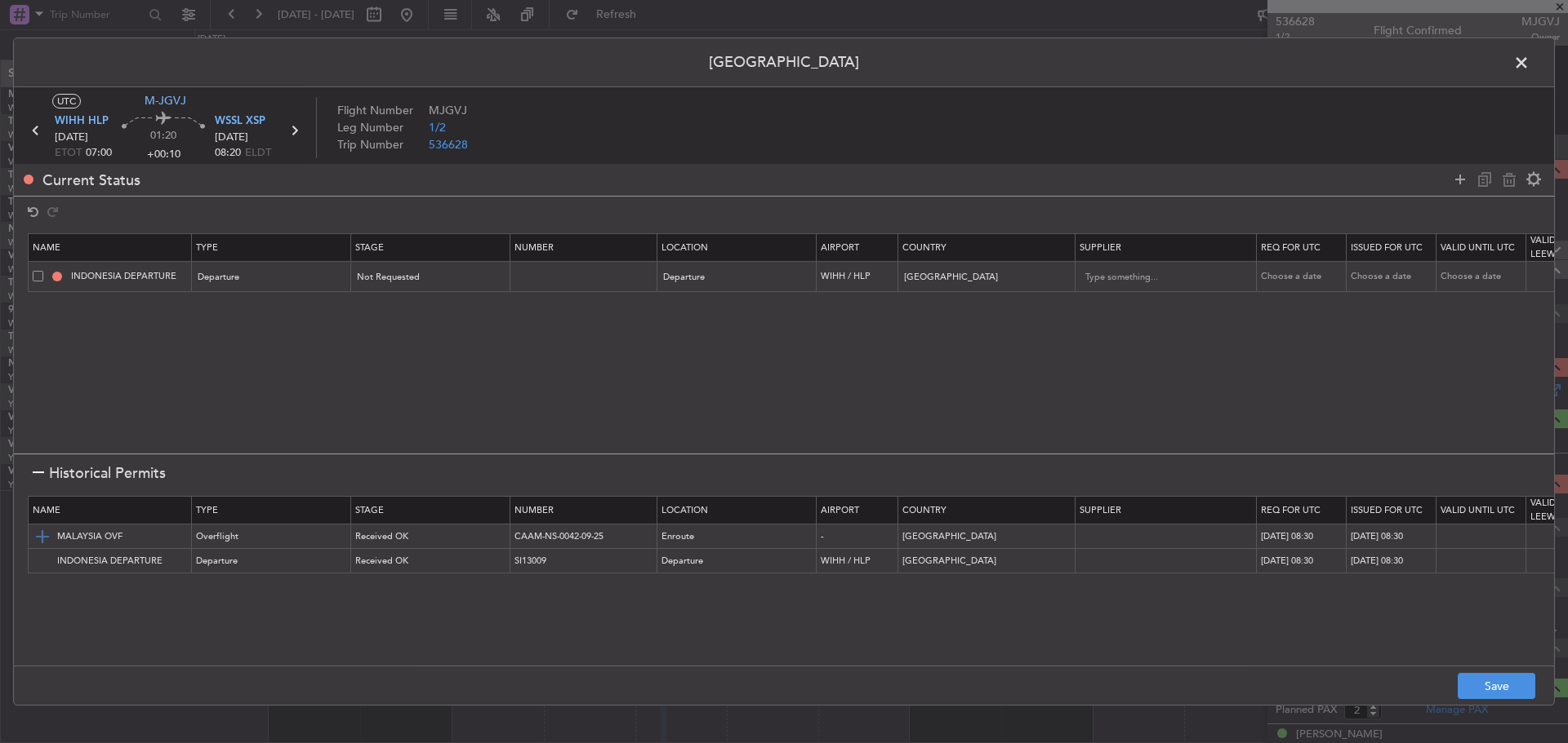
click at [43, 534] on img at bounding box center [42, 537] width 20 height 20
click at [1471, 684] on button "Save" at bounding box center [1496, 686] width 78 height 26
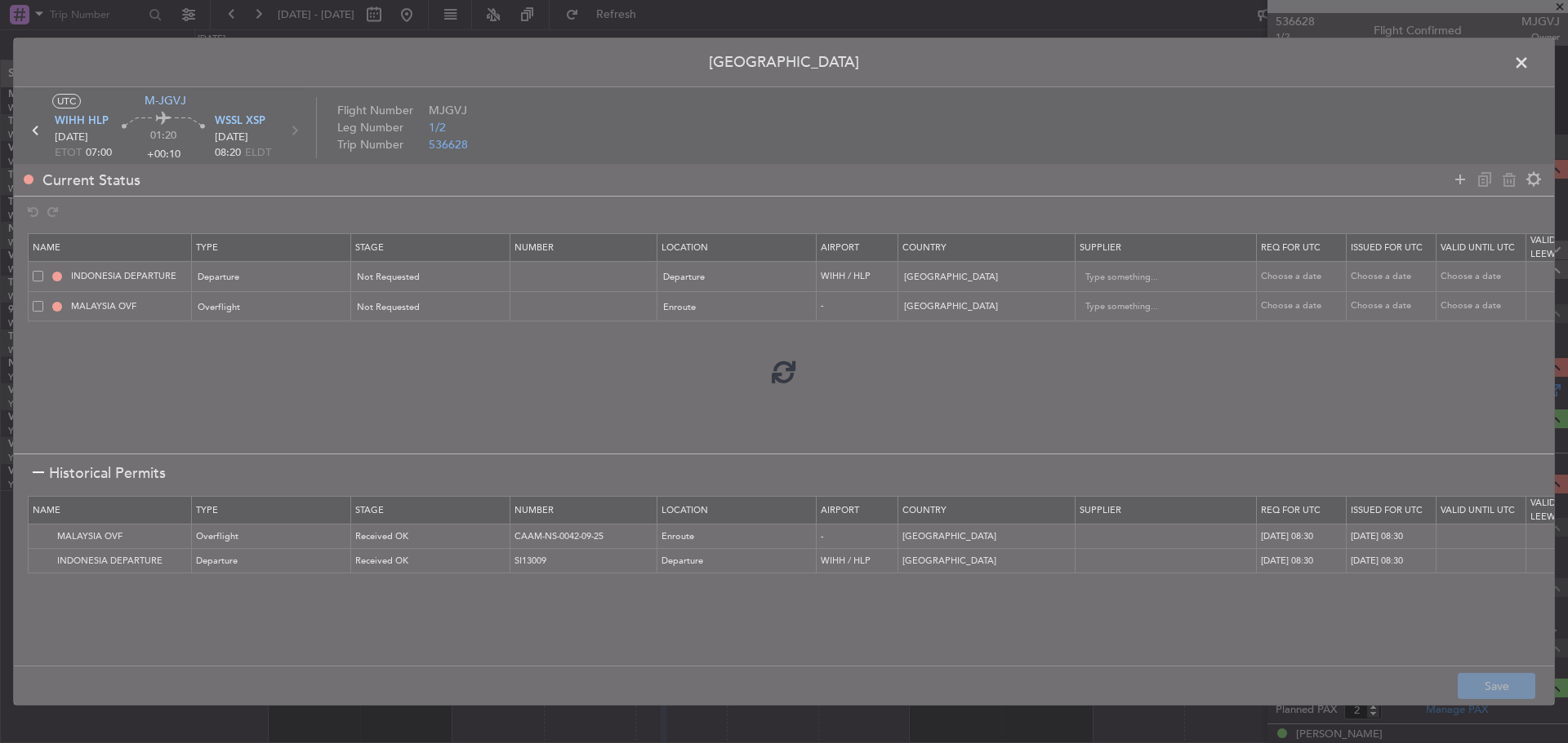
type input "NNN"
type input "2"
type input "NNN"
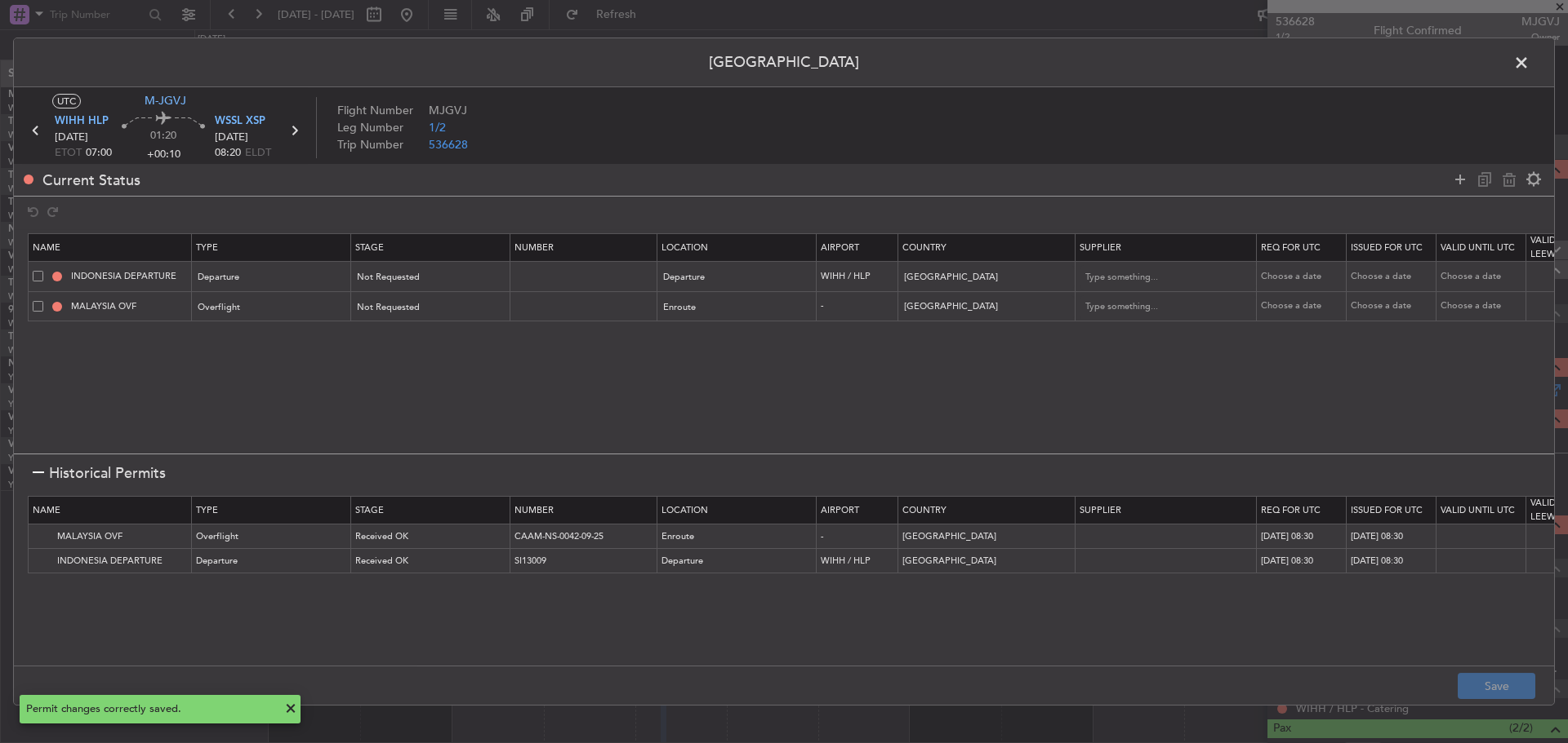
click at [1529, 61] on span at bounding box center [1529, 67] width 0 height 33
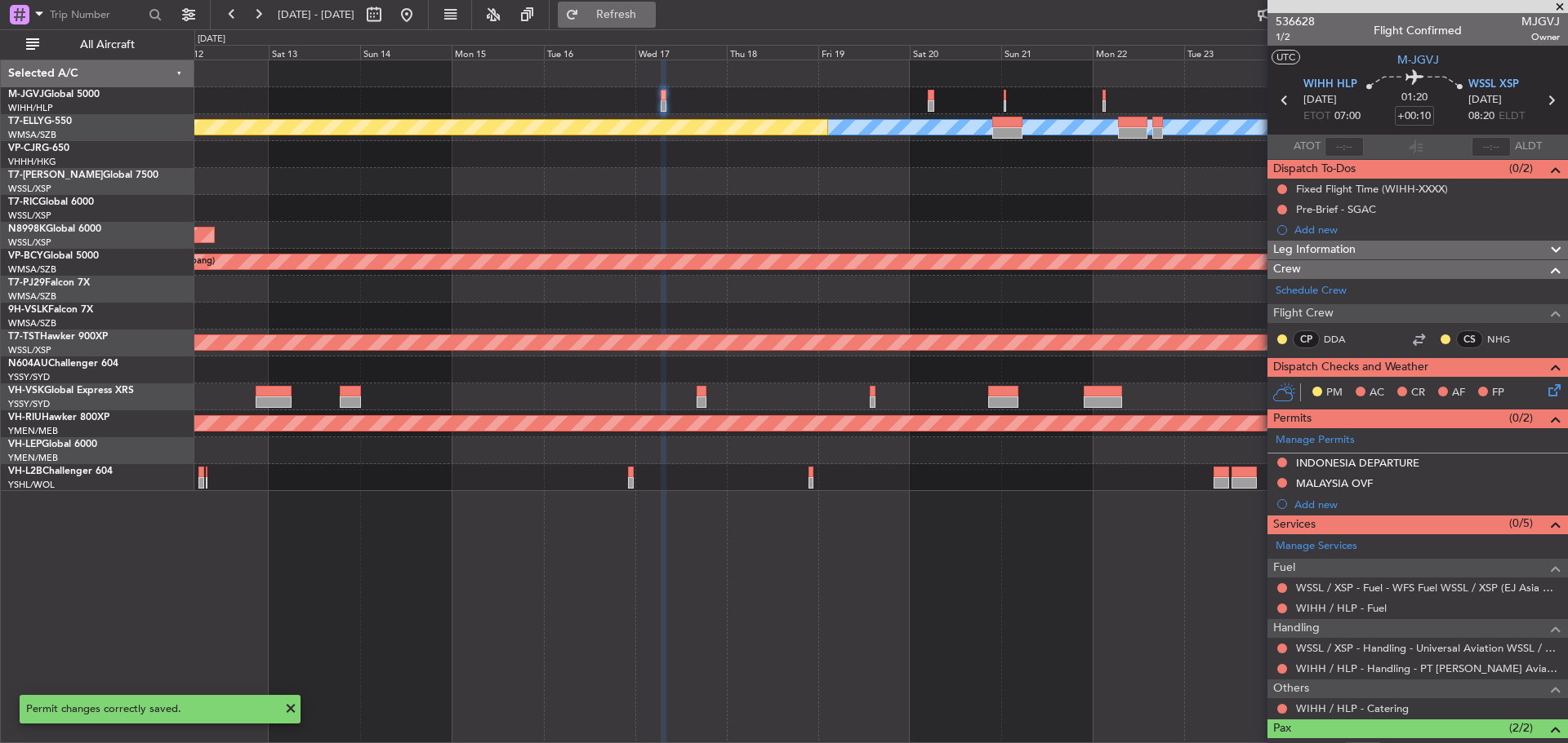
click at [651, 17] on span "Refresh" at bounding box center [617, 14] width 69 height 11
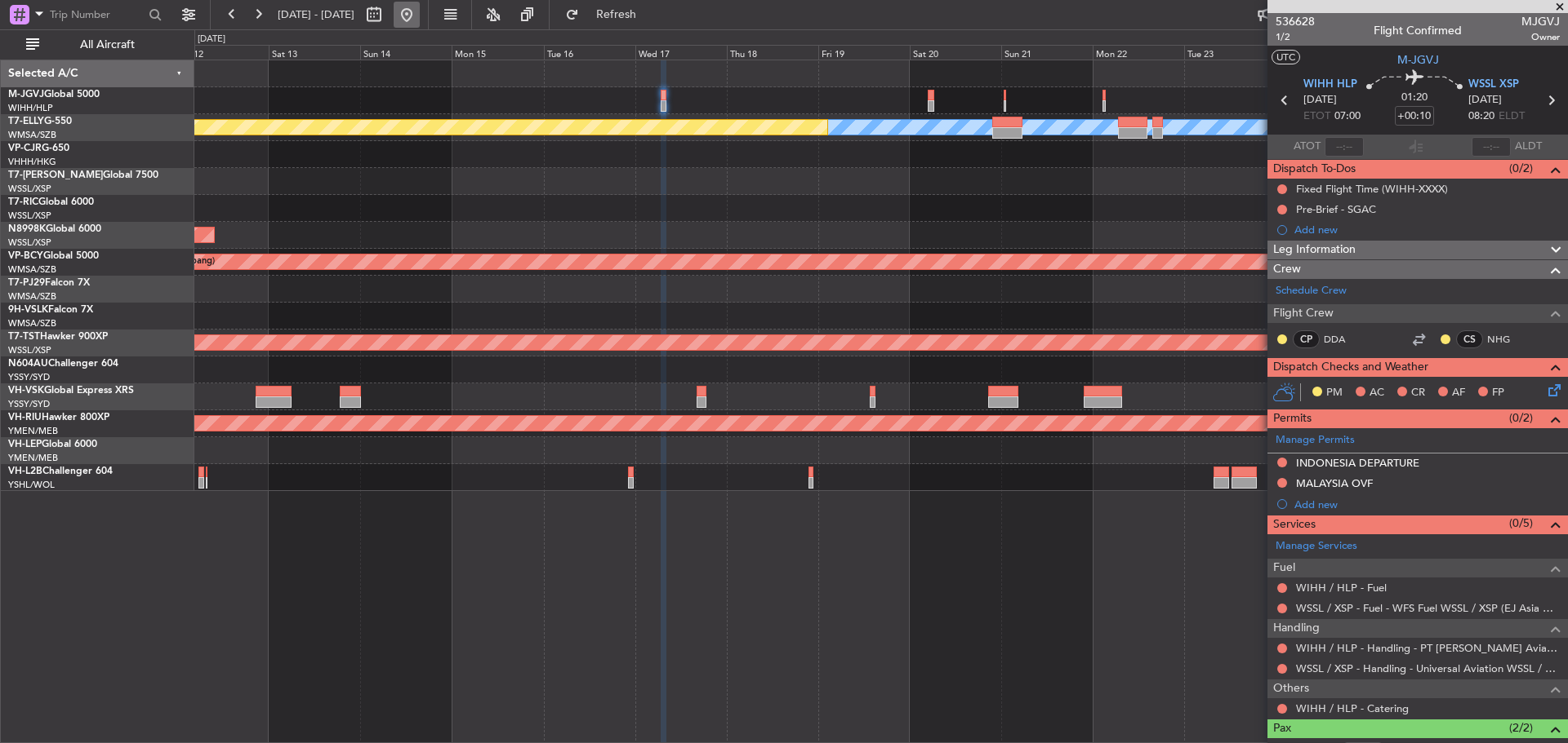
click at [420, 19] on button at bounding box center [406, 15] width 26 height 26
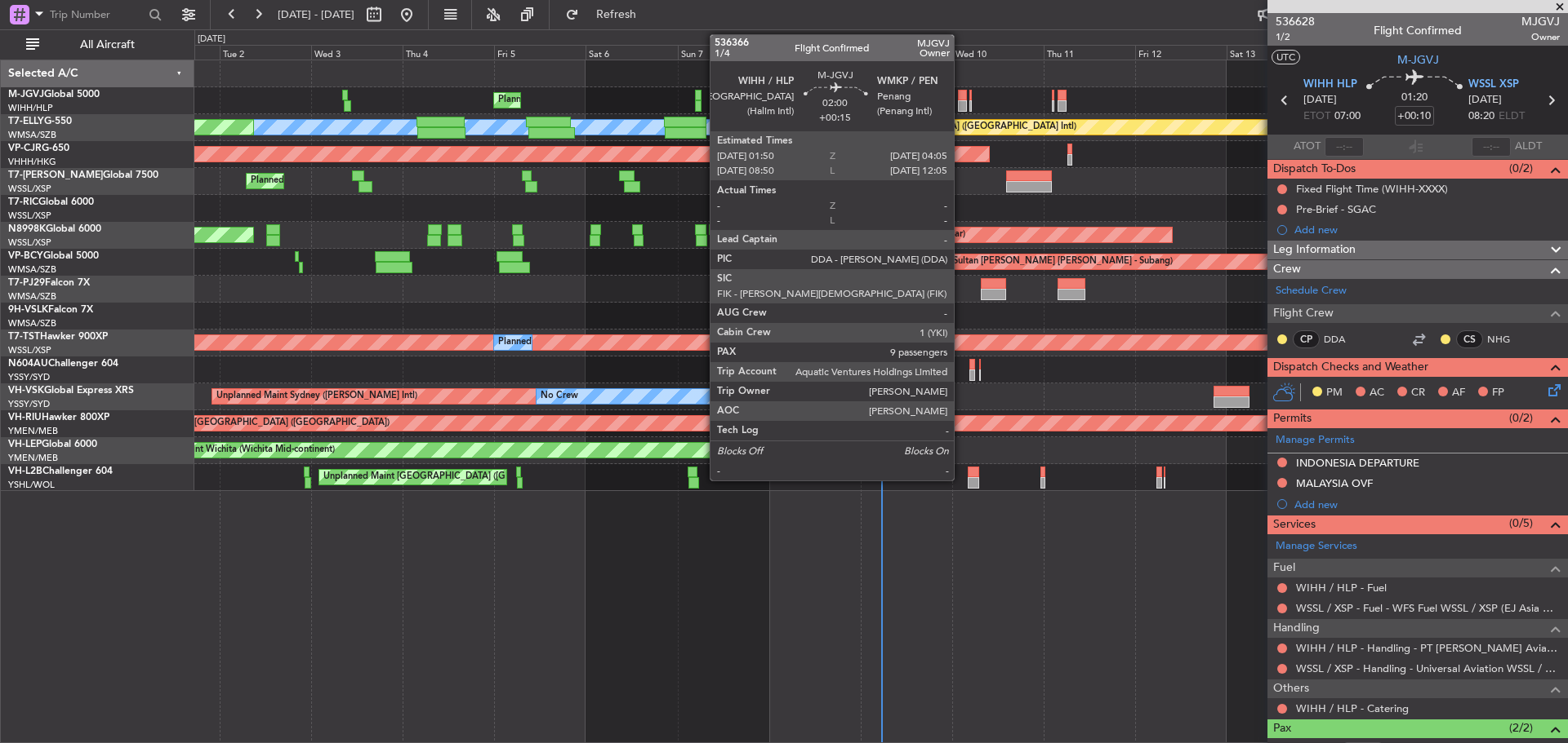
click at [961, 110] on div at bounding box center [962, 105] width 9 height 11
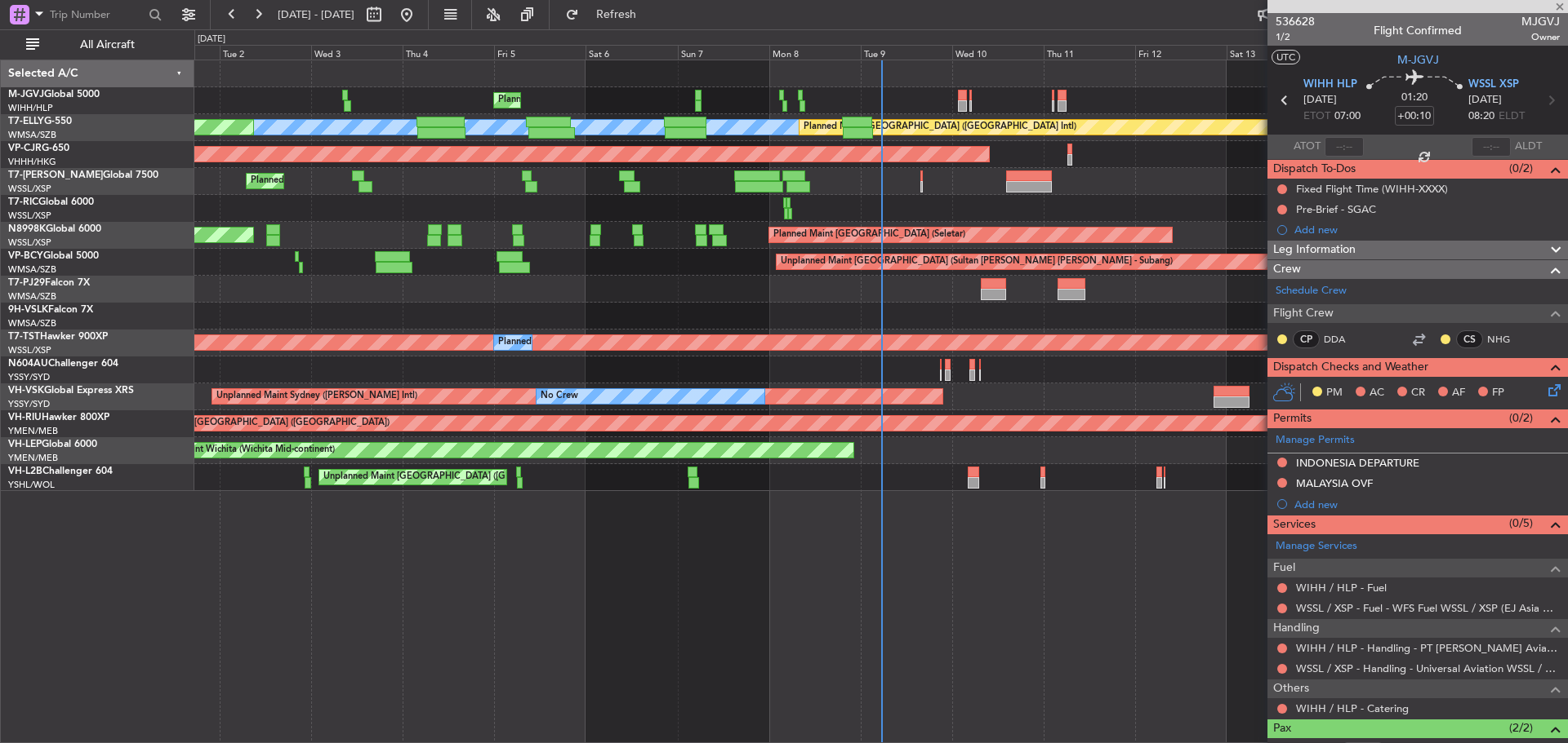
type input "+00:15"
type input "9"
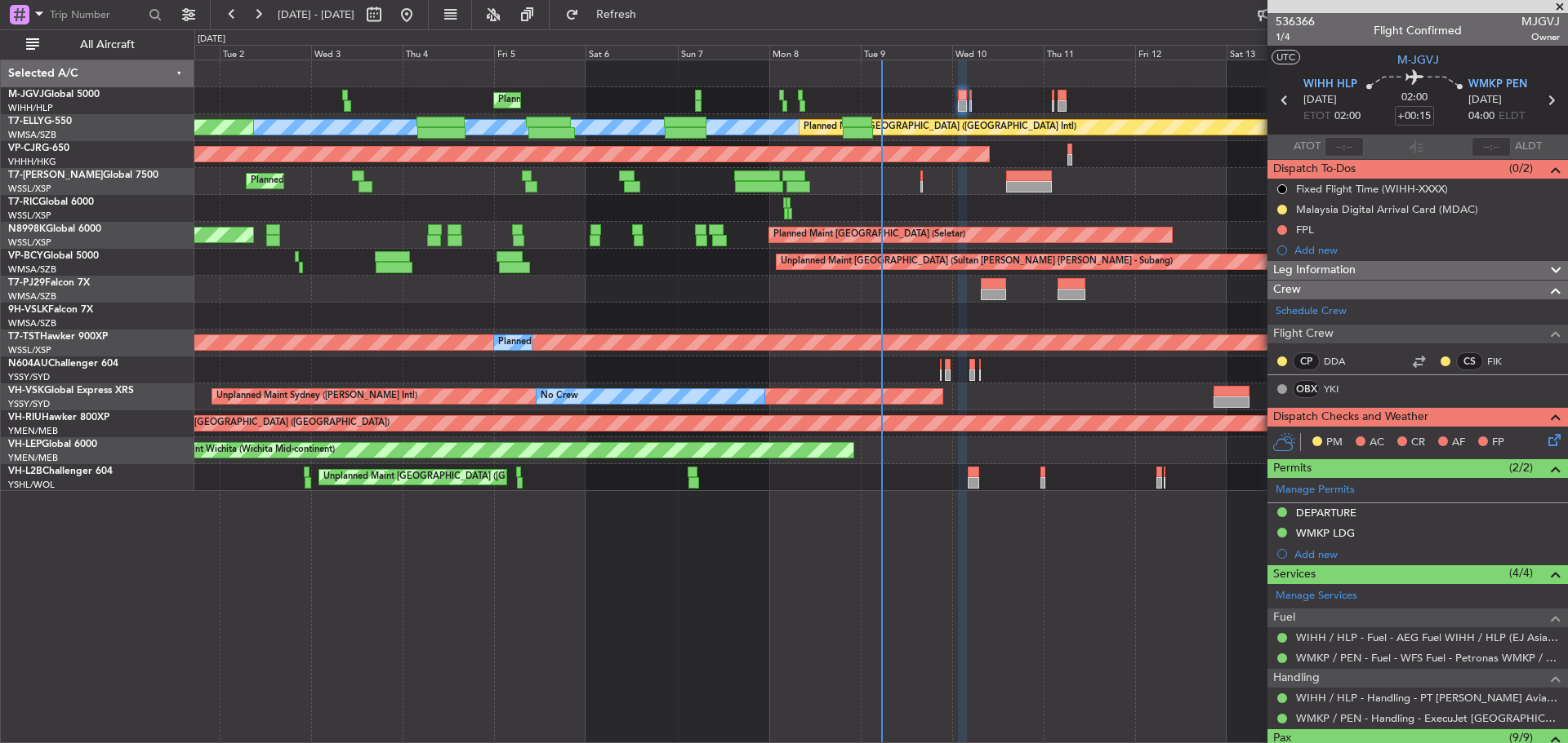
drag, startPoint x: 1541, startPoint y: 99, endPoint x: 1534, endPoint y: 110, distance: 13.0
click at [1541, 99] on icon at bounding box center [1550, 100] width 22 height 22
type input "+00:05"
type input "0"
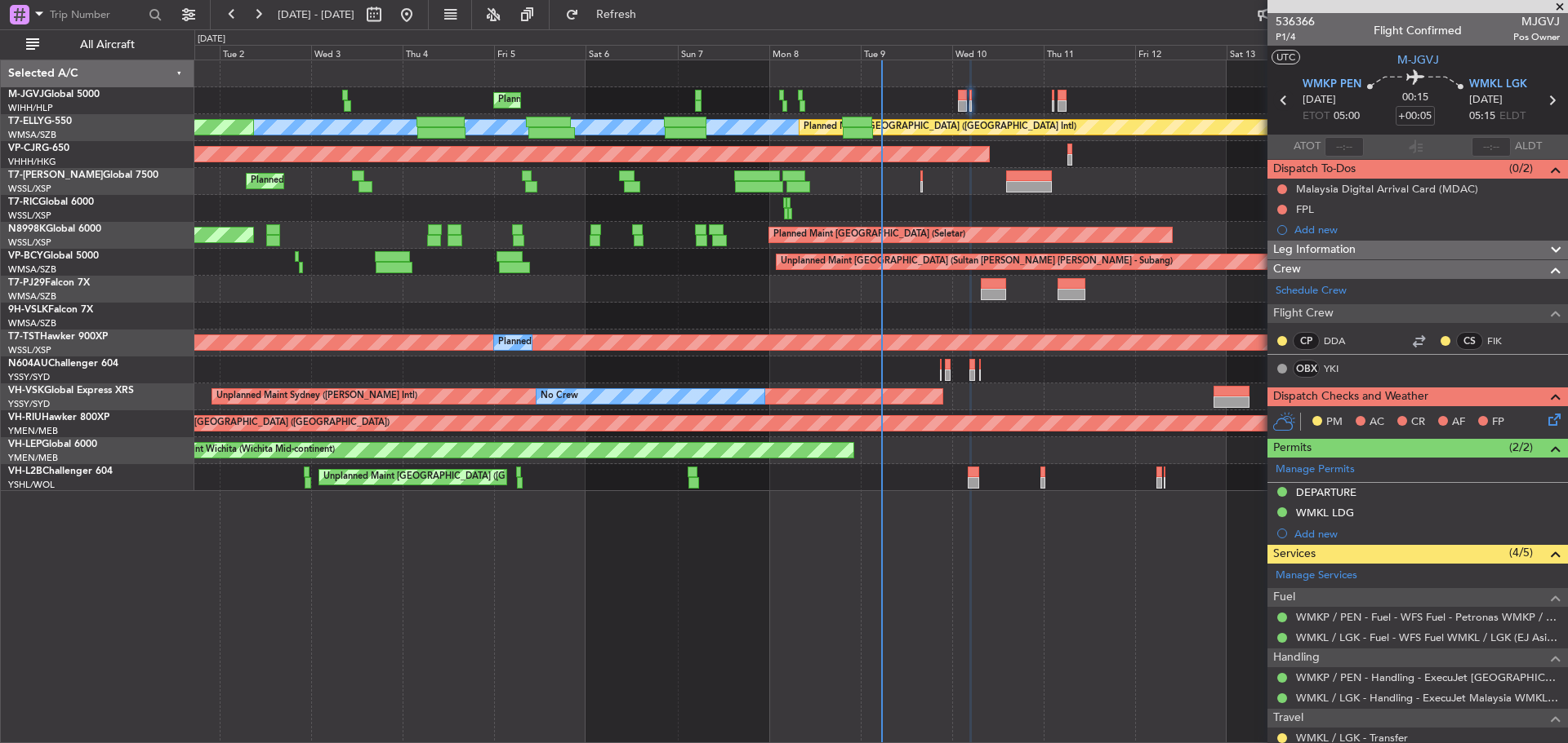
click at [1279, 100] on icon at bounding box center [1283, 100] width 22 height 22
type input "+00:15"
type input "9"
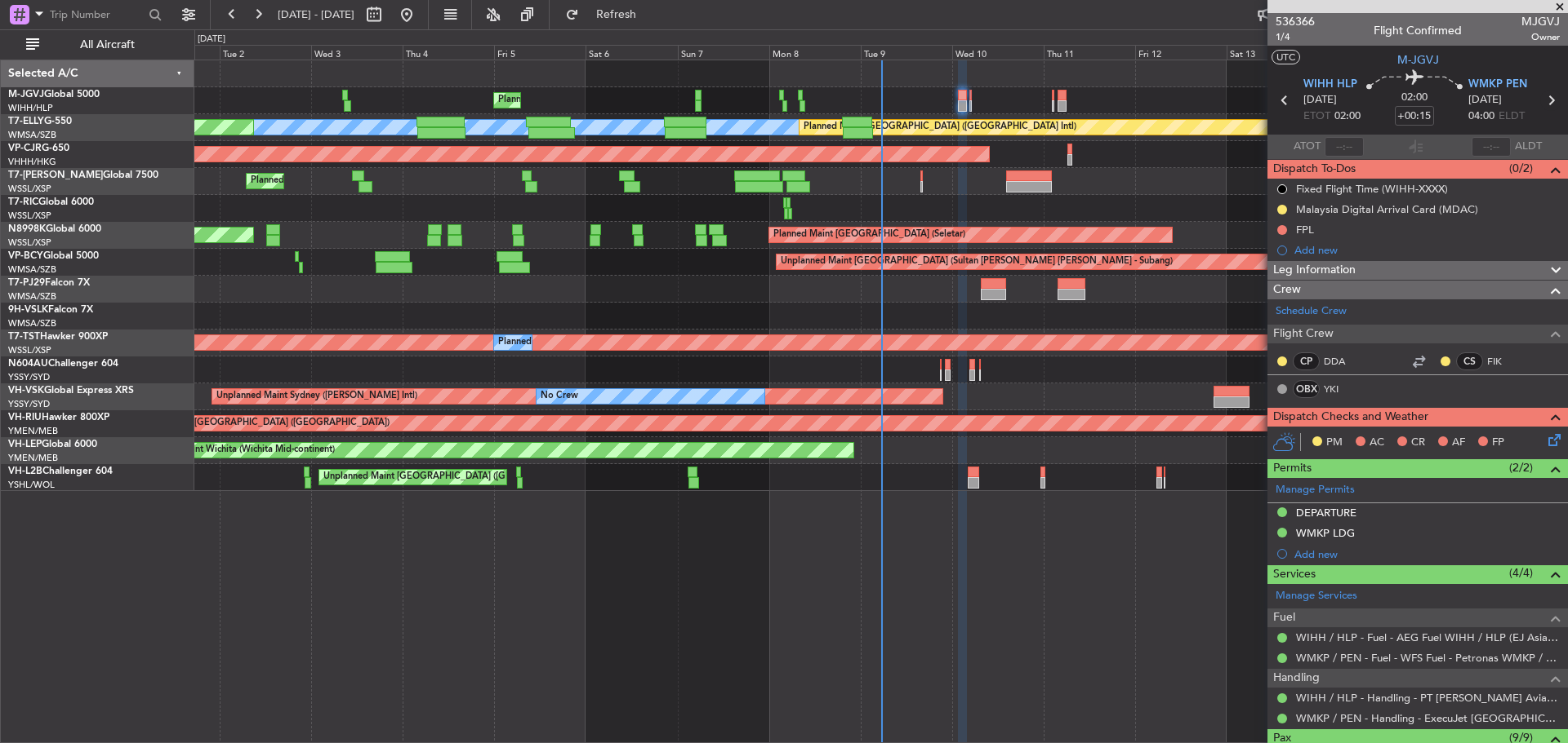
click at [1542, 100] on icon at bounding box center [1550, 100] width 22 height 22
type input "+00:05"
type input "0"
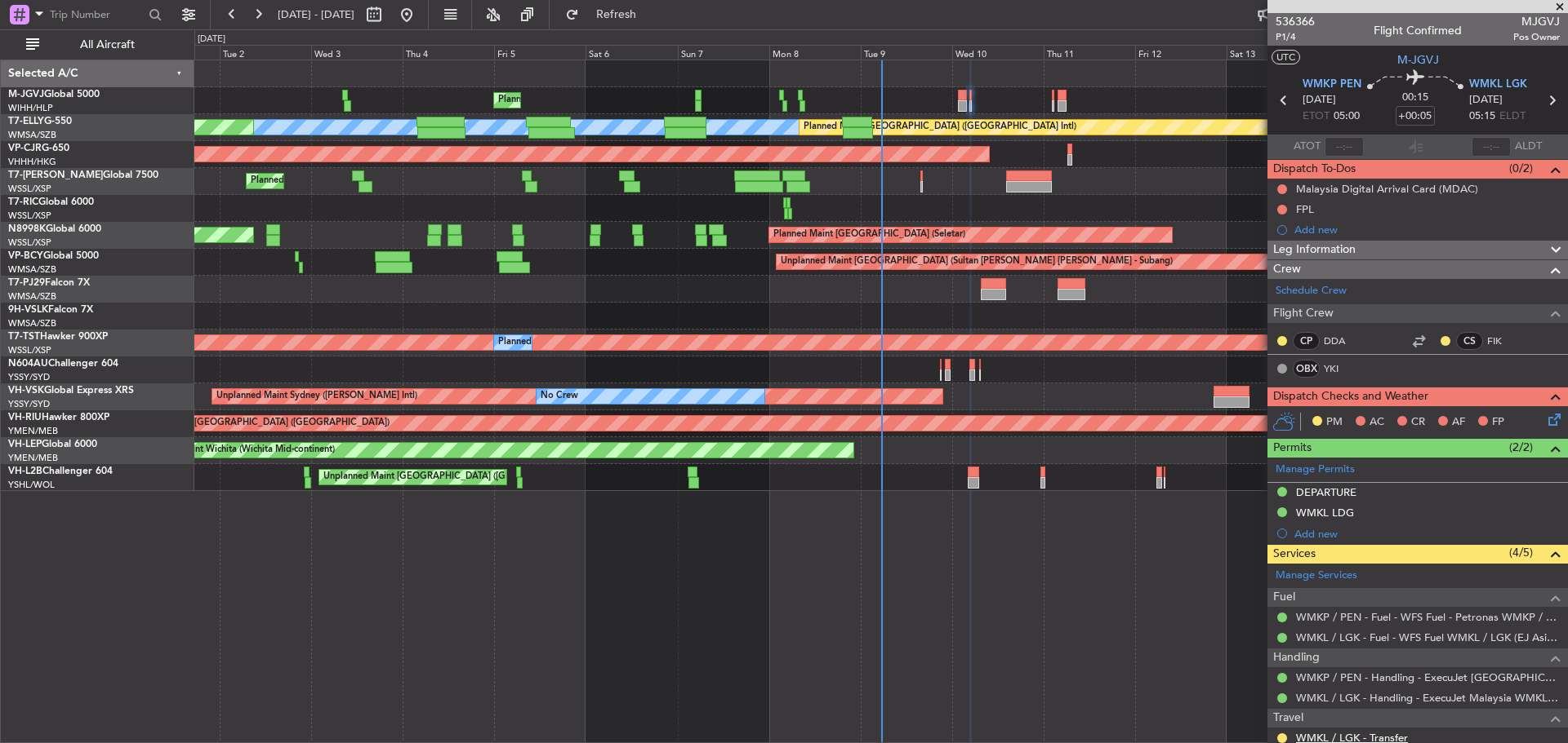
click at [1390, 734] on link "WMKL / LGK - Transfer" at bounding box center [1352, 738] width 112 height 14
click at [1540, 103] on icon at bounding box center [1551, 100] width 22 height 22
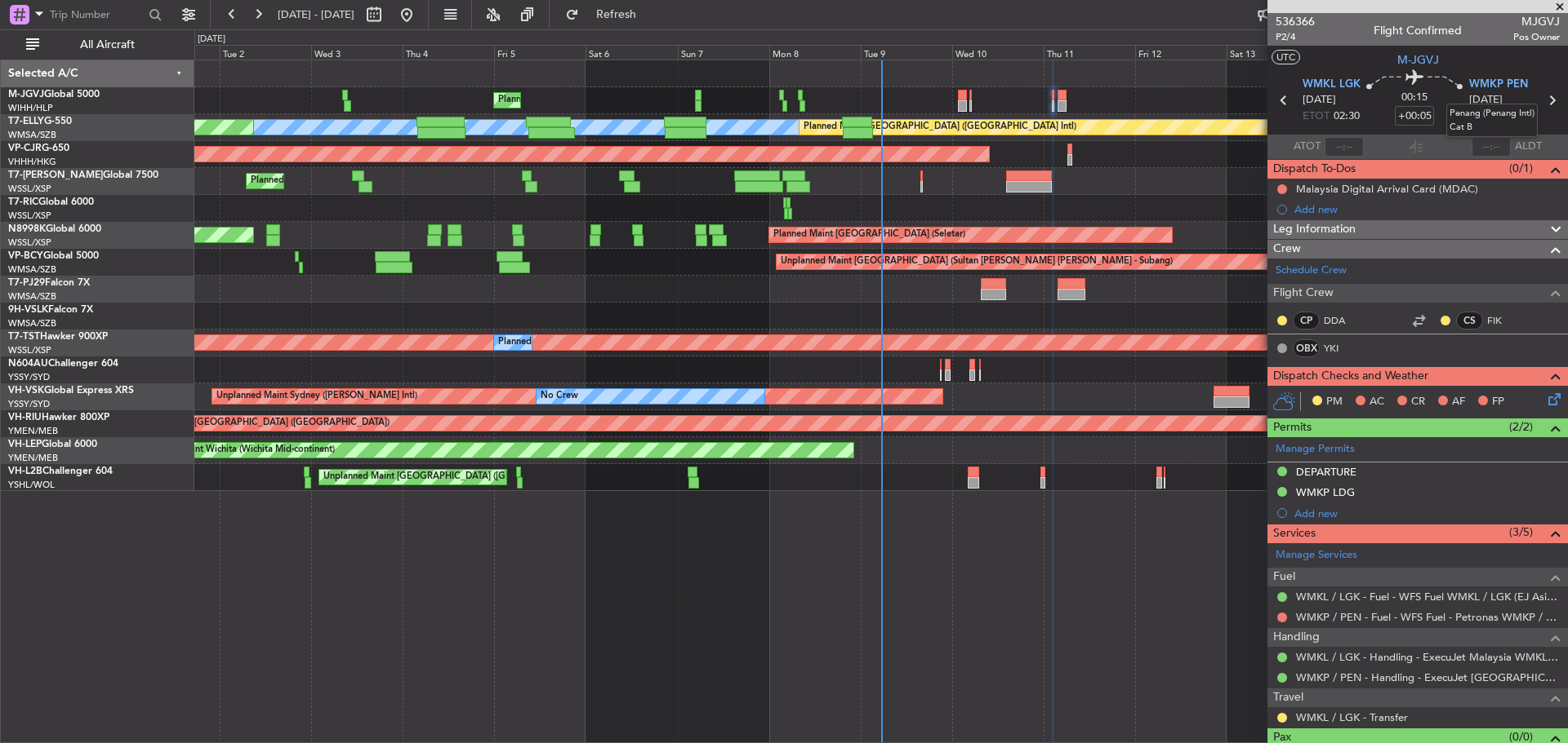
click at [1541, 102] on mat-tooltip-component "Penang (Penang Intl) Cat B" at bounding box center [1491, 120] width 115 height 56
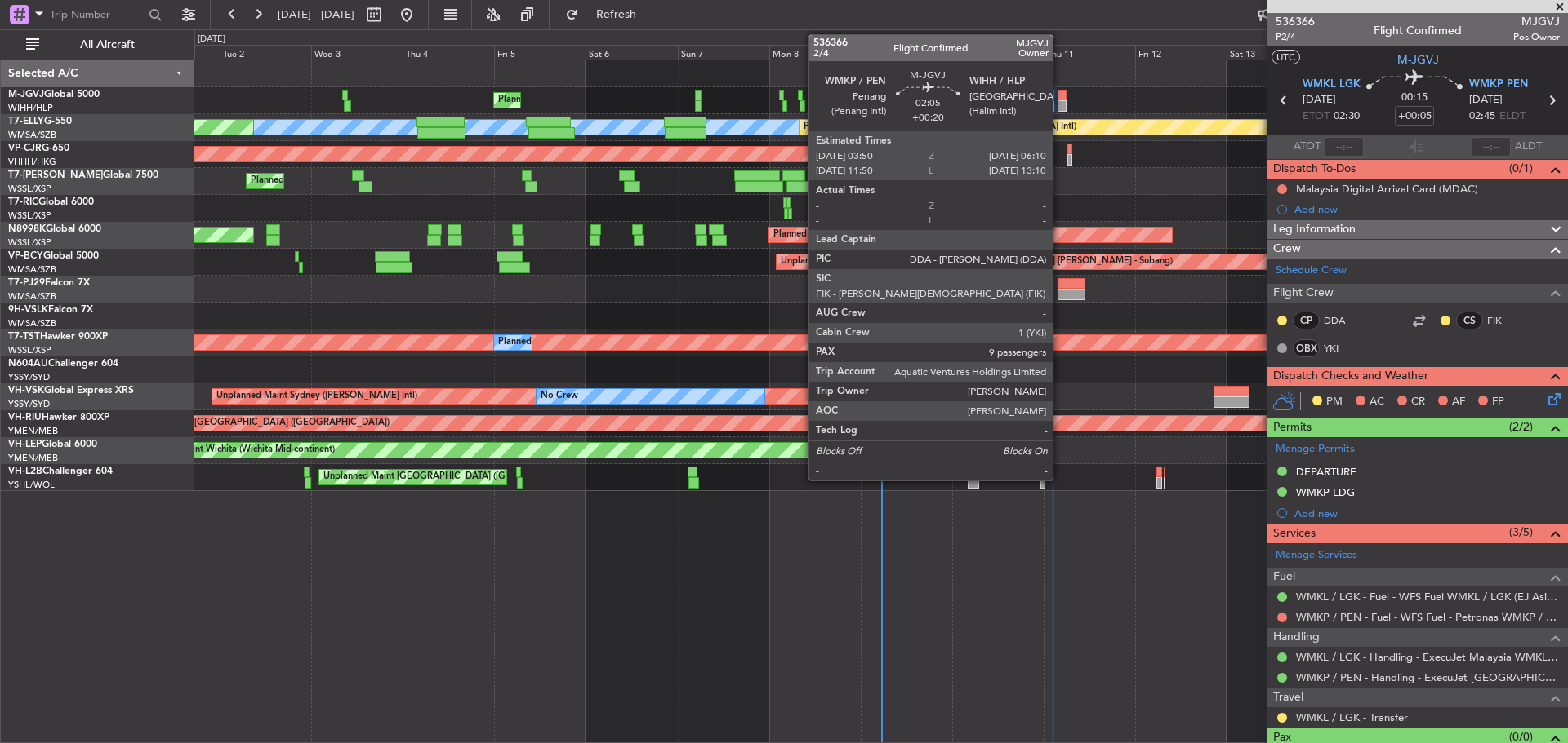
click at [1060, 101] on div at bounding box center [1062, 105] width 9 height 11
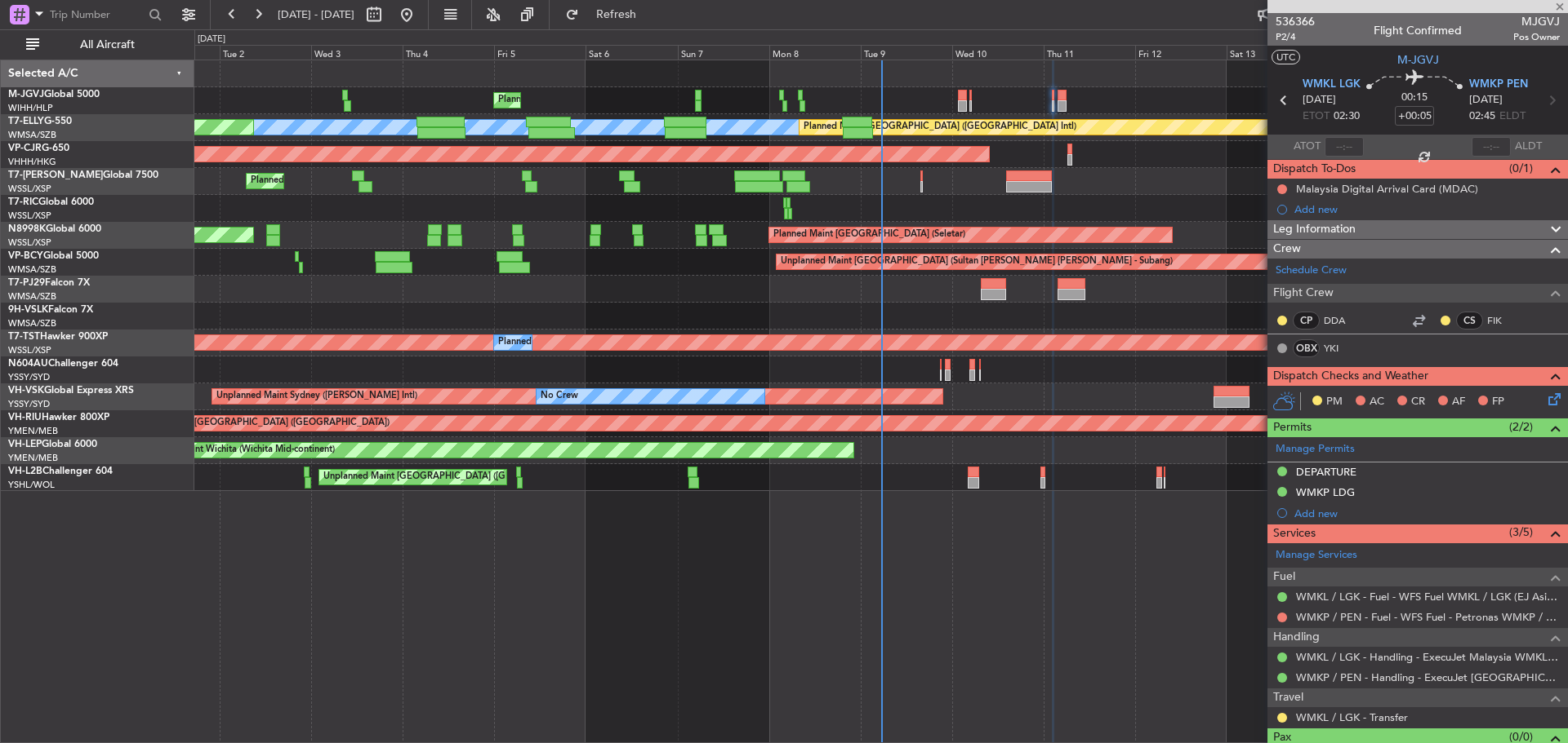
type input "+00:20"
type input "9"
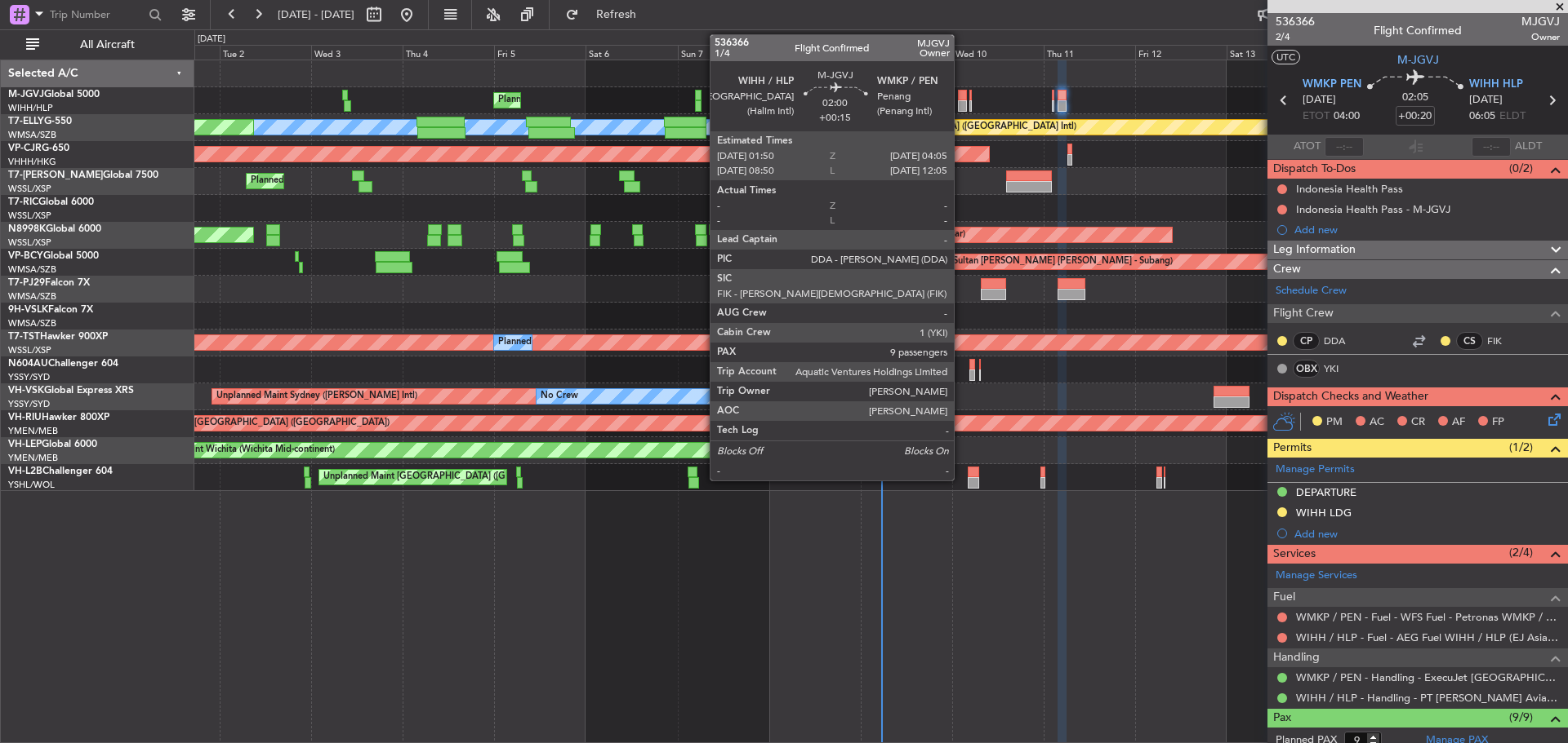
click at [961, 107] on div at bounding box center [962, 105] width 9 height 11
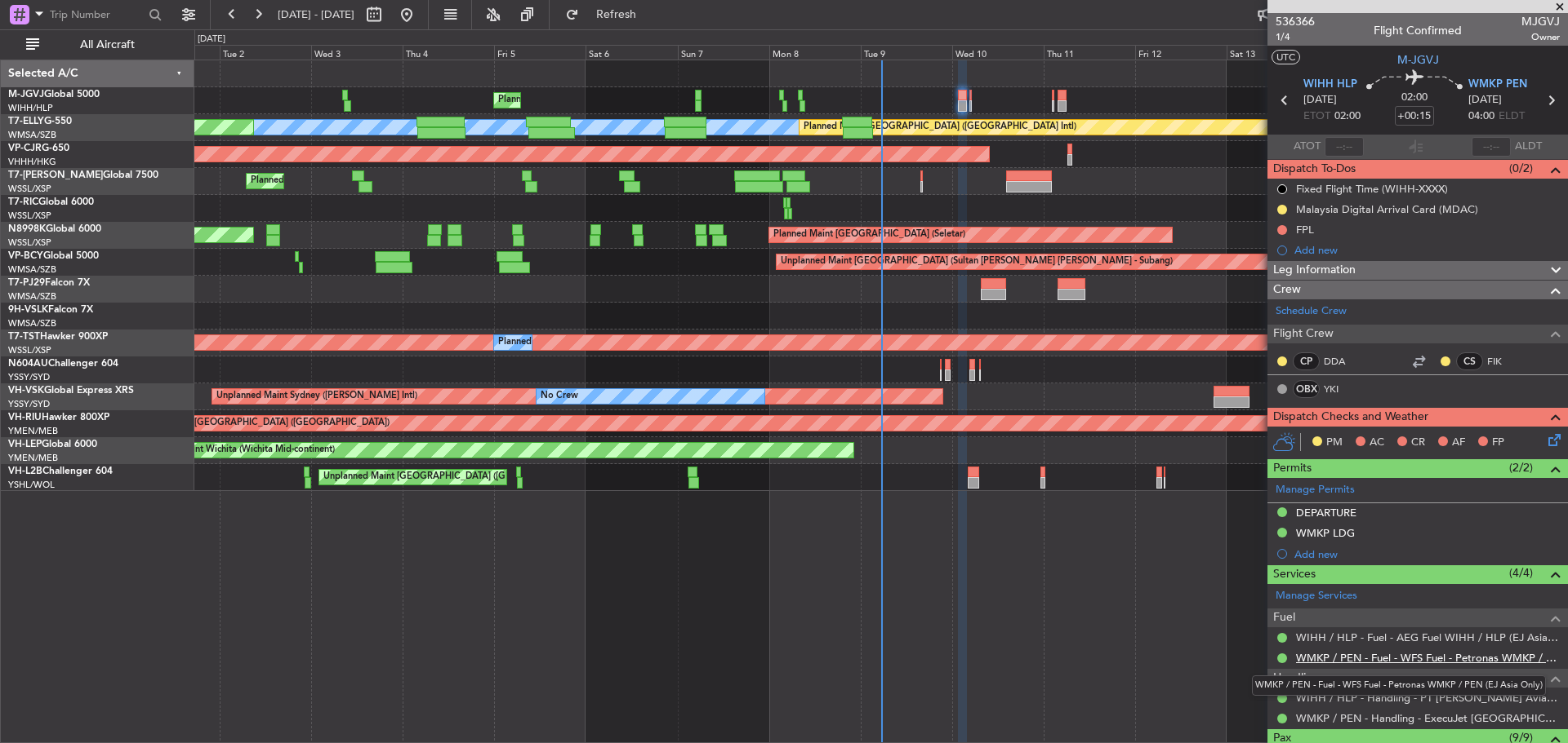
click at [1338, 660] on link "WMKP / PEN - Fuel - WFS Fuel - Petronas WMKP / PEN (EJ Asia Only)" at bounding box center [1427, 658] width 264 height 14
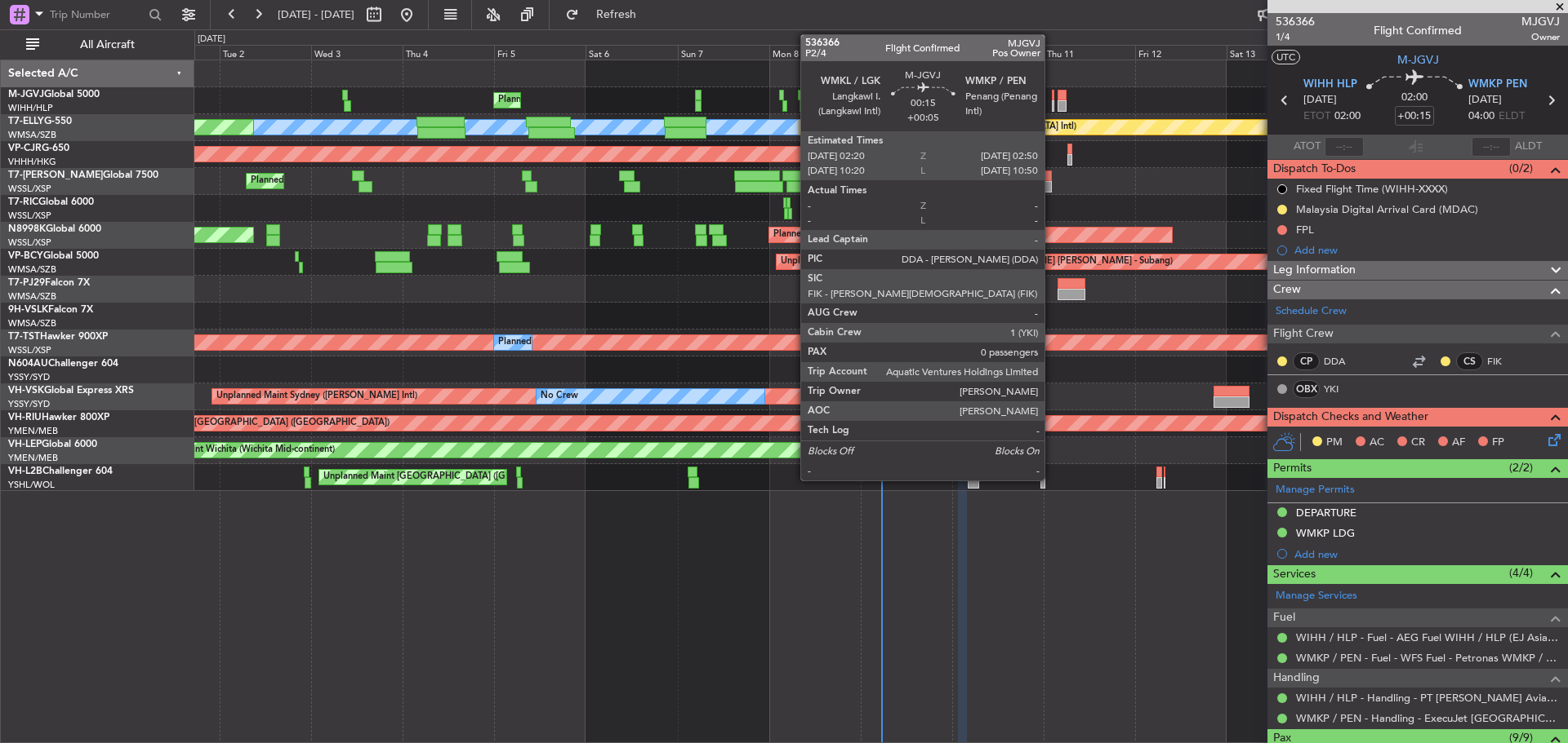
click at [1051, 108] on div at bounding box center [1052, 105] width 3 height 11
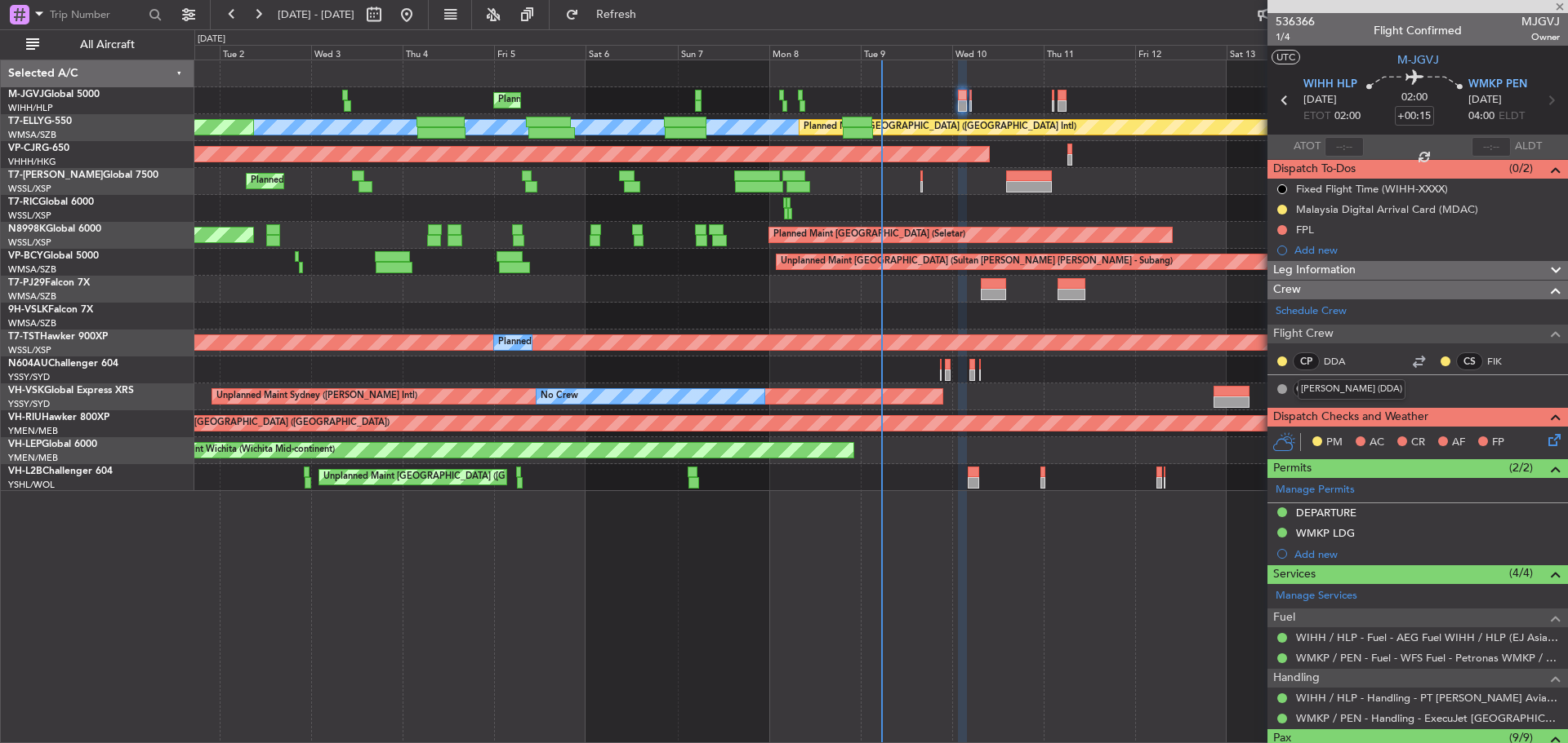
type input "+00:05"
type input "0"
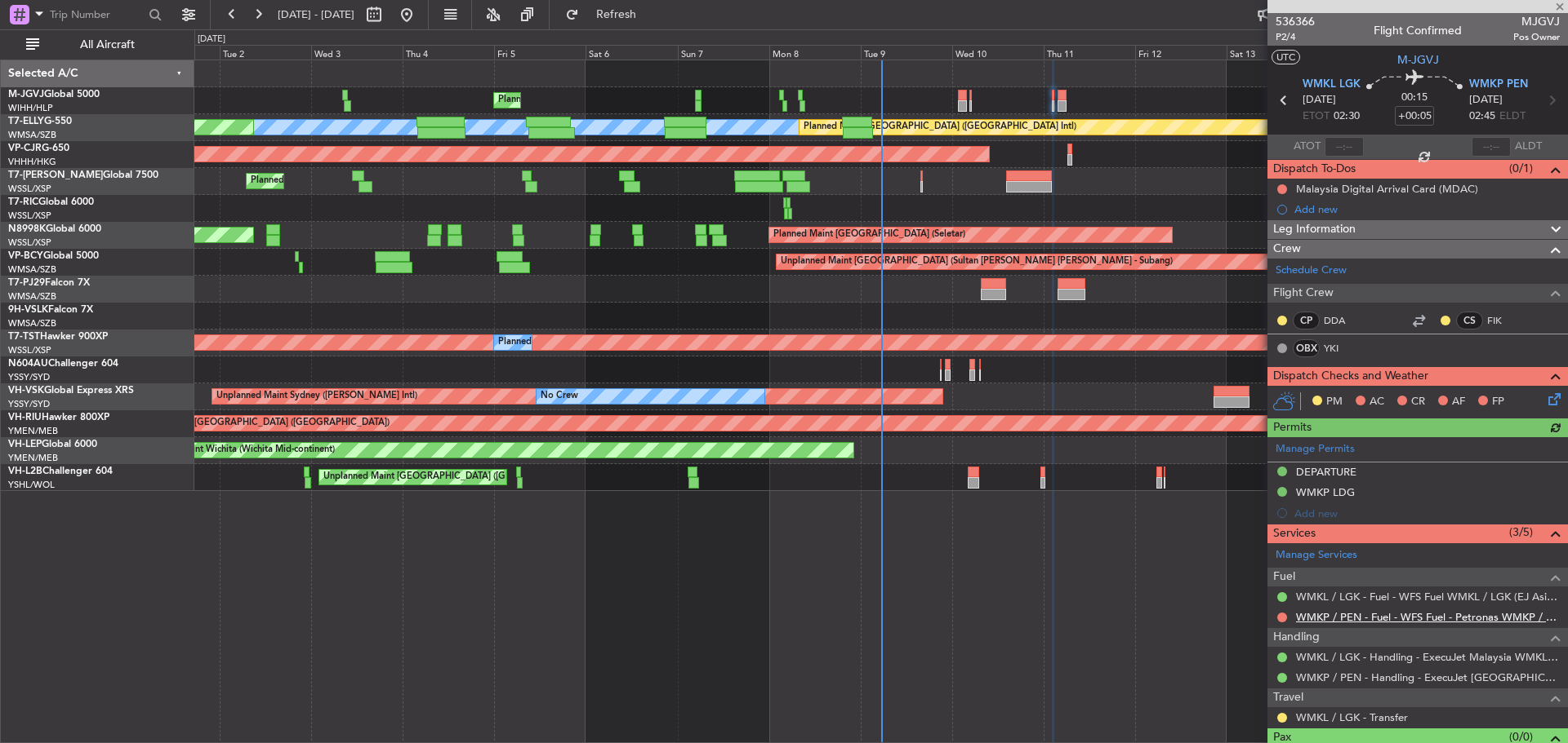
click at [1365, 612] on link "WMKP / PEN - Fuel - WFS Fuel - Petronas WMKP / PEN (EJ Asia Only)" at bounding box center [1427, 617] width 264 height 14
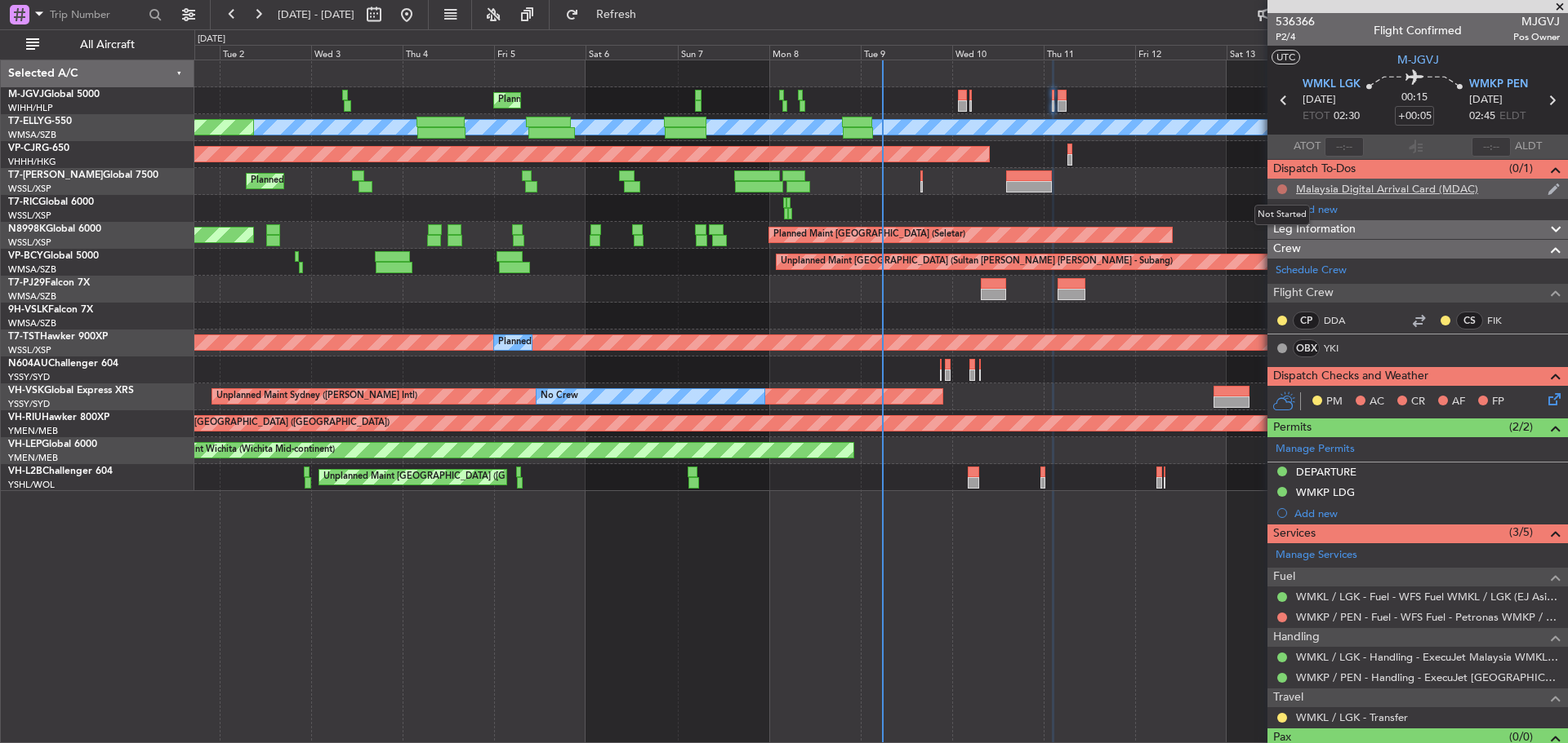
click at [1283, 190] on button at bounding box center [1282, 189] width 9 height 9
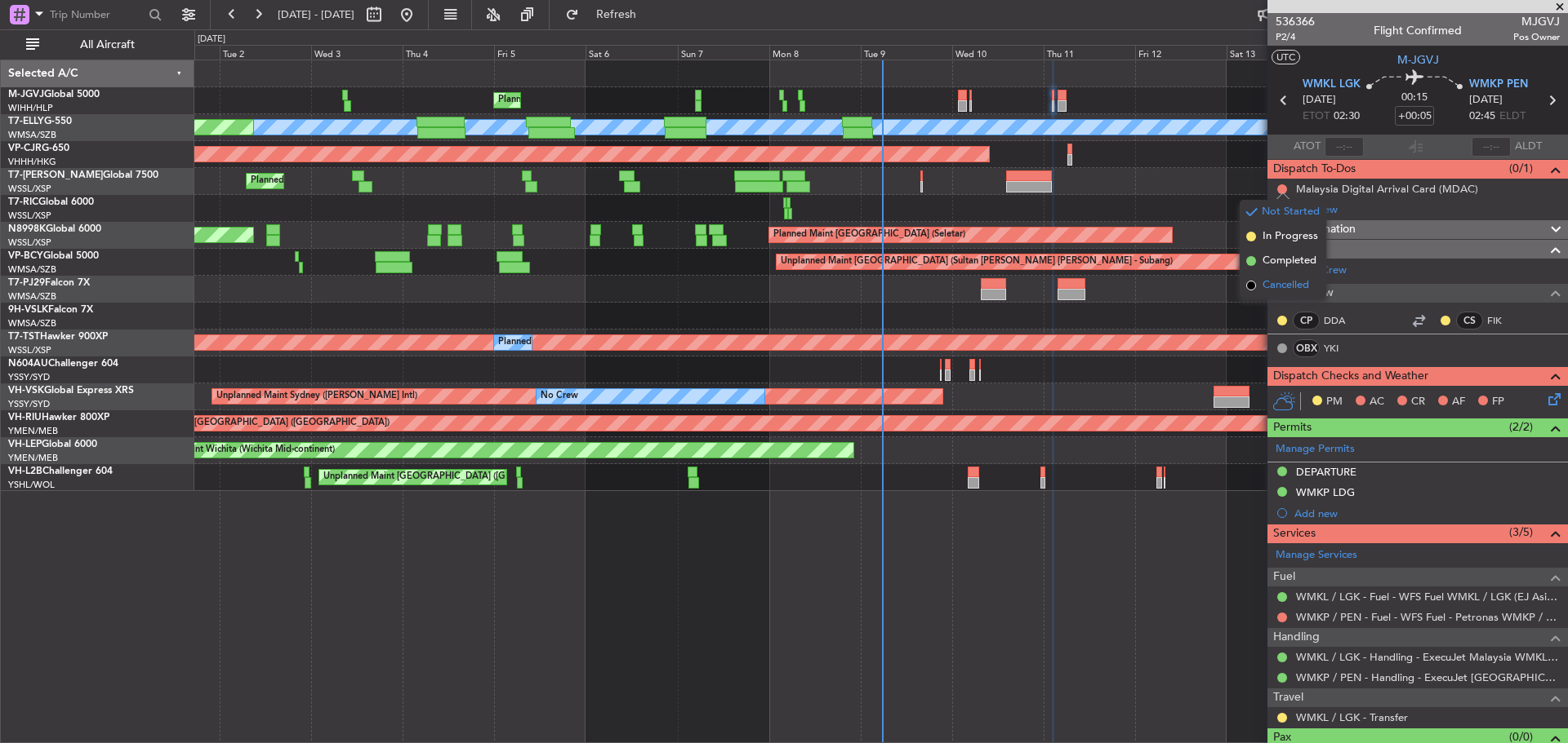
click at [1268, 279] on span "Cancelled" at bounding box center [1286, 285] width 47 height 16
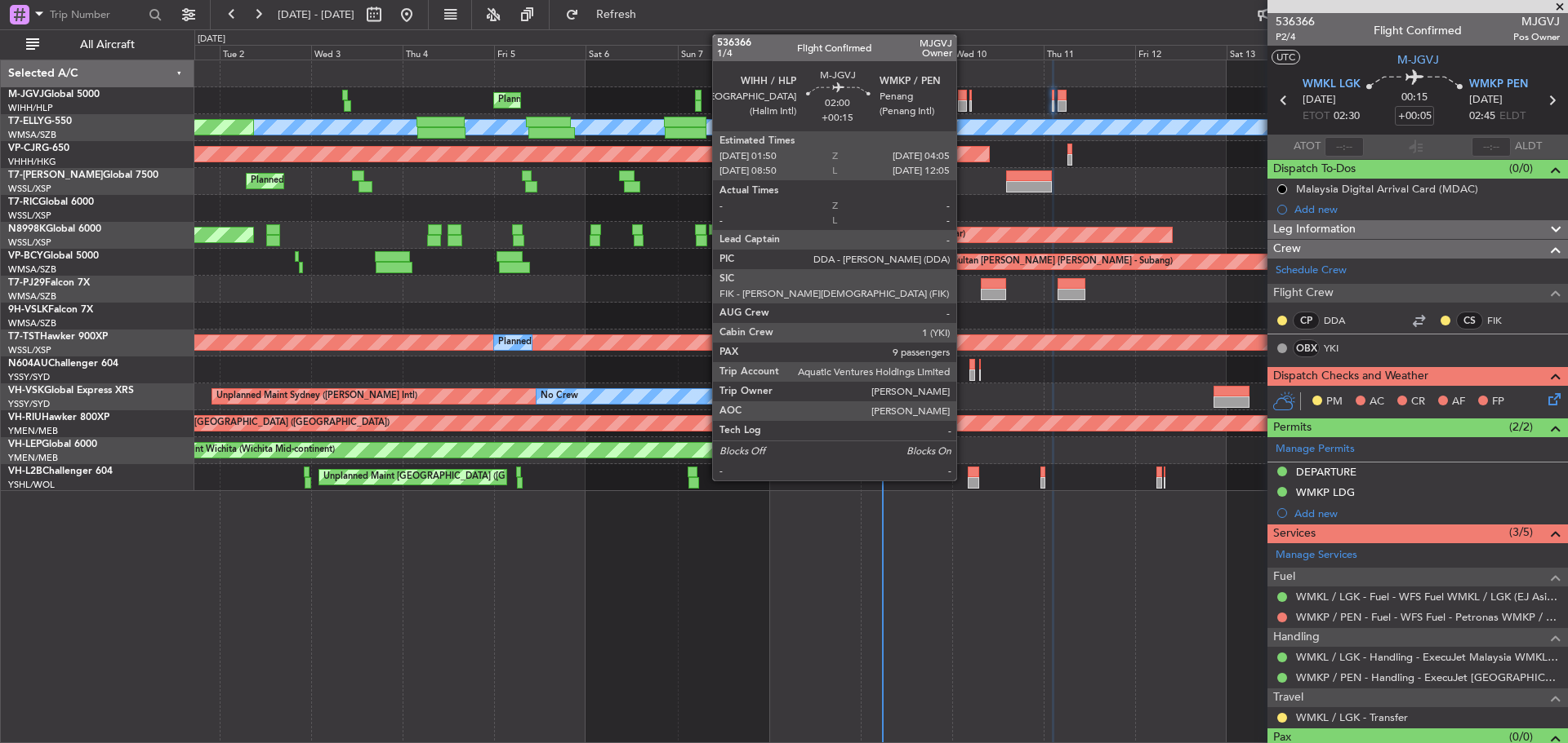
click at [963, 103] on div at bounding box center [962, 105] width 9 height 11
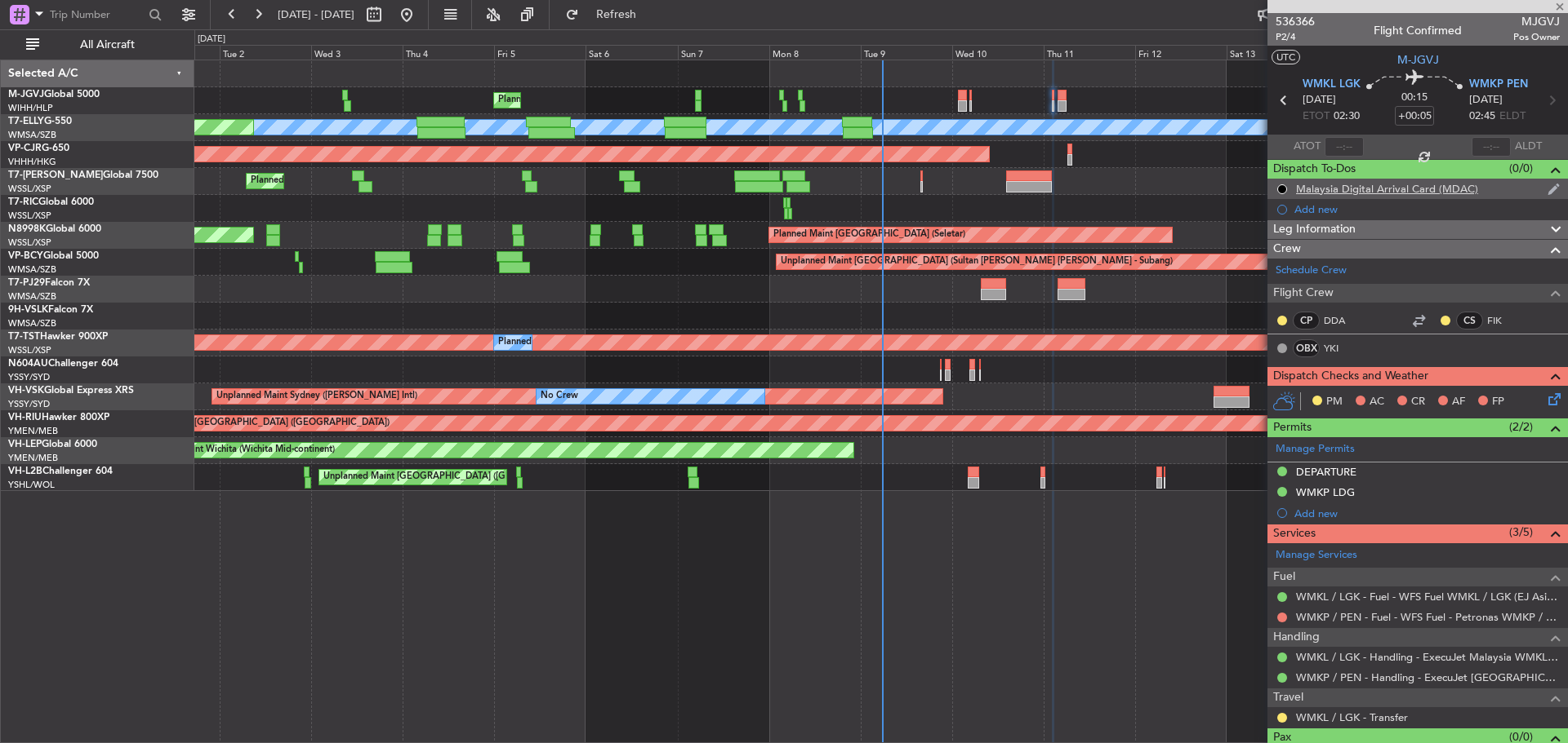
type input "+00:15"
type input "9"
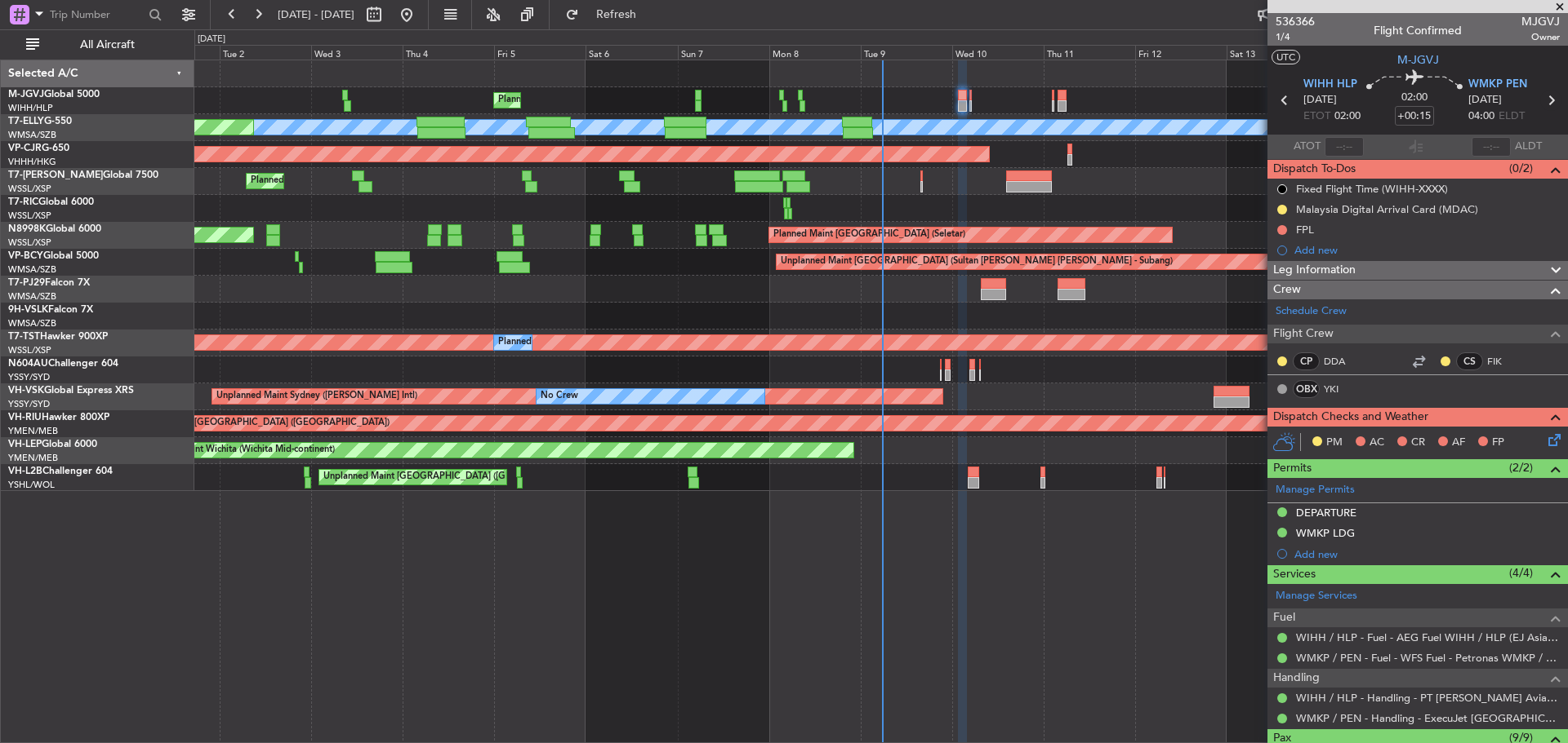
click at [1541, 104] on icon at bounding box center [1550, 100] width 22 height 22
type input "+00:05"
type input "0"
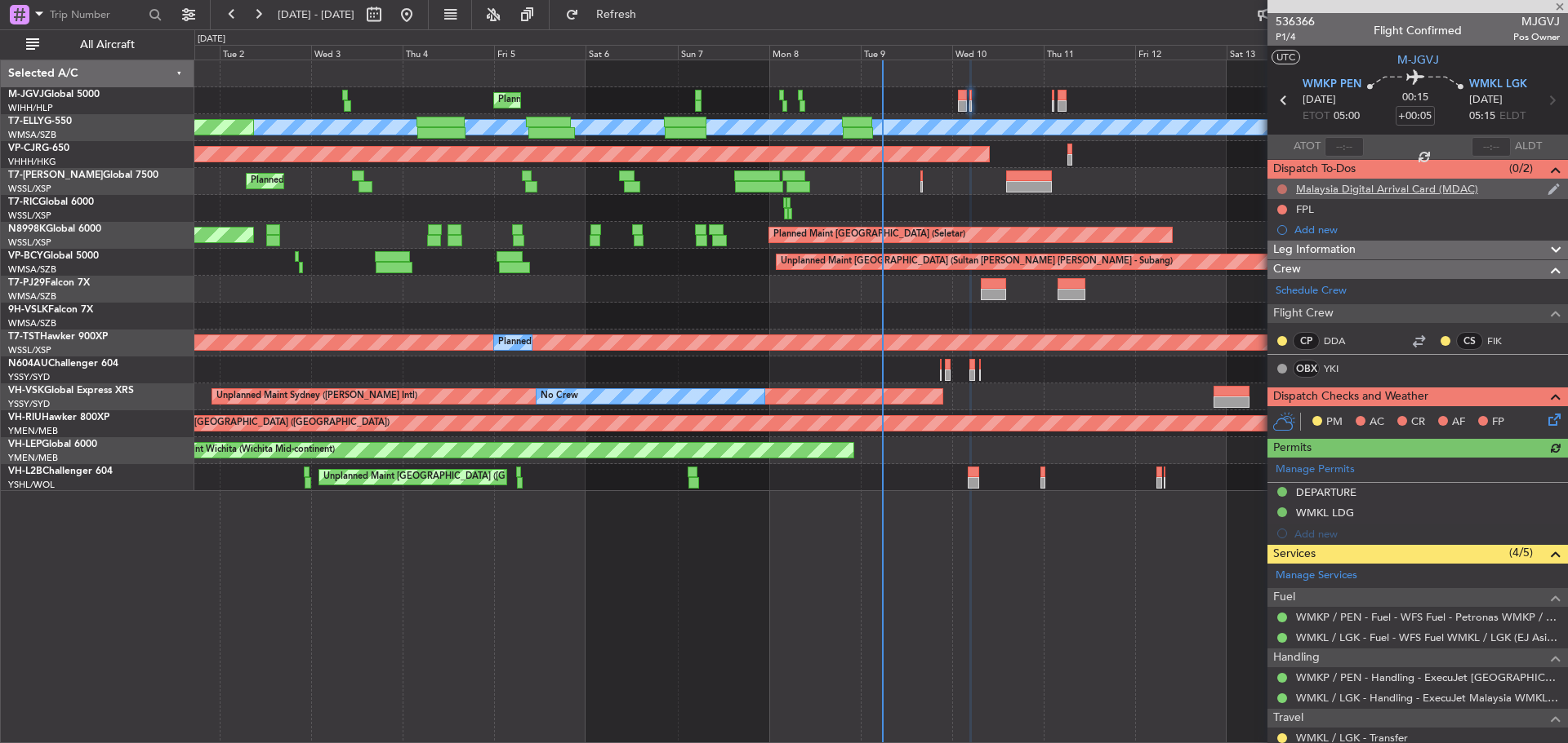
click at [1281, 188] on button at bounding box center [1282, 189] width 9 height 9
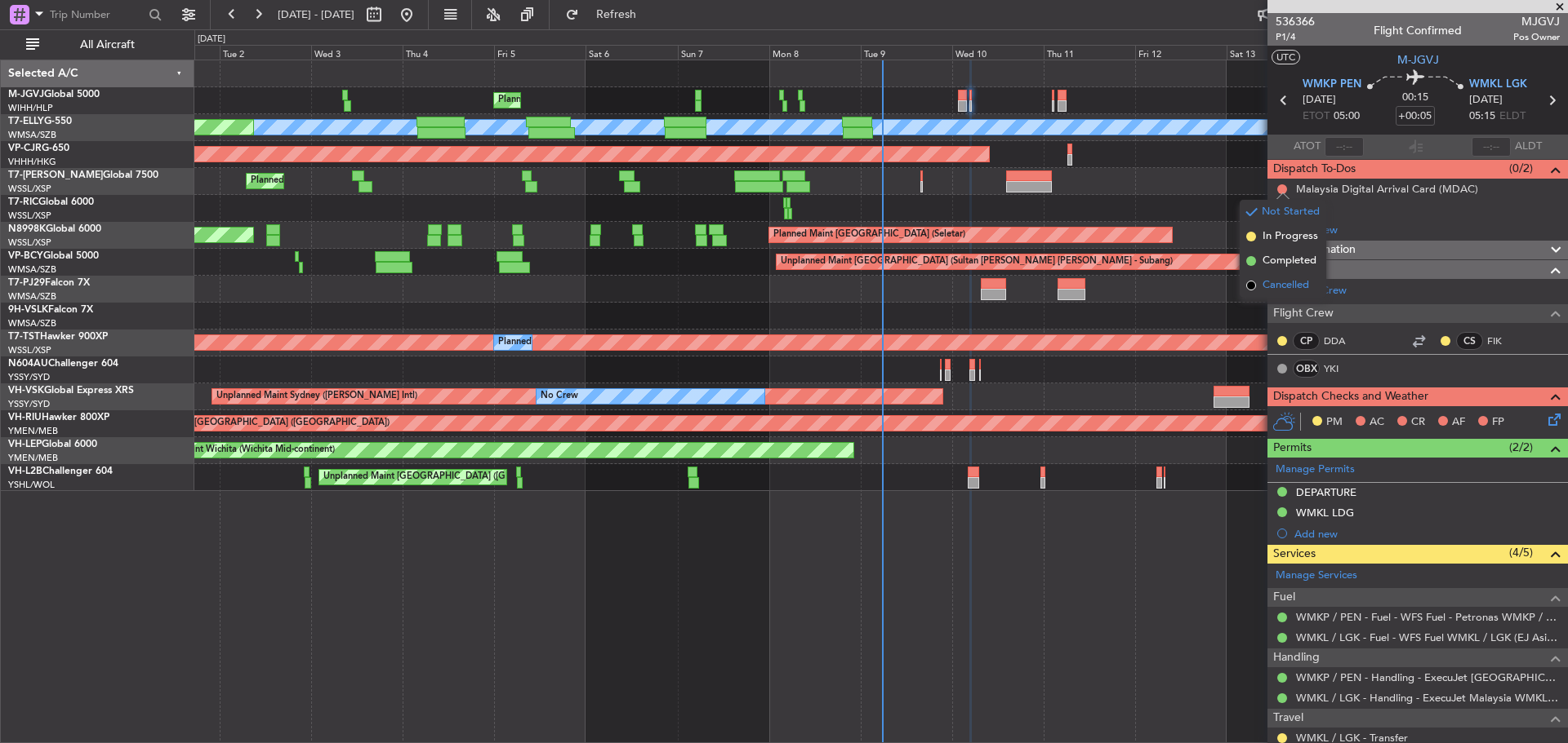
click at [1272, 285] on span "Cancelled" at bounding box center [1286, 285] width 47 height 16
click at [1540, 100] on icon at bounding box center [1551, 100] width 22 height 22
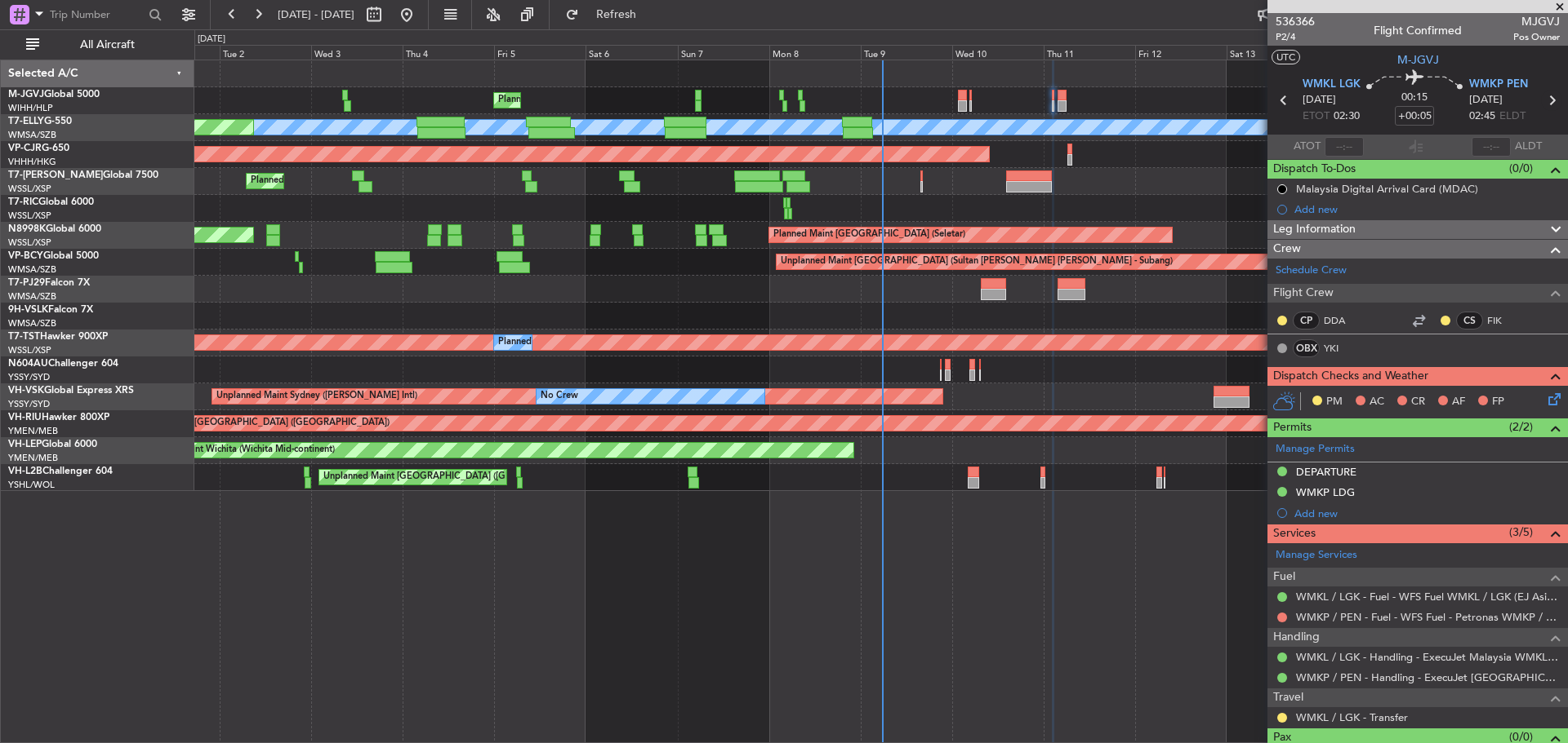
click at [1540, 101] on icon at bounding box center [1551, 100] width 22 height 22
type input "+00:20"
type input "9"
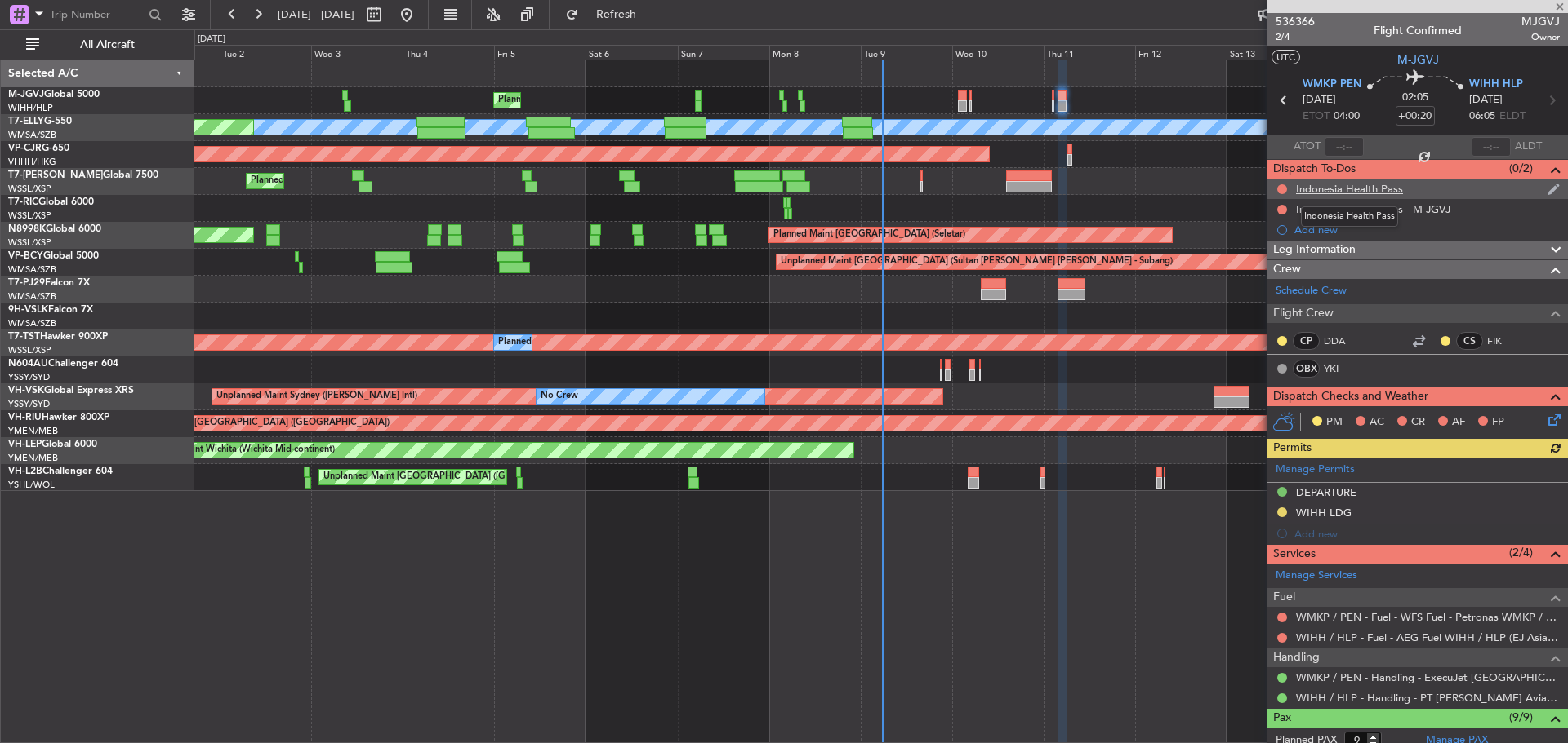
click at [1301, 191] on div "Indonesia Health Pass" at bounding box center [1349, 189] width 107 height 14
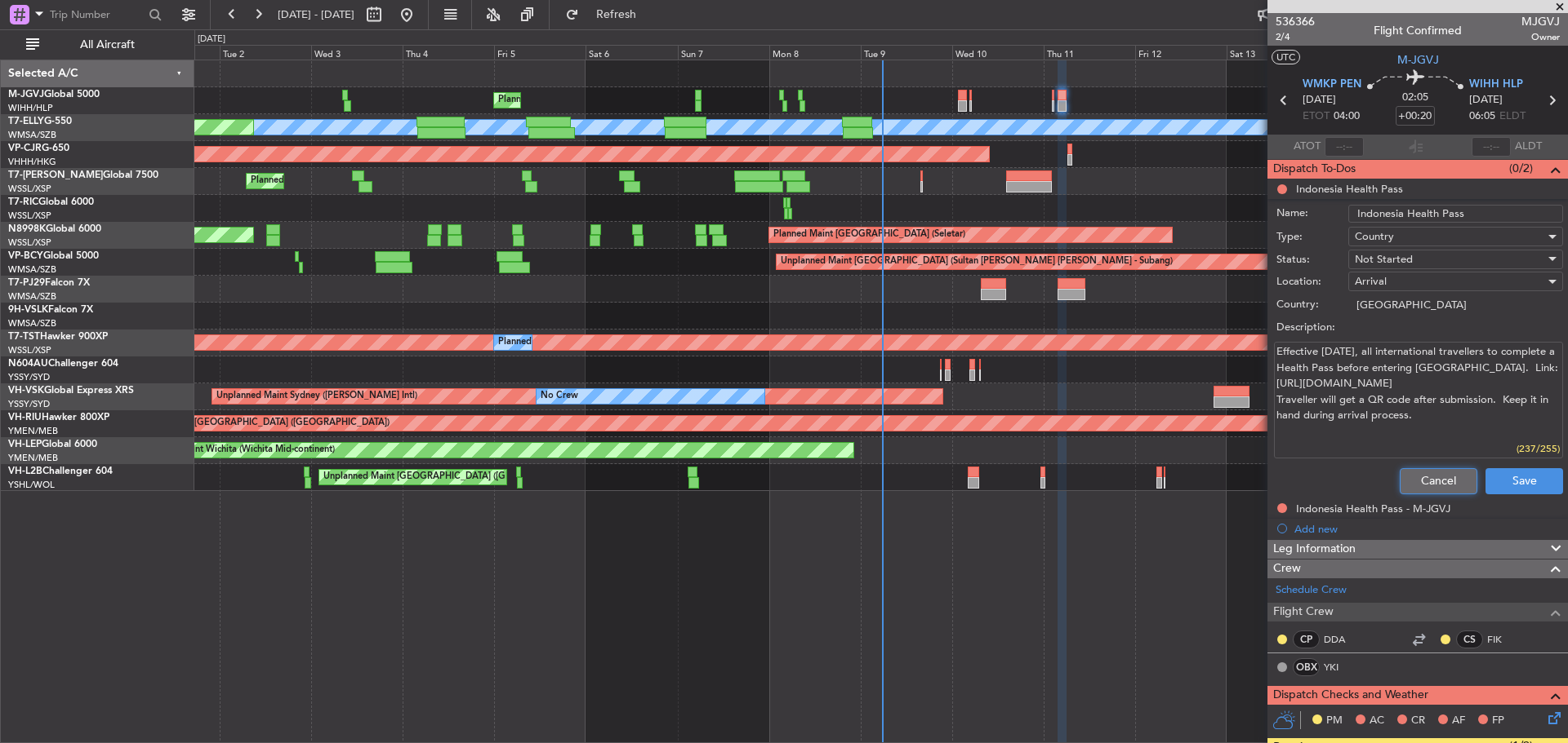
click at [1403, 478] on button "Cancel" at bounding box center [1439, 481] width 78 height 26
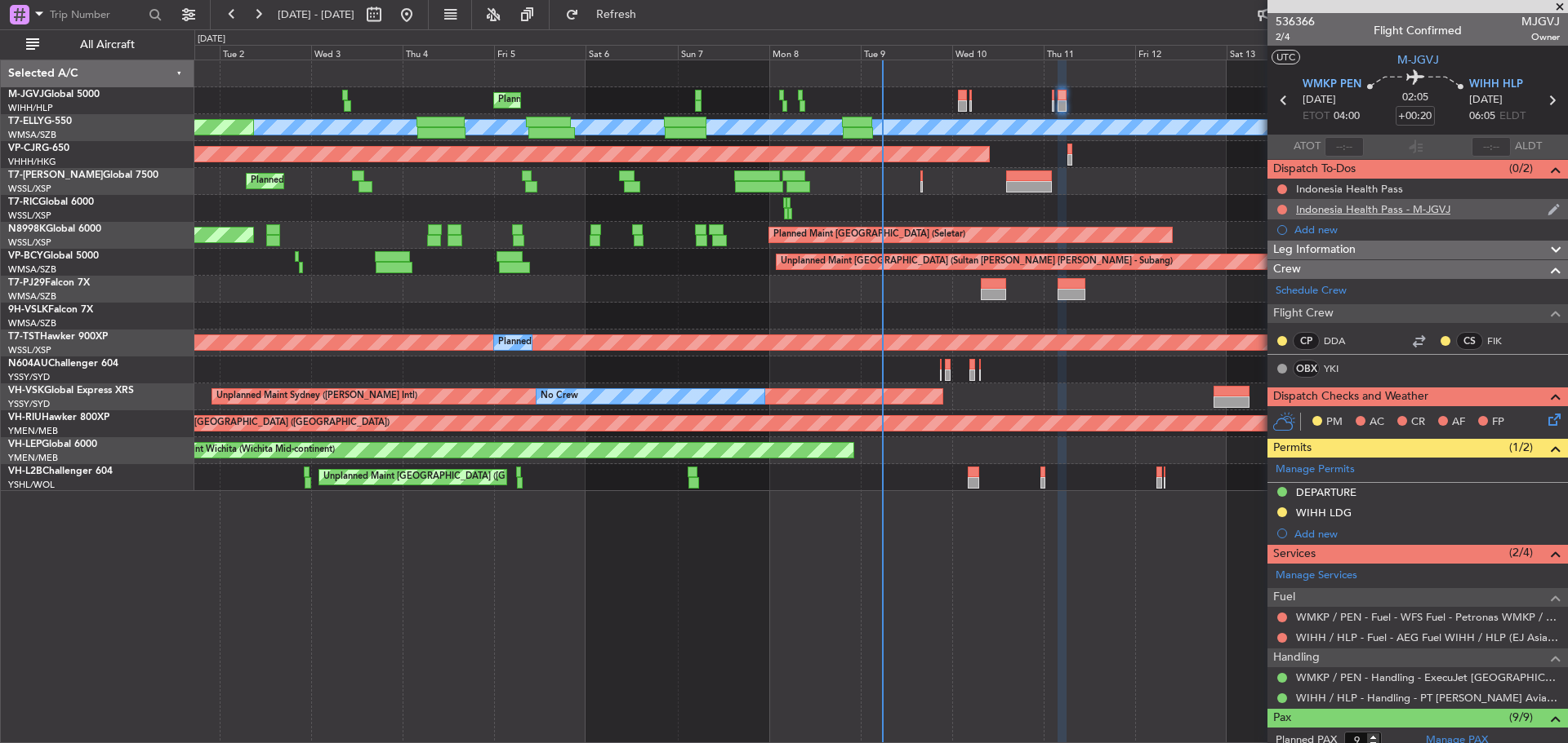
click at [1371, 210] on div "Indonesia Health Pass - M-JGVJ" at bounding box center [1372, 209] width 154 height 14
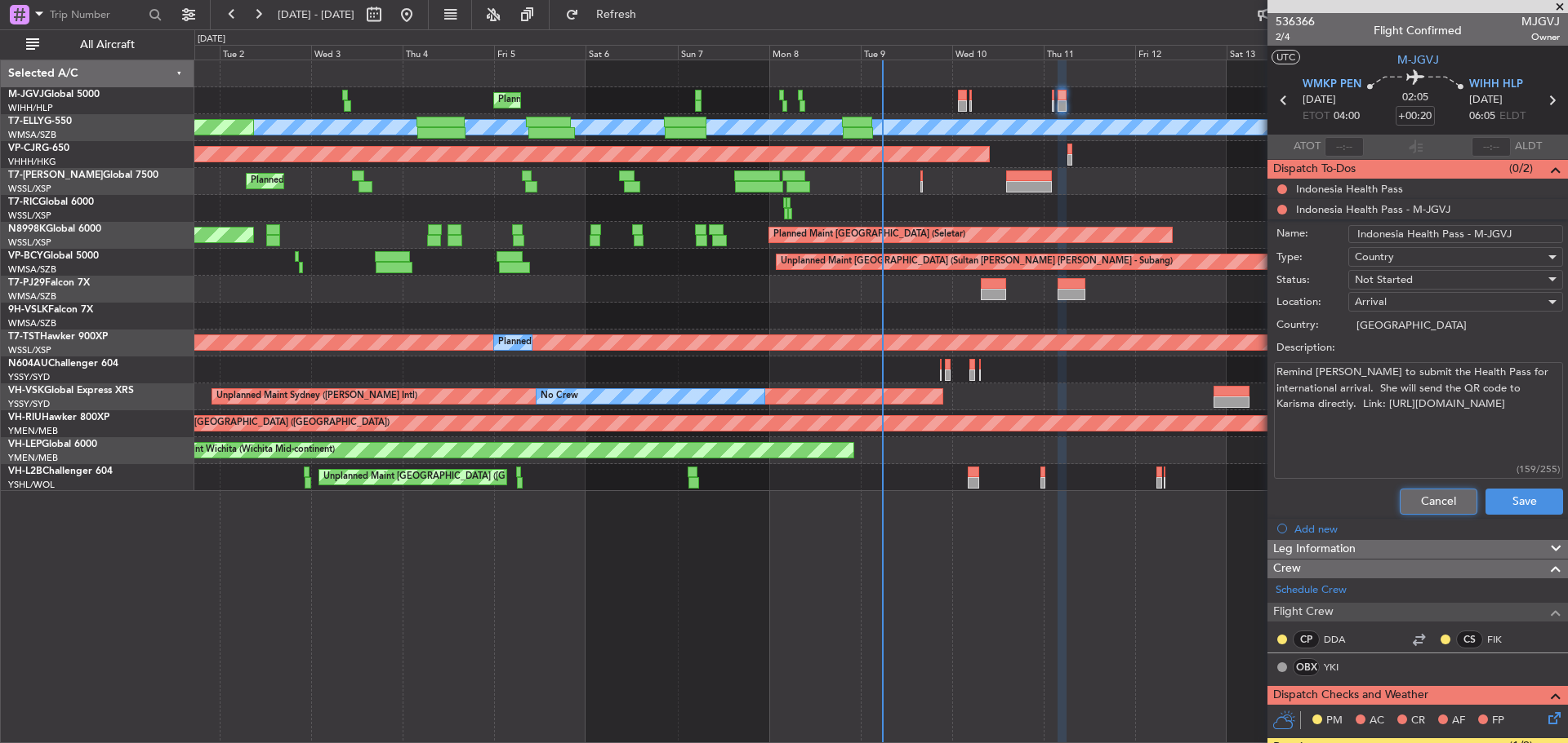
click at [1400, 493] on button "Cancel" at bounding box center [1439, 502] width 78 height 26
